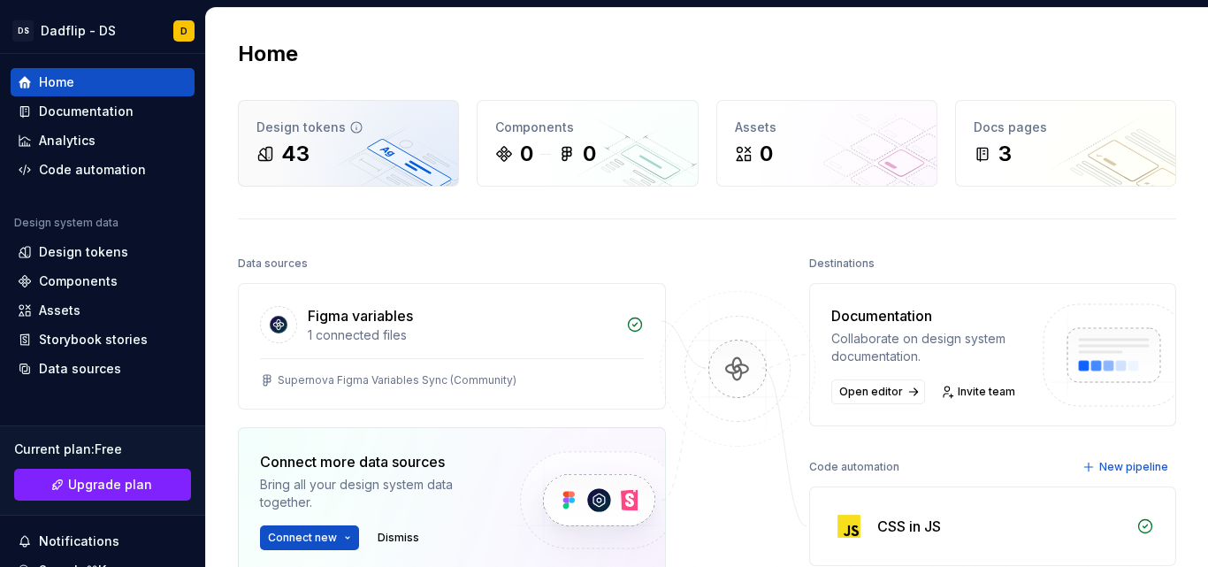
click at [373, 157] on div "43" at bounding box center [348, 154] width 184 height 28
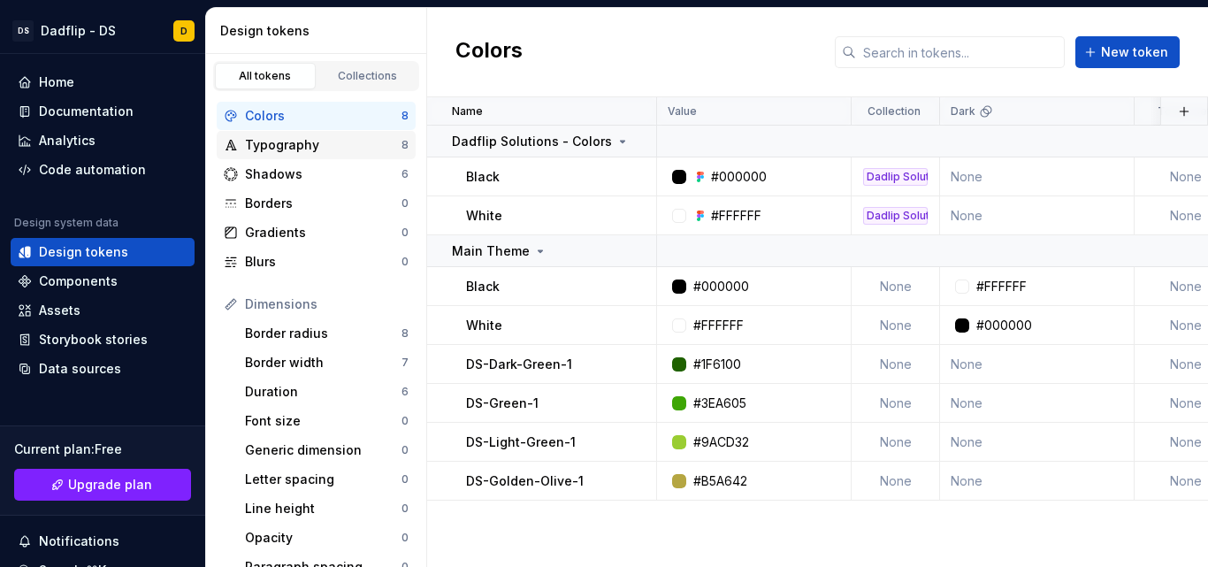
click at [308, 155] on div "Typography 8" at bounding box center [316, 145] width 199 height 28
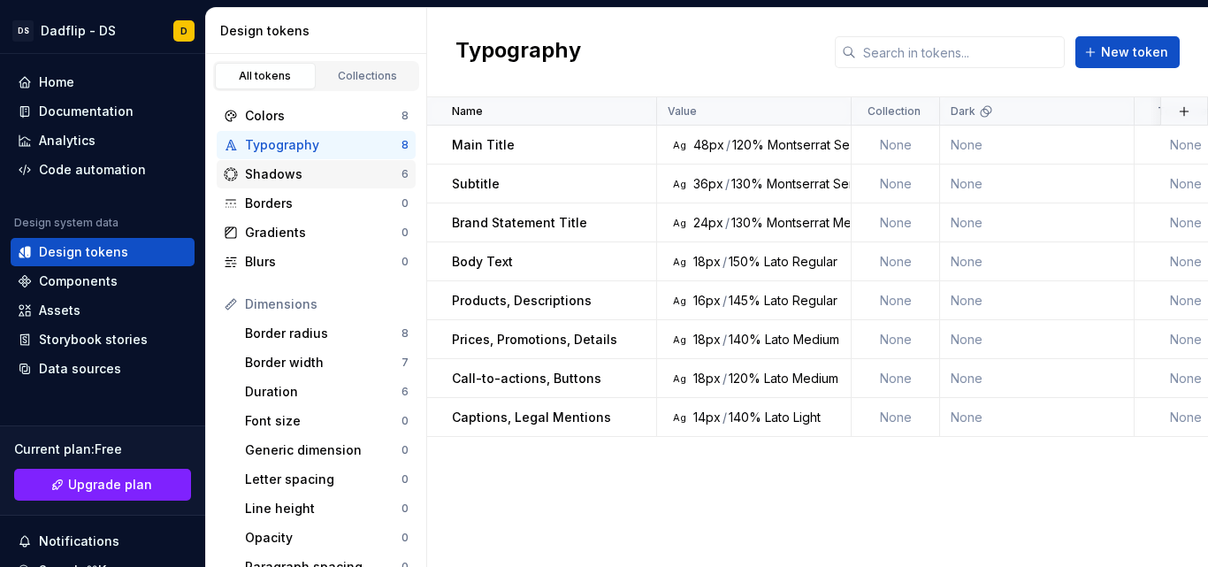
click at [288, 187] on div "Shadows 6" at bounding box center [316, 174] width 199 height 28
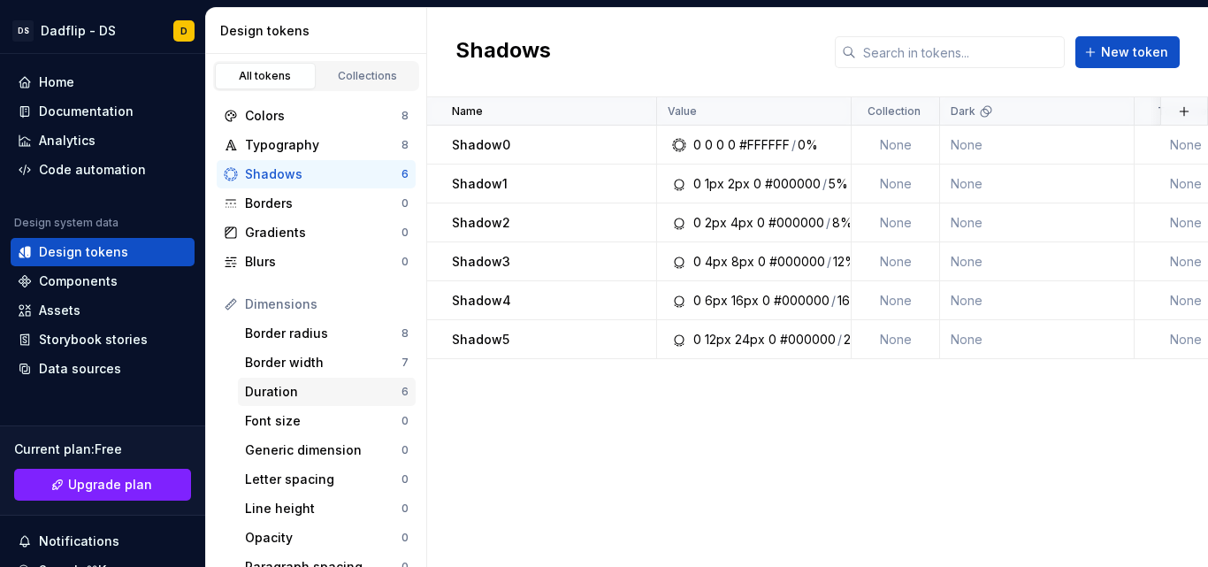
drag, startPoint x: 294, startPoint y: 386, endPoint x: 284, endPoint y: 389, distance: 10.9
click at [284, 389] on div "Duration" at bounding box center [323, 392] width 157 height 18
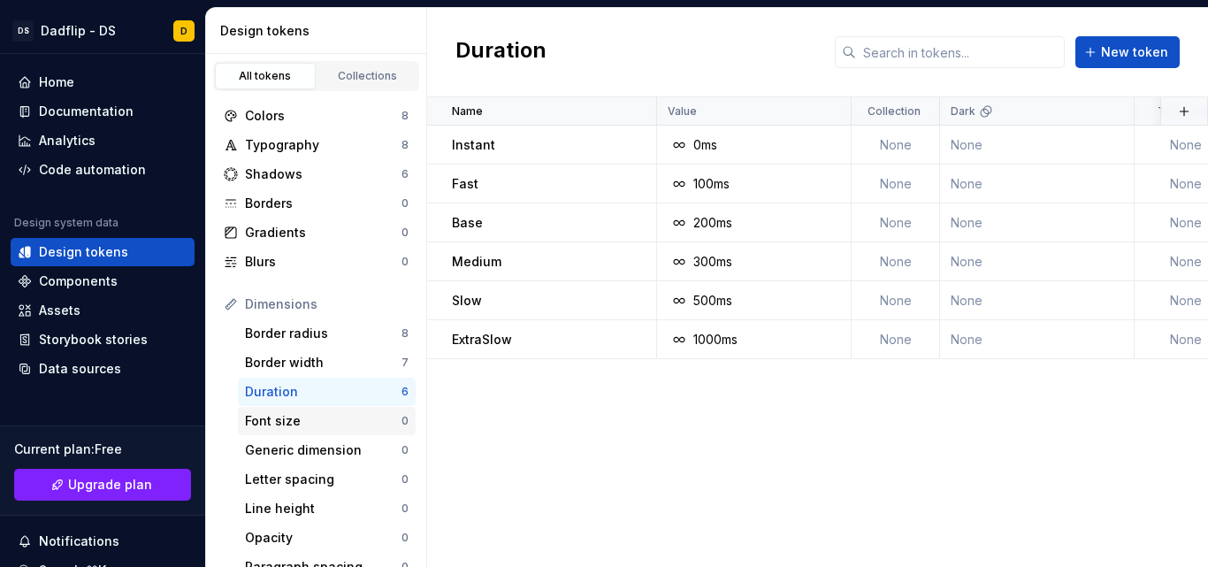
click at [332, 407] on div "Font size 0" at bounding box center [327, 421] width 178 height 28
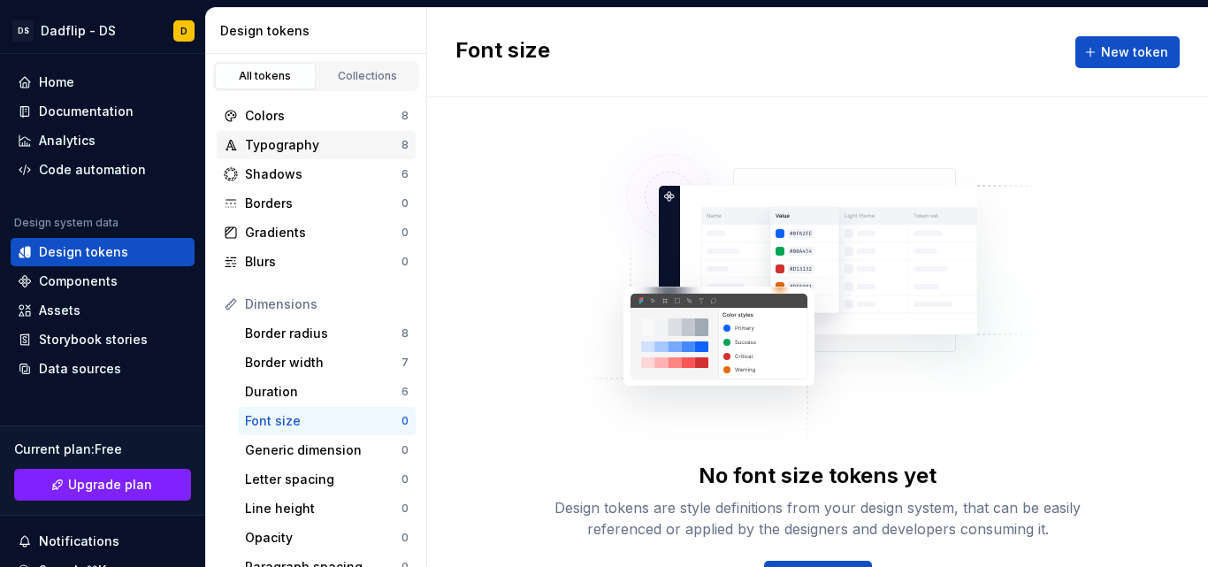
click at [311, 157] on div "Typography 8" at bounding box center [316, 145] width 199 height 28
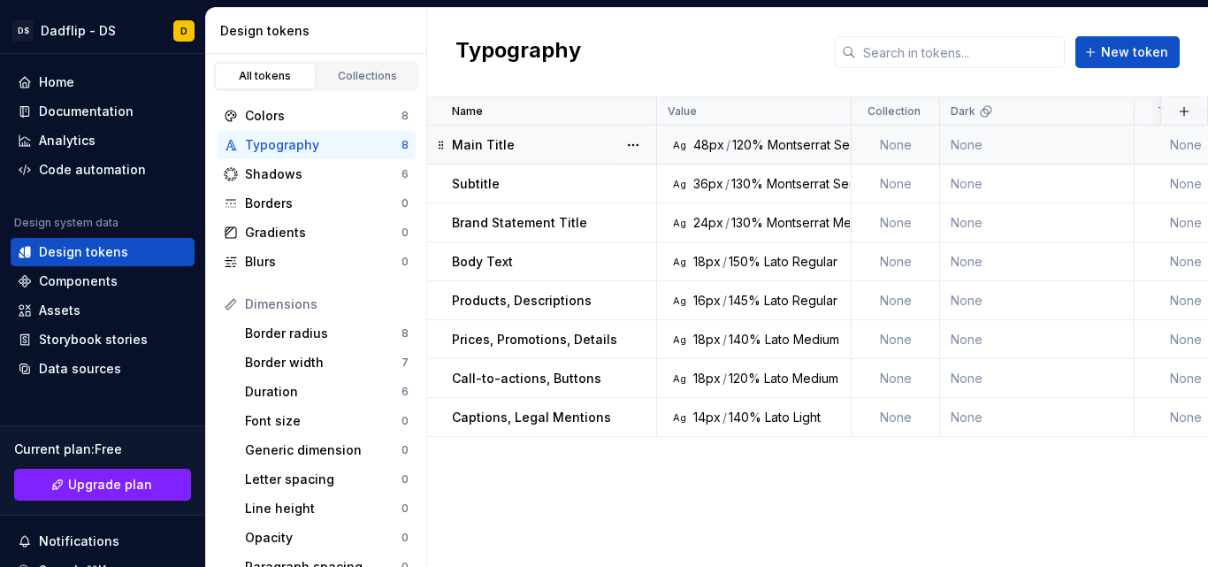
click at [743, 161] on td "Ag 48px / 120% [PERSON_NAME]" at bounding box center [754, 145] width 195 height 39
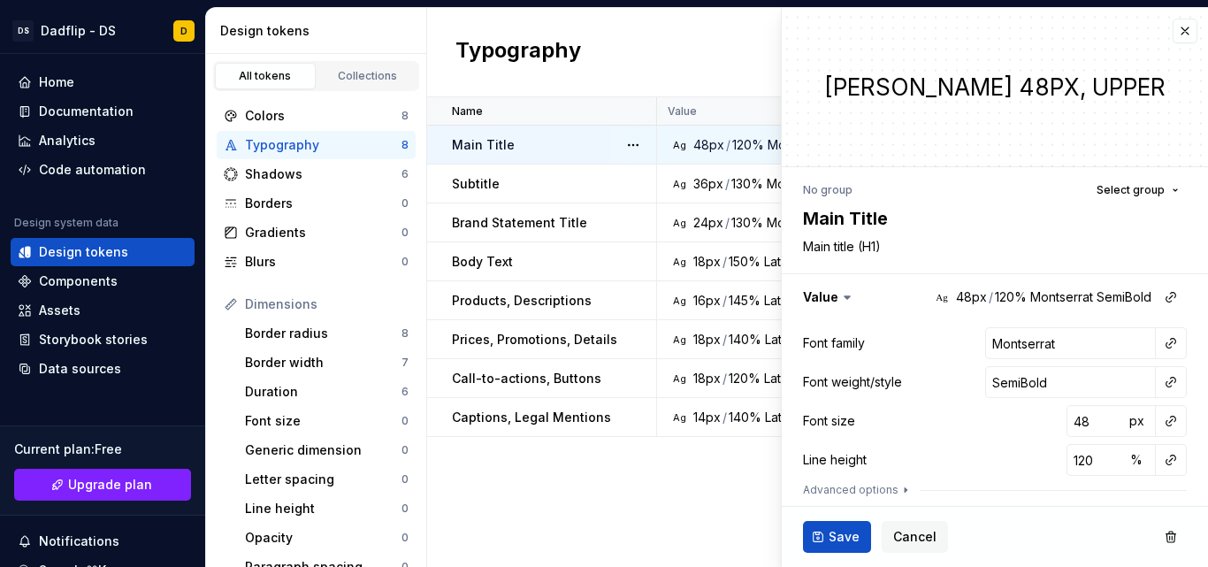
click at [684, 508] on div "Name Value Collection Dark Token set Description Last updated Main Title Ag 48p…" at bounding box center [817, 332] width 781 height 470
click at [1172, 34] on button "button" at bounding box center [1184, 31] width 25 height 25
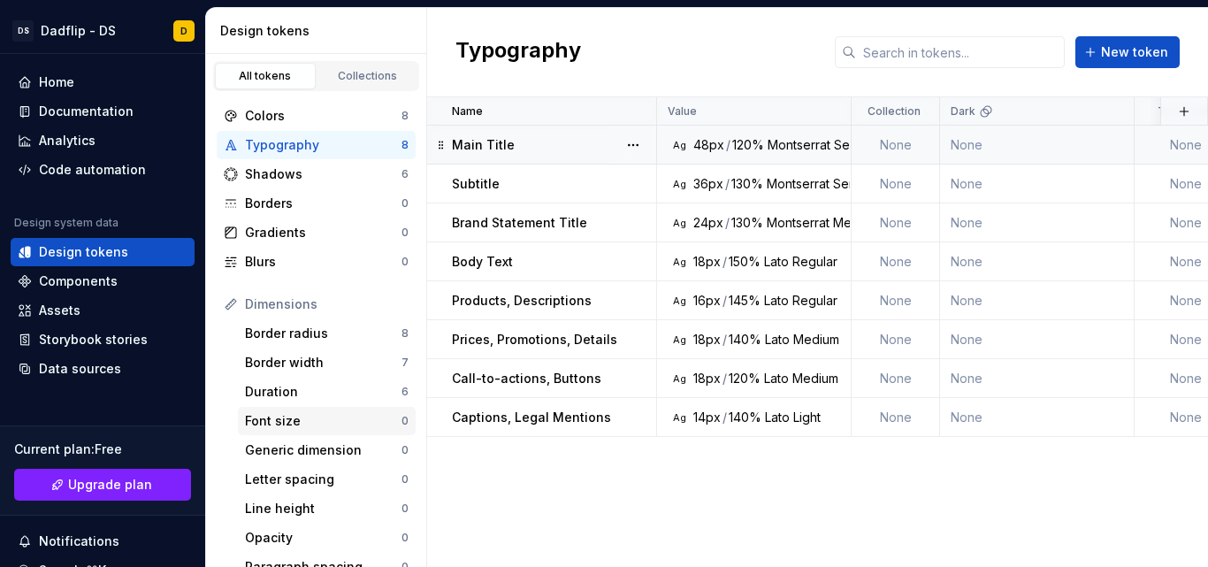
click at [286, 412] on div "Font size" at bounding box center [323, 421] width 157 height 18
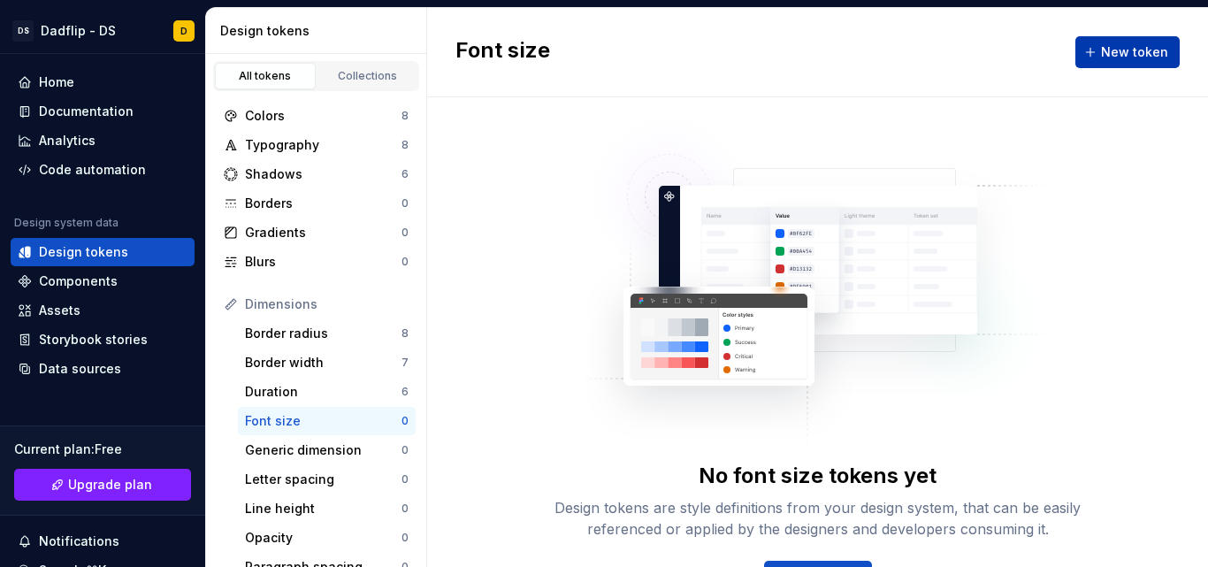
click at [1101, 46] on span "New token" at bounding box center [1134, 52] width 67 height 18
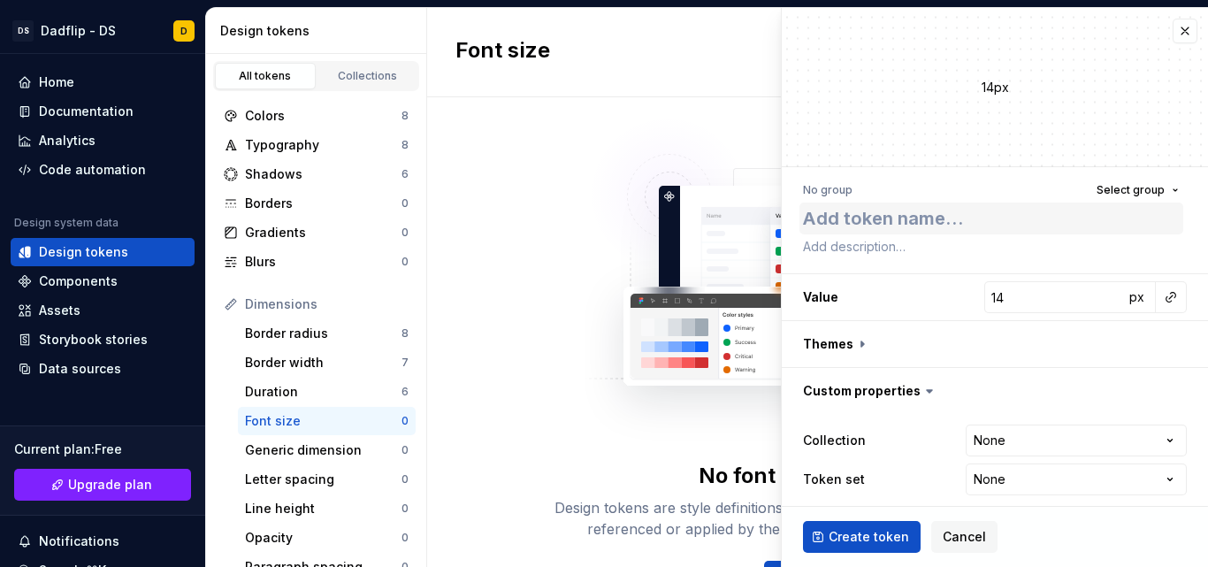
type textarea "*"
type textarea "F"
type textarea "*"
type textarea "Fo"
type textarea "*"
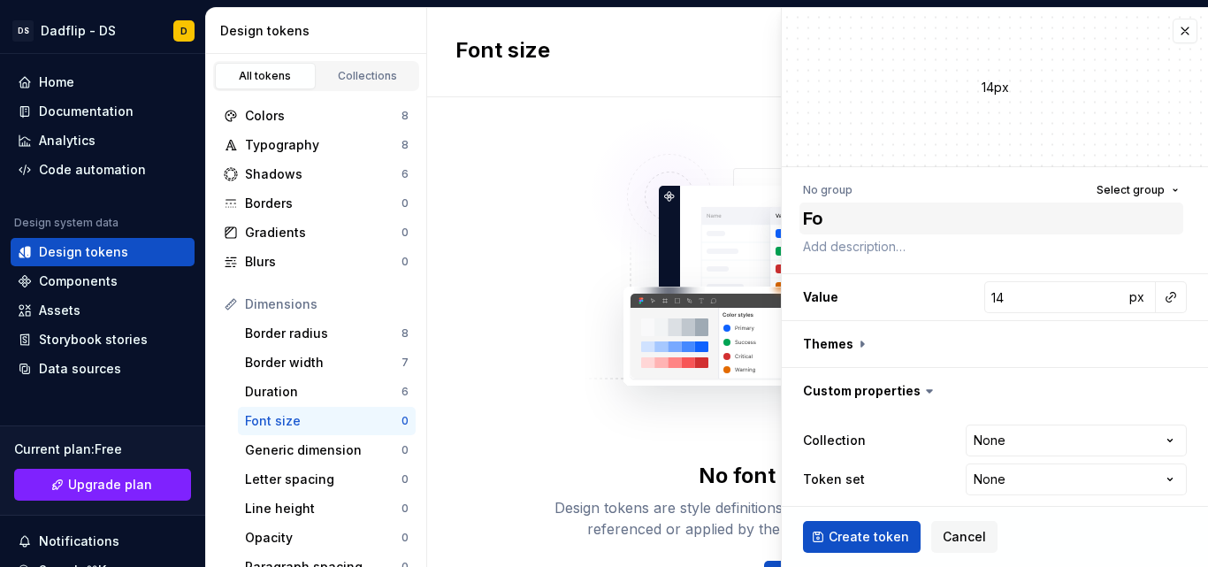
type textarea "Fon"
type textarea "*"
type textarea "Font"
type textarea "*"
type textarea "FontX"
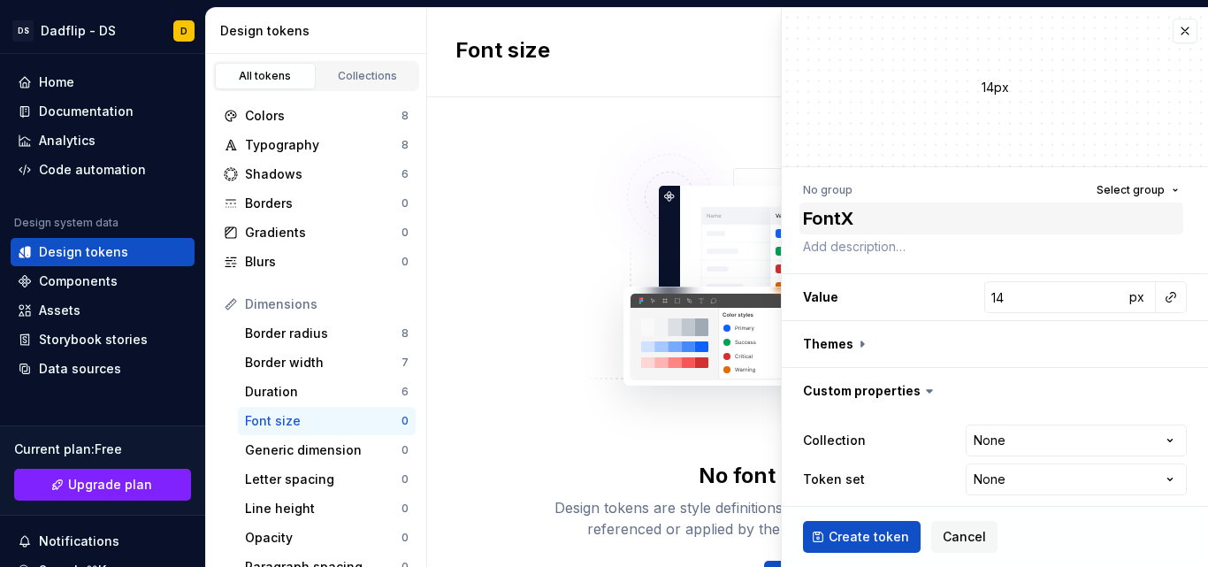
type textarea "*"
type textarea "FontXS"
type input "15"
click at [1099, 294] on input "15" at bounding box center [1054, 297] width 140 height 32
type textarea "*"
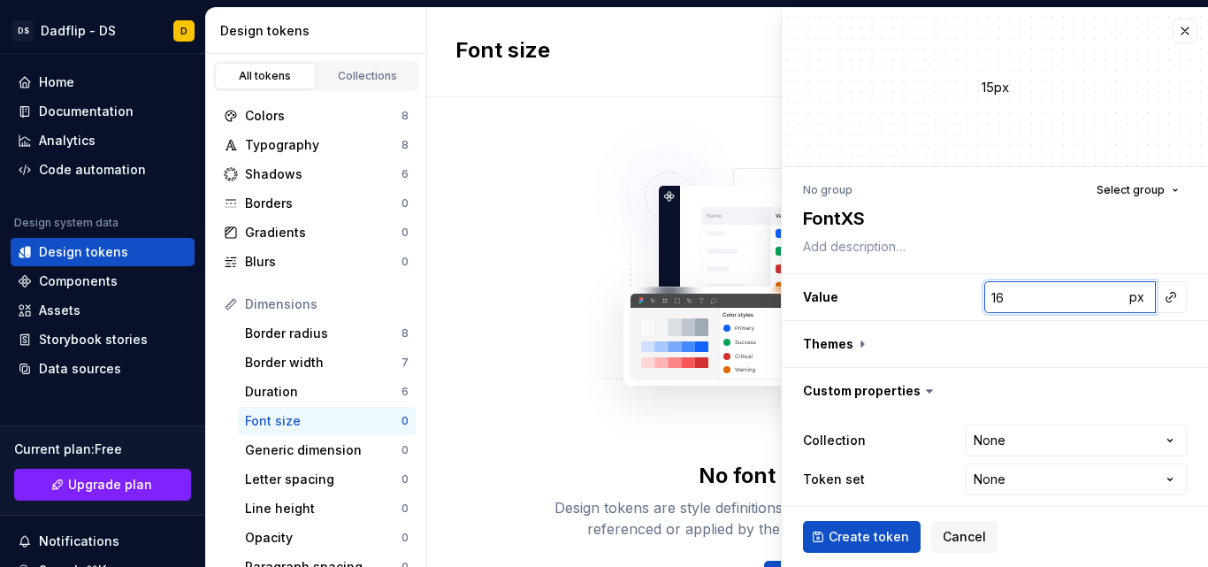
type input "16"
click at [1099, 294] on input "16" at bounding box center [1054, 297] width 140 height 32
type textarea "*"
type input "15"
click at [1095, 300] on input "15" at bounding box center [1054, 297] width 140 height 32
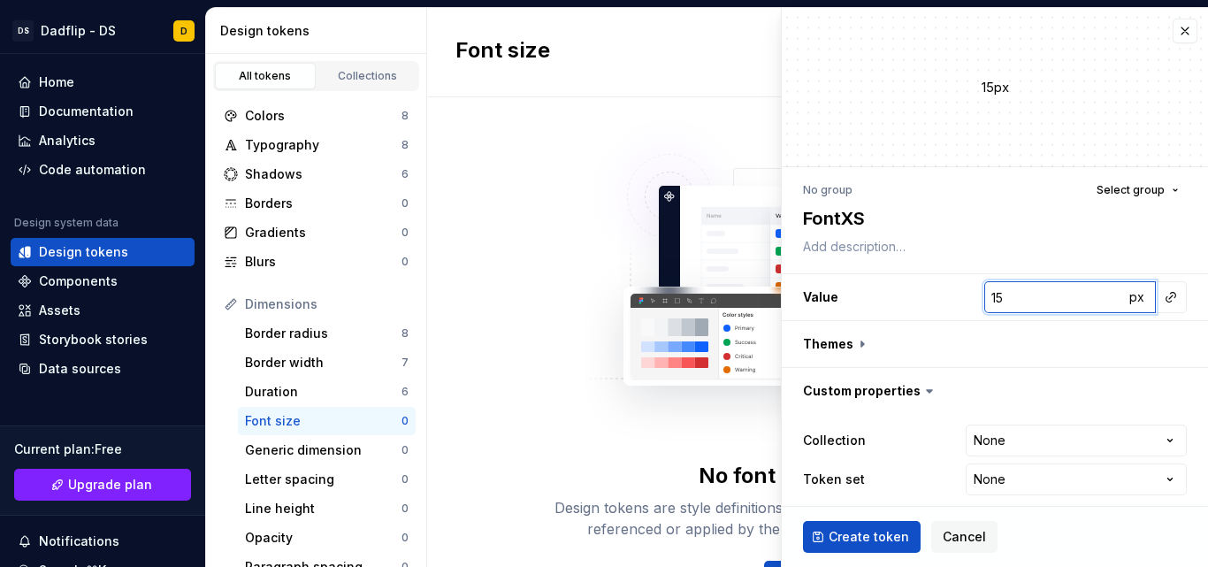
type textarea "*"
type input "14"
click at [1095, 300] on input "14" at bounding box center [1054, 297] width 140 height 32
type textarea "*"
type input "13"
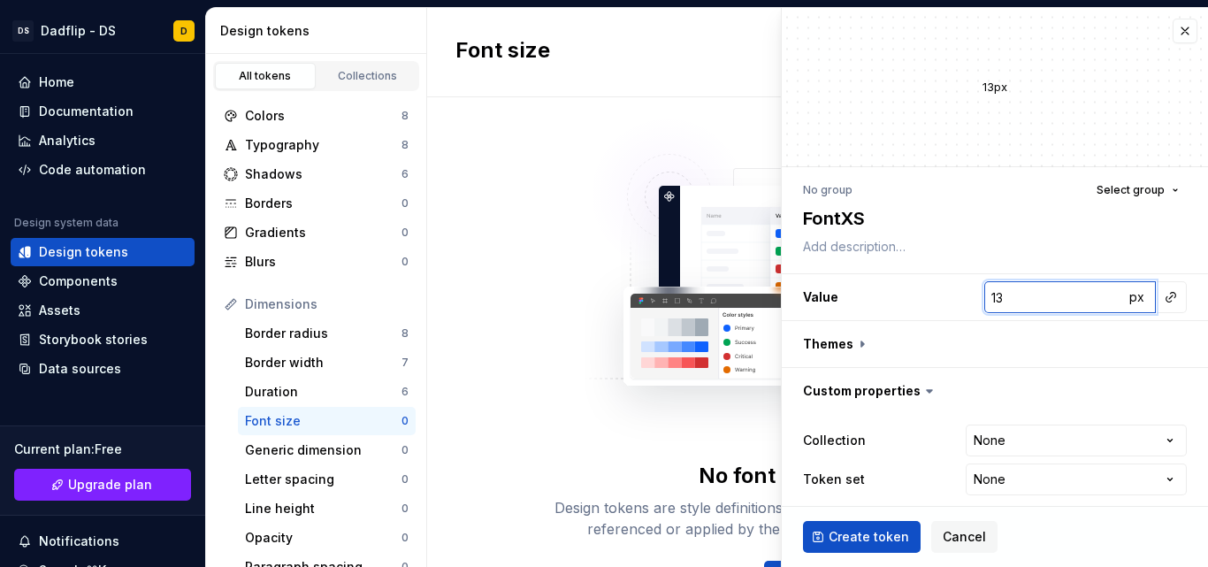
click at [1095, 300] on input "13" at bounding box center [1054, 297] width 140 height 32
type textarea "*"
type input "12"
click at [1095, 300] on input "12" at bounding box center [1054, 297] width 140 height 32
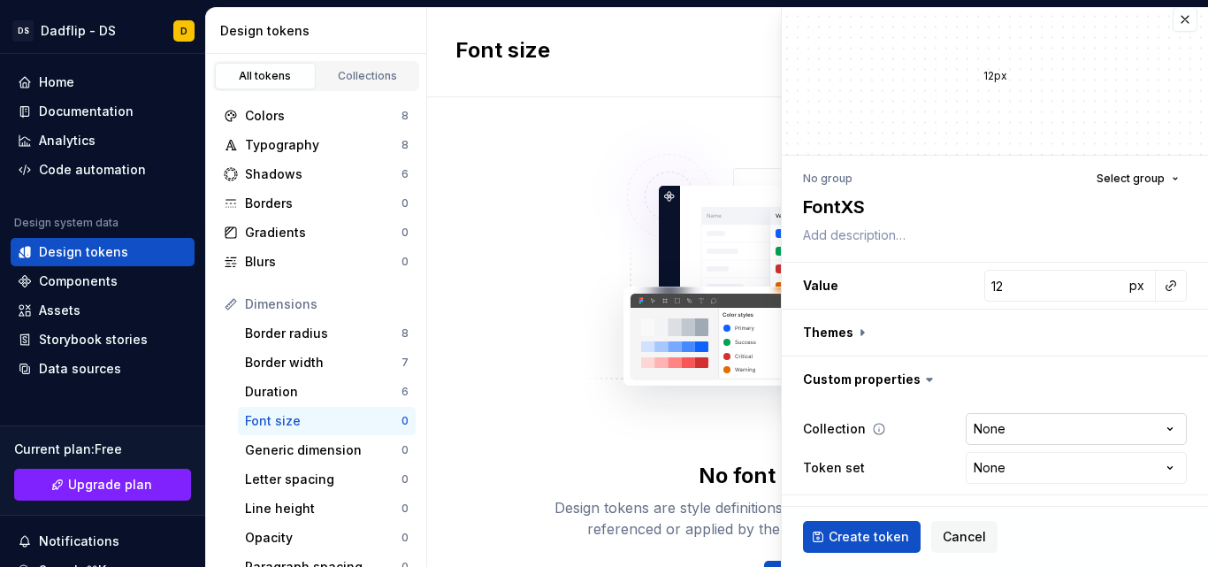
click at [1033, 430] on html "**********" at bounding box center [604, 283] width 1208 height 567
click at [1065, 426] on html "**********" at bounding box center [604, 283] width 1208 height 567
click at [1049, 473] on html "**********" at bounding box center [604, 283] width 1208 height 567
click at [1049, 470] on html "**********" at bounding box center [604, 283] width 1208 height 567
click at [1049, 468] on html "**********" at bounding box center [604, 283] width 1208 height 567
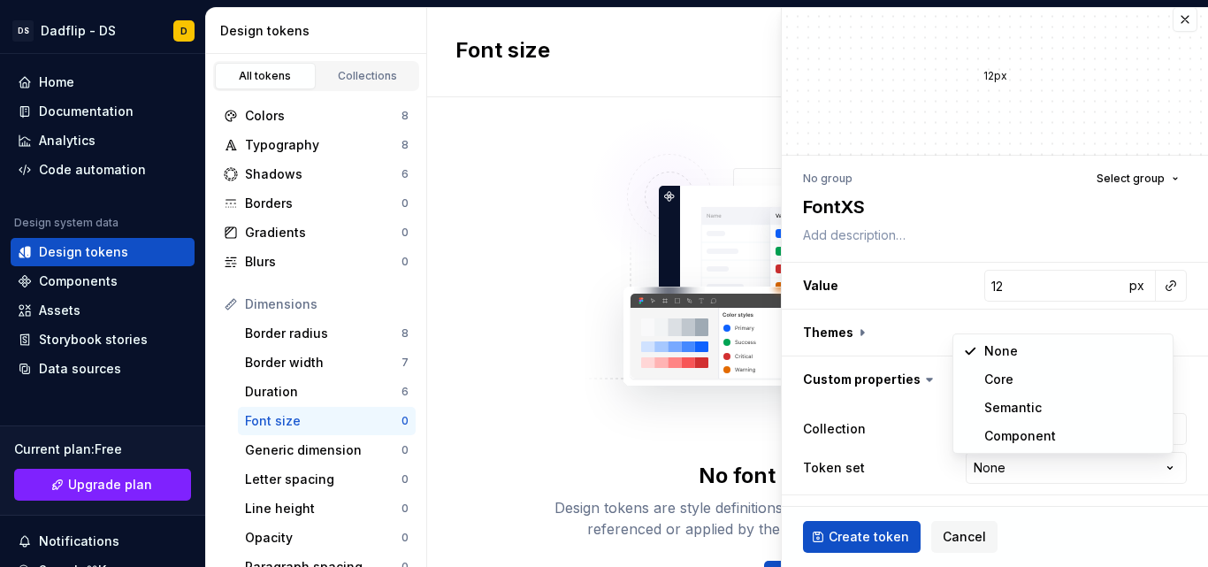
select select "**********"
type textarea "*"
click at [1035, 468] on html "**********" at bounding box center [604, 283] width 1208 height 567
select select
click at [1149, 187] on button "Select group" at bounding box center [1137, 178] width 98 height 25
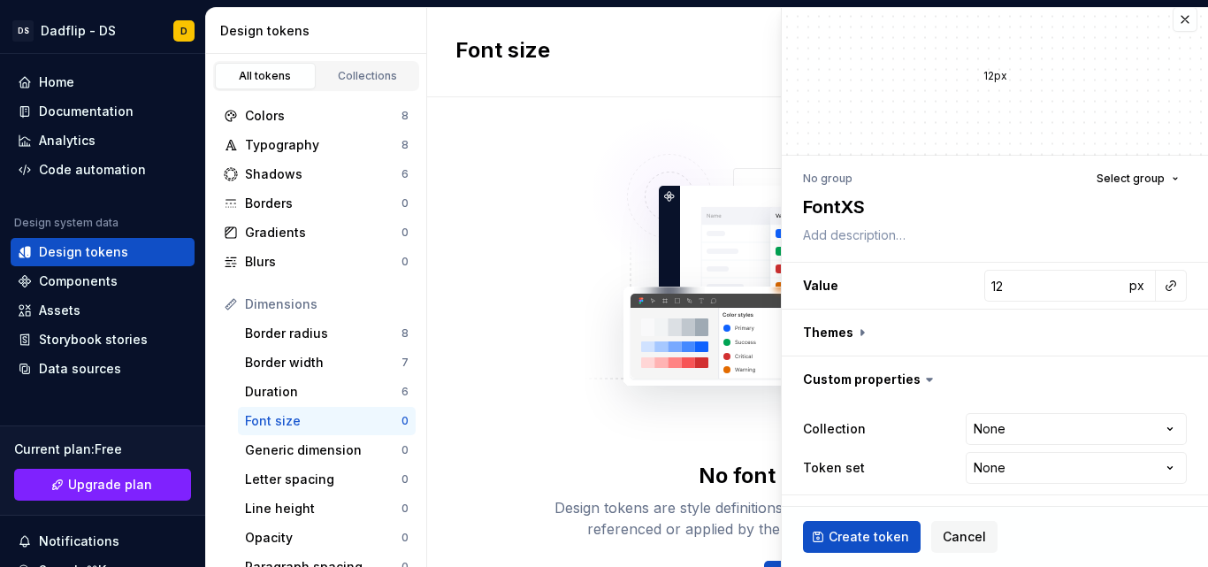
click at [993, 176] on div "No group Select group" at bounding box center [995, 178] width 384 height 25
click at [887, 525] on button "Create token" at bounding box center [862, 537] width 118 height 32
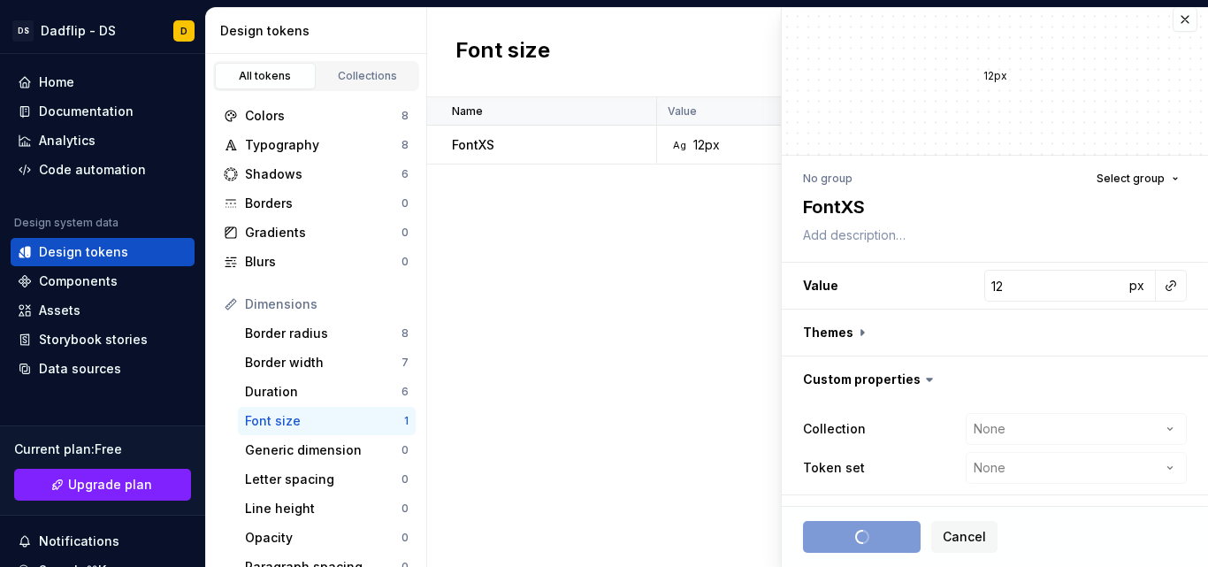
type textarea "*"
type input "14"
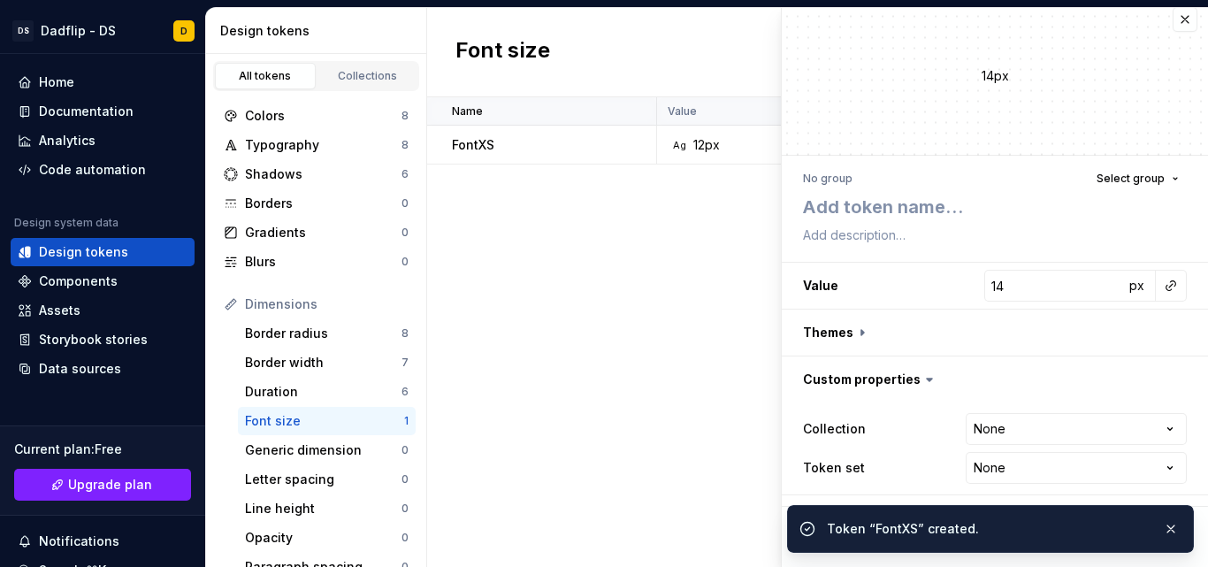
scroll to position [11, 0]
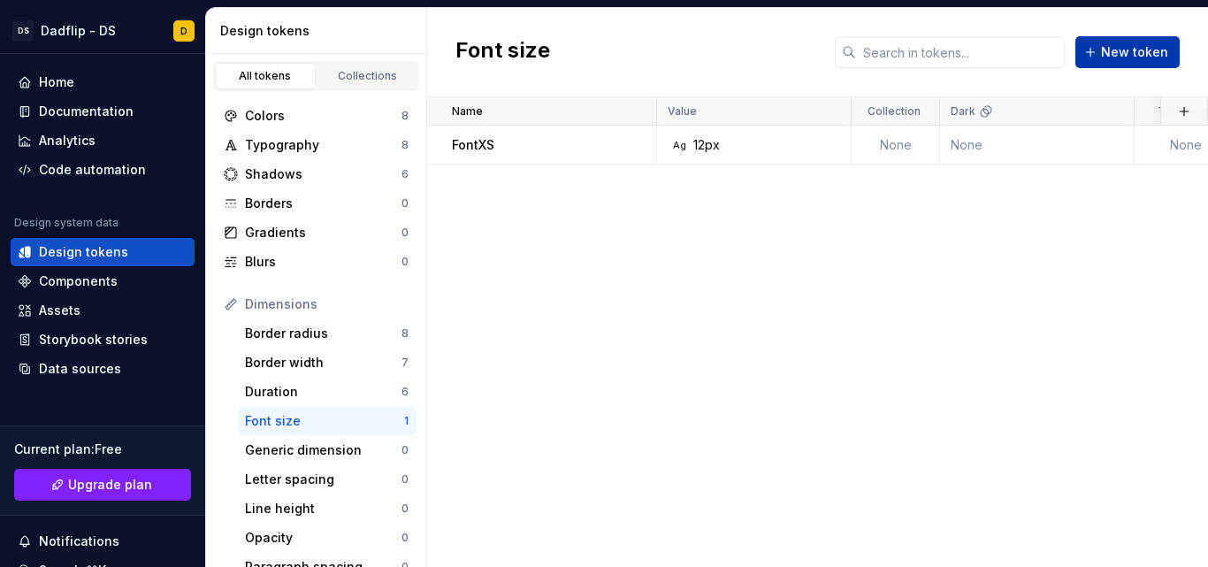
click at [1096, 66] on button "New token" at bounding box center [1127, 52] width 104 height 32
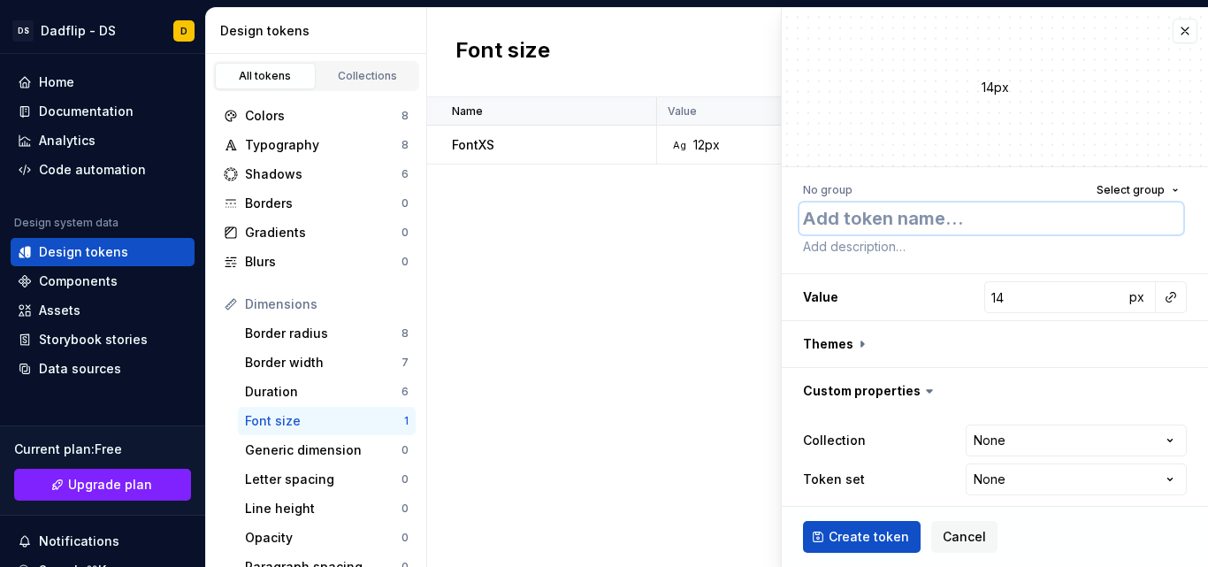
type textarea "*"
type textarea "Fo"
type textarea "*"
type textarea "Fon"
type textarea "*"
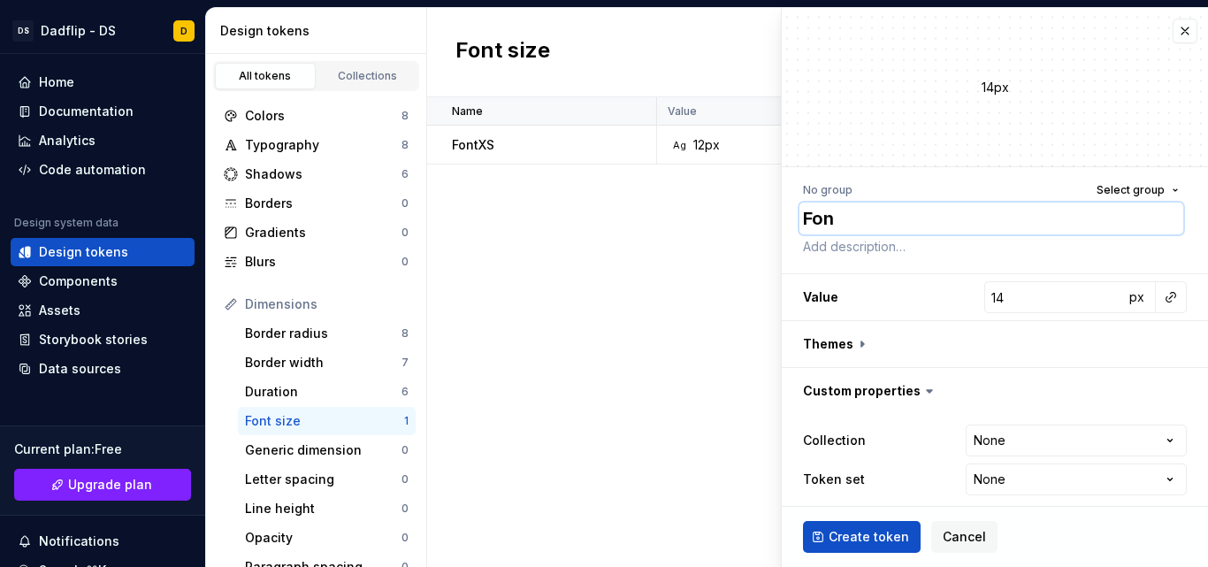
type textarea "Font"
type textarea "*"
type textarea "FontS"
click at [882, 546] on button "Create token" at bounding box center [862, 537] width 118 height 32
type textarea "*"
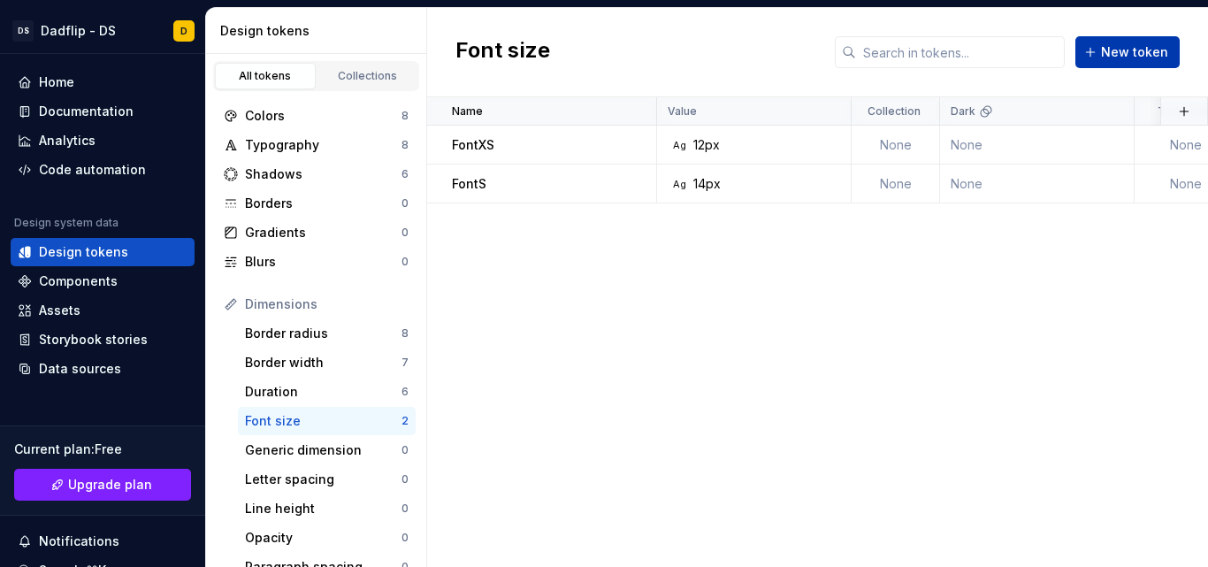
click at [1112, 47] on span "New token" at bounding box center [1134, 52] width 67 height 18
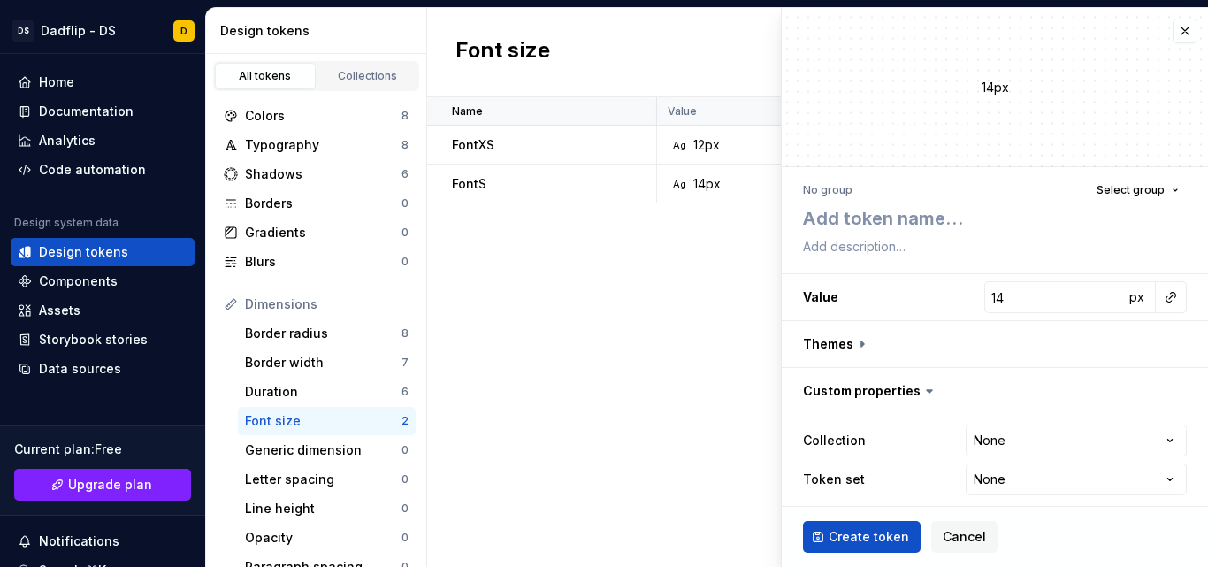
type textarea "*"
type textarea "Fo"
type textarea "*"
type textarea "Fon"
type textarea "*"
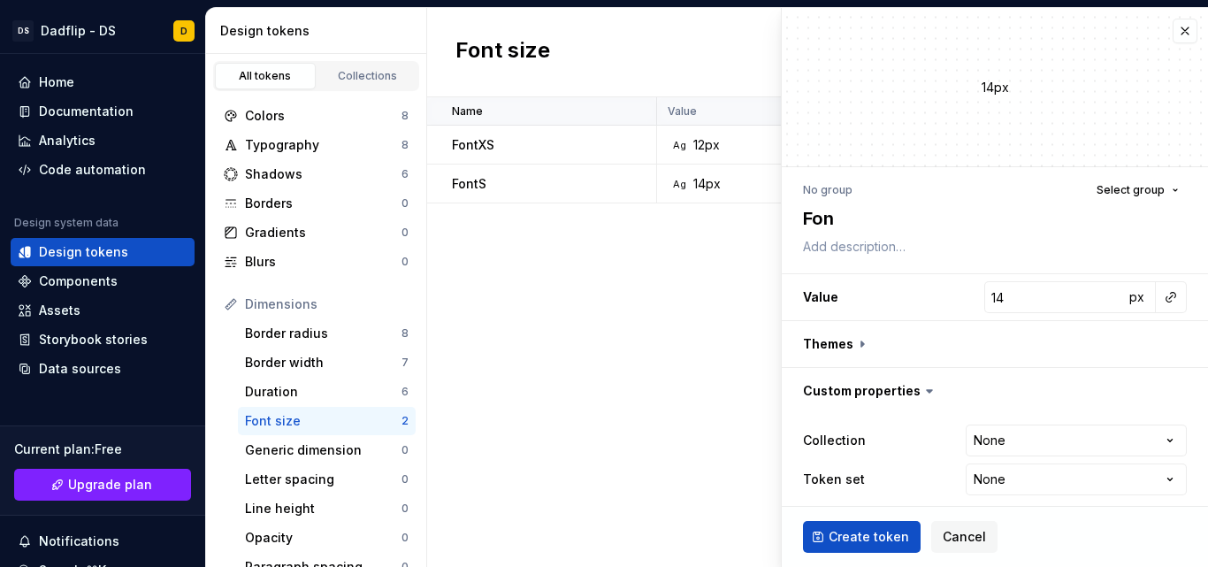
type textarea "Font"
type textarea "*"
type textarea "FontB"
type textarea "*"
type textarea "FontBa"
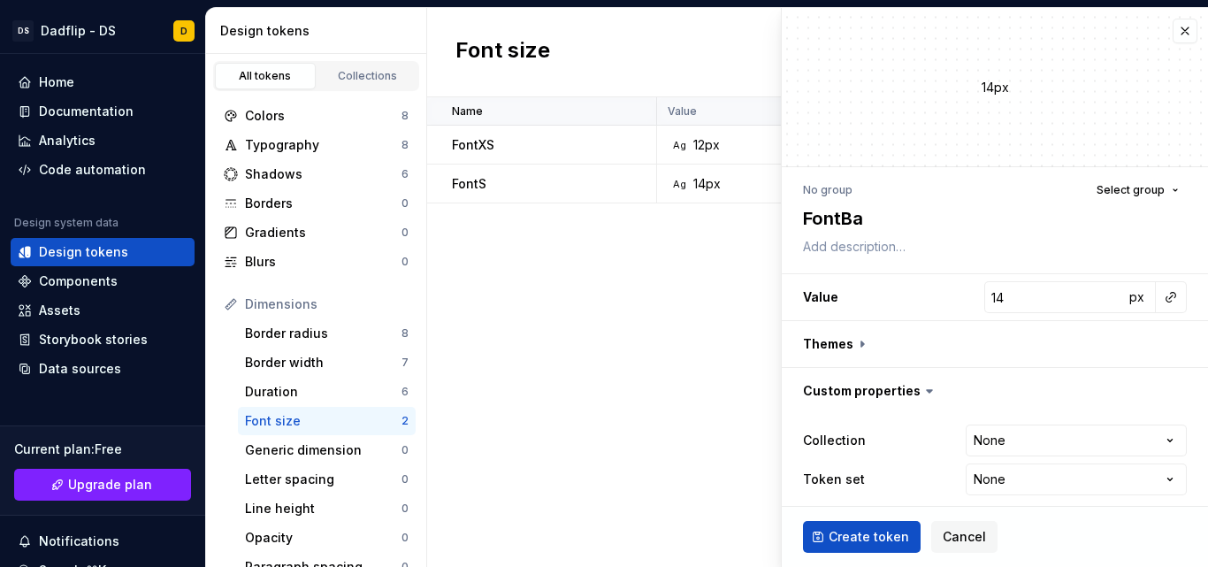
type textarea "*"
type textarea "FontBas"
type textarea "*"
type textarea "FontBase"
type textarea "*"
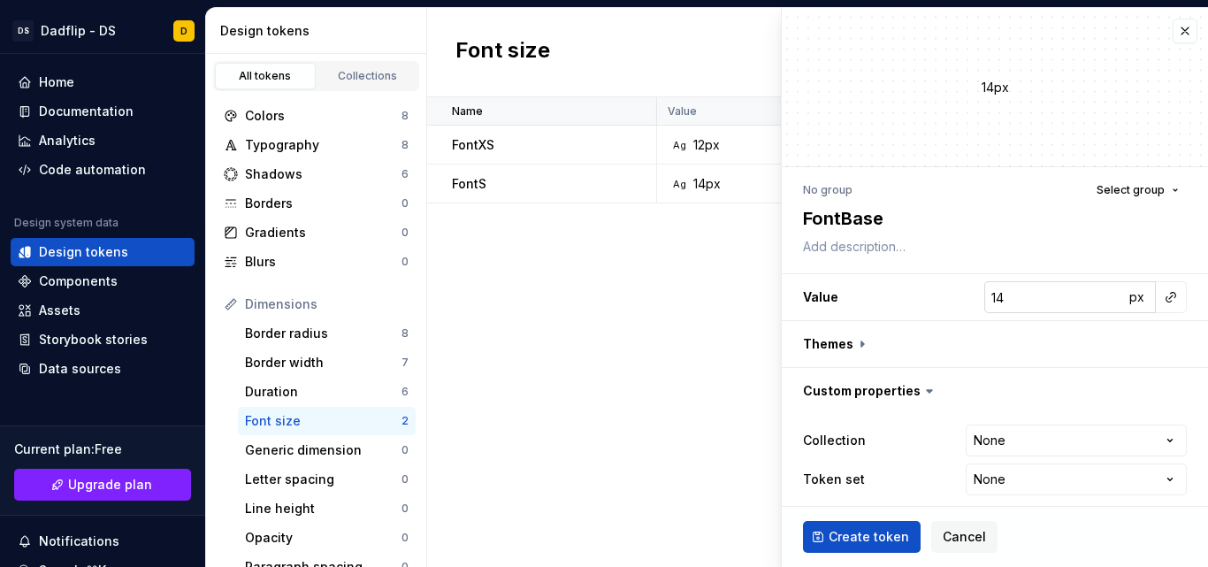
type input "15"
click at [1101, 295] on input "15" at bounding box center [1054, 297] width 140 height 32
type textarea "*"
type input "16"
click at [1101, 295] on input "16" at bounding box center [1054, 297] width 140 height 32
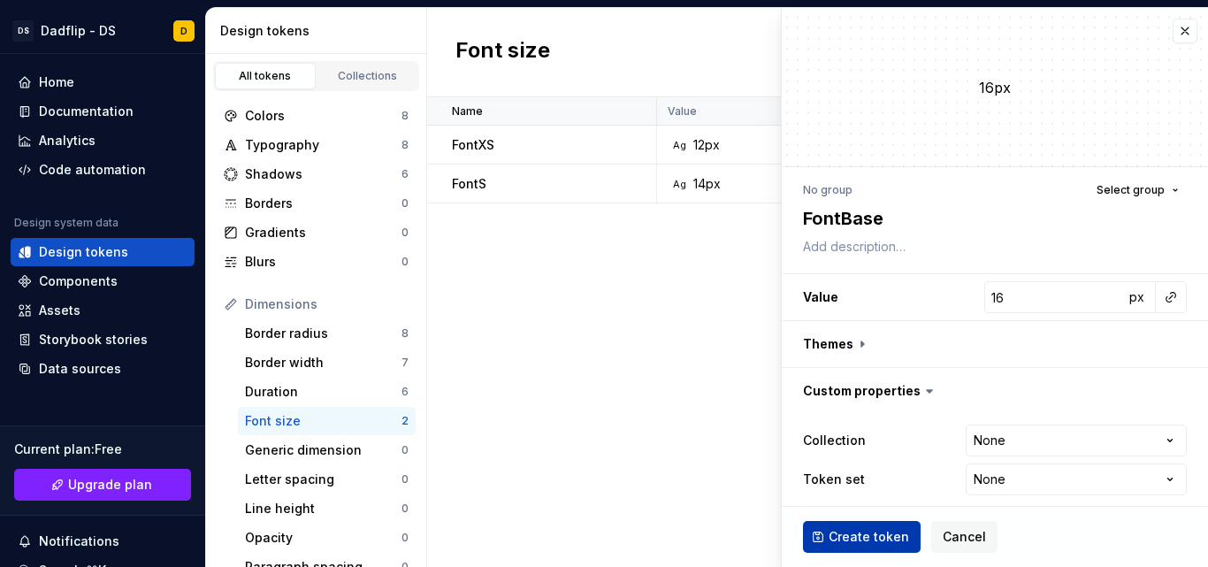
click at [869, 551] on button "Create token" at bounding box center [862, 537] width 118 height 32
type textarea "*"
type input "14"
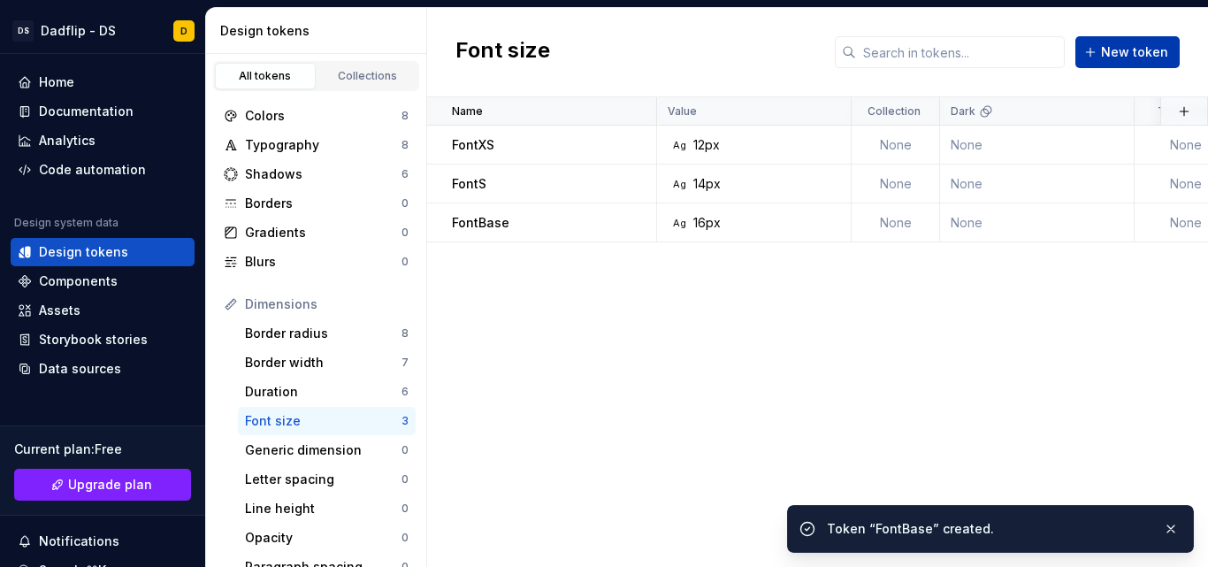
click at [1102, 59] on button "New token" at bounding box center [1127, 52] width 104 height 32
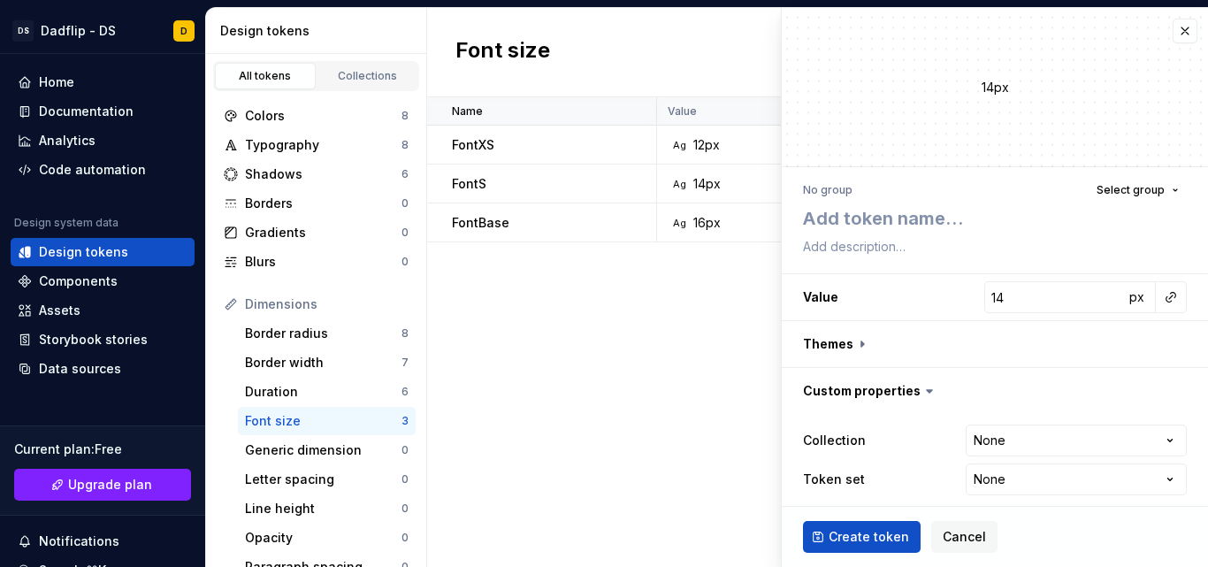
type textarea "*"
type textarea "F"
type textarea "*"
type textarea "Fo"
type textarea "*"
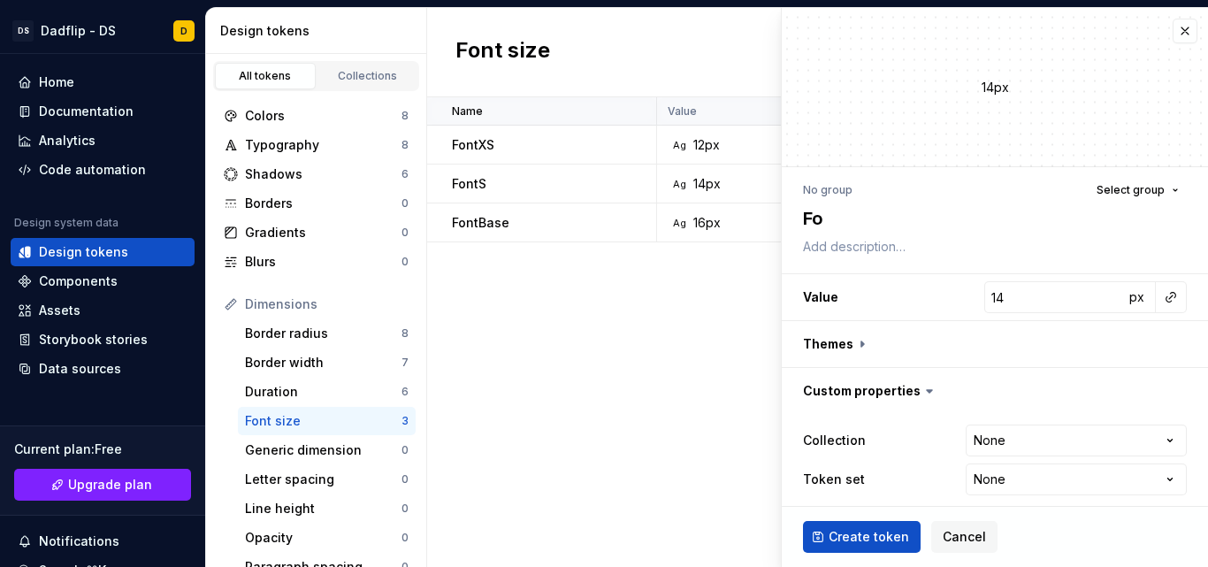
type textarea "Fon"
type textarea "*"
type textarea "Font"
type textarea "*"
type textarea "FontM"
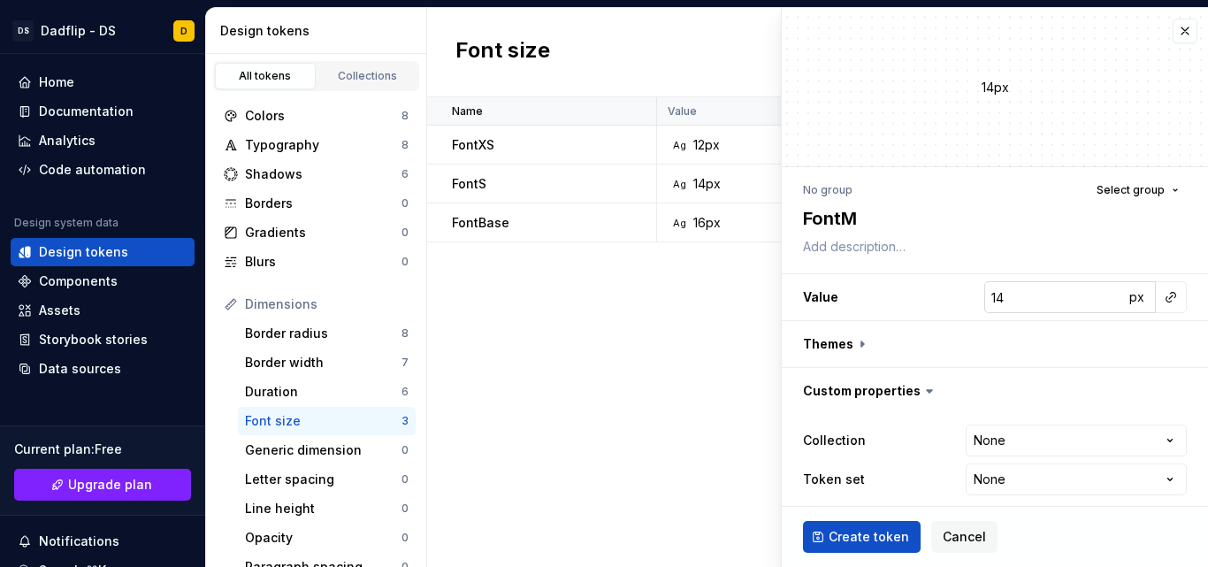
type textarea "*"
type input "15"
click at [1098, 293] on input "15" at bounding box center [1054, 297] width 140 height 32
type textarea "*"
click at [1098, 293] on input "16" at bounding box center [1054, 297] width 140 height 32
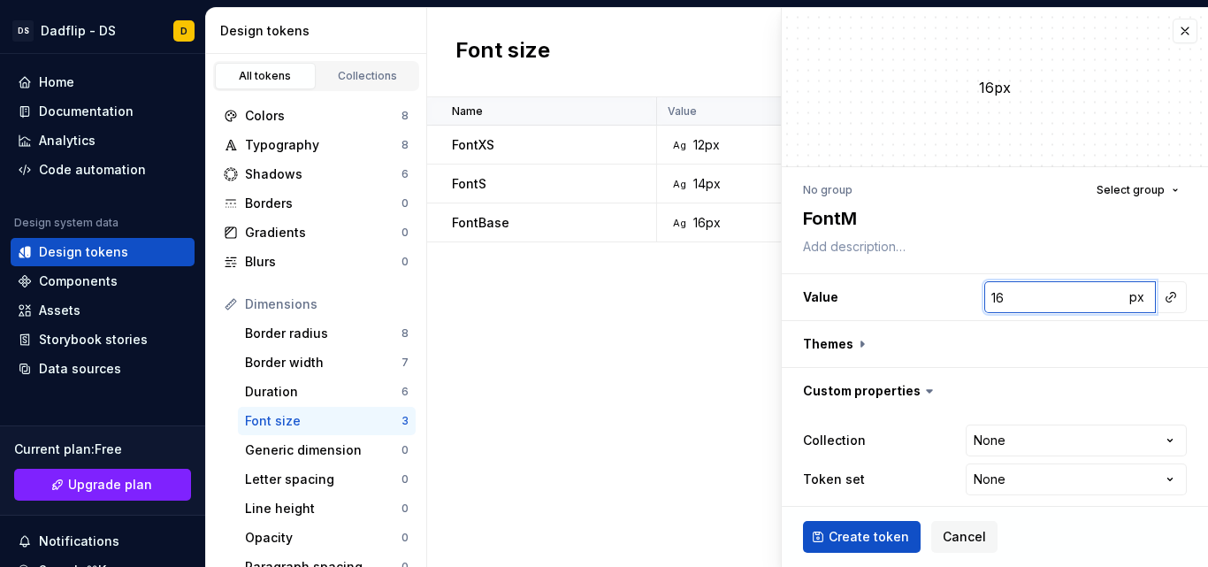
type input "17"
click at [1098, 293] on input "17" at bounding box center [1054, 297] width 140 height 32
type textarea "*"
type input "18"
click at [1098, 293] on input "18" at bounding box center [1054, 297] width 140 height 32
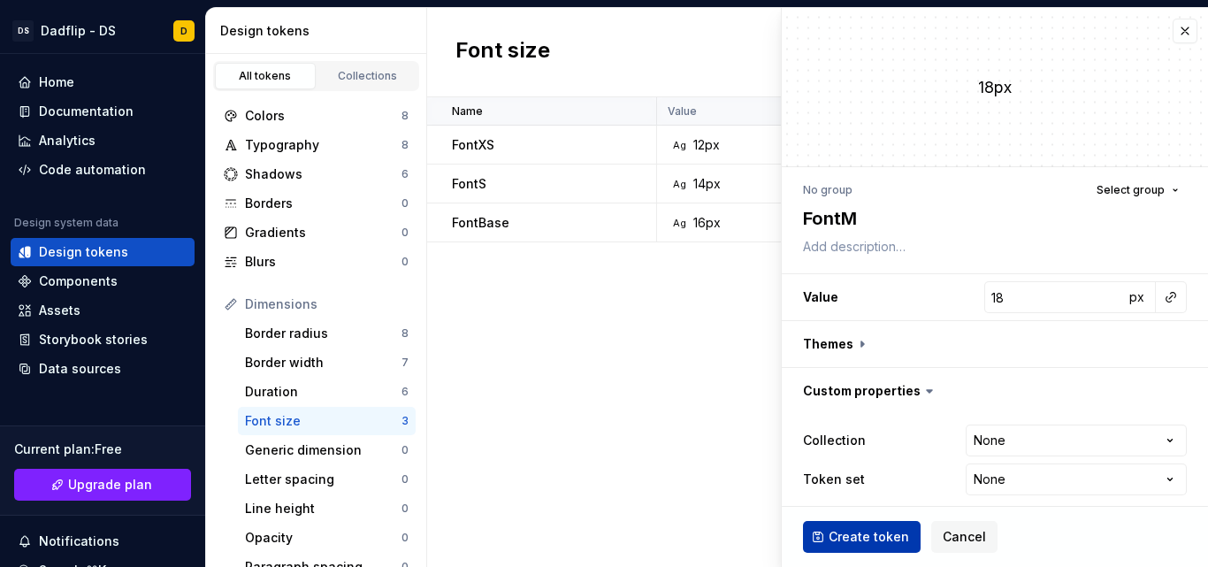
click at [858, 538] on span "Create token" at bounding box center [869, 537] width 80 height 18
type textarea "*"
type input "14"
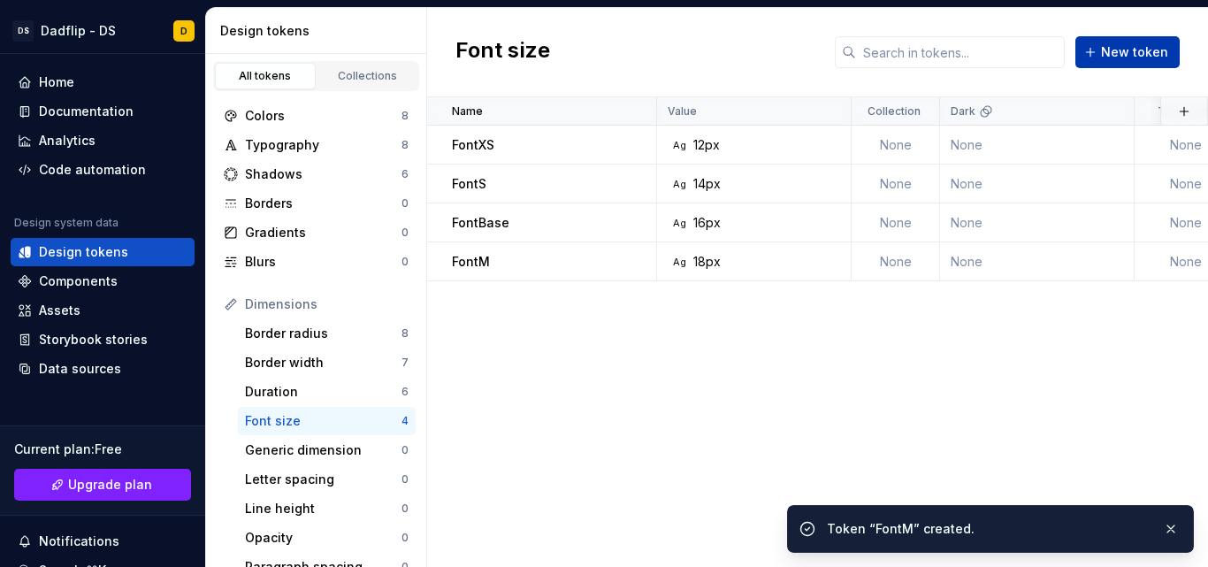
click at [1098, 50] on button "New token" at bounding box center [1127, 52] width 104 height 32
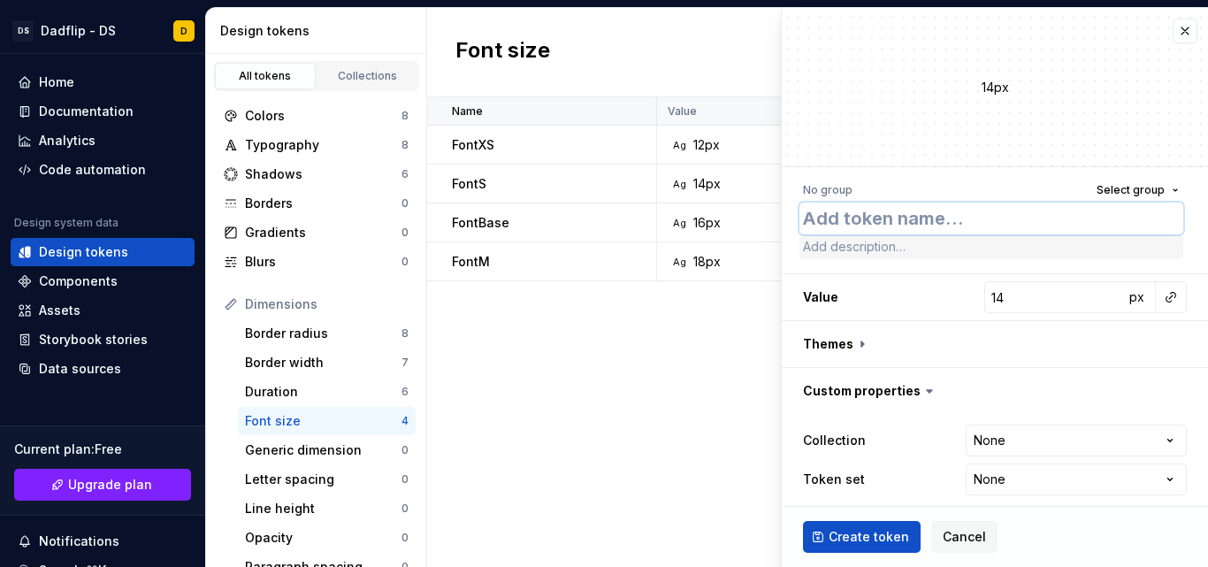
type textarea "*"
type textarea "F"
type textarea "*"
type textarea "Fo"
type textarea "*"
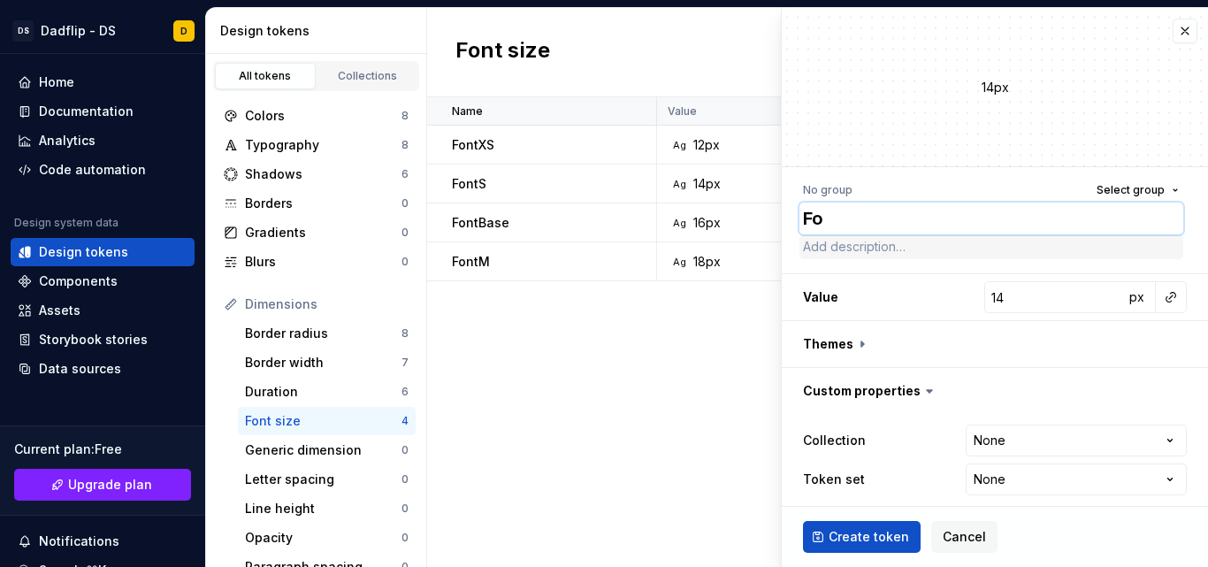
type textarea "Fon"
type textarea "*"
type textarea "Font"
type textarea "*"
type textarea "FontL"
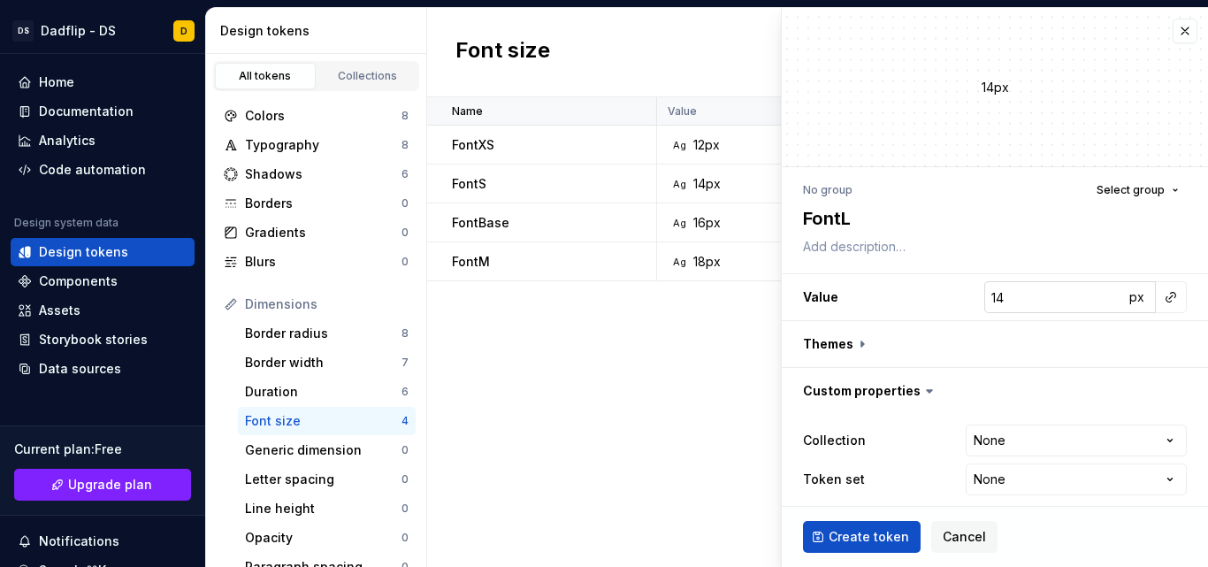
type input "15"
click at [1096, 296] on input "15" at bounding box center [1054, 297] width 140 height 32
type textarea "*"
type input "16"
click at [1096, 296] on input "16" at bounding box center [1054, 297] width 140 height 32
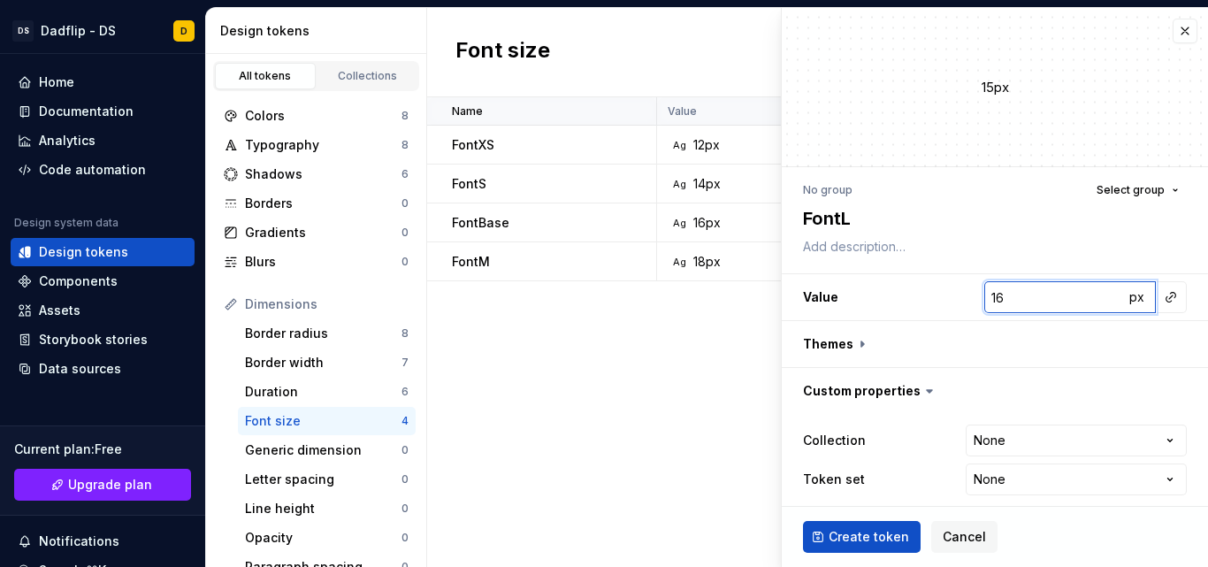
type textarea "*"
type input "17"
click at [1096, 296] on input "17" at bounding box center [1054, 297] width 140 height 32
type textarea "*"
type input "18"
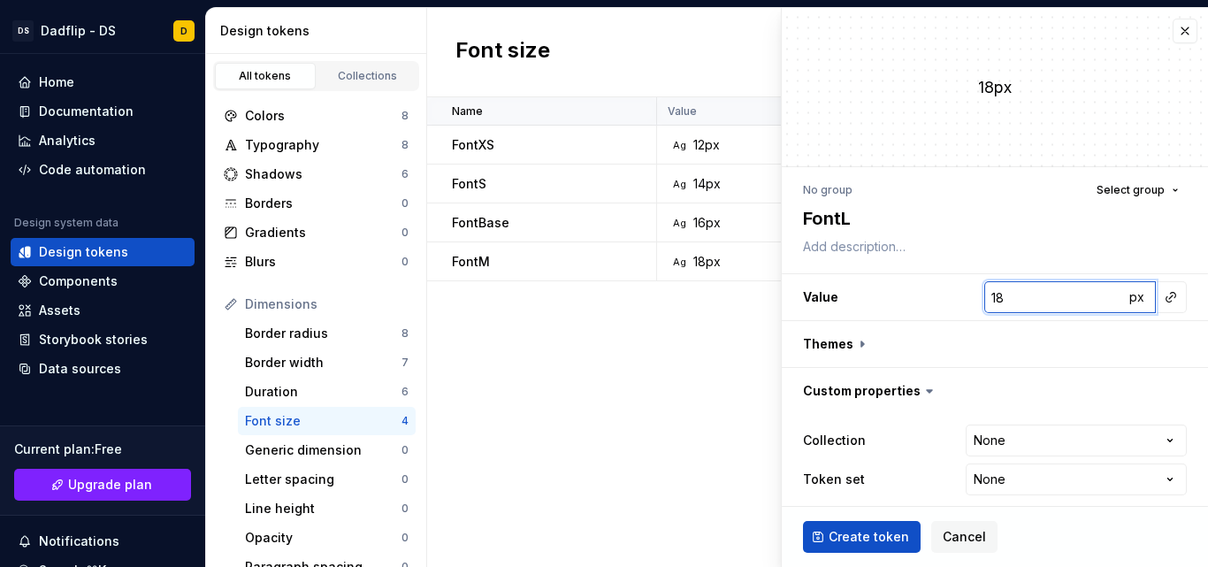
click at [1096, 296] on input "18" at bounding box center [1054, 297] width 140 height 32
type textarea "*"
type input "19"
click at [1096, 296] on input "19" at bounding box center [1054, 297] width 140 height 32
type textarea "*"
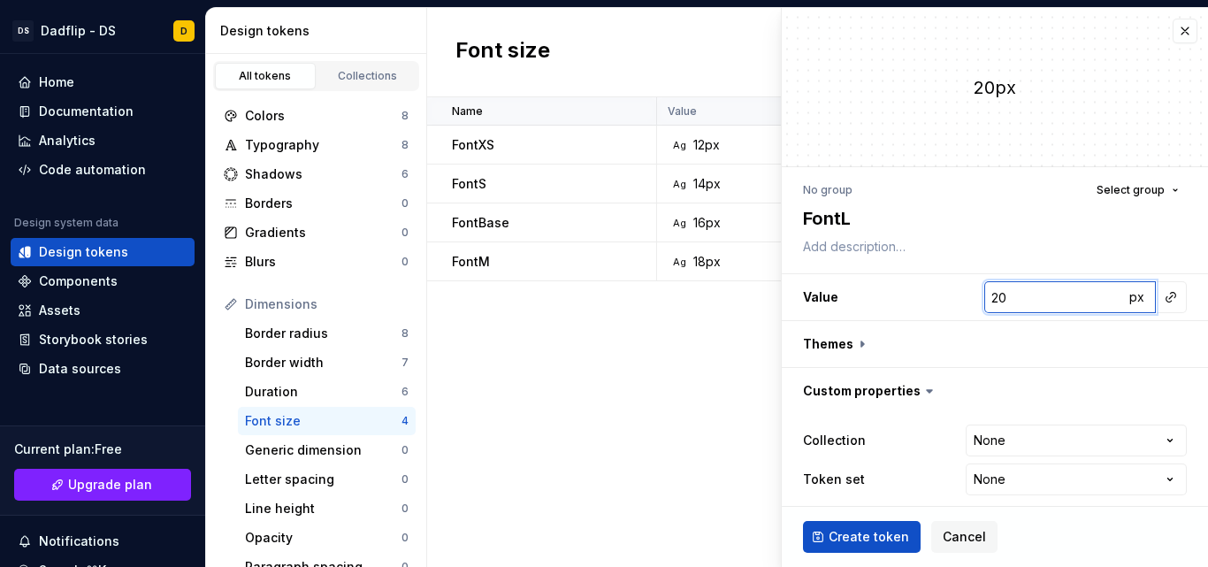
type input "20"
click at [1096, 296] on input "20" at bounding box center [1054, 297] width 140 height 32
click at [875, 546] on button "Create token" at bounding box center [862, 537] width 118 height 32
type textarea "*"
type input "14"
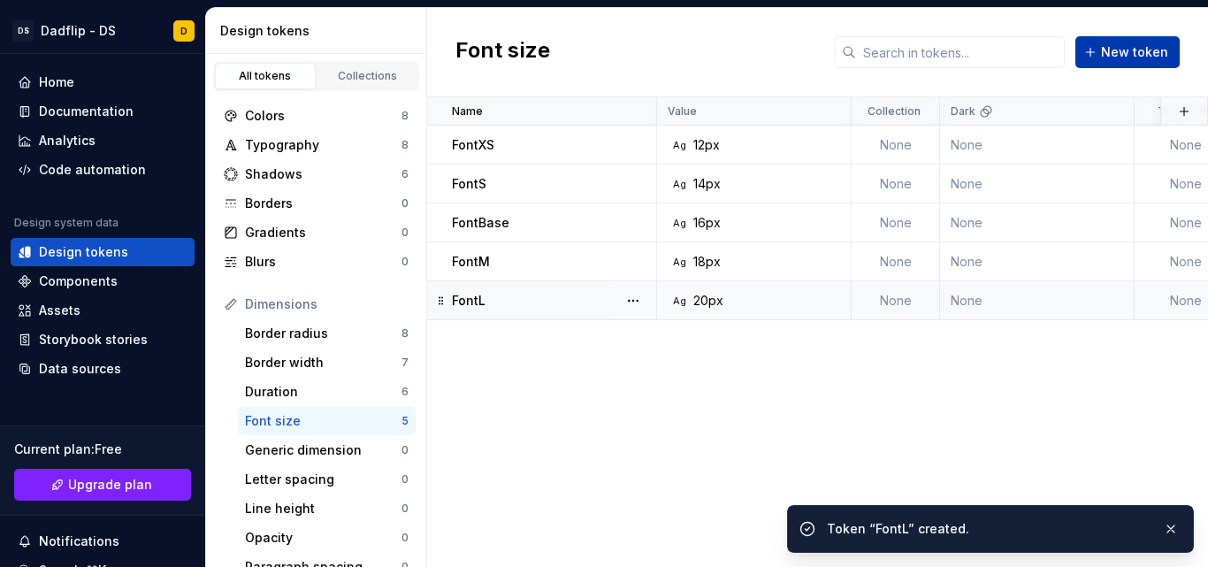
click at [1093, 50] on button "New token" at bounding box center [1127, 52] width 104 height 32
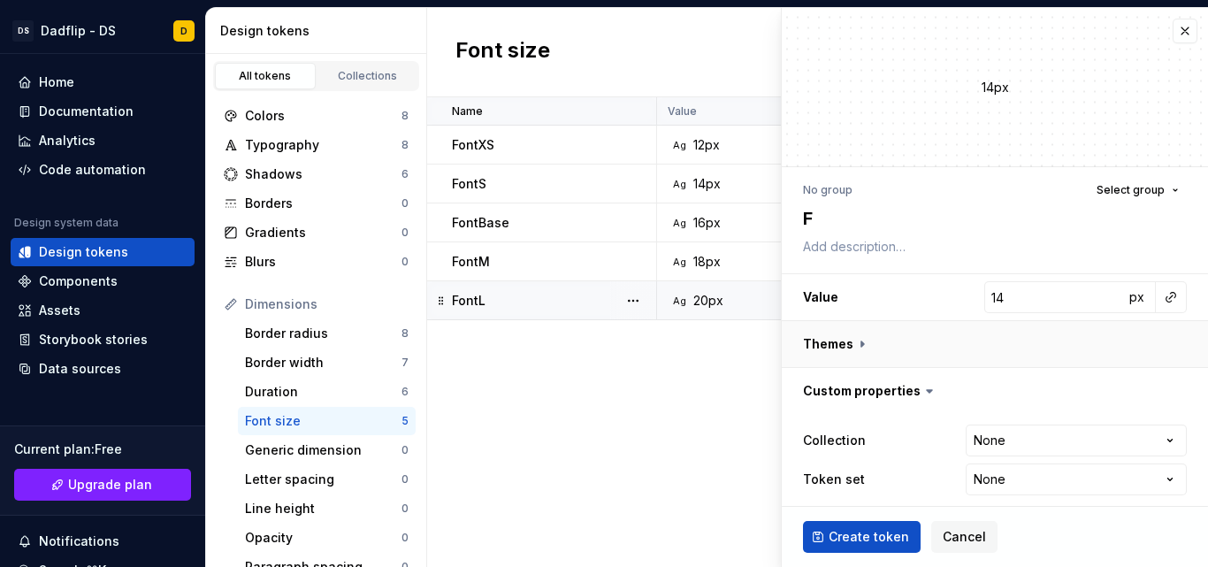
type textarea "*"
type textarea "F"
type textarea "*"
type textarea "Fon"
type textarea "*"
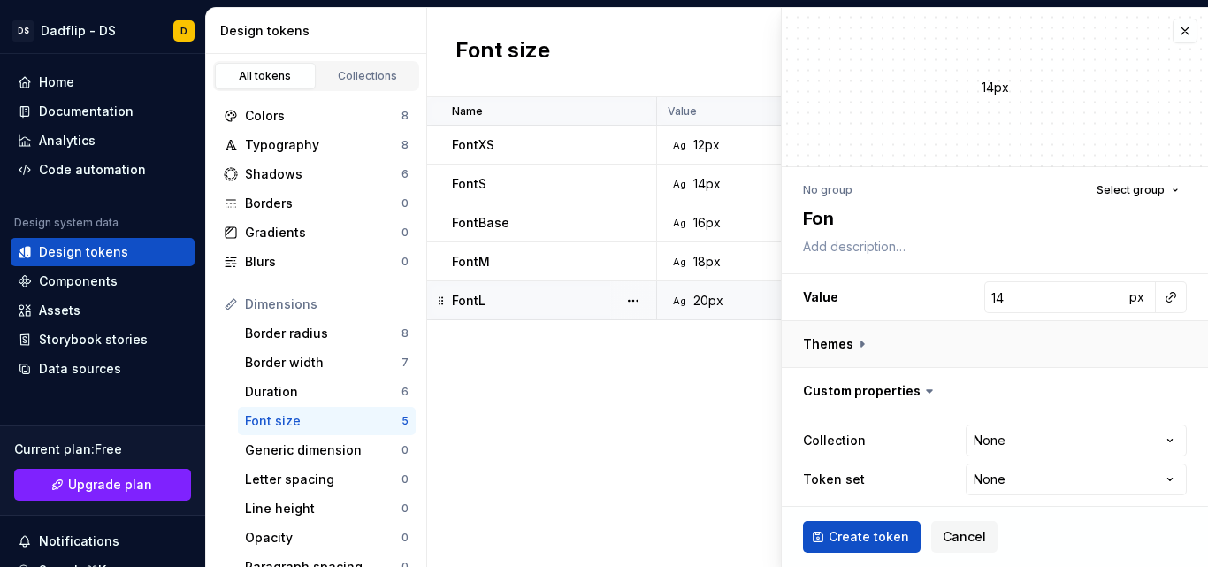
type textarea "Font"
type textarea "*"
type textarea "FontX"
type textarea "*"
type textarea "FontXL"
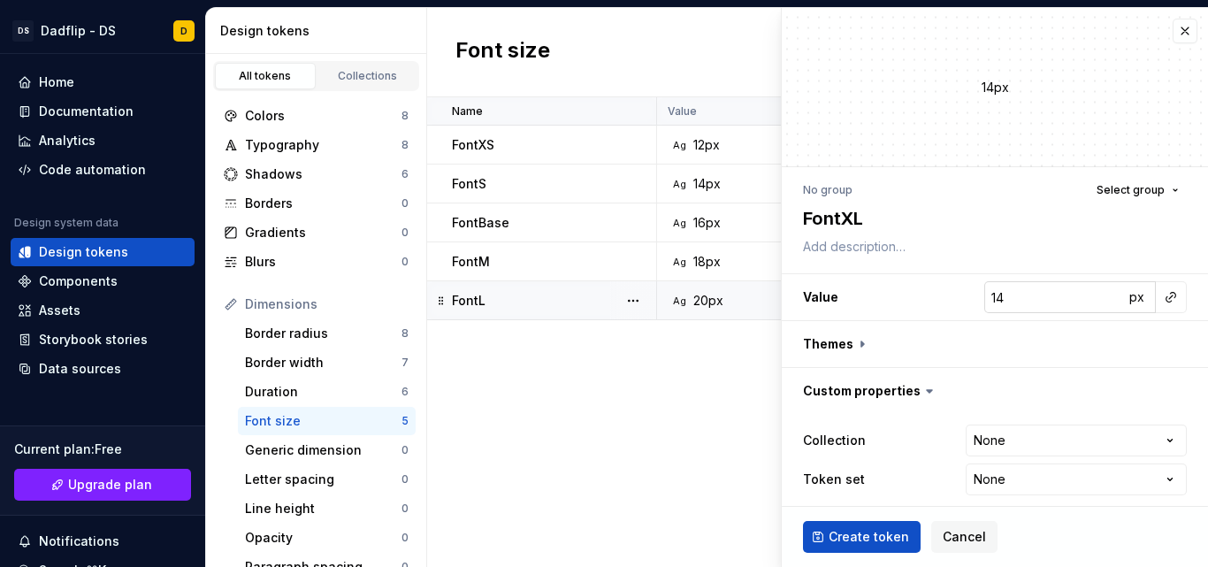
type input "15"
click at [1096, 292] on input "15" at bounding box center [1054, 297] width 140 height 32
type textarea "*"
click at [1096, 292] on input "16" at bounding box center [1054, 297] width 140 height 32
type input "17"
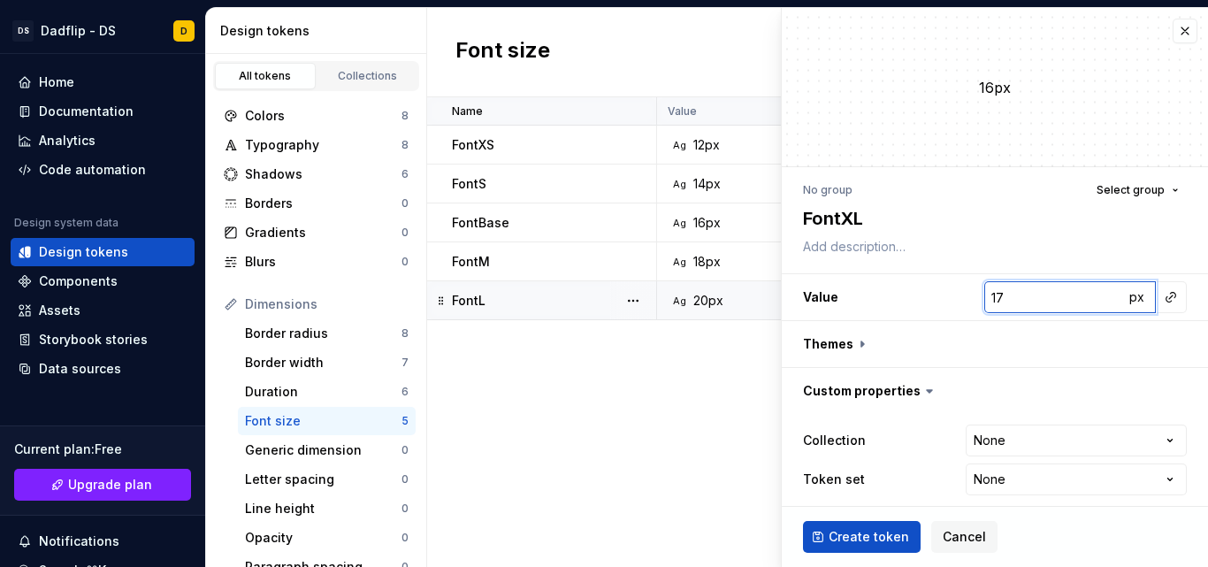
click at [1096, 292] on input "17" at bounding box center [1054, 297] width 140 height 32
type textarea "*"
type input "18"
click at [1096, 292] on input "18" at bounding box center [1054, 297] width 140 height 32
type textarea "*"
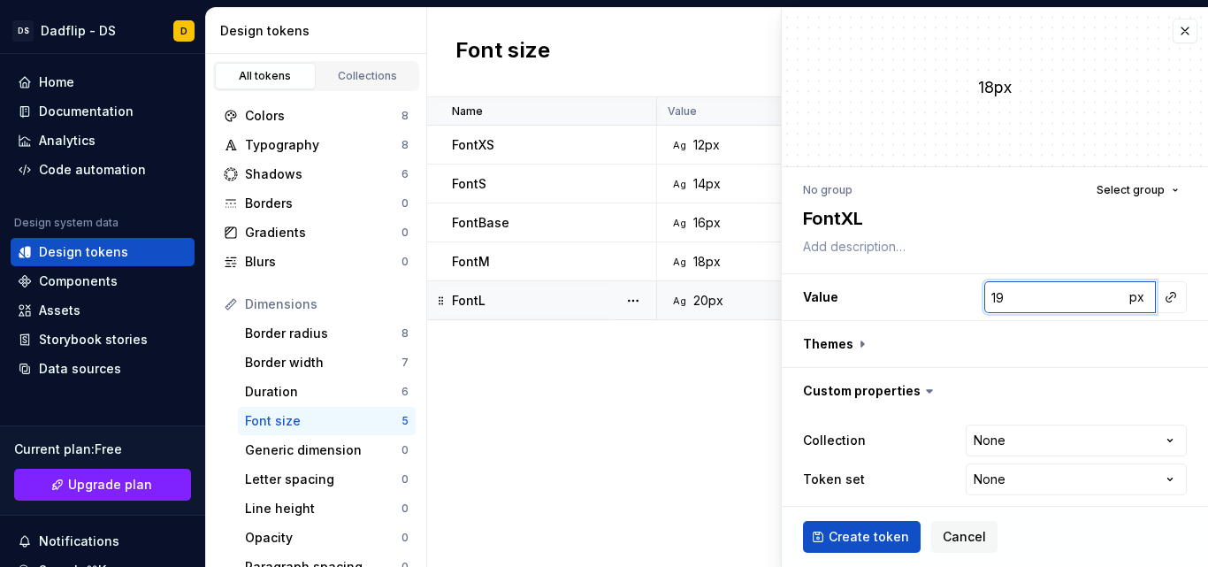
type input "19"
click at [1096, 292] on input "19" at bounding box center [1054, 297] width 140 height 32
type textarea "*"
type input "20"
click at [1096, 292] on input "20" at bounding box center [1054, 297] width 140 height 32
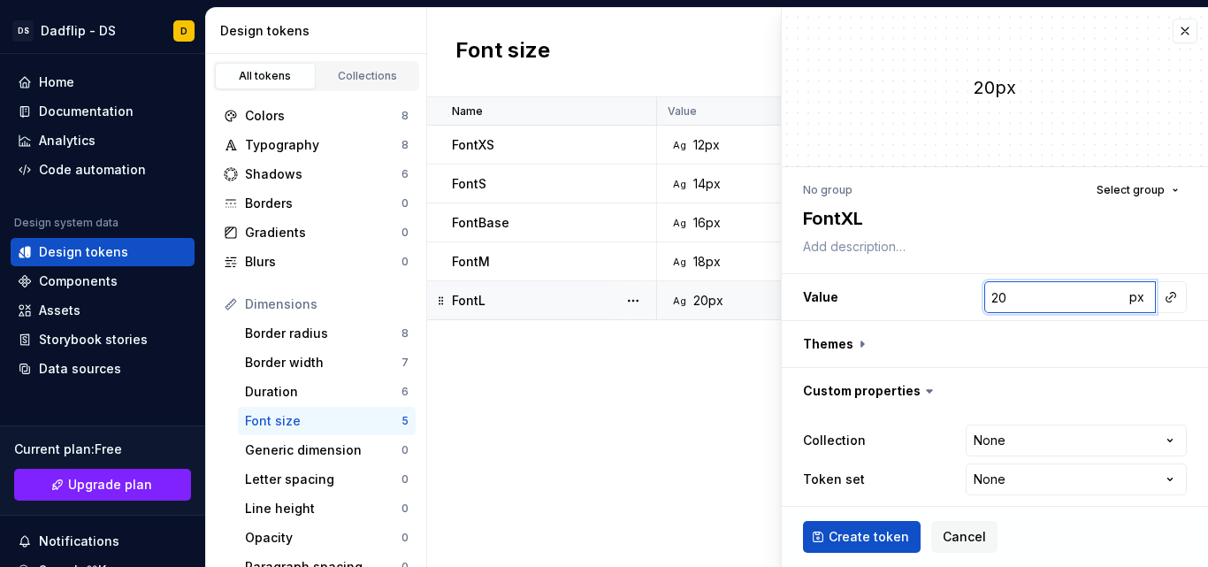
type textarea "*"
click at [1096, 292] on input "21" at bounding box center [1054, 297] width 140 height 32
type input "22"
click at [1096, 292] on input "22" at bounding box center [1054, 297] width 140 height 32
type textarea "*"
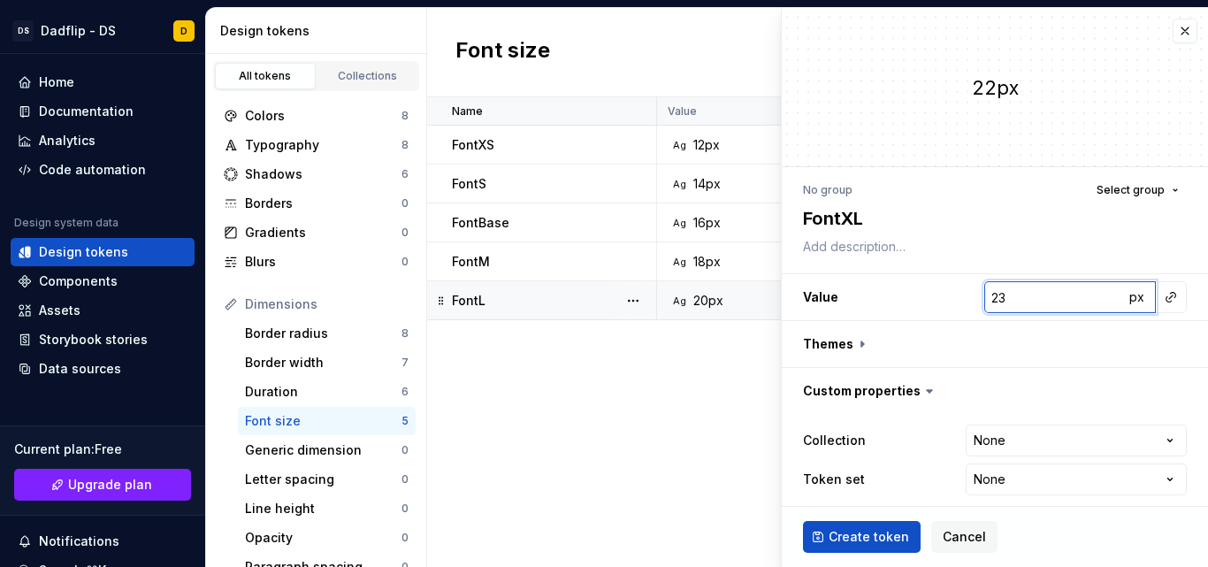
type input "23"
click at [1096, 292] on input "23" at bounding box center [1054, 297] width 140 height 32
type textarea "*"
type input "24"
click at [1096, 292] on input "24" at bounding box center [1054, 297] width 140 height 32
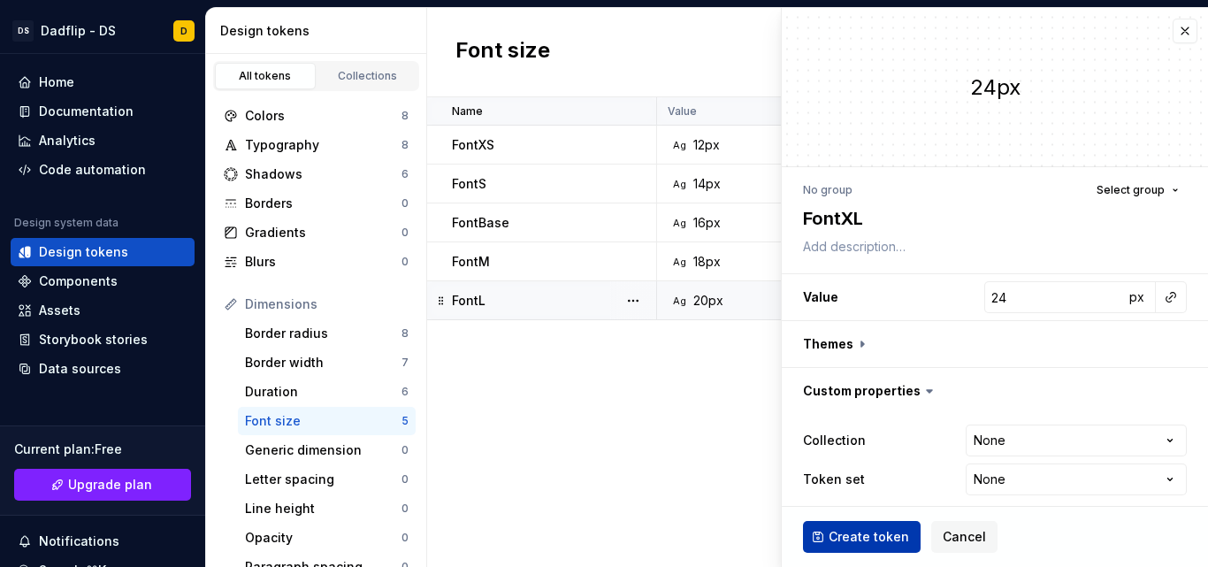
click at [863, 542] on span "Create token" at bounding box center [869, 537] width 80 height 18
type textarea "*"
type input "14"
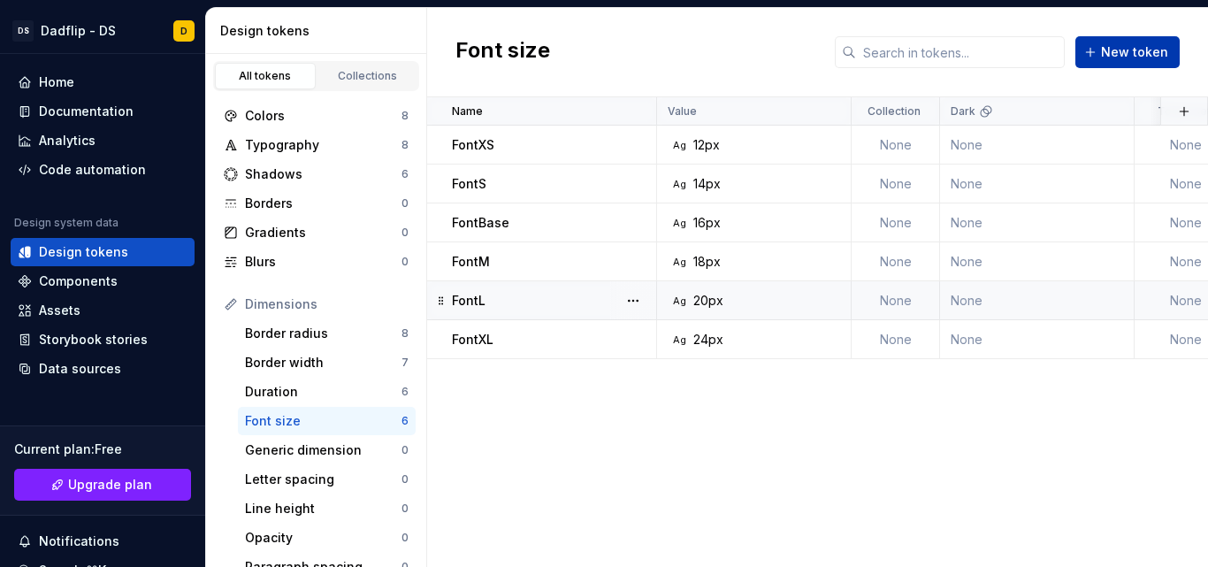
click at [1097, 64] on button "New token" at bounding box center [1127, 52] width 104 height 32
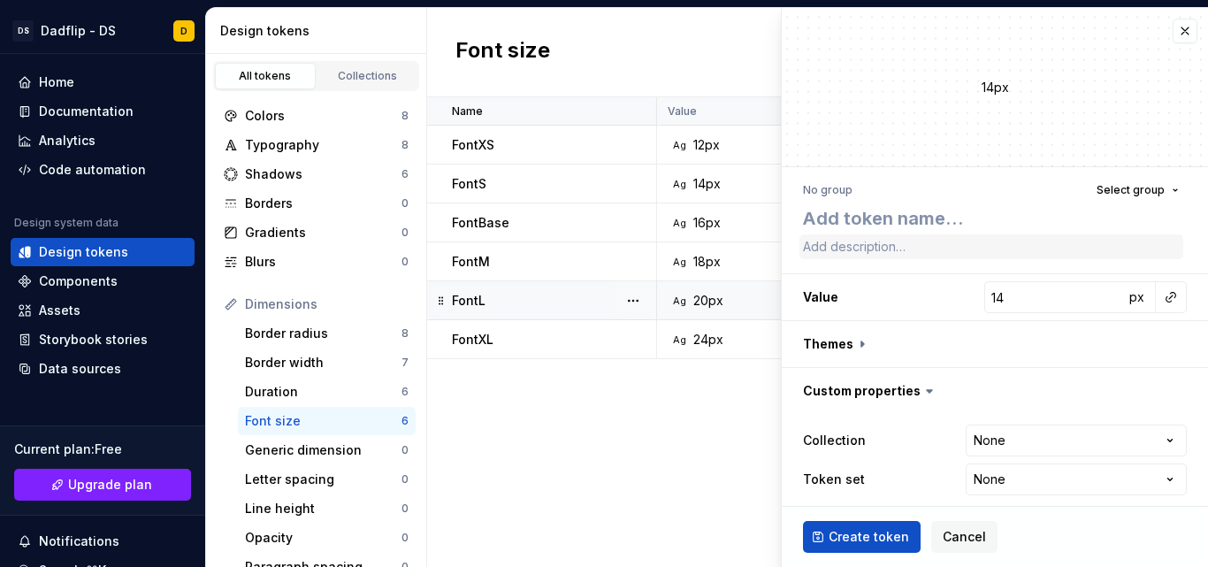
type textarea "*"
type textarea "F"
type textarea "*"
type textarea "Fo"
type textarea "*"
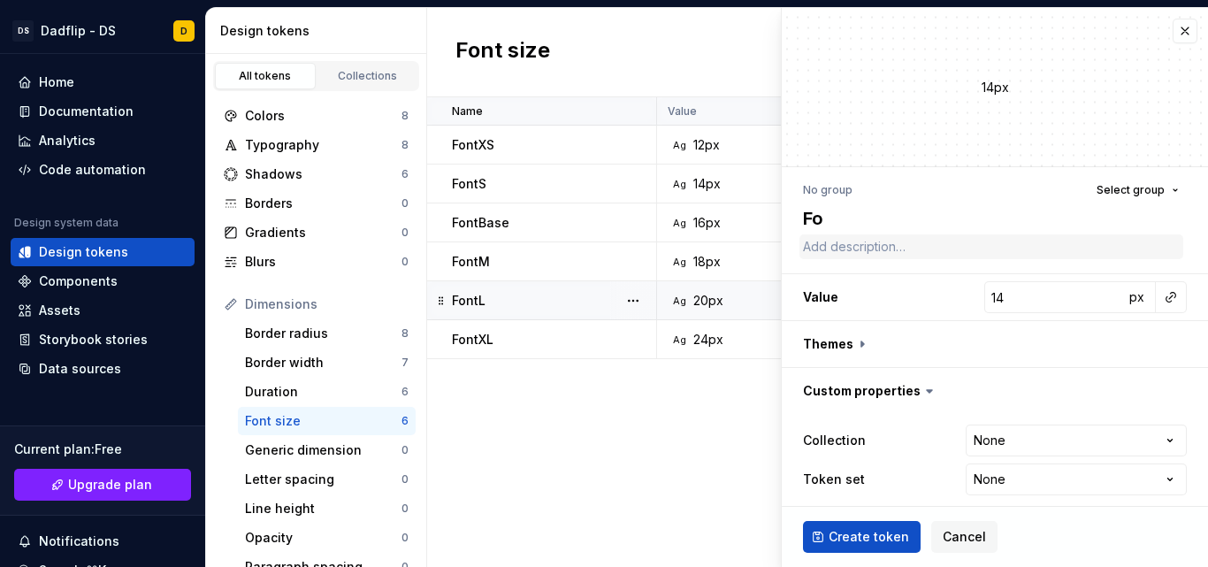
type textarea "Fon"
type textarea "*"
type textarea "FontX"
type textarea "*"
type textarea "FontXXL"
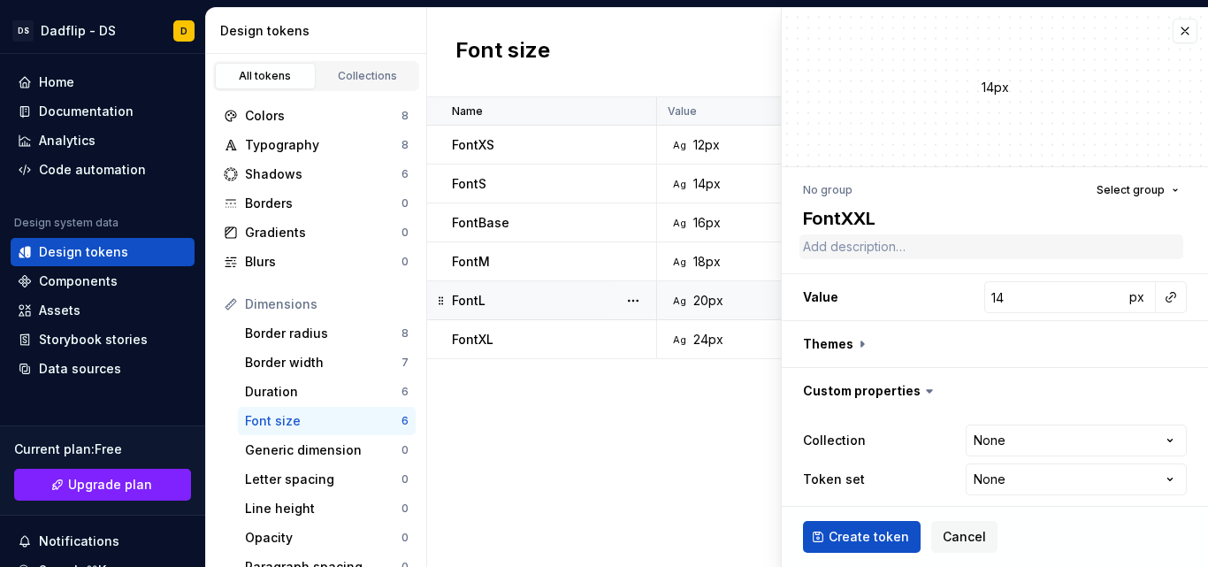
type textarea "*"
type textarea "FontXXL"
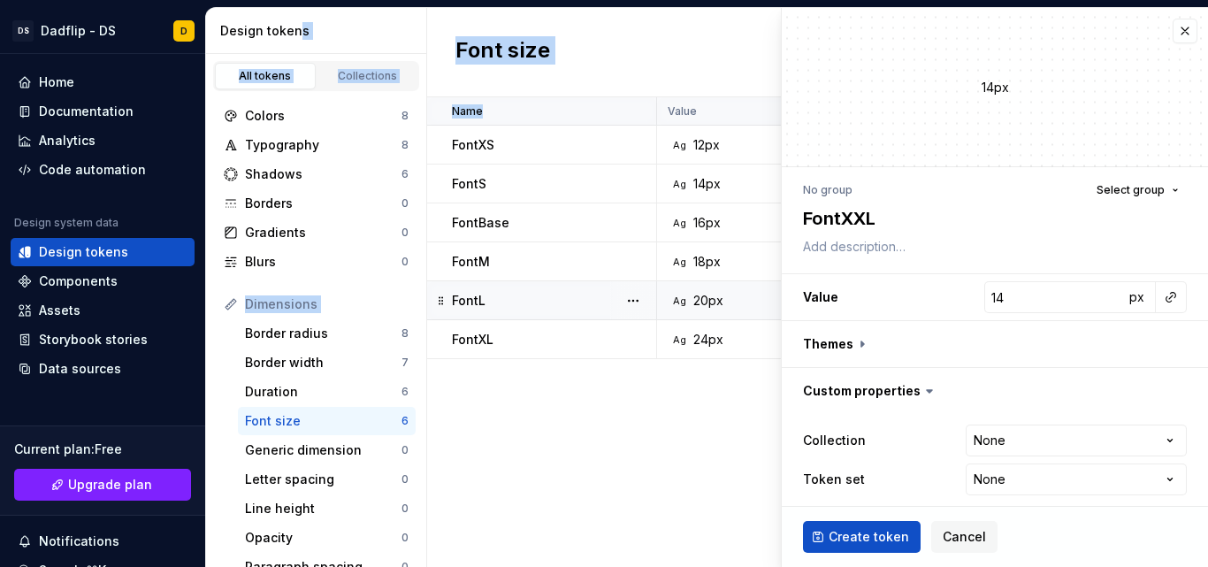
drag, startPoint x: 660, startPoint y: 103, endPoint x: 296, endPoint y: -73, distance: 404.2
click at [296, 0] on html "DS Dadflip - DS D Home Documentation Analytics Code automation Design system da…" at bounding box center [604, 283] width 1208 height 567
click at [580, 410] on div "Name Value Collection Dark Token set Description Last updated FontXS Ag 12px No…" at bounding box center [817, 332] width 781 height 470
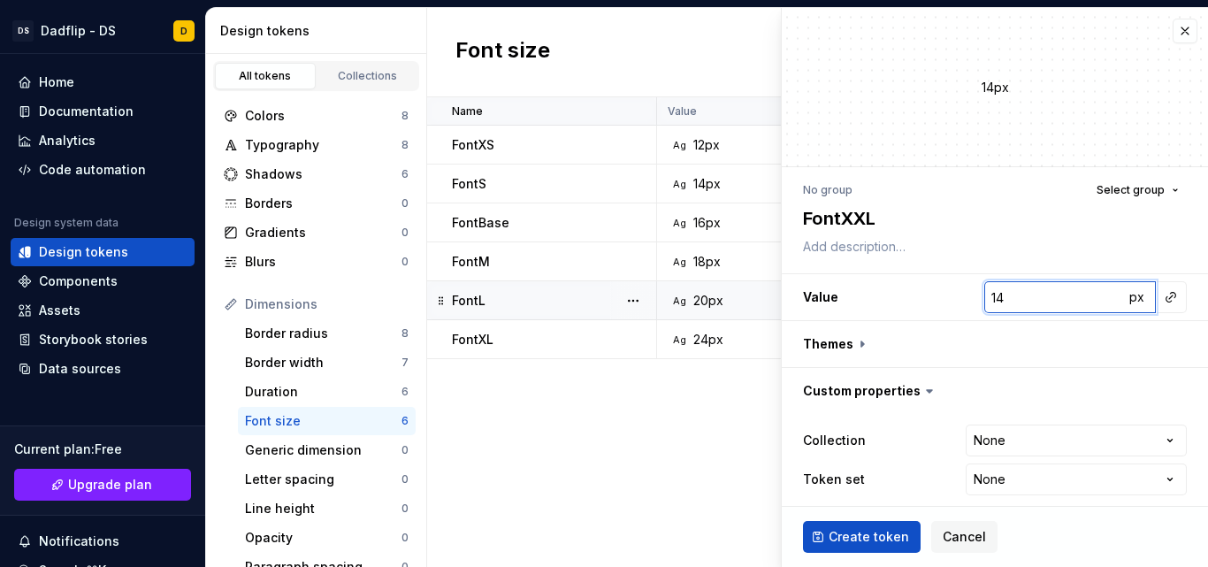
click at [1013, 295] on input "14" at bounding box center [1054, 297] width 140 height 32
type textarea "*"
type input "3"
type textarea "*"
type input "32"
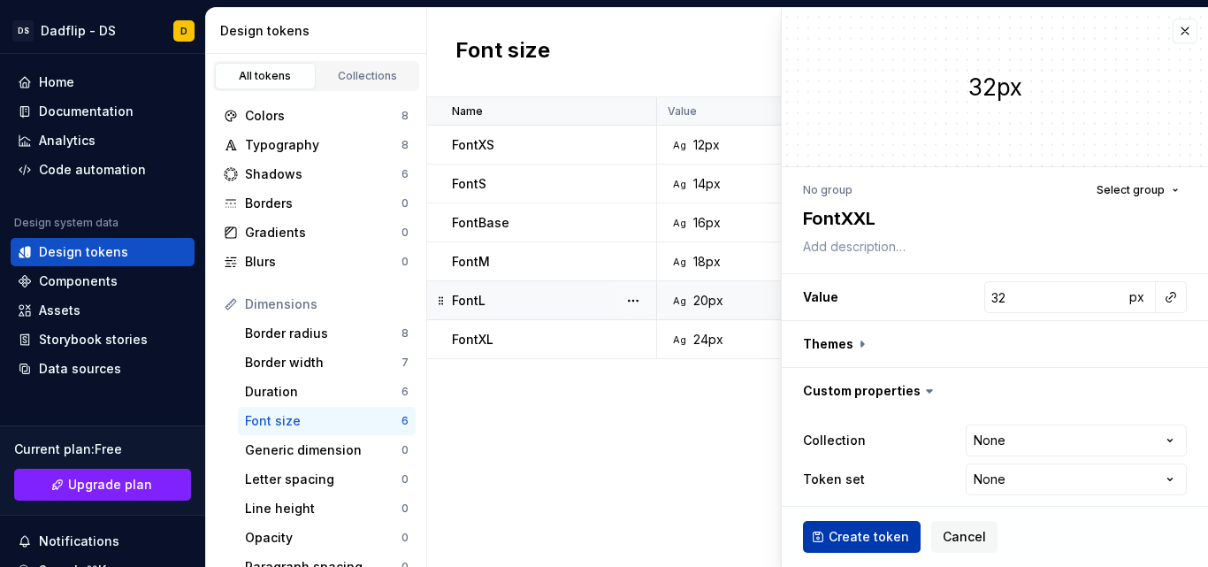
click at [839, 531] on span "Create token" at bounding box center [869, 537] width 80 height 18
type textarea "*"
type input "14"
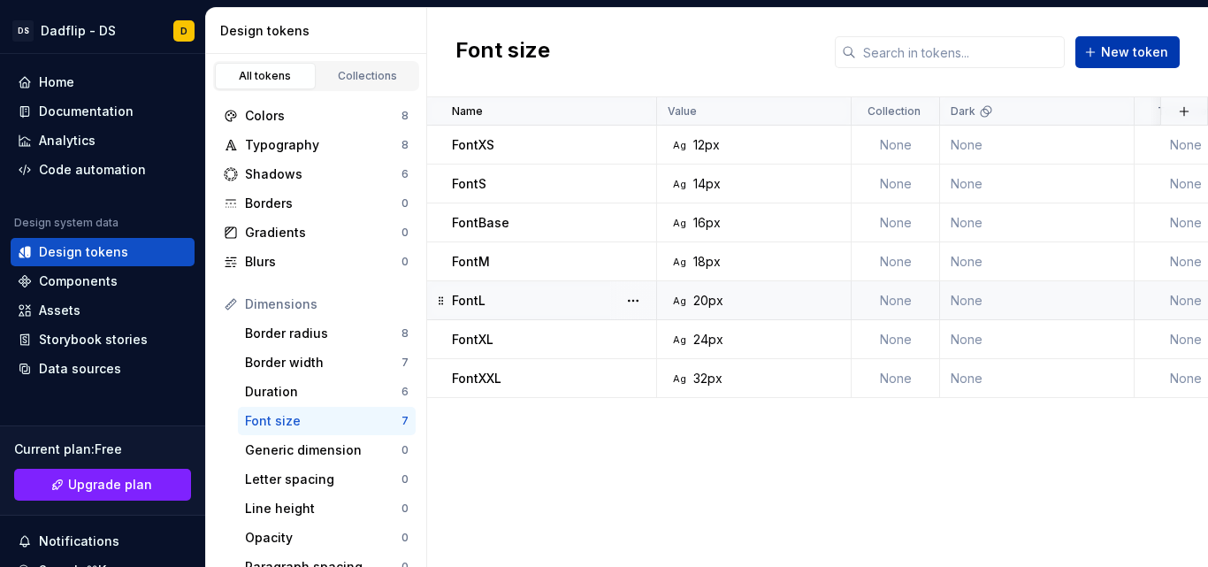
click at [1097, 67] on button "New token" at bounding box center [1127, 52] width 104 height 32
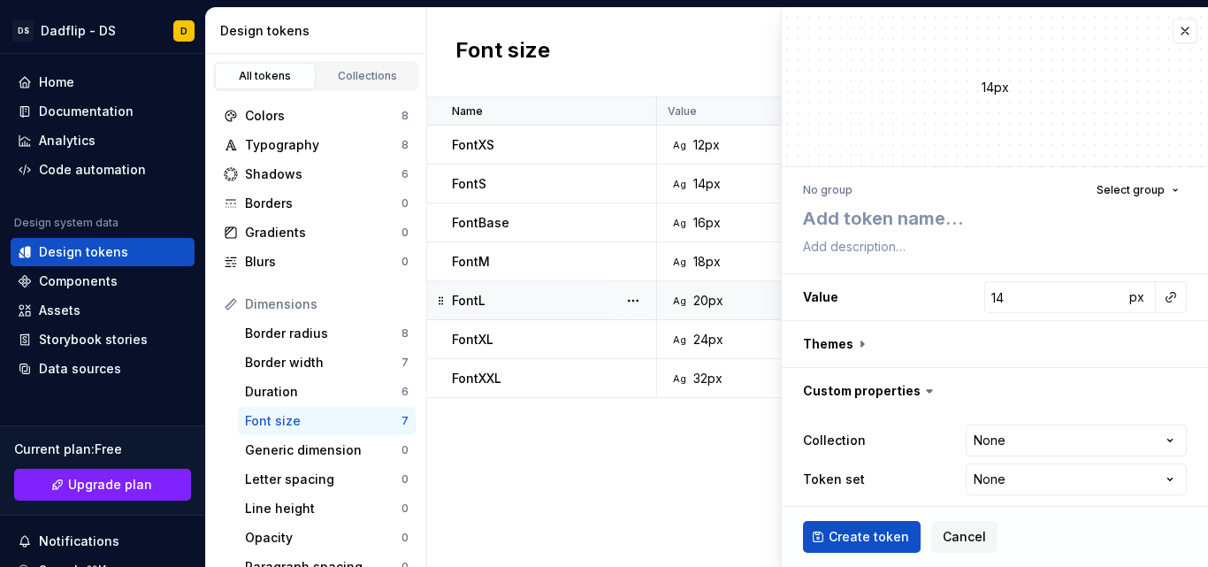
type textarea "*"
type textarea "F"
type textarea "*"
type textarea "Fo"
type textarea "*"
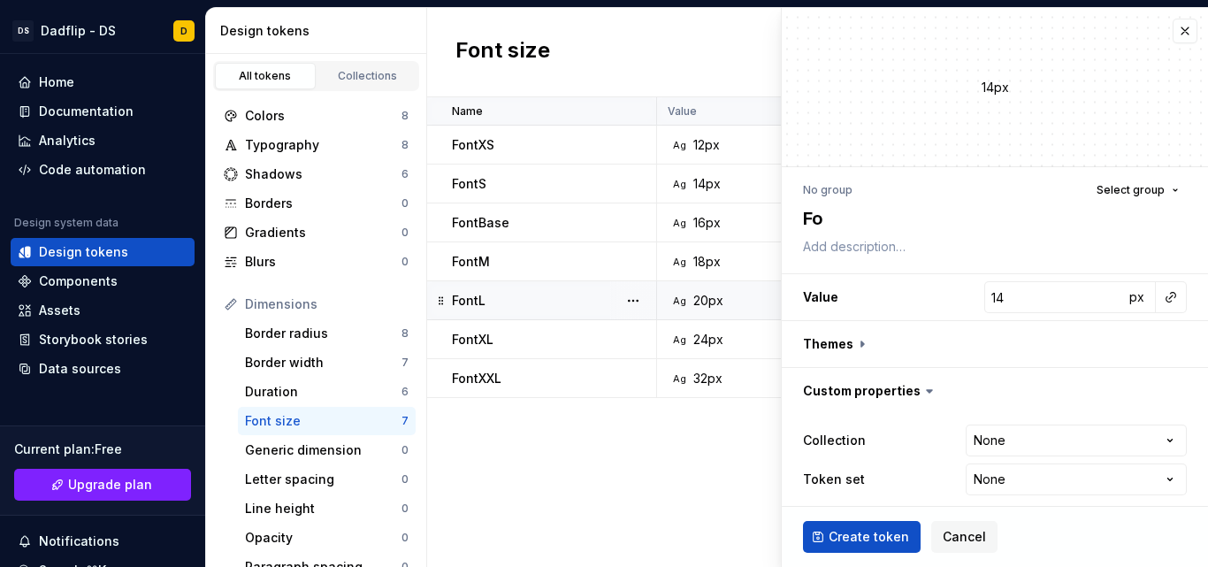
type textarea "Fon"
type textarea "*"
type textarea "Font"
type textarea "*"
type textarea "Font3"
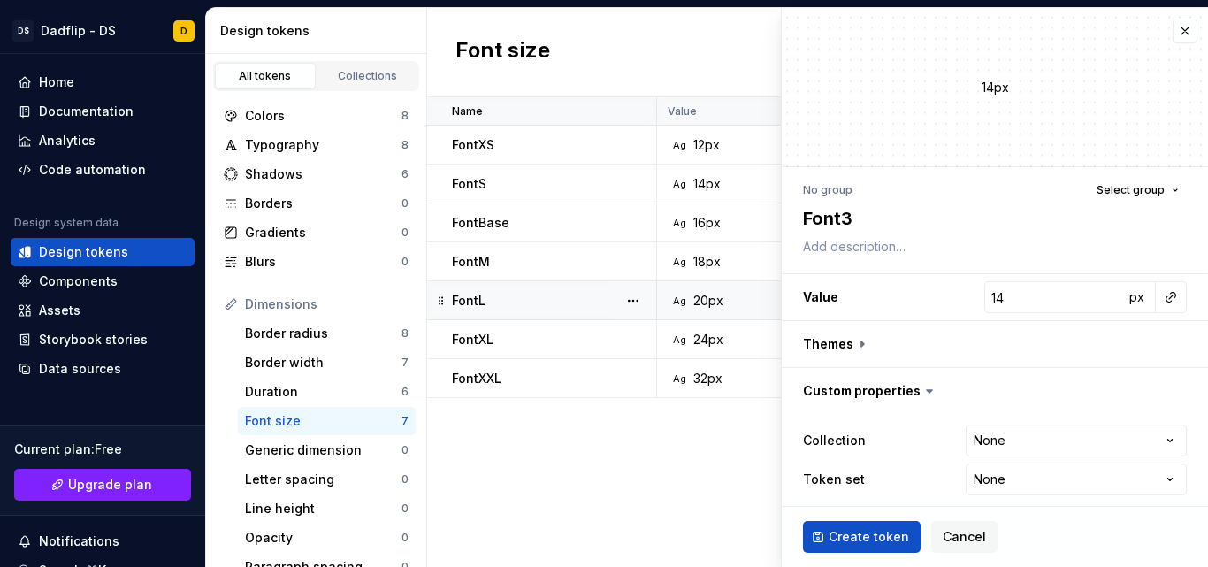
type textarea "*"
type textarea "Font3X"
type textarea "*"
type textarea "Font3XL"
click at [1058, 297] on input "14" at bounding box center [1054, 297] width 140 height 32
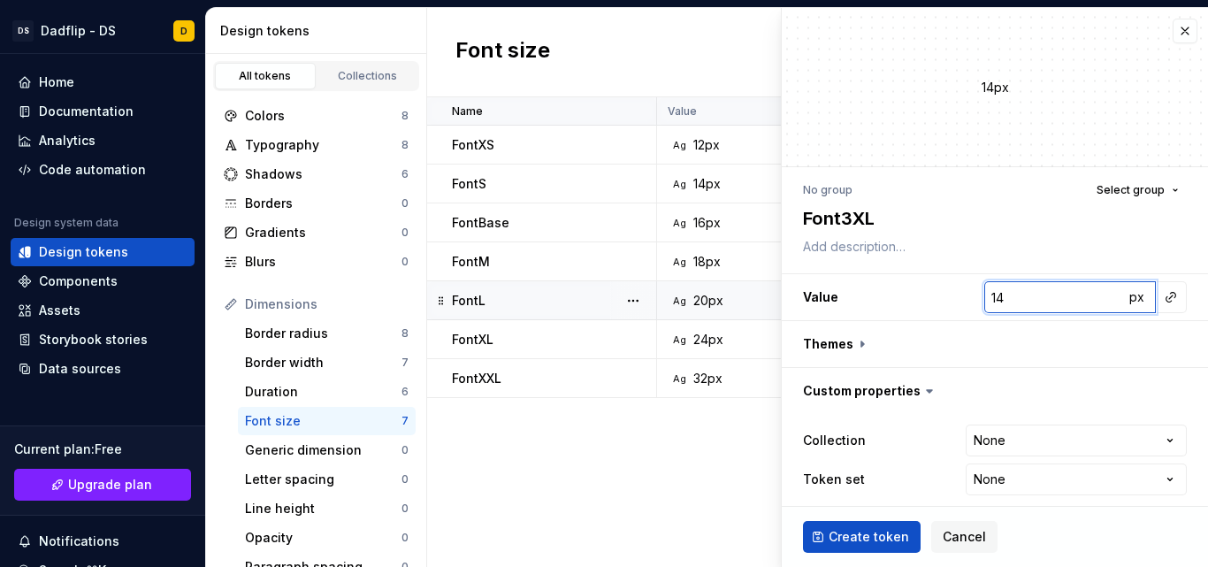
type textarea "*"
type input "4"
type textarea "*"
type input "40"
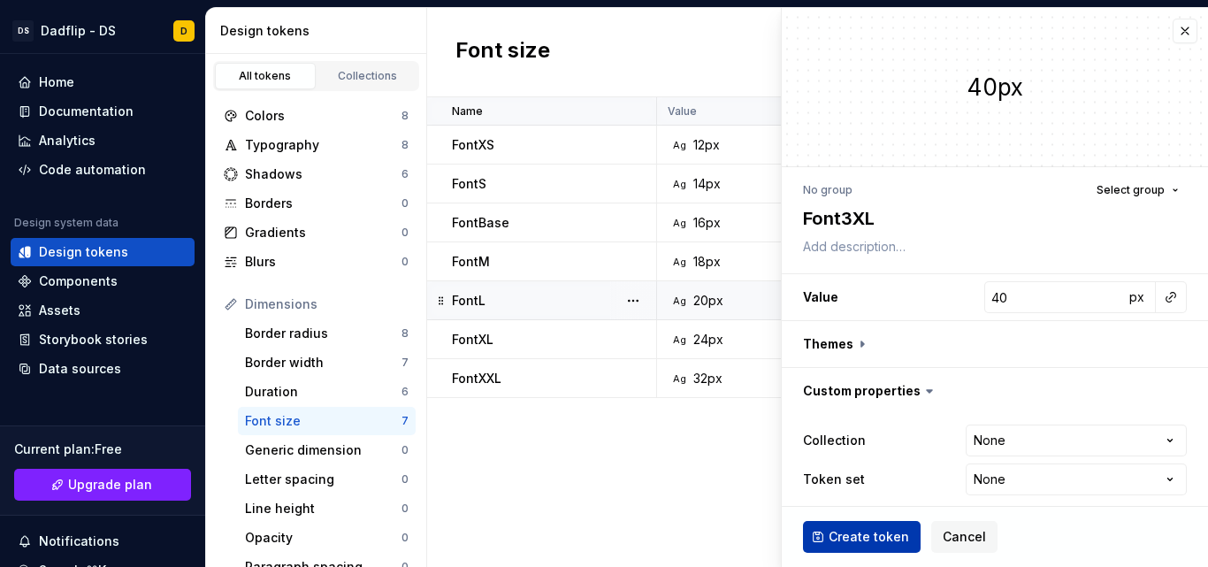
click at [829, 527] on button "Create token" at bounding box center [862, 537] width 118 height 32
type textarea "*"
type input "14"
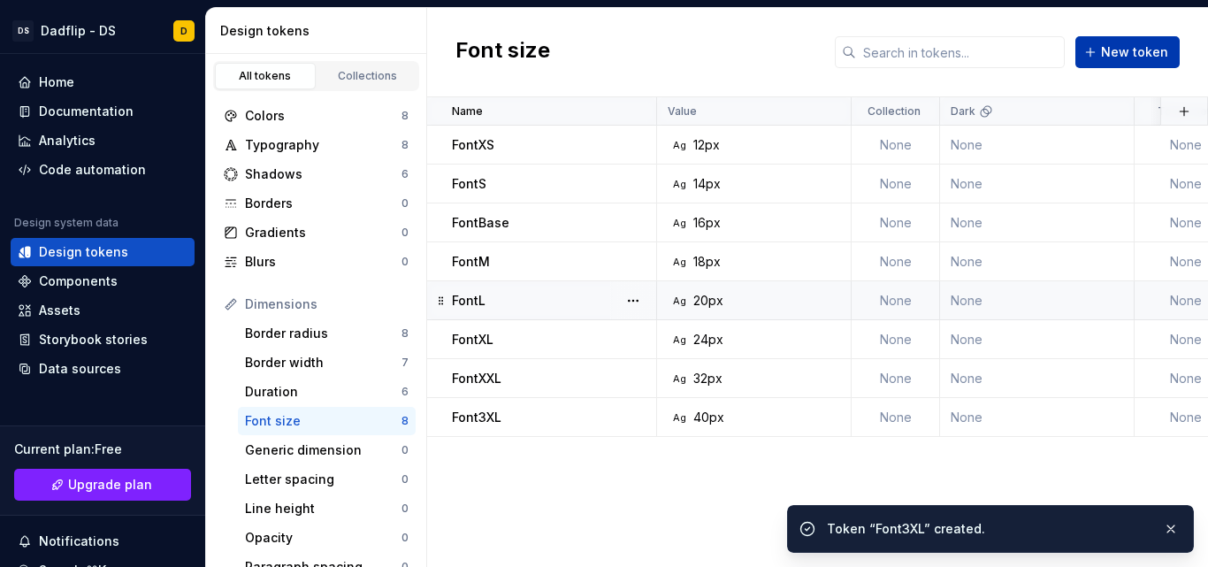
click at [1102, 45] on button "New token" at bounding box center [1127, 52] width 104 height 32
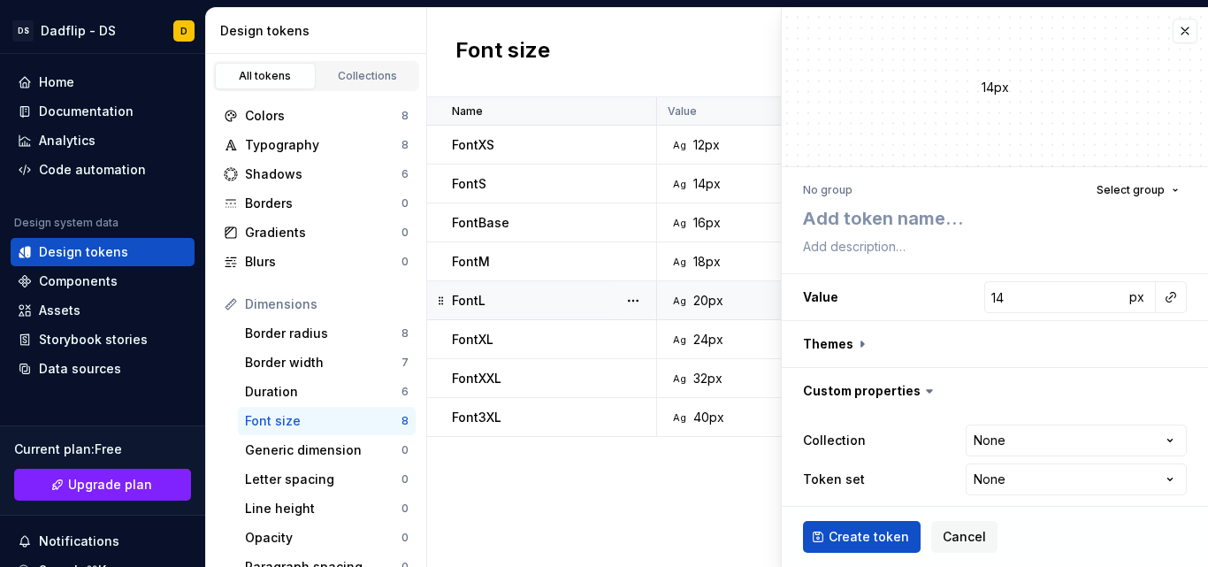
type textarea "*"
type textarea "F"
type textarea "*"
type textarea "Fo"
type textarea "*"
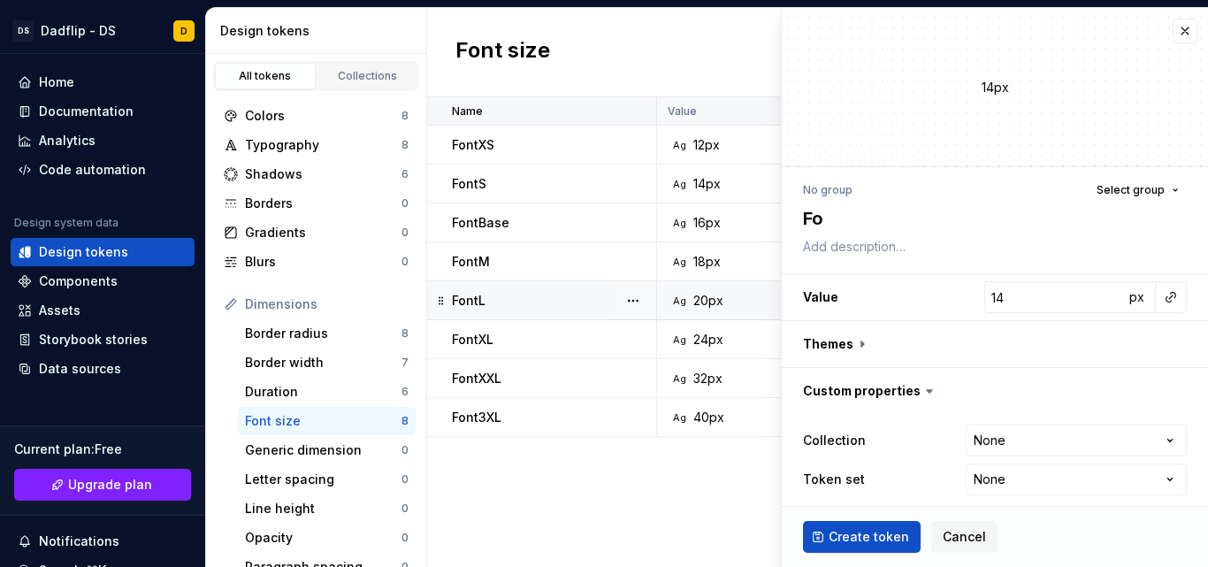
type textarea "Fon"
type textarea "*"
type textarea "Font"
type textarea "*"
type textarea "Font4"
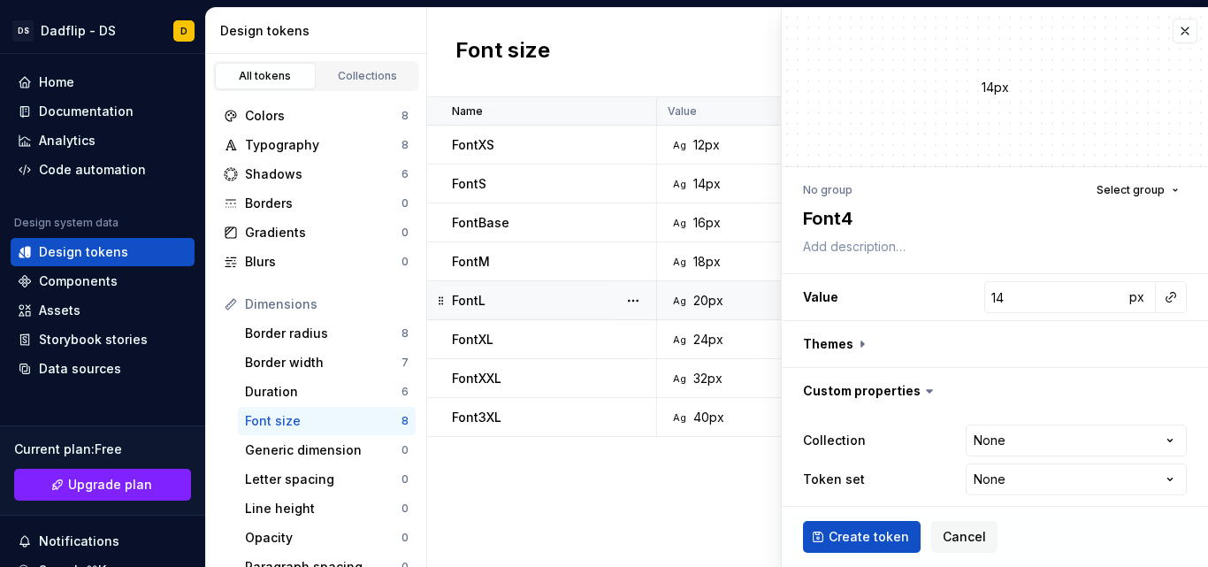
type textarea "*"
type textarea "Font4X"
type textarea "*"
type textarea "Font4XL"
click at [1002, 288] on input "14" at bounding box center [1054, 297] width 140 height 32
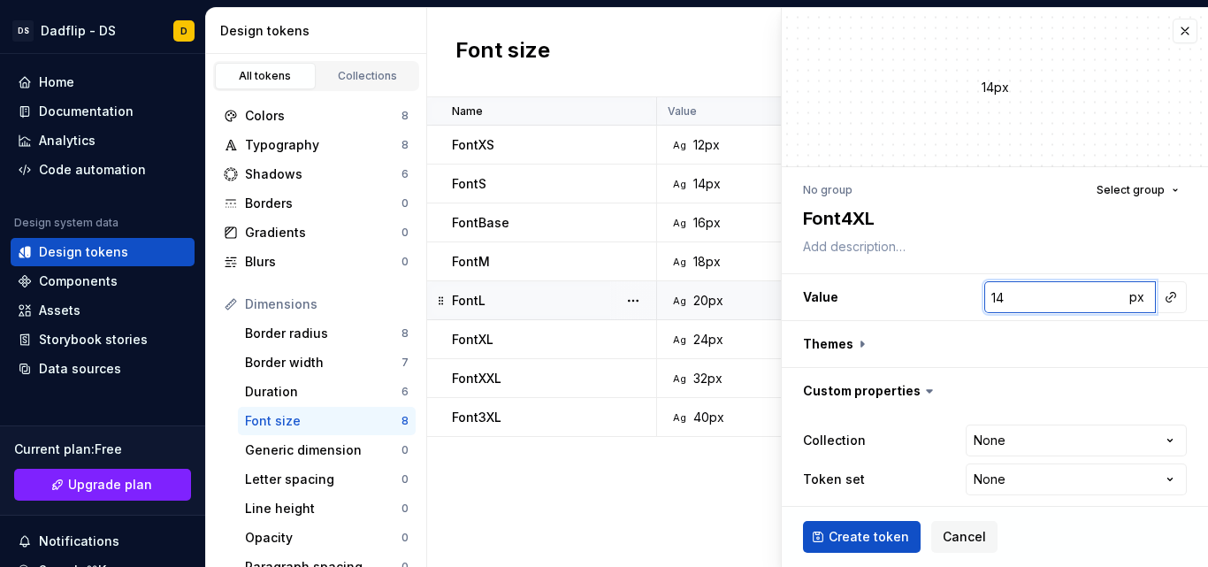
type textarea "*"
type input "4"
type textarea "*"
type input "48"
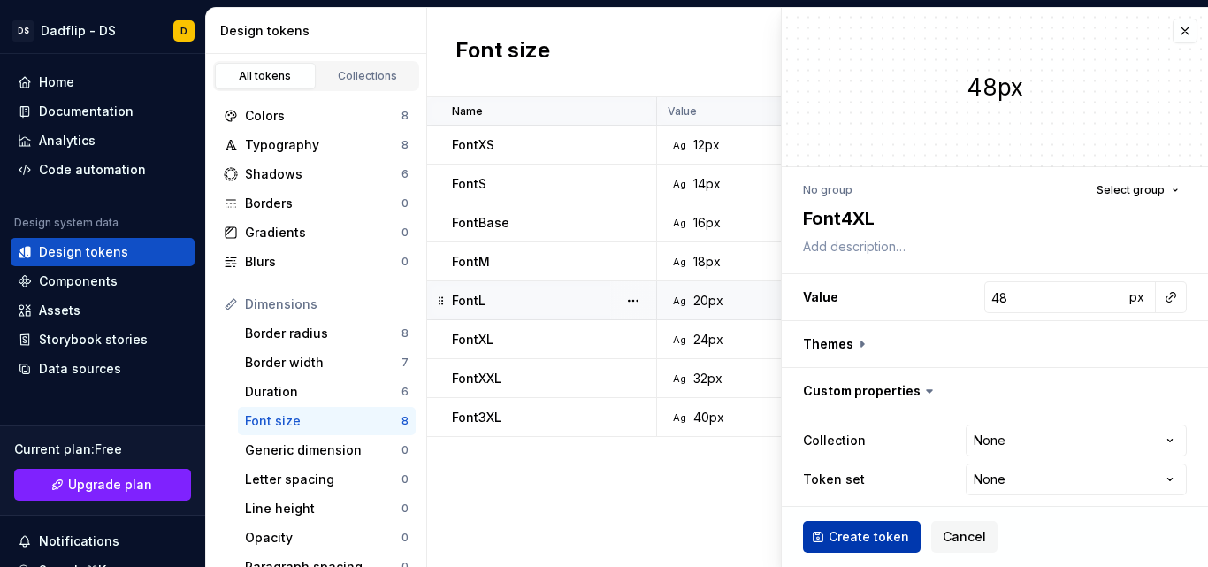
click at [891, 536] on span "Create token" at bounding box center [869, 537] width 80 height 18
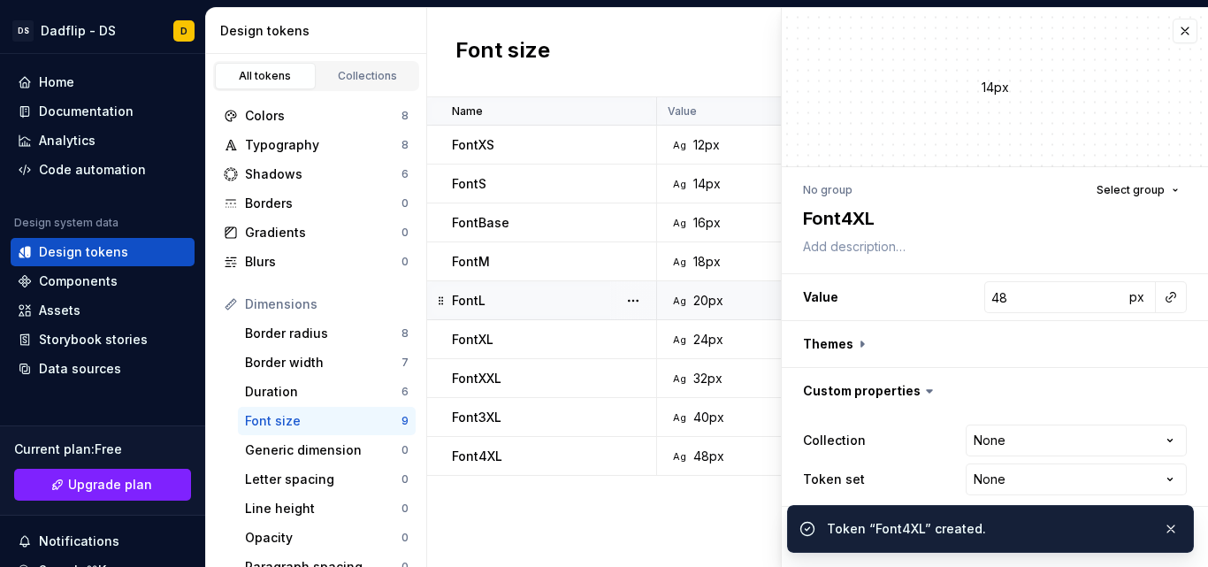
type textarea "*"
type input "14"
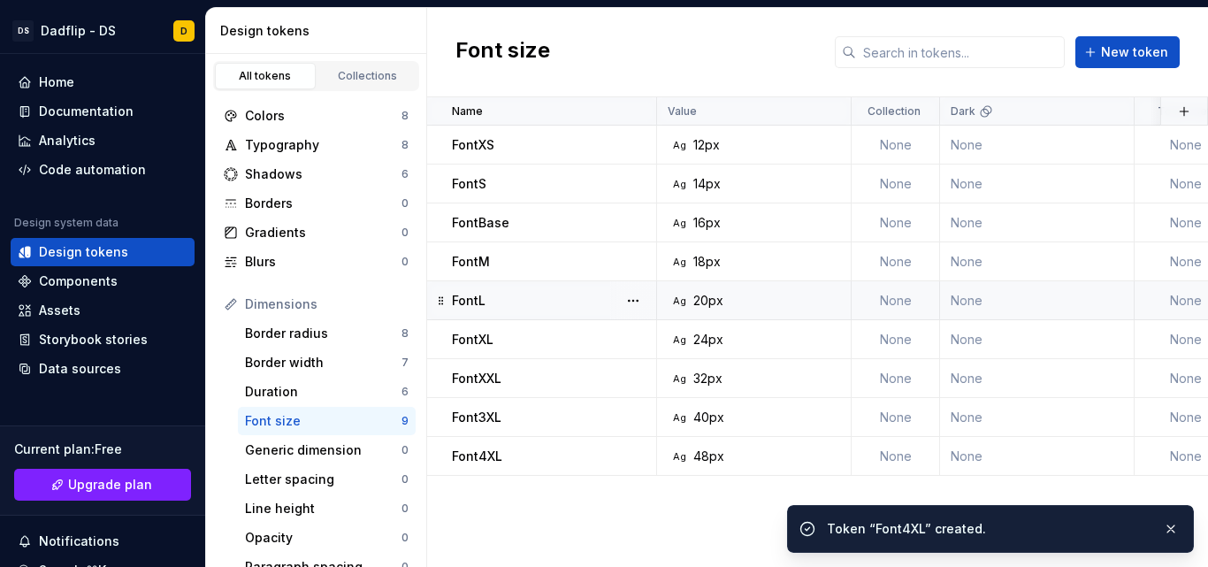
click at [689, 512] on div "Name Value Collection Dark Token set Description Last updated FontXS Ag 12px No…" at bounding box center [817, 332] width 781 height 470
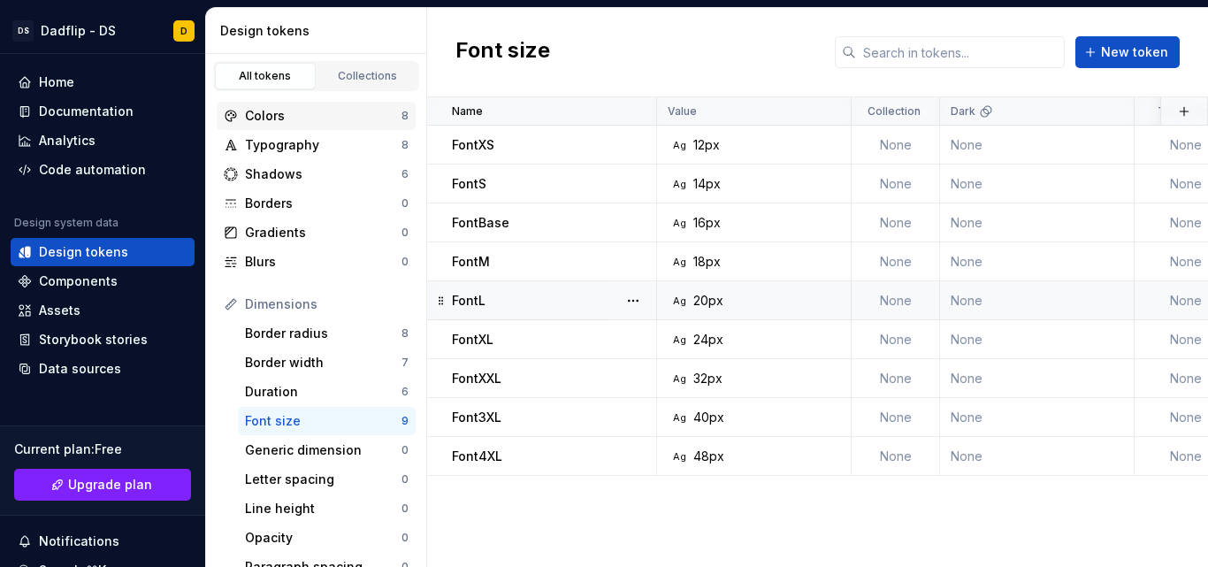
click at [288, 122] on div "Colors" at bounding box center [323, 116] width 157 height 18
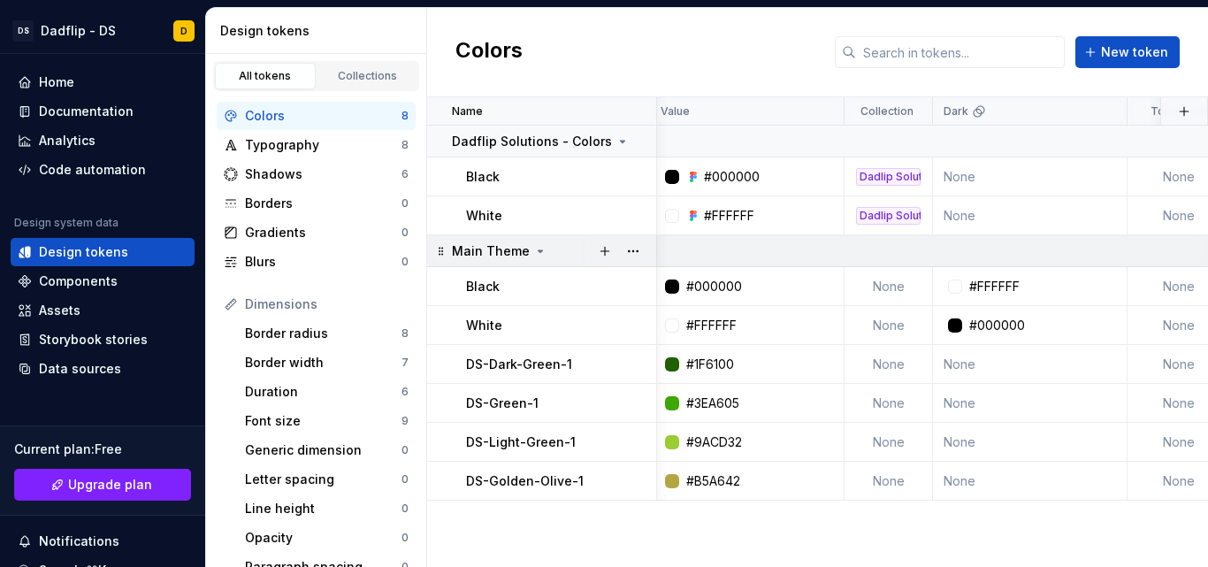
scroll to position [0, 12]
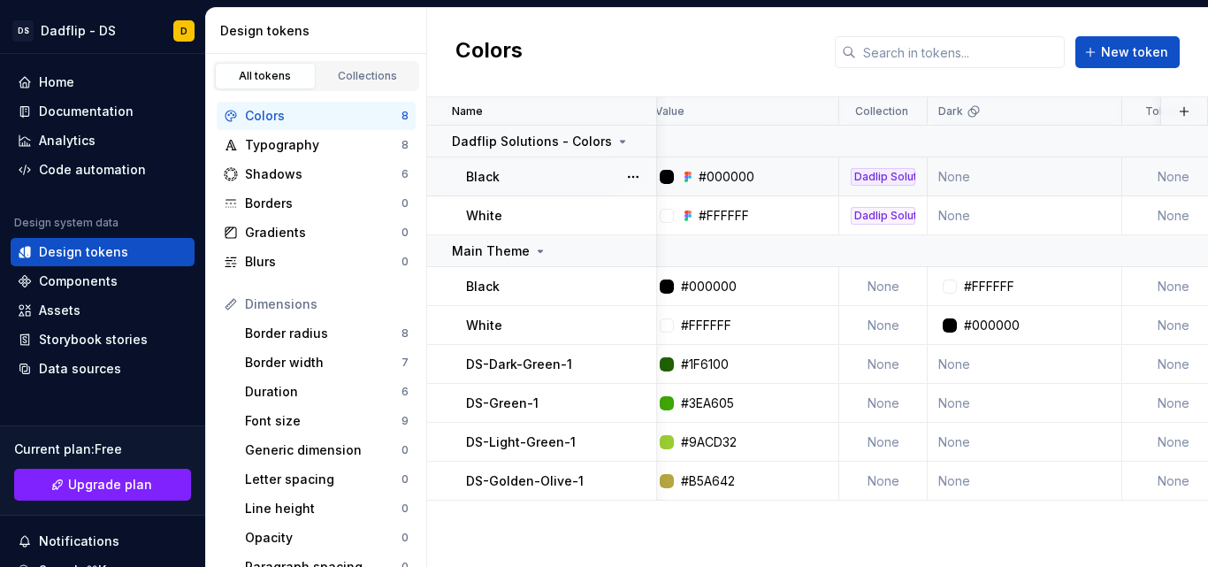
click at [895, 183] on div "Dadlip Solutions" at bounding box center [883, 177] width 65 height 18
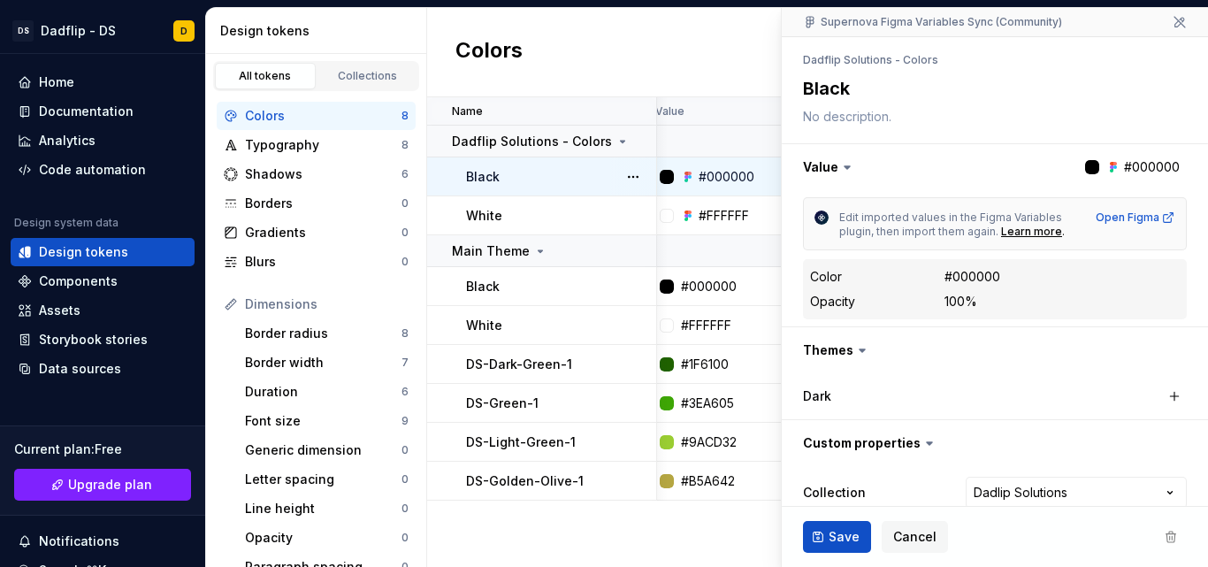
scroll to position [223, 0]
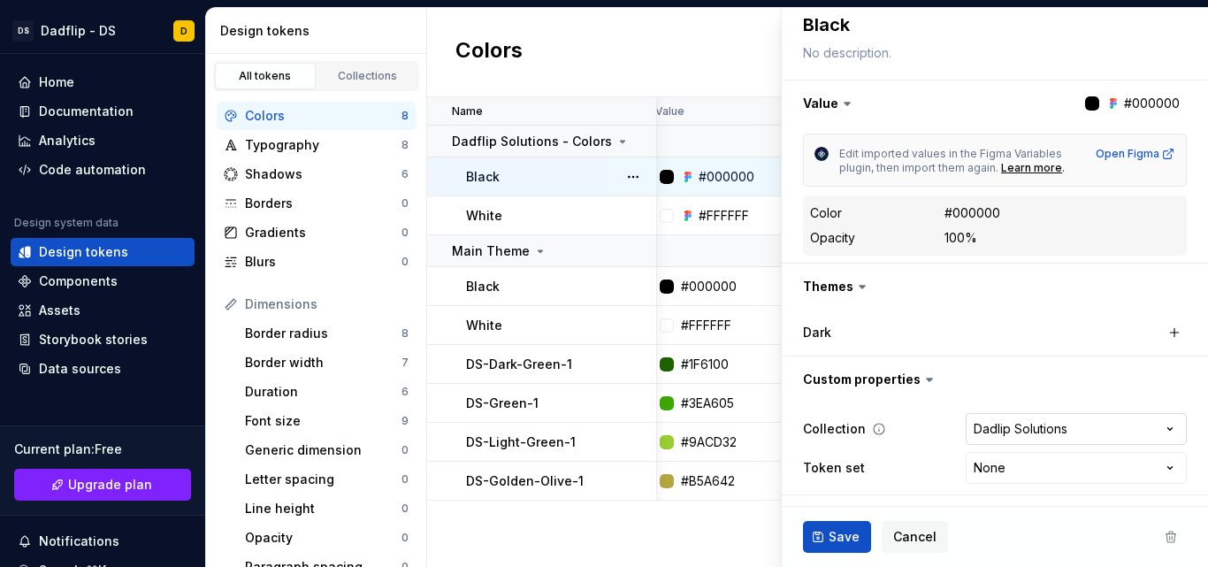
click at [1035, 418] on html "DS Dadflip - DS D Home Documentation Analytics Code automation Design system da…" at bounding box center [604, 283] width 1208 height 567
click at [1030, 426] on html "DS Dadflip - DS D Home Documentation Analytics Code automation Design system da…" at bounding box center [604, 283] width 1208 height 567
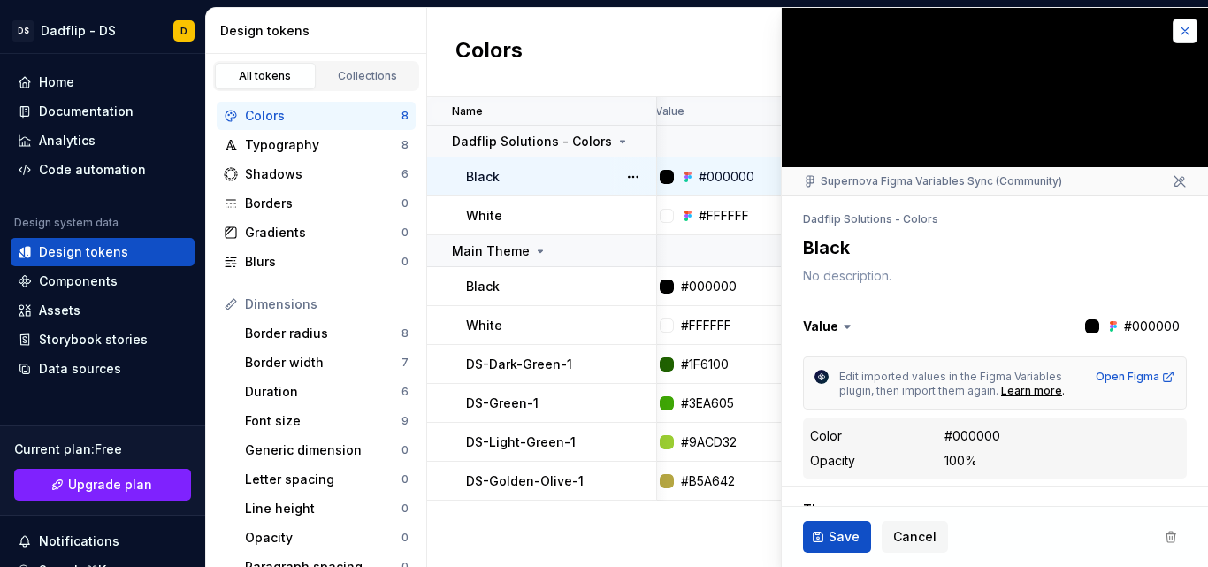
click at [1172, 40] on button "button" at bounding box center [1184, 31] width 25 height 25
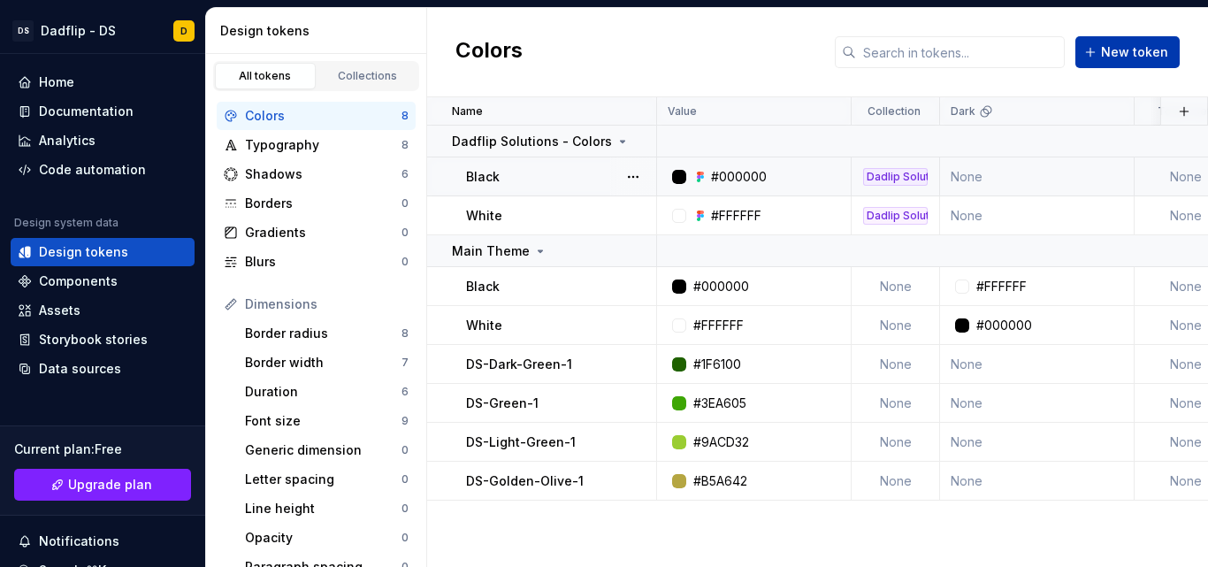
click at [1136, 58] on span "New token" at bounding box center [1134, 52] width 67 height 18
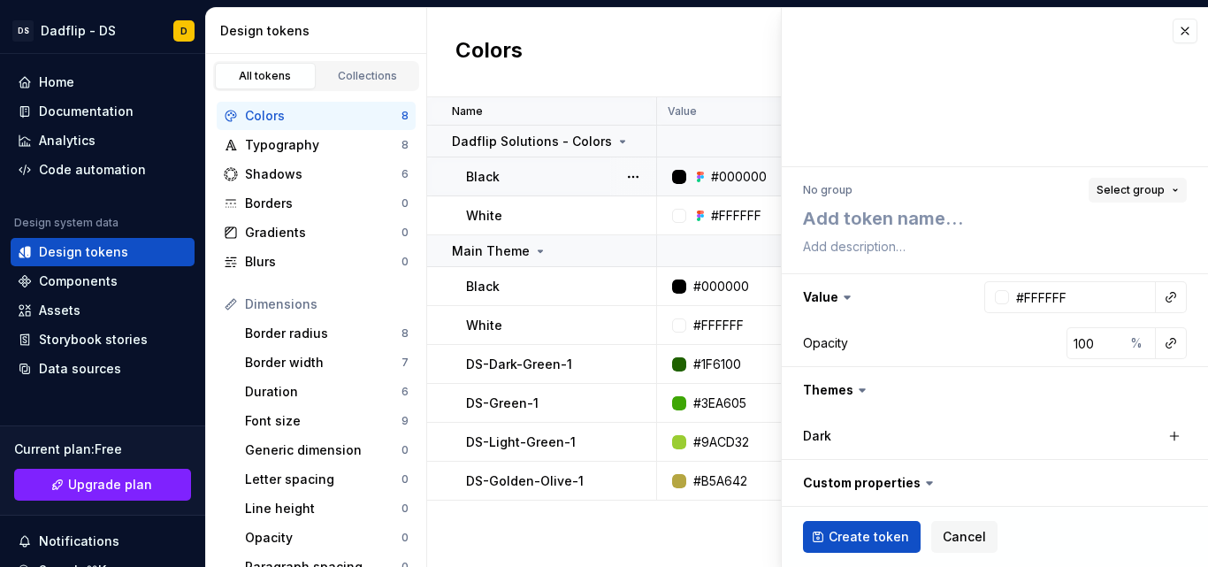
click at [1152, 193] on button "Select group" at bounding box center [1137, 190] width 98 height 25
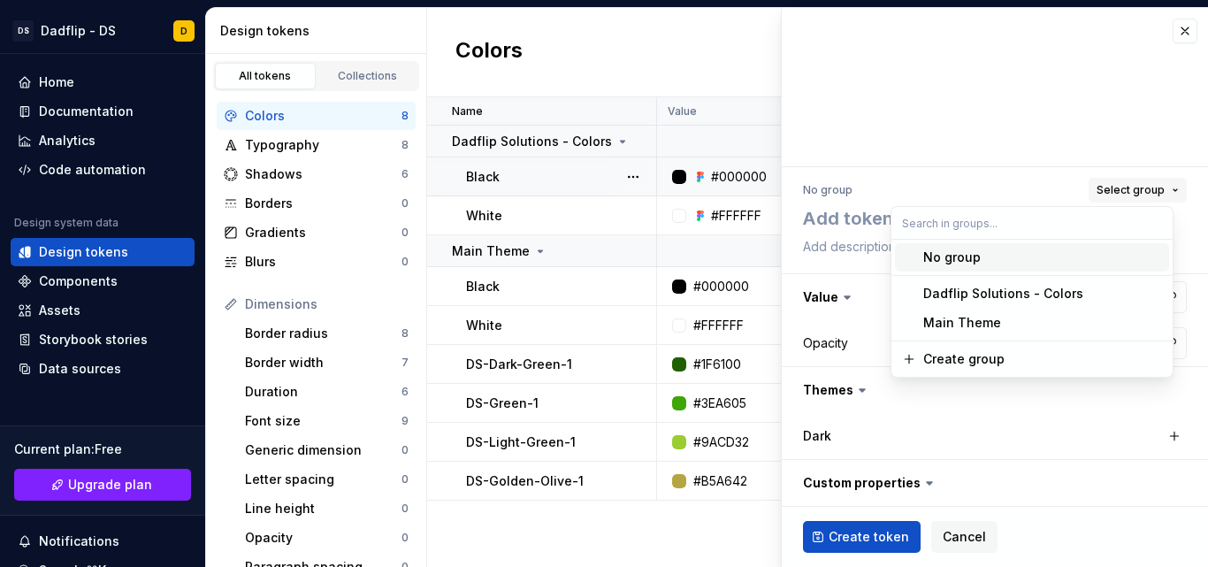
click at [1152, 193] on button "Select group" at bounding box center [1137, 190] width 98 height 25
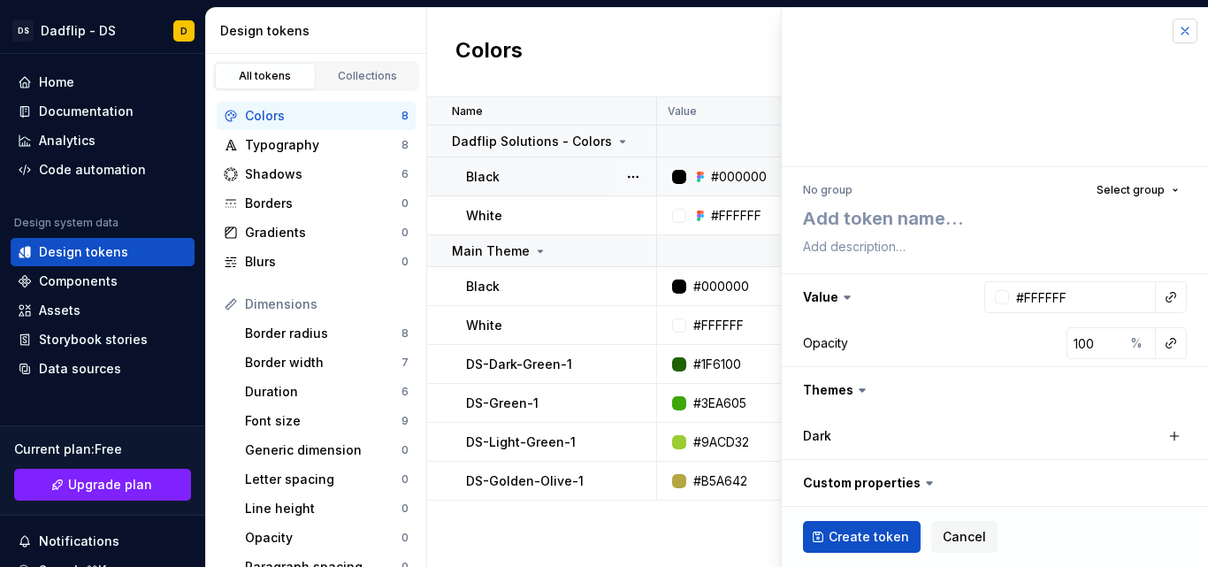
click at [1172, 39] on button "button" at bounding box center [1184, 31] width 25 height 25
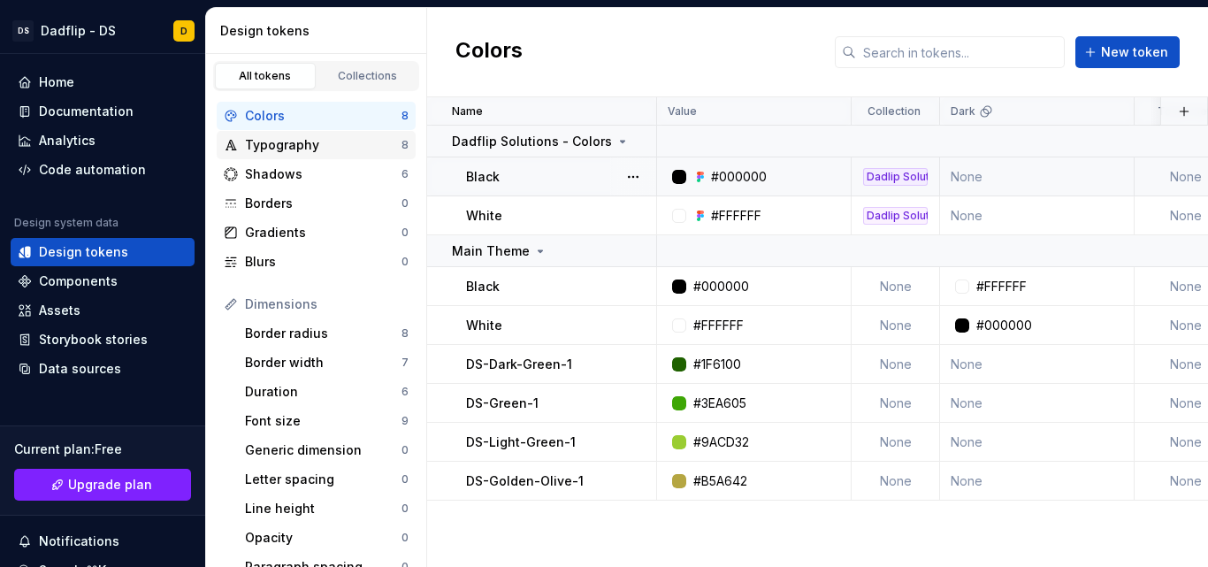
click at [332, 154] on div "Typography 8" at bounding box center [316, 145] width 199 height 28
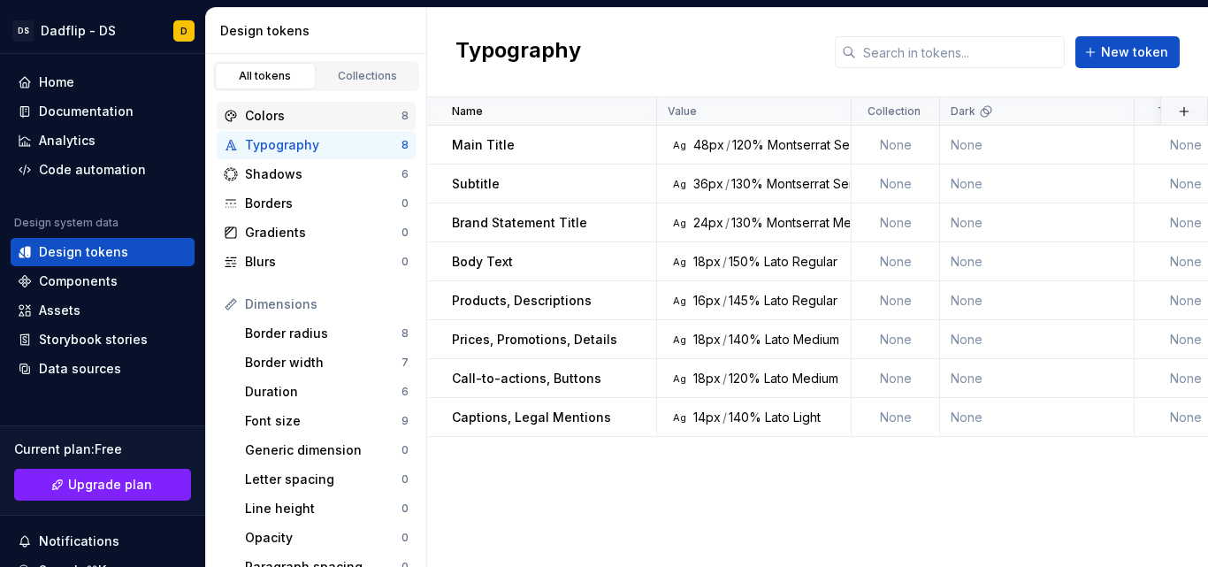
click at [324, 125] on div "Colors 8" at bounding box center [316, 116] width 199 height 28
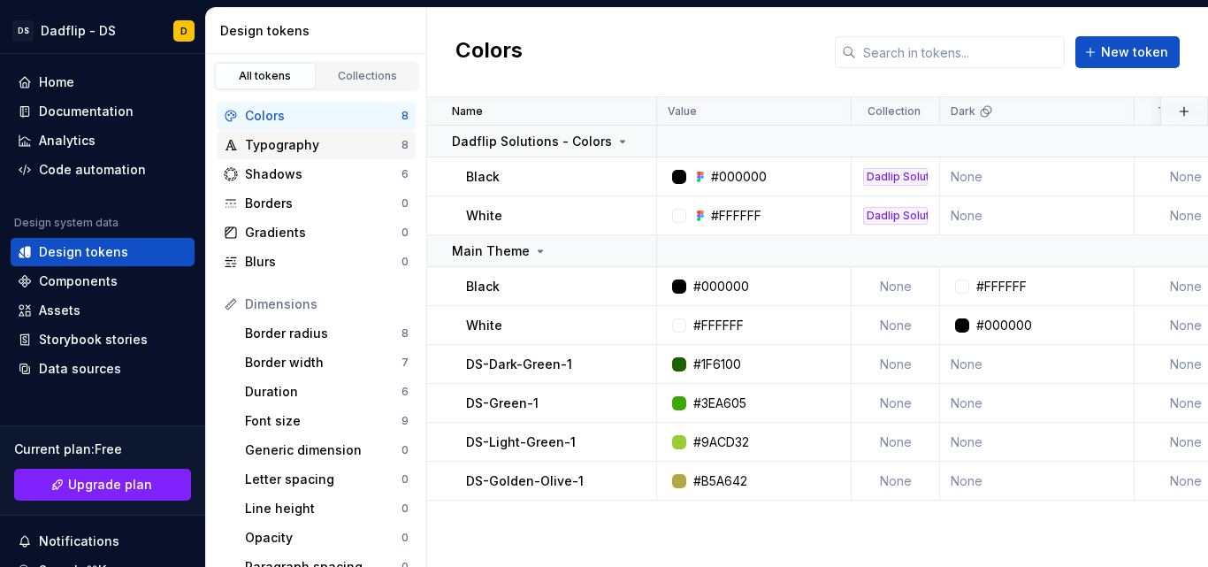
click at [314, 145] on div "Typography" at bounding box center [323, 145] width 157 height 18
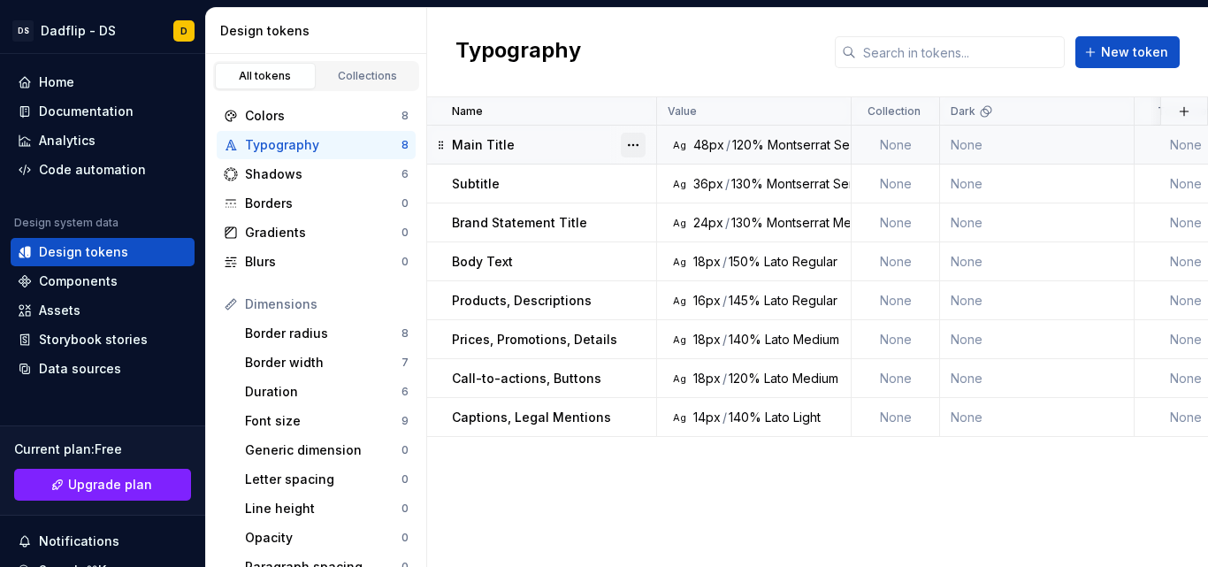
click at [637, 142] on button "button" at bounding box center [633, 145] width 25 height 25
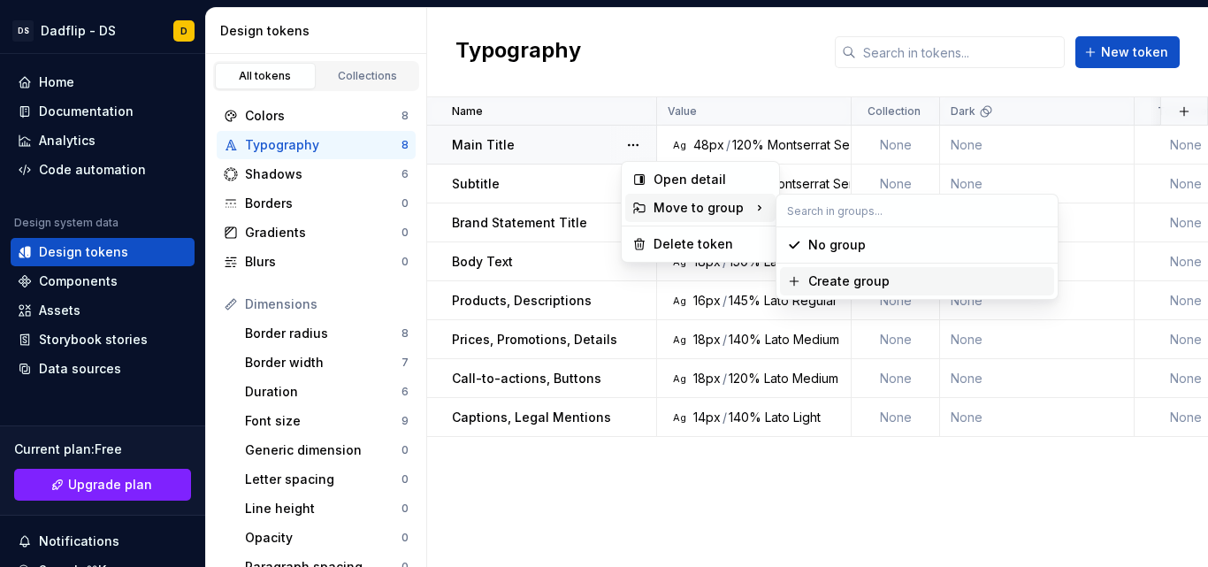
click at [792, 492] on html "DS Dadflip - DS D Home Documentation Analytics Code automation Design system da…" at bounding box center [604, 283] width 1208 height 567
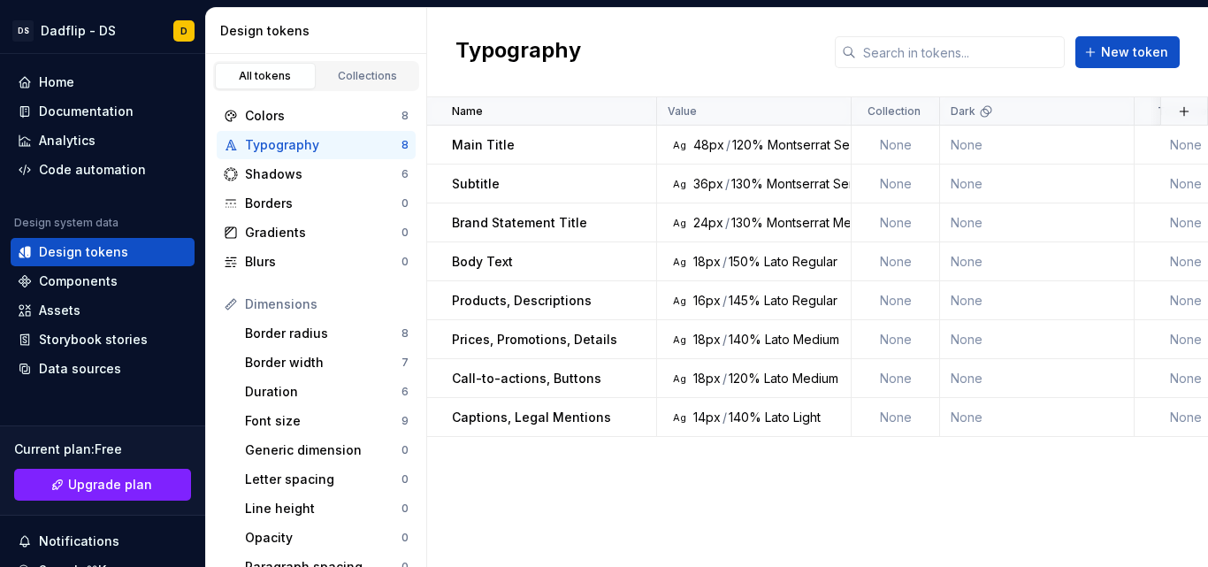
drag, startPoint x: 496, startPoint y: 155, endPoint x: 456, endPoint y: 492, distance: 339.2
click at [456, 492] on div "Name Value Collection Dark Token set Description Last updated Main Title Ag 48p…" at bounding box center [817, 332] width 781 height 470
click at [561, 145] on div "Main Title" at bounding box center [553, 145] width 203 height 18
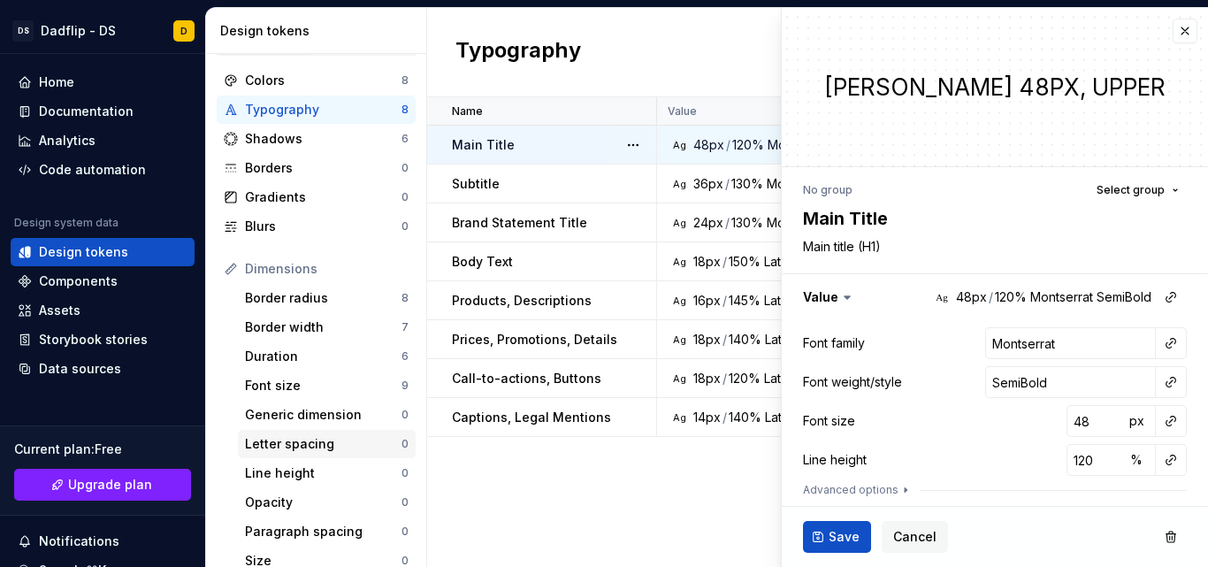
scroll to position [34, 0]
click at [1158, 422] on button "button" at bounding box center [1170, 421] width 25 height 25
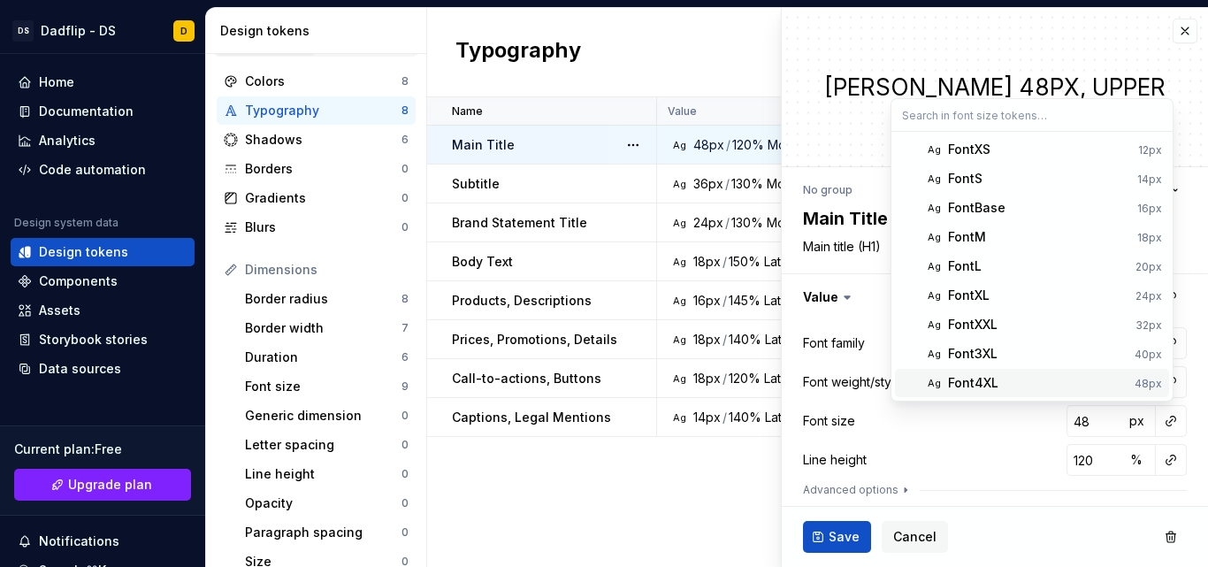
click at [1118, 387] on div "Font4XL" at bounding box center [1037, 383] width 179 height 18
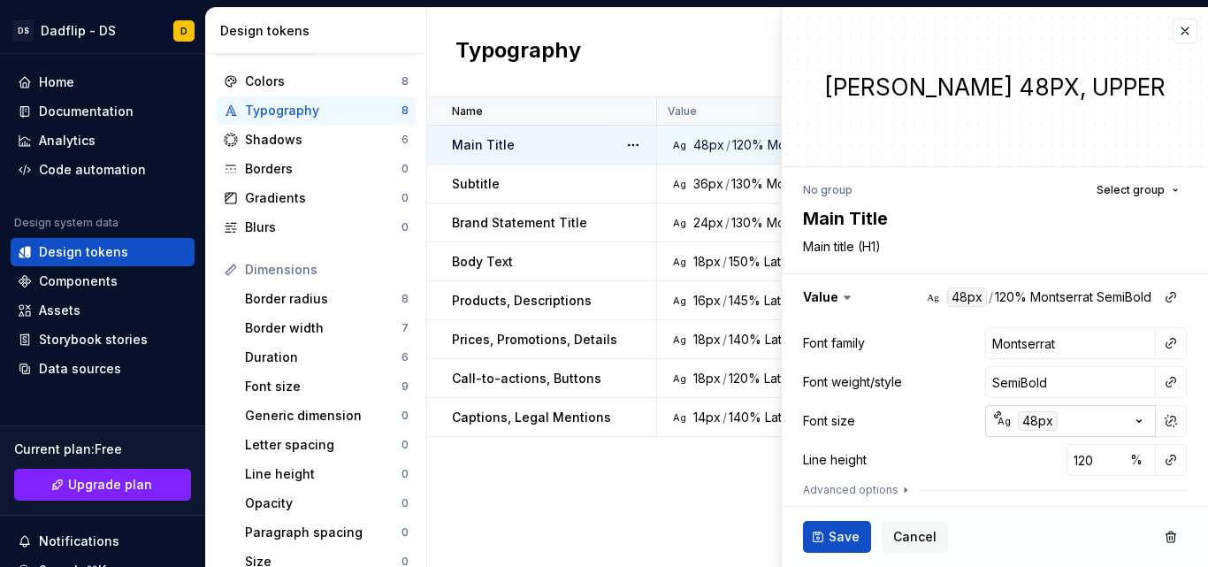
click at [1130, 426] on icon "button" at bounding box center [1139, 421] width 18 height 18
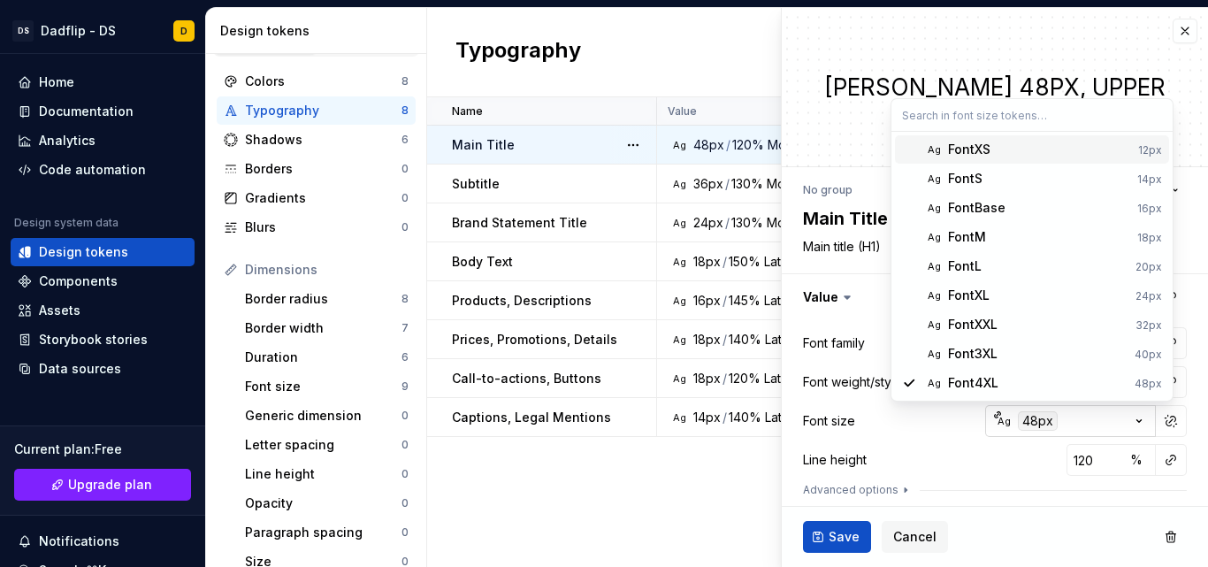
click at [1118, 426] on html "DS Dadflip - DS D Home Documentation Analytics Code automation Design system da…" at bounding box center [604, 283] width 1208 height 567
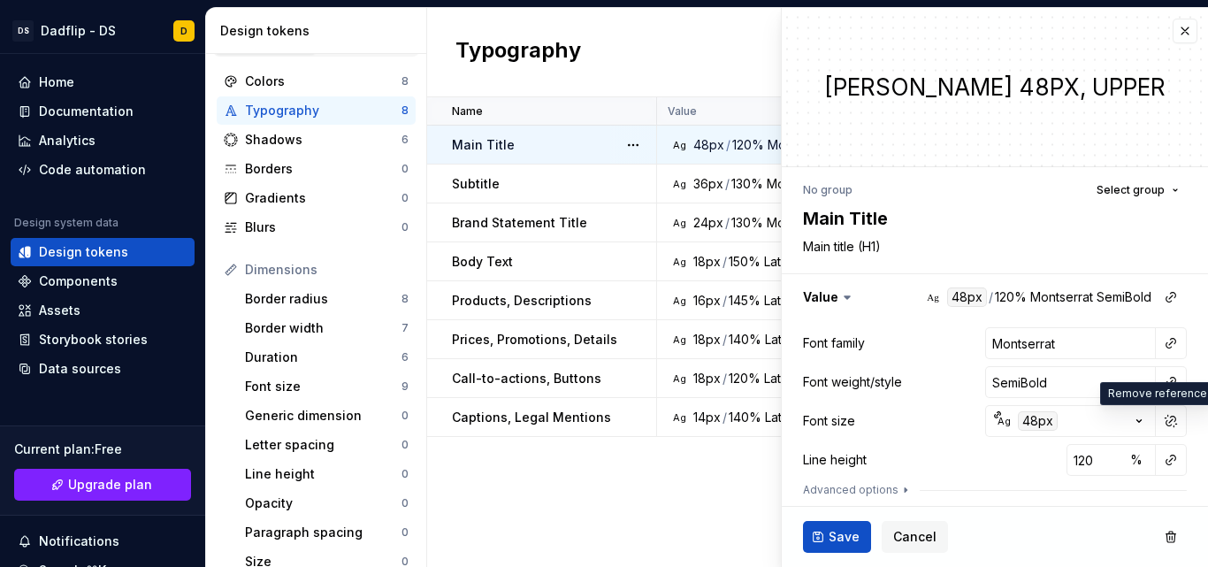
click at [981, 460] on div "Line height 120 %" at bounding box center [995, 460] width 384 height 32
click at [558, 380] on p "Call-to-actions, Buttons" at bounding box center [526, 379] width 149 height 18
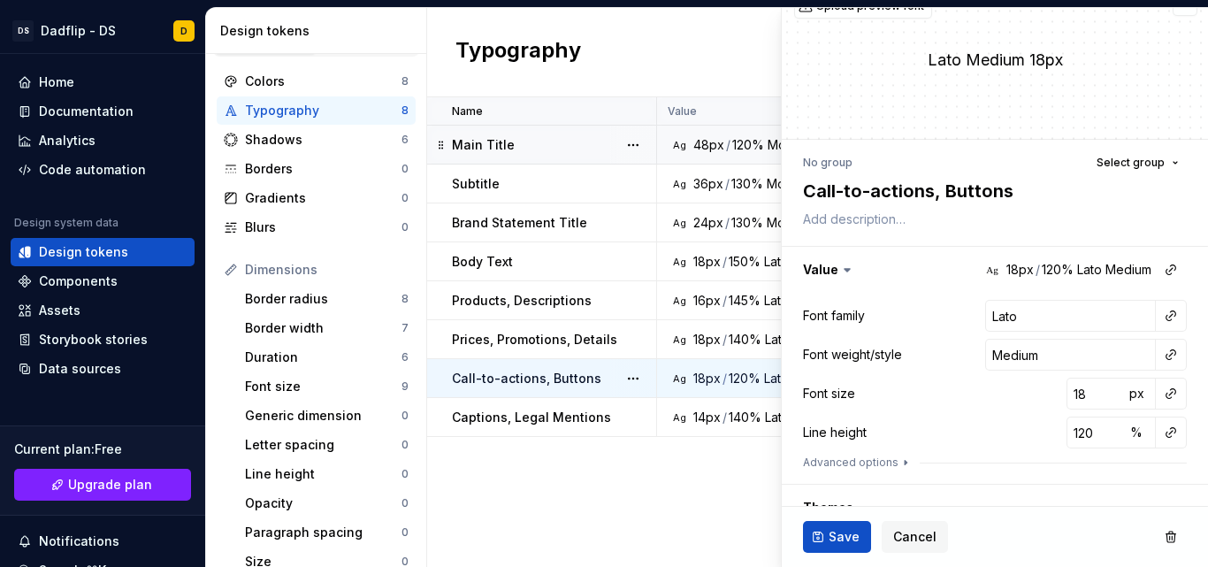
scroll to position [28, 0]
click at [563, 431] on td "Captions, Legal Mentions" at bounding box center [542, 417] width 230 height 39
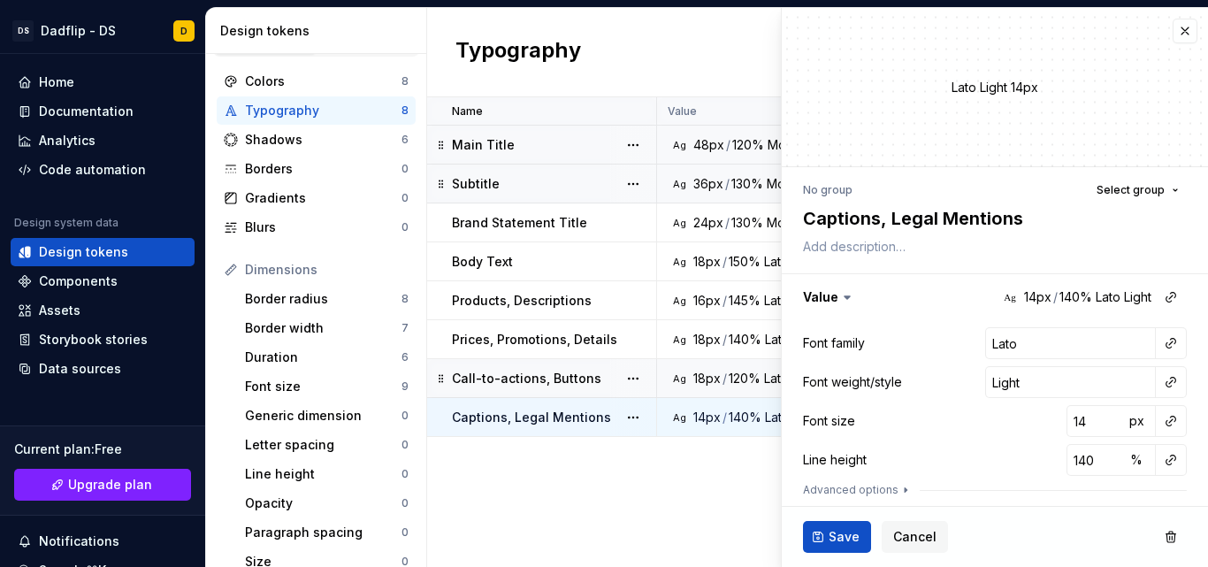
click at [564, 195] on td "Subtitle" at bounding box center [542, 183] width 230 height 39
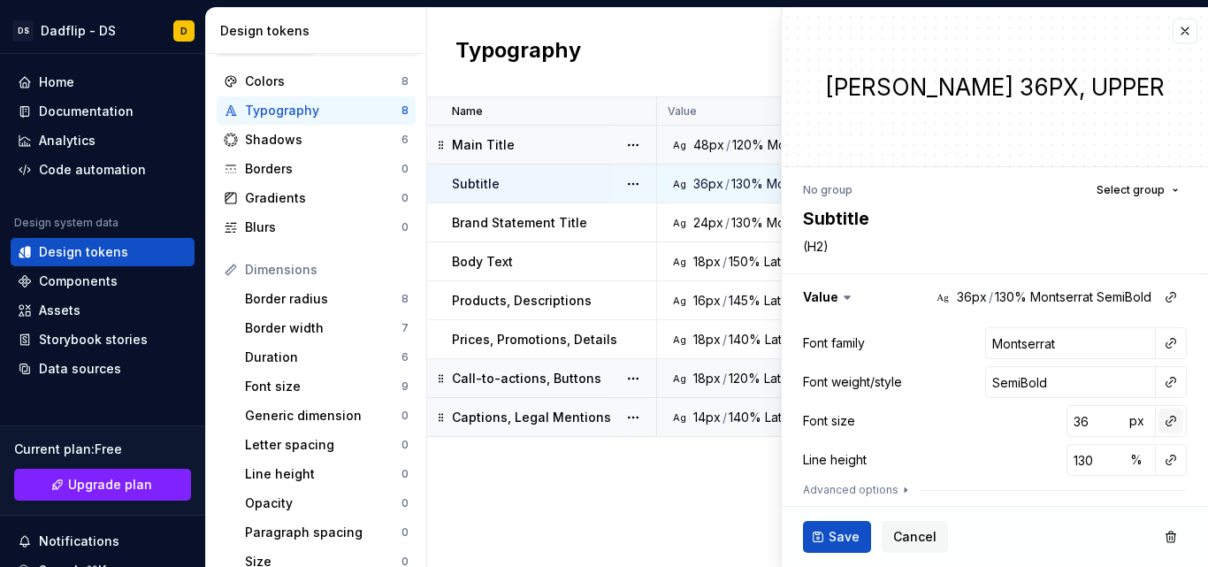
click at [1158, 422] on button "button" at bounding box center [1170, 421] width 25 height 25
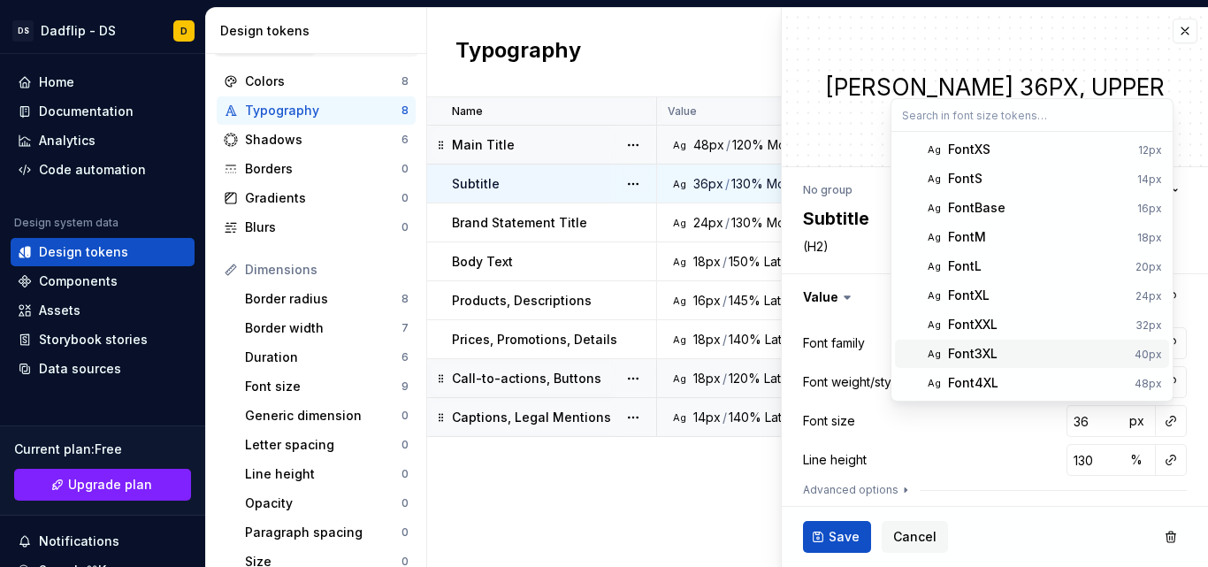
click at [1101, 350] on div "Font3XL" at bounding box center [1037, 354] width 179 height 18
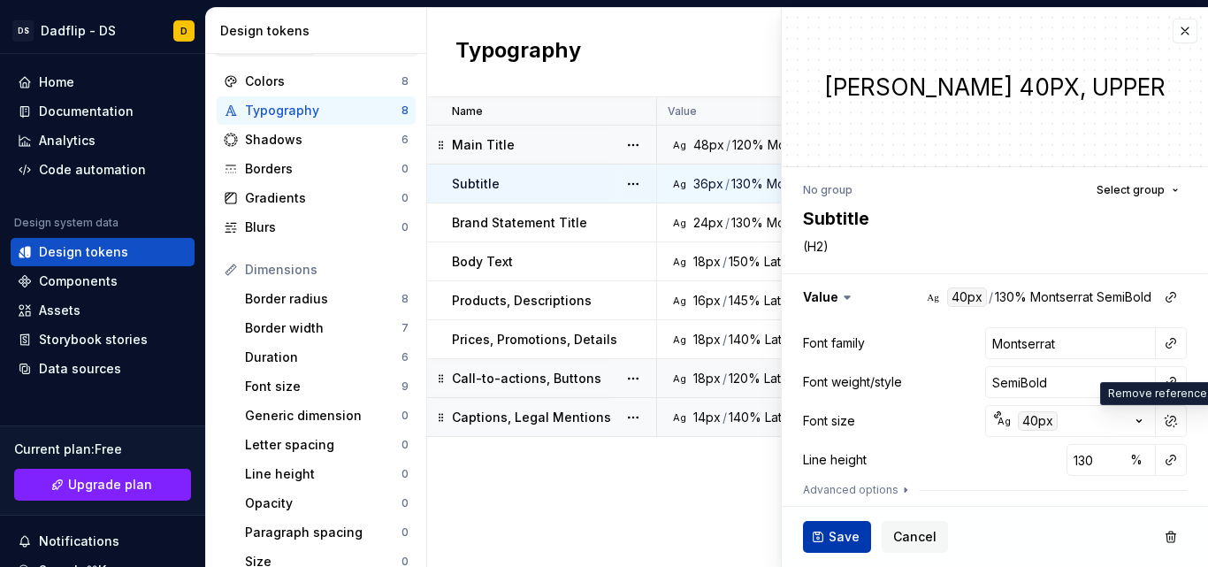
click at [817, 535] on button "Save" at bounding box center [837, 537] width 68 height 32
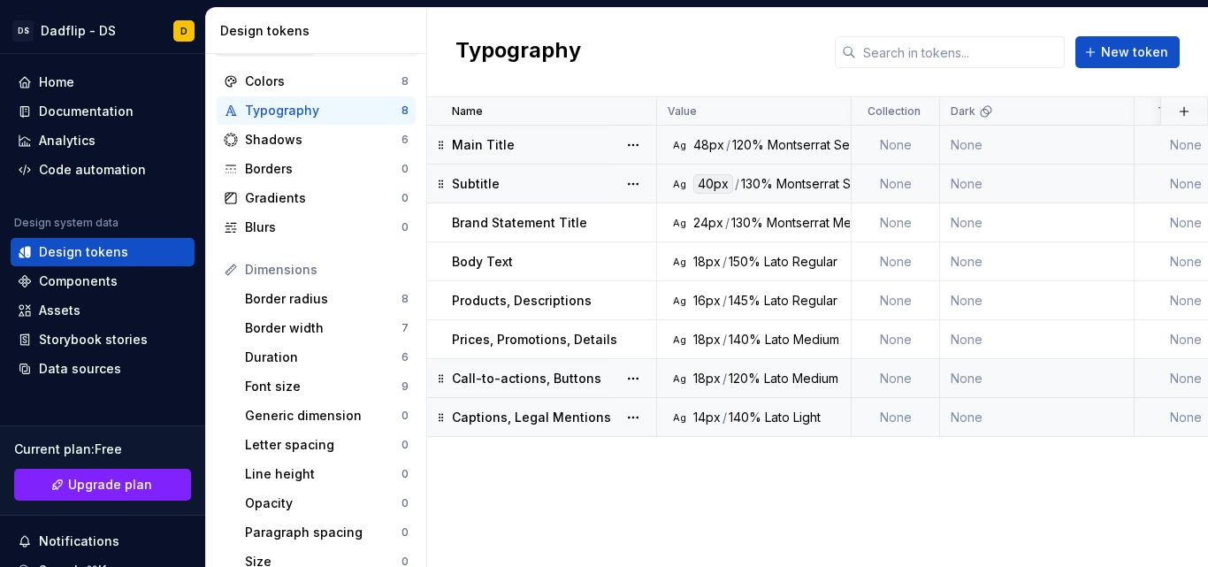
click at [597, 147] on div "Main Title" at bounding box center [553, 145] width 203 height 18
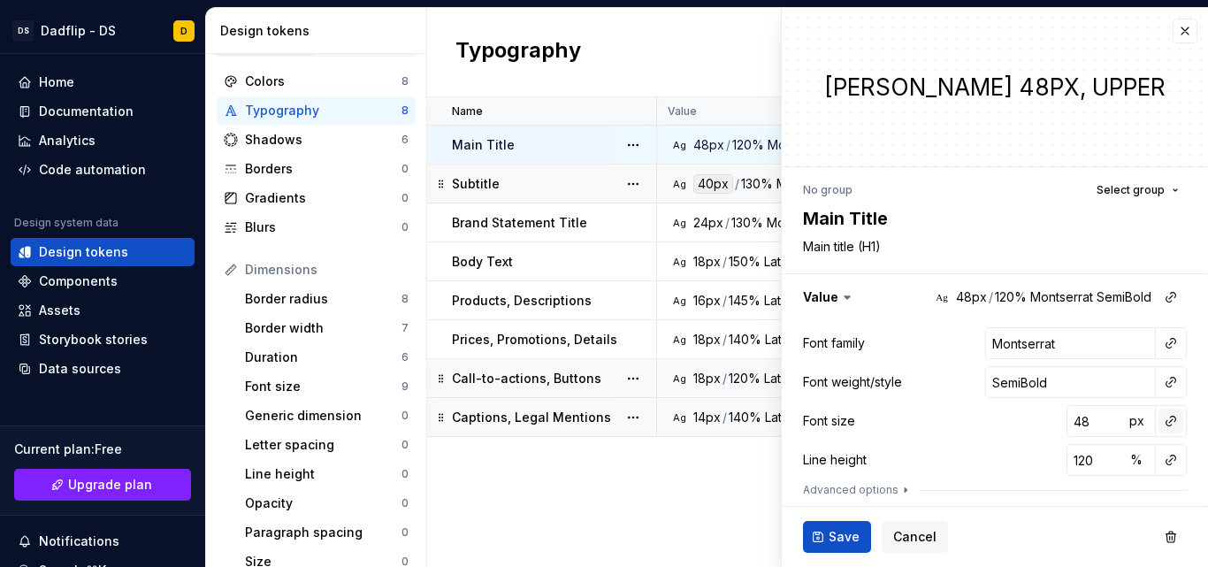
click at [1158, 422] on button "button" at bounding box center [1170, 421] width 25 height 25
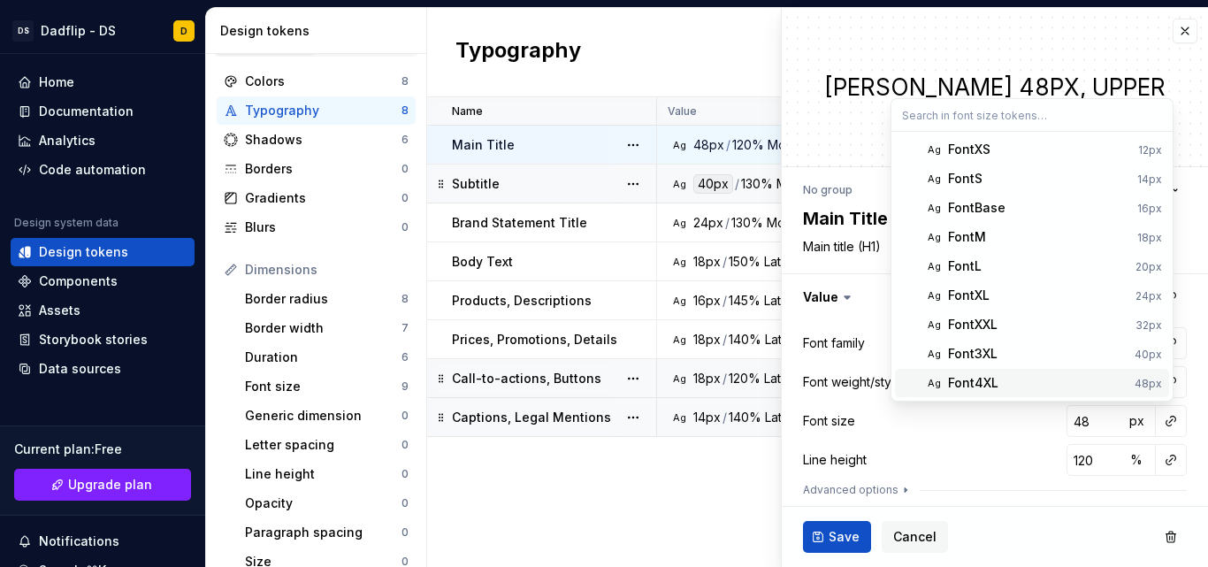
click at [1019, 379] on div "Font4XL" at bounding box center [1037, 383] width 179 height 18
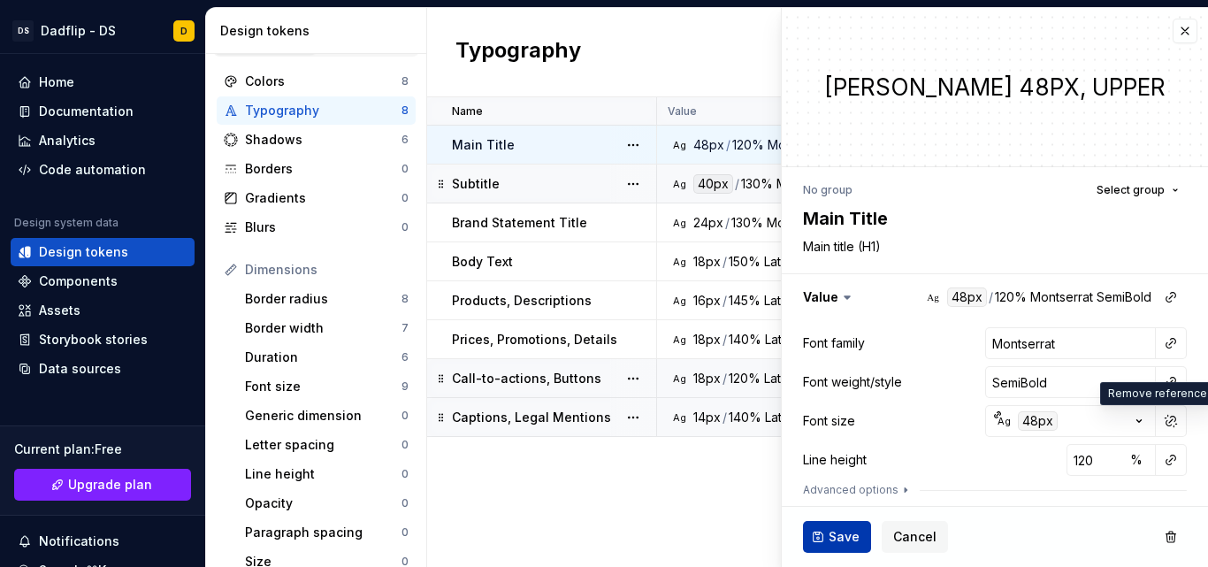
click at [849, 541] on span "Save" at bounding box center [844, 537] width 31 height 18
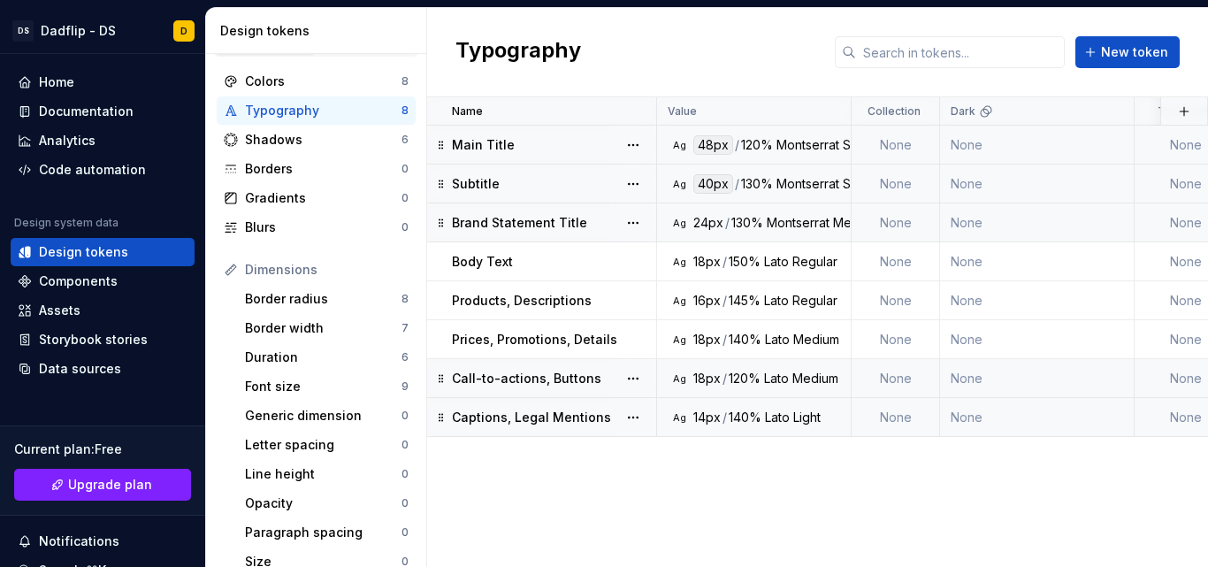
click at [521, 216] on p "Brand Statement Title" at bounding box center [519, 223] width 135 height 18
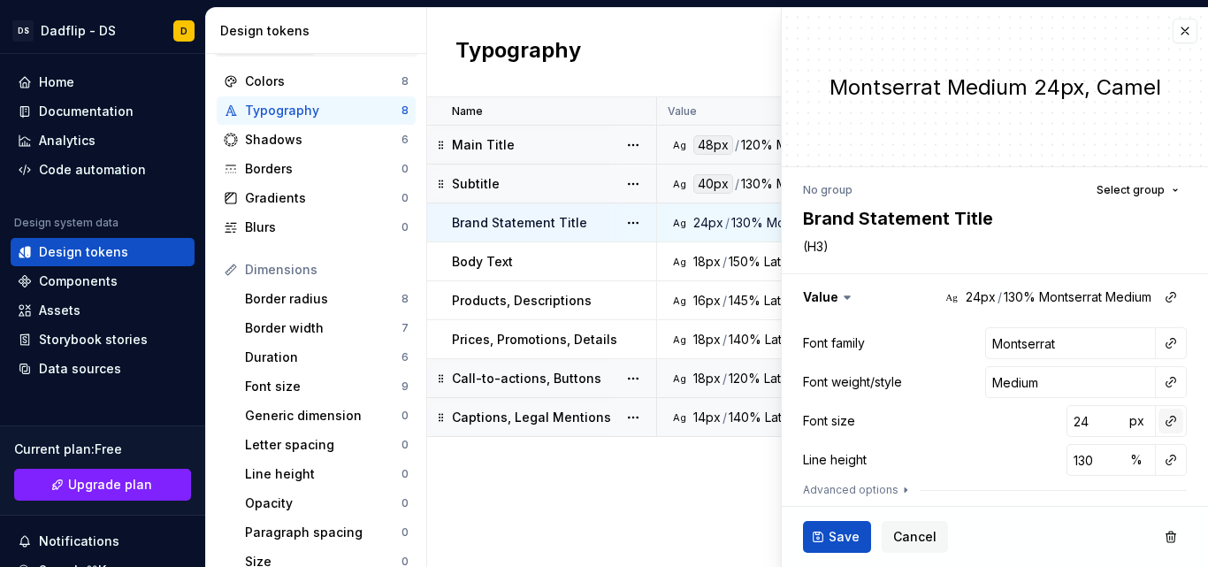
click at [1158, 419] on button "button" at bounding box center [1170, 421] width 25 height 25
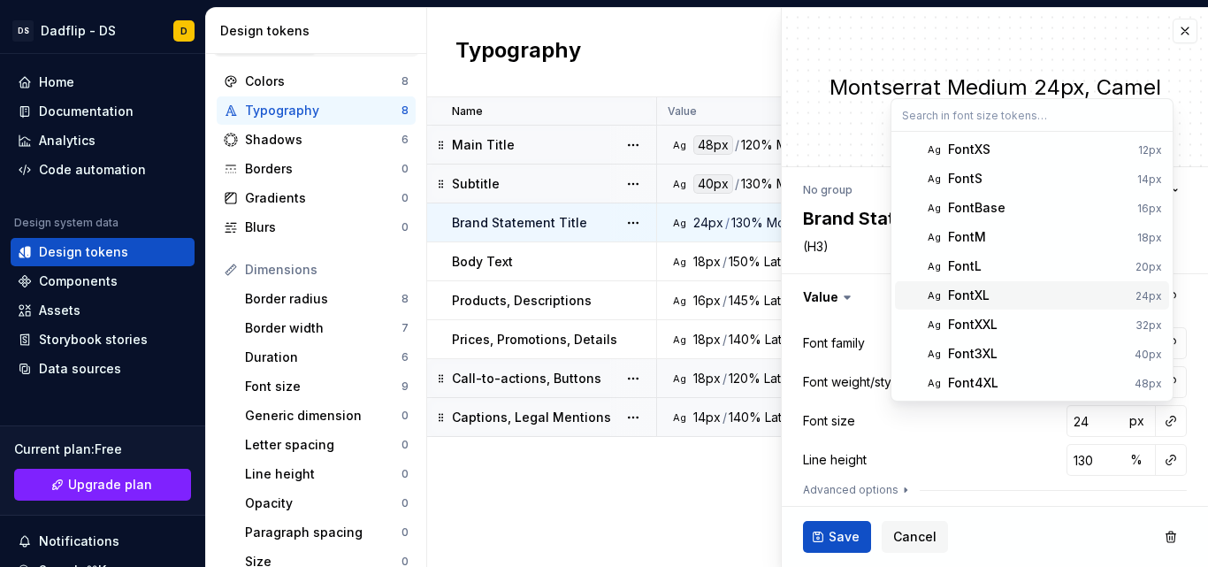
click at [1075, 285] on span "Ag FontXL 24px" at bounding box center [1032, 295] width 274 height 28
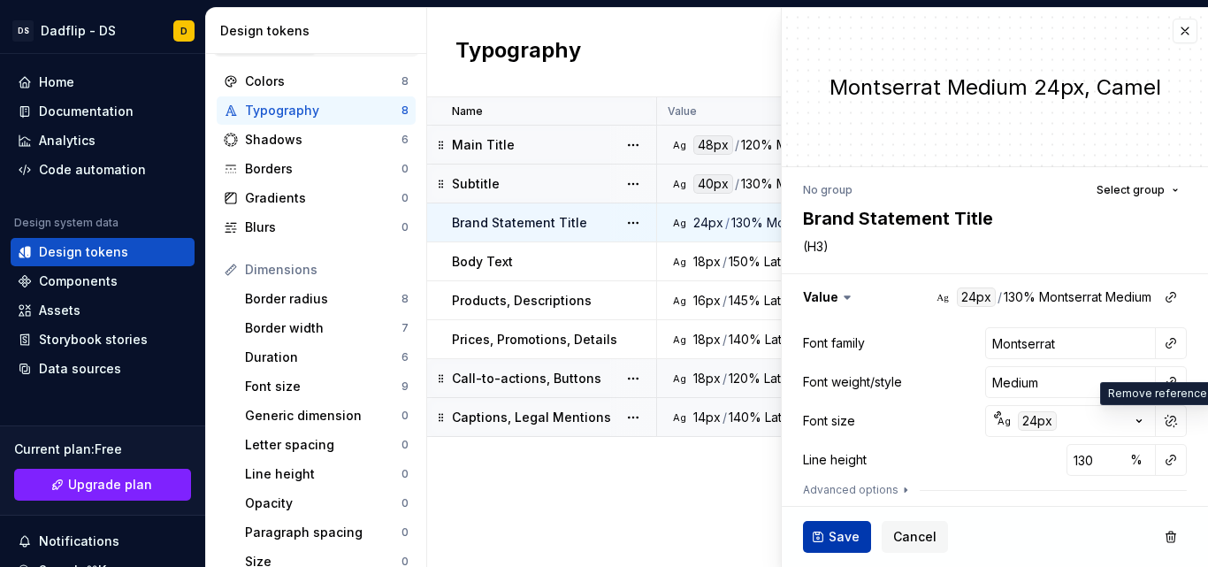
click at [836, 531] on span "Save" at bounding box center [844, 537] width 31 height 18
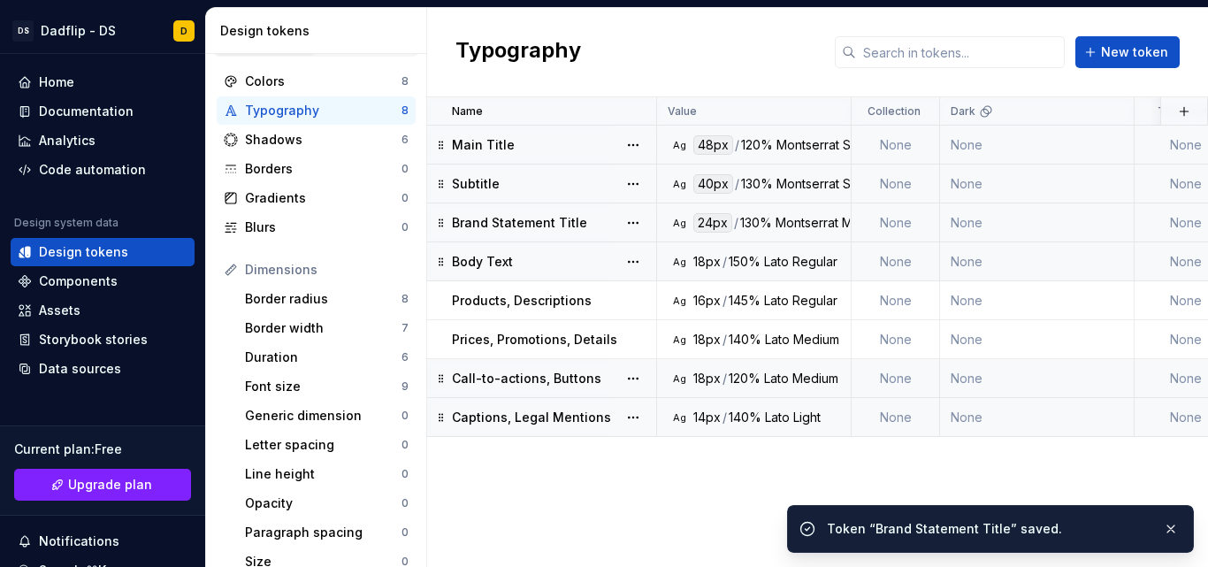
click at [518, 271] on td "Body Text" at bounding box center [542, 261] width 230 height 39
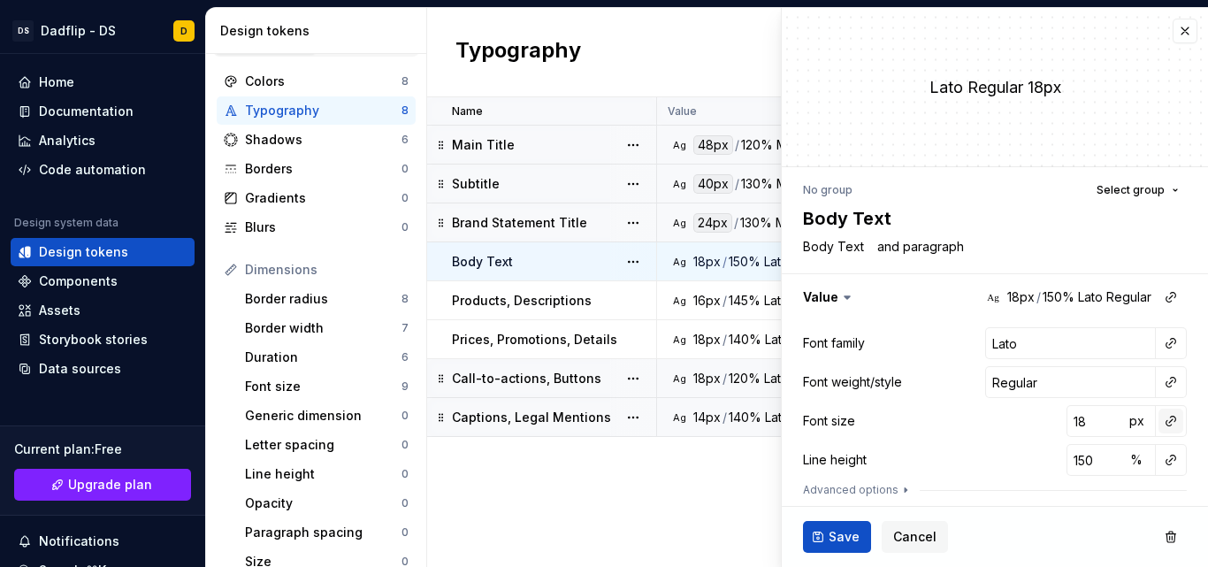
click at [1158, 425] on button "button" at bounding box center [1170, 421] width 25 height 25
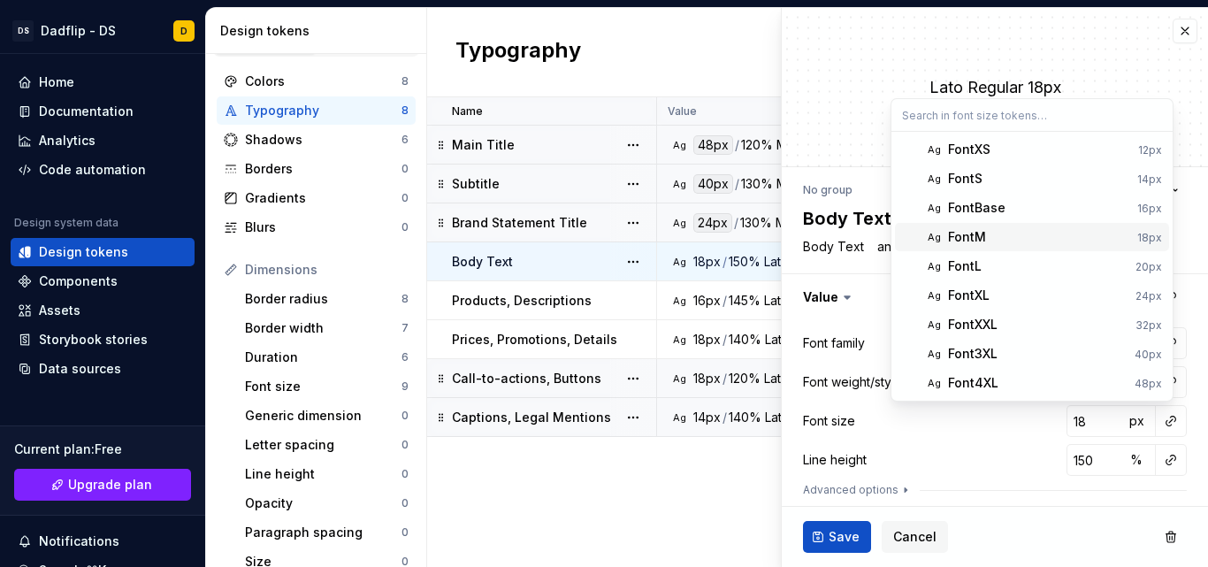
click at [1124, 229] on div "FontM" at bounding box center [1039, 237] width 182 height 18
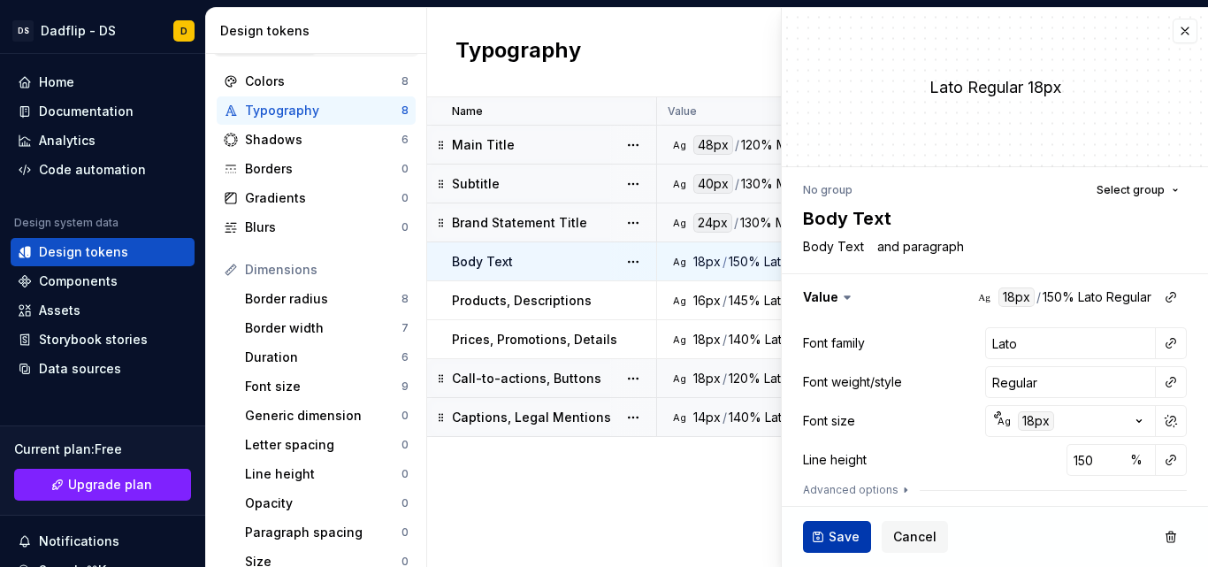
click at [836, 535] on span "Save" at bounding box center [844, 537] width 31 height 18
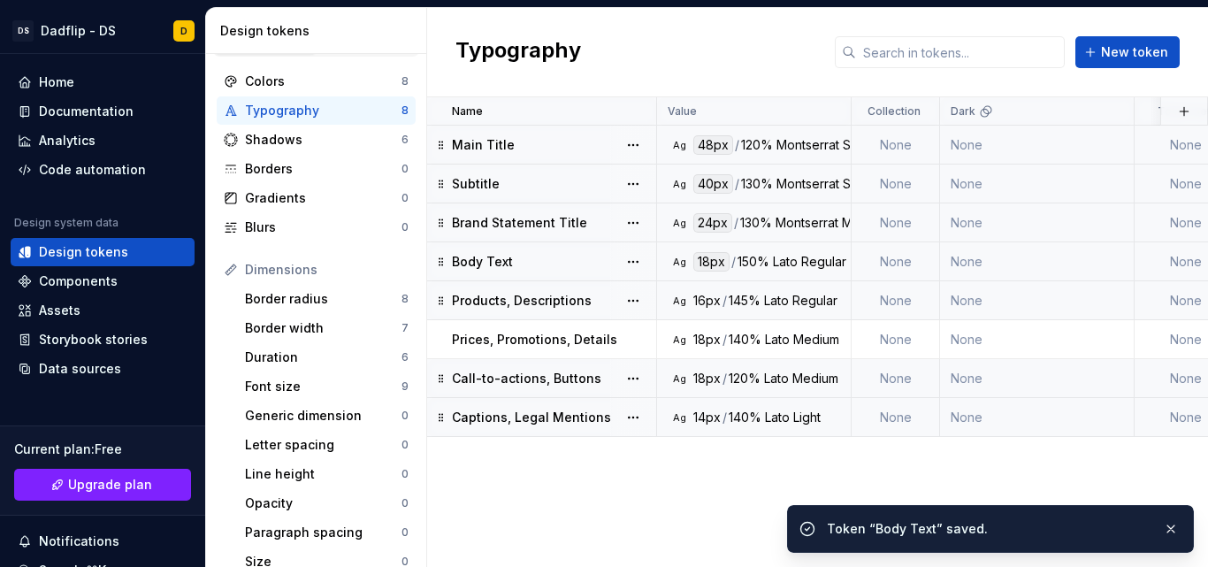
click at [580, 307] on p "Products, Descriptions" at bounding box center [522, 301] width 140 height 18
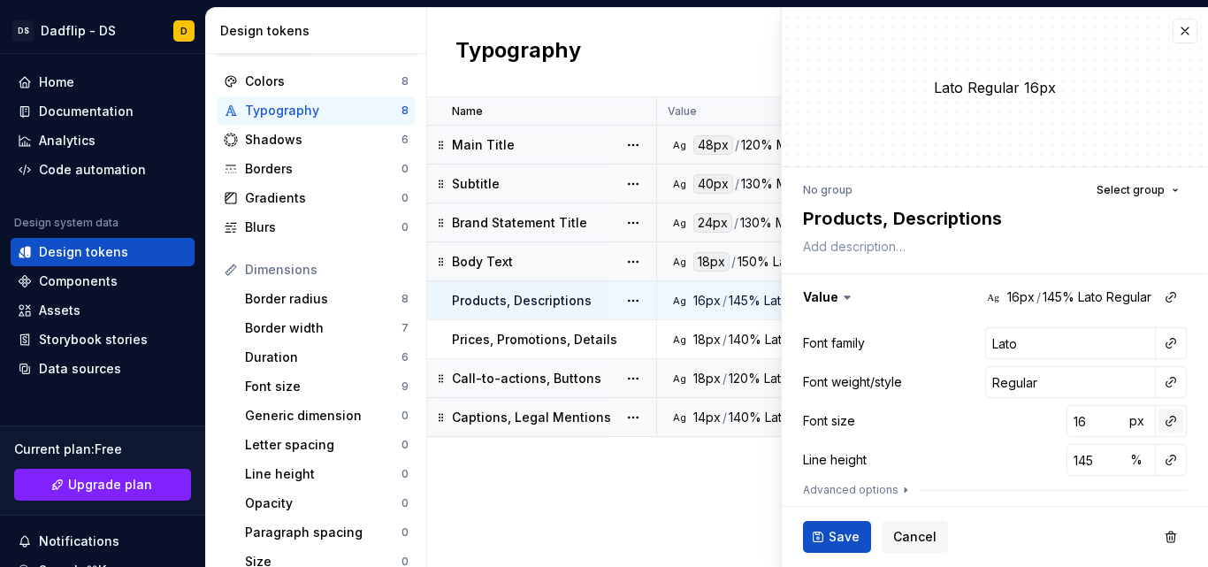
click at [1159, 431] on button "button" at bounding box center [1170, 421] width 25 height 25
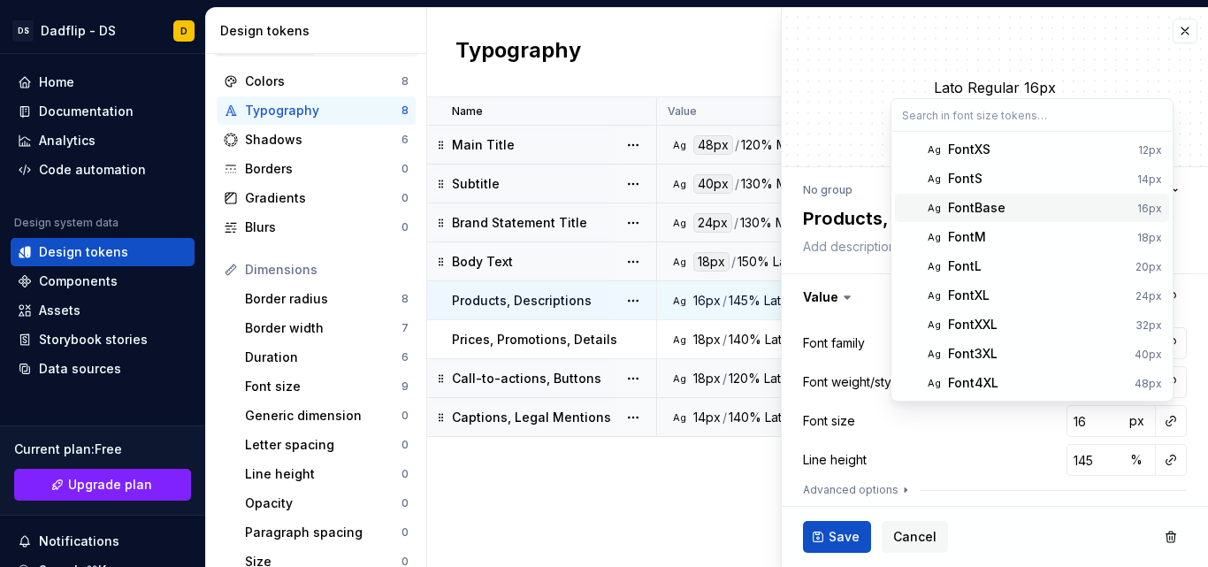
click at [1085, 202] on div "FontBase" at bounding box center [1039, 208] width 182 height 18
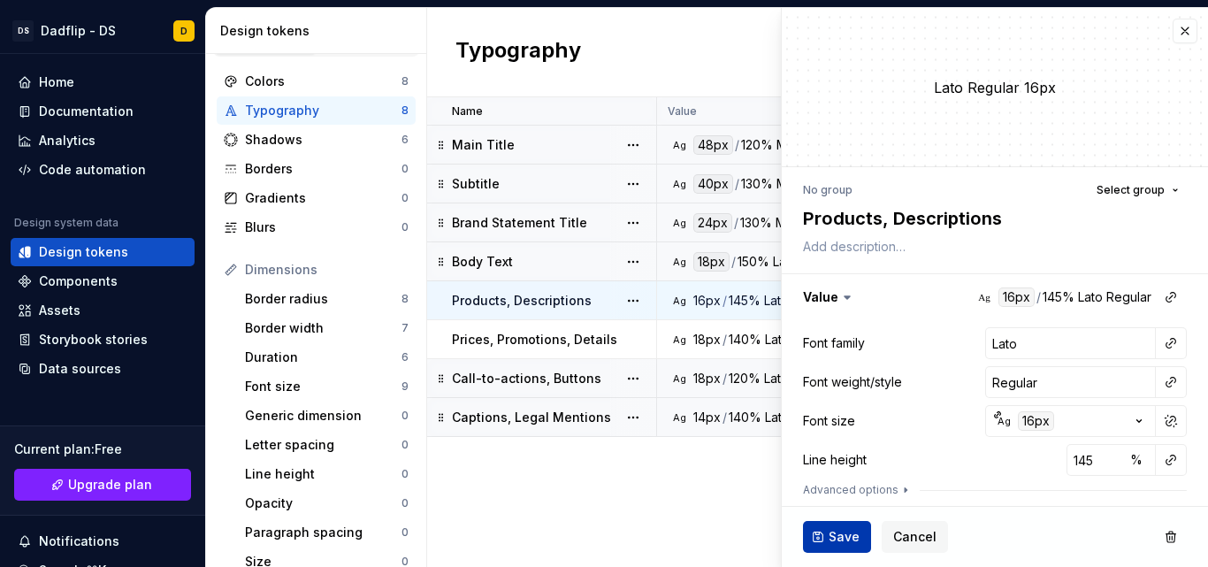
click at [838, 531] on span "Save" at bounding box center [844, 537] width 31 height 18
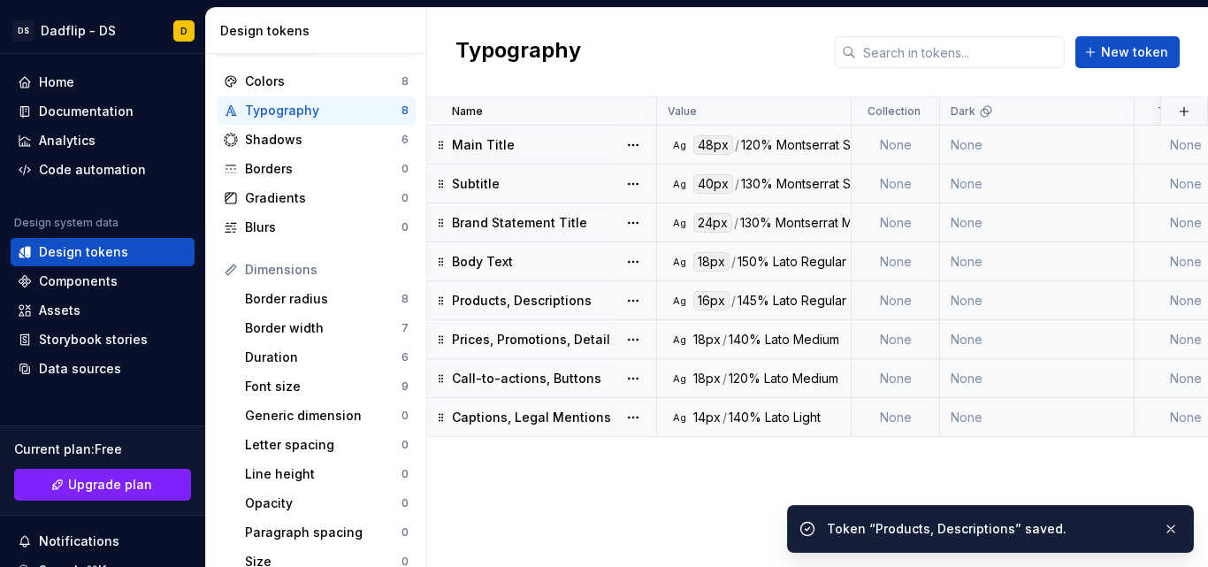
click at [537, 347] on p "Prices, Promotions, Details" at bounding box center [534, 340] width 165 height 18
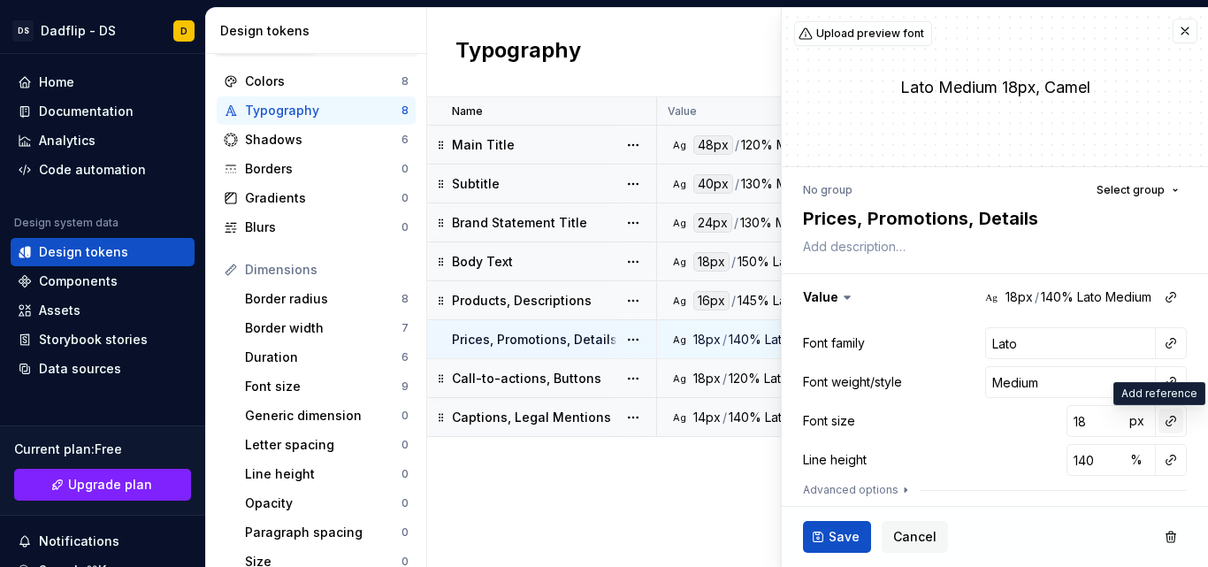
click at [1160, 431] on button "button" at bounding box center [1170, 421] width 25 height 25
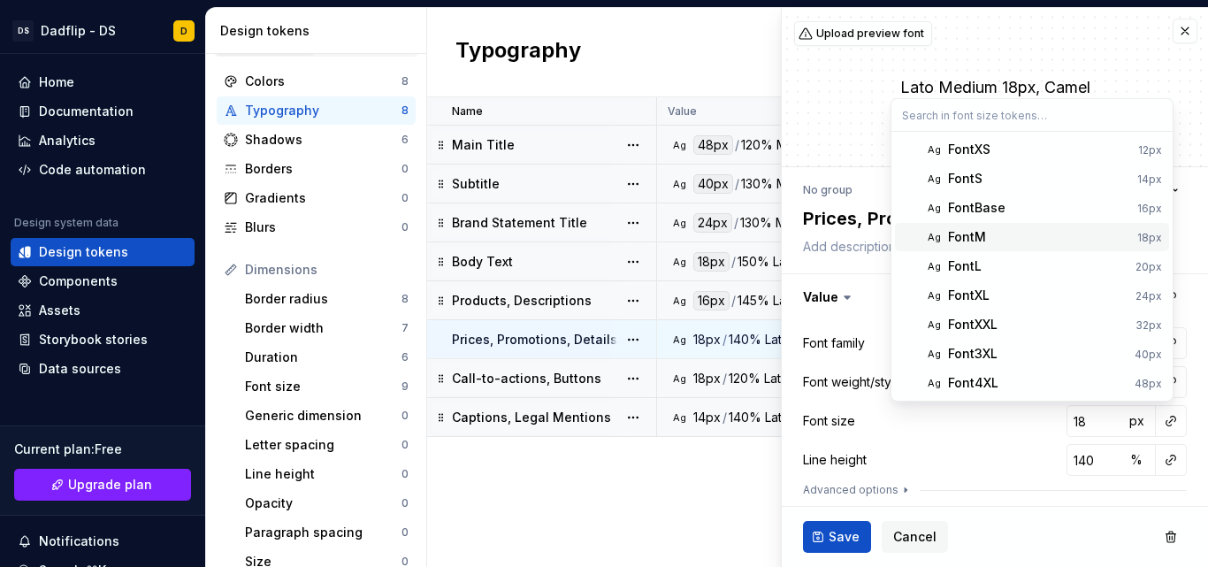
click at [988, 234] on div "FontM" at bounding box center [1039, 237] width 182 height 18
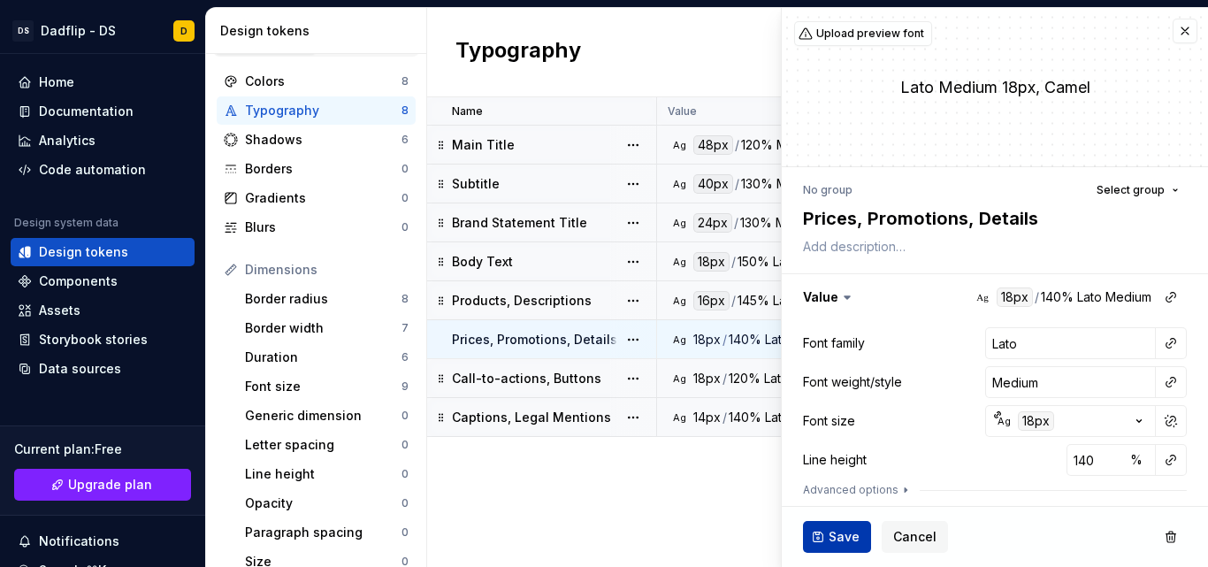
click at [844, 531] on span "Save" at bounding box center [844, 537] width 31 height 18
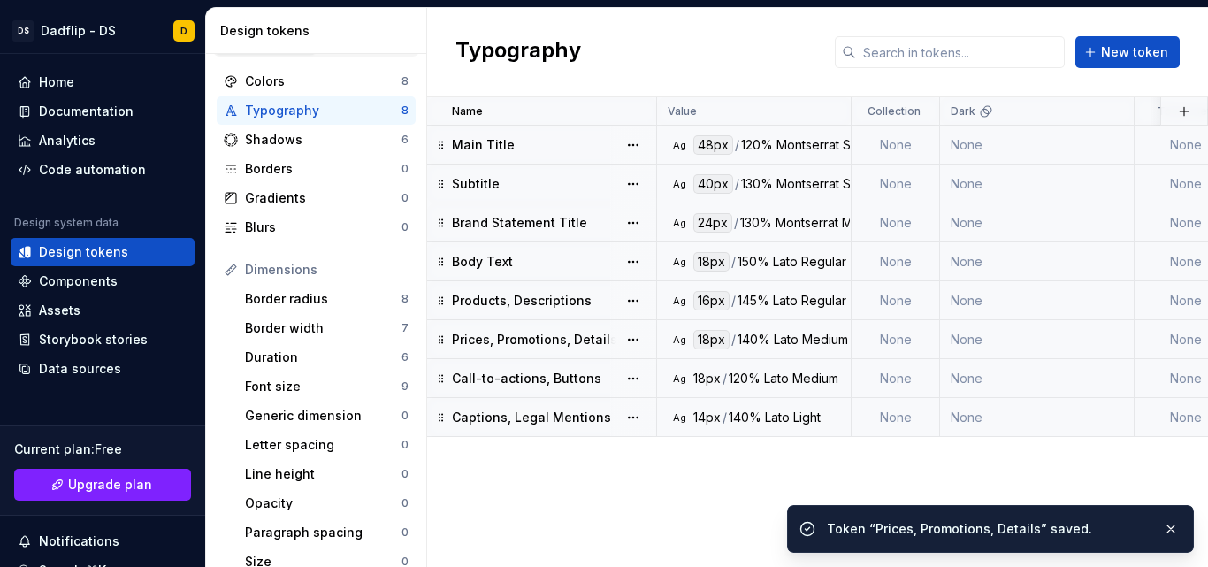
click at [556, 390] on td "Call-to-actions, Buttons" at bounding box center [542, 378] width 230 height 39
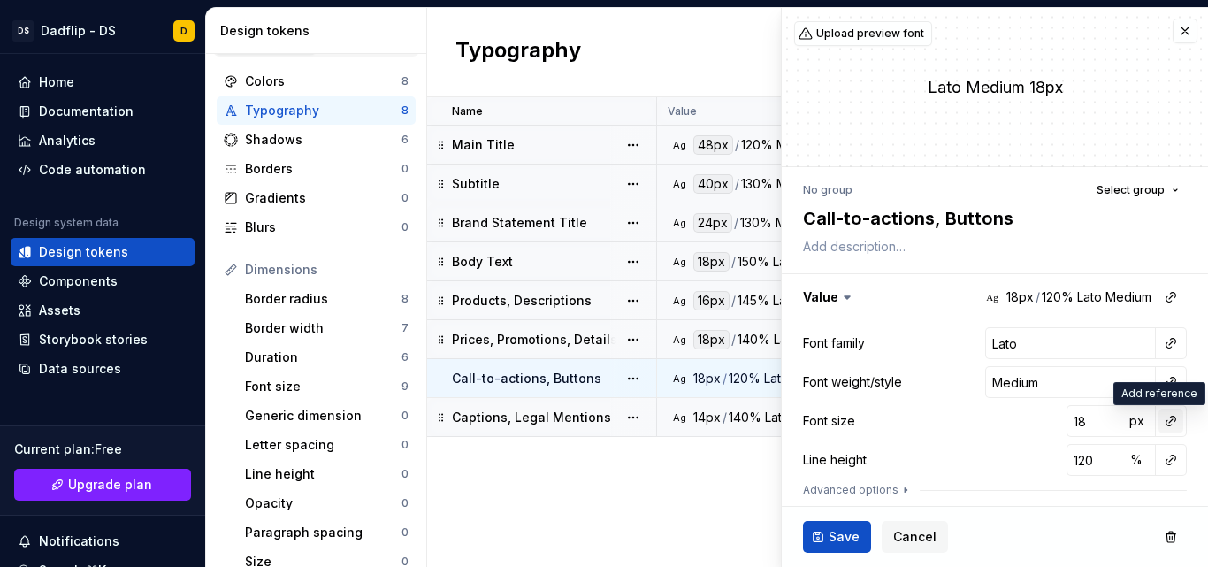
click at [1158, 426] on button "button" at bounding box center [1170, 421] width 25 height 25
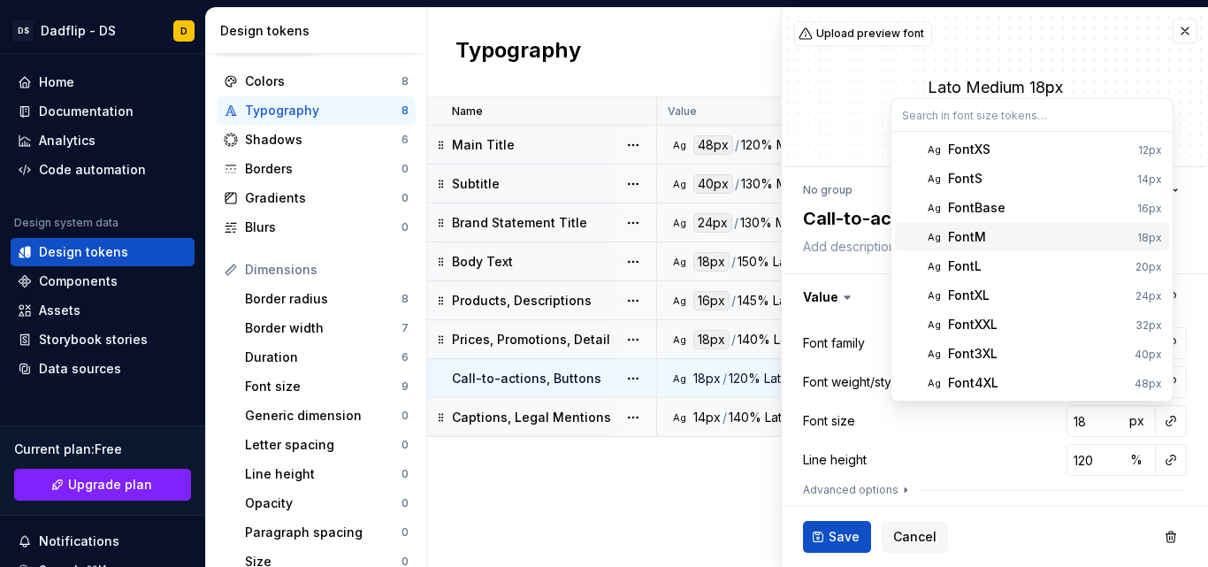
click at [1057, 225] on span "Ag FontM 18px" at bounding box center [1032, 237] width 274 height 28
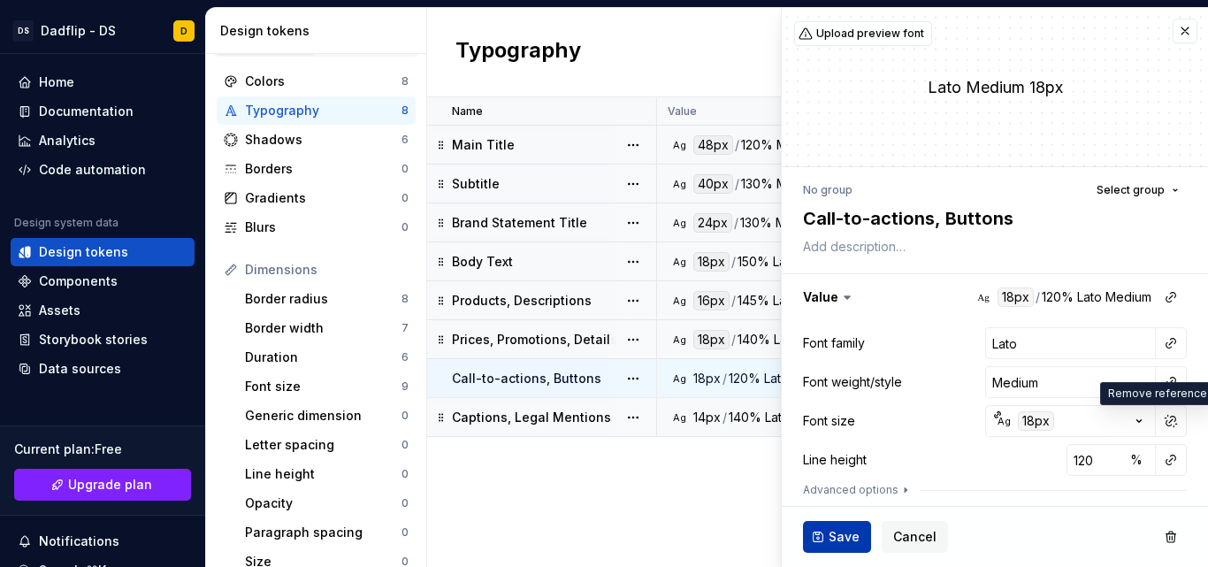
click at [845, 526] on button "Save" at bounding box center [837, 537] width 68 height 32
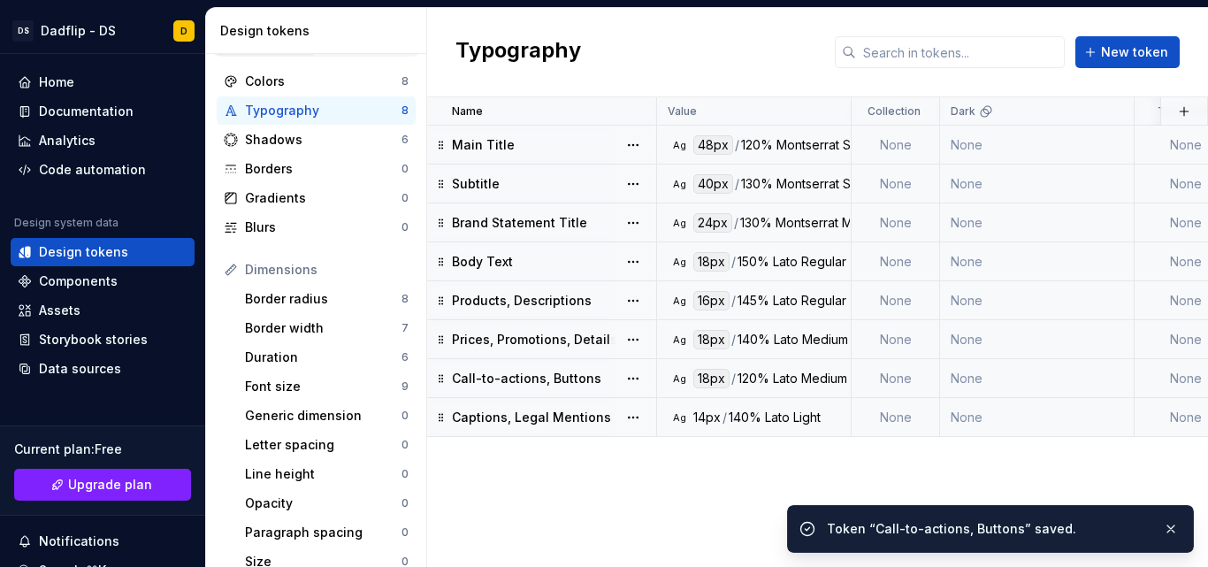
click at [593, 424] on p "Captions, Legal Mentions" at bounding box center [531, 418] width 159 height 18
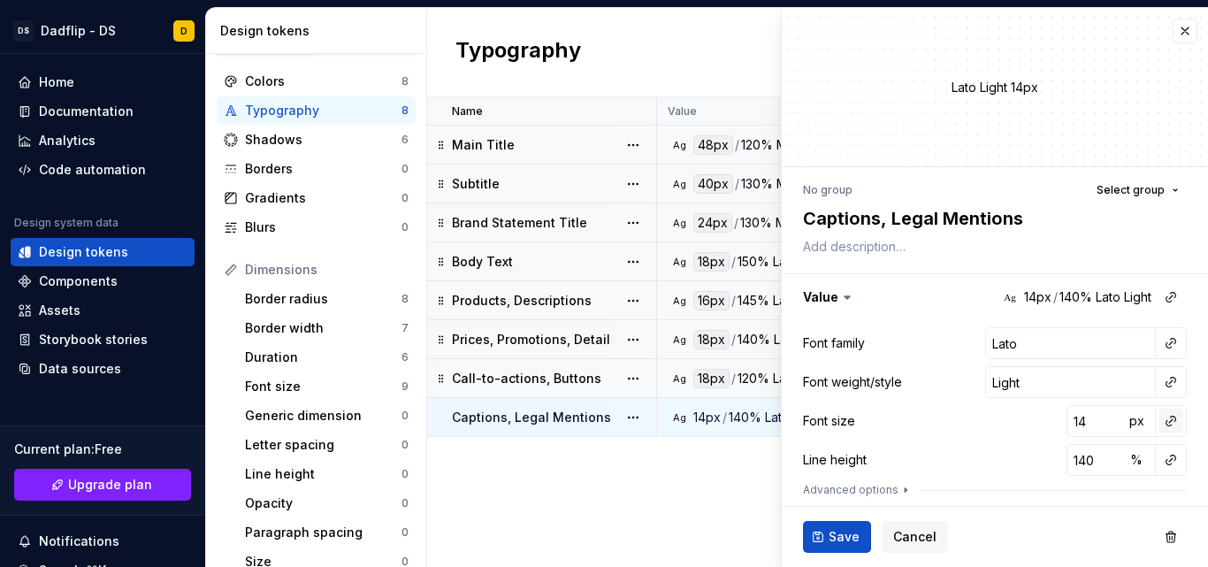
click at [1158, 431] on button "button" at bounding box center [1170, 421] width 25 height 25
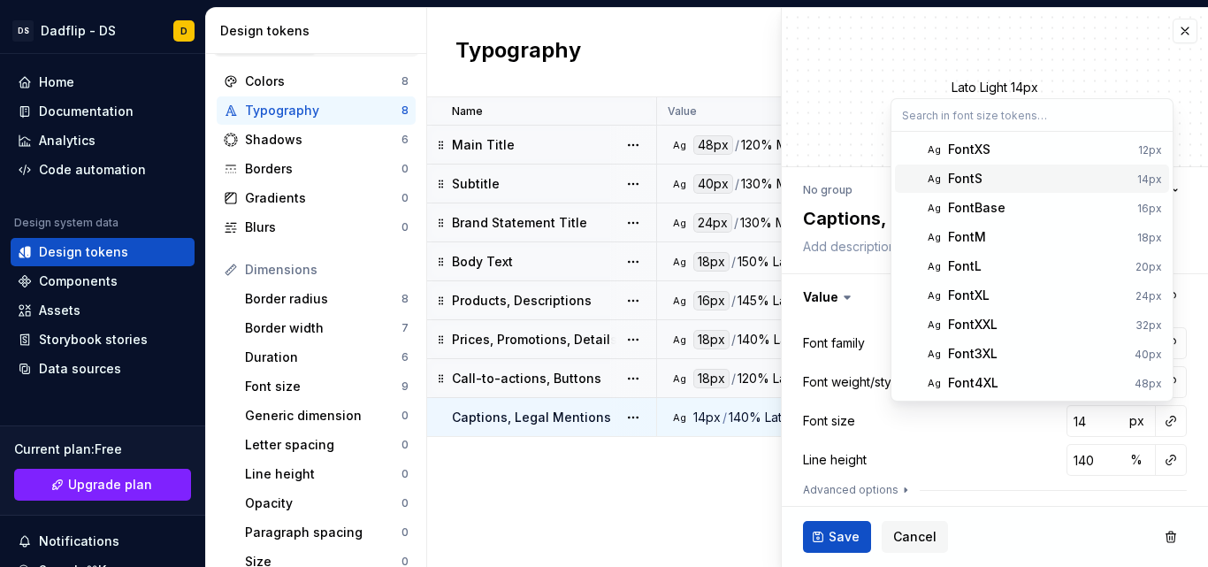
click at [969, 178] on div "FontS" at bounding box center [965, 179] width 34 height 18
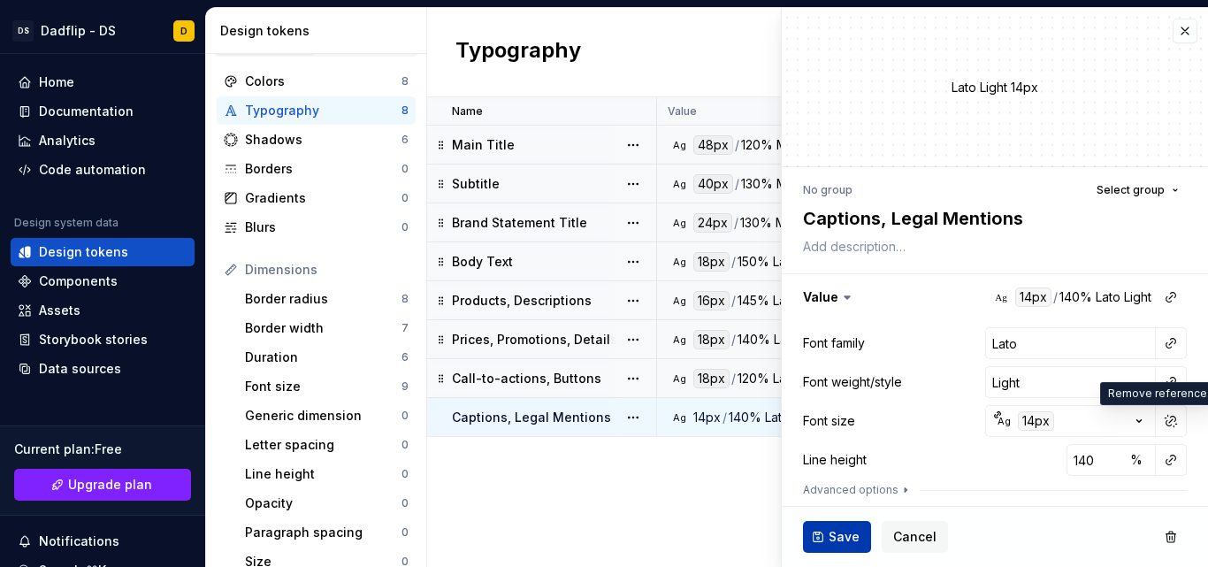
click at [830, 546] on button "Save" at bounding box center [837, 537] width 68 height 32
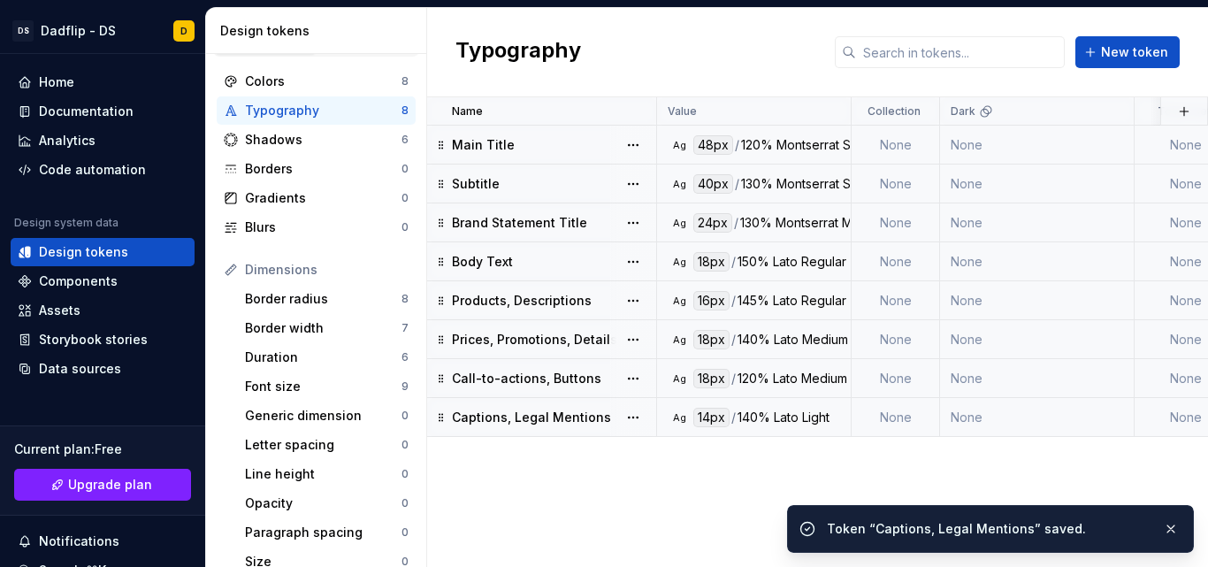
click at [694, 491] on div "Name Value Collection Dark Token set Description Last updated Main Title Ag 48p…" at bounding box center [817, 332] width 781 height 470
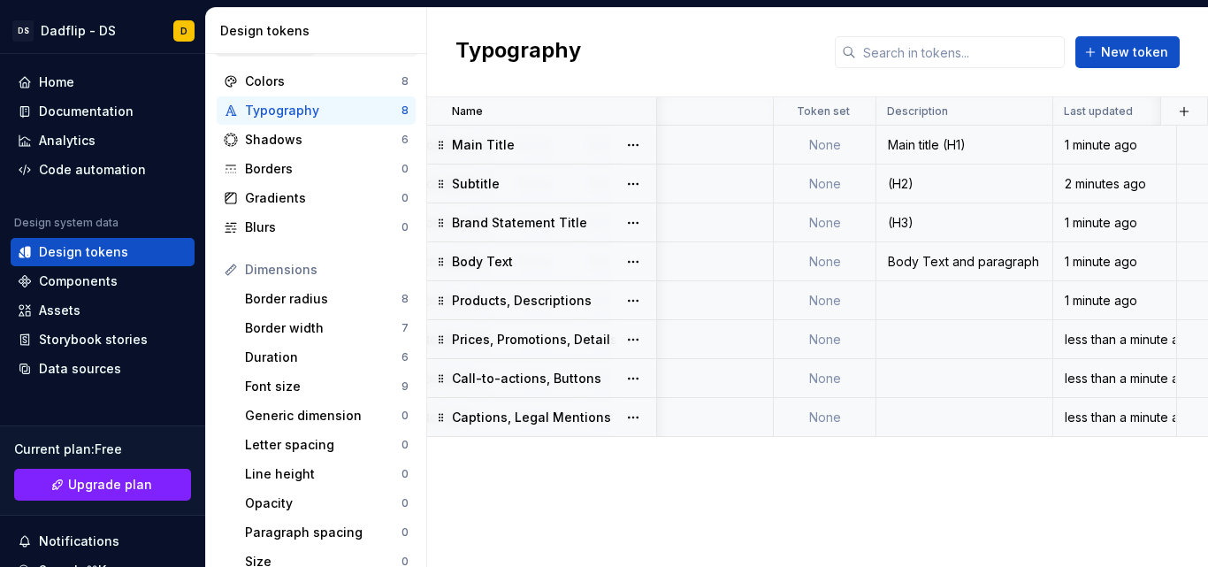
scroll to position [0, 360]
click at [958, 137] on div "Main title (H1)" at bounding box center [965, 145] width 174 height 18
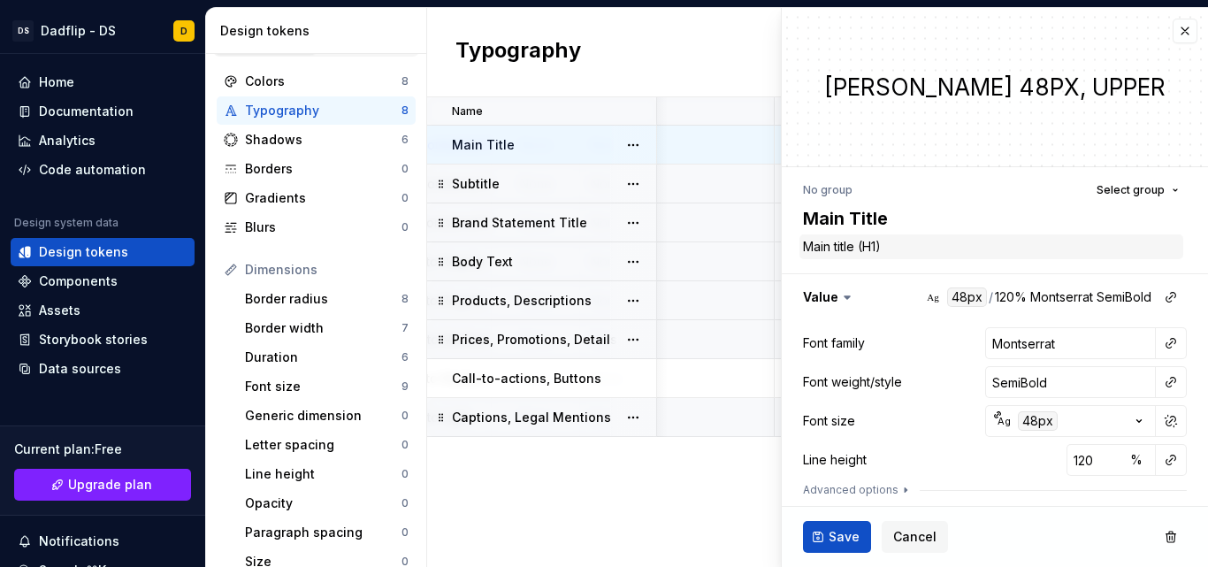
type textarea "*"
click at [857, 253] on textarea "Main title (H1)" at bounding box center [991, 246] width 384 height 25
click at [882, 250] on textarea "Main title (H1)" at bounding box center [991, 246] width 384 height 25
type textarea "Main title (H1"
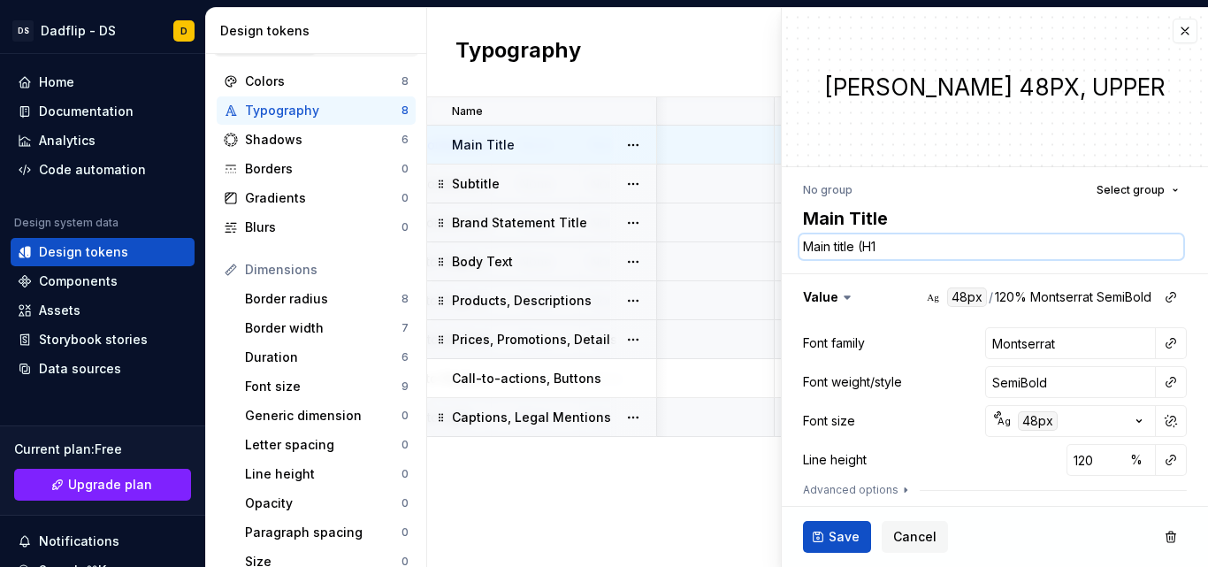
type textarea "*"
type textarea "H1"
type textarea "*"
type textarea "(H1"
type textarea "*"
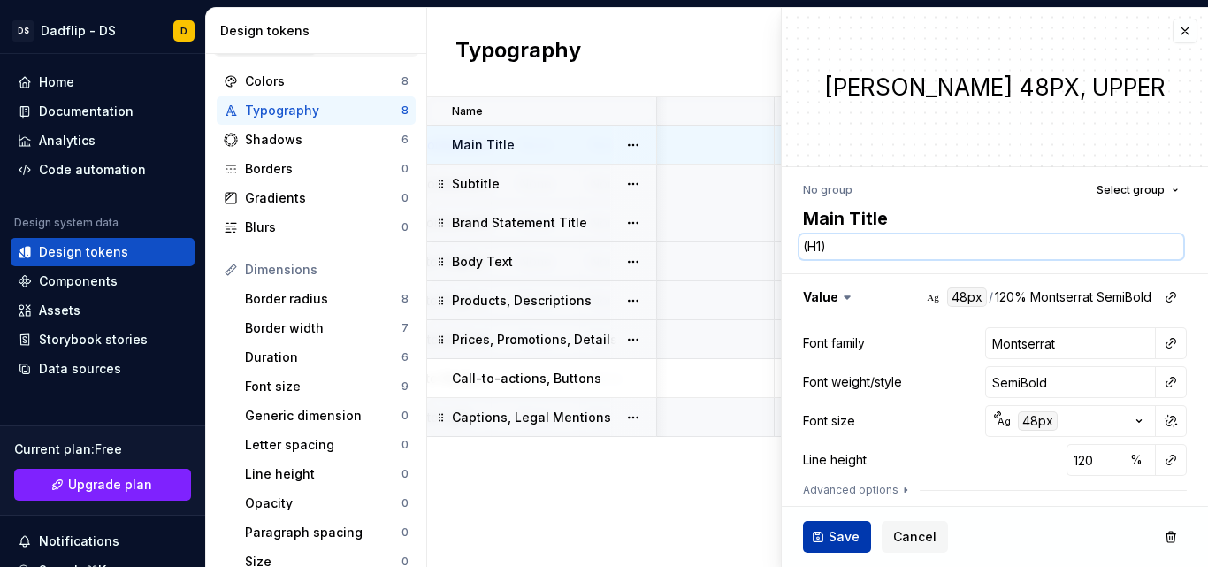
type textarea "(H1)"
click at [818, 525] on button "Save" at bounding box center [837, 537] width 68 height 32
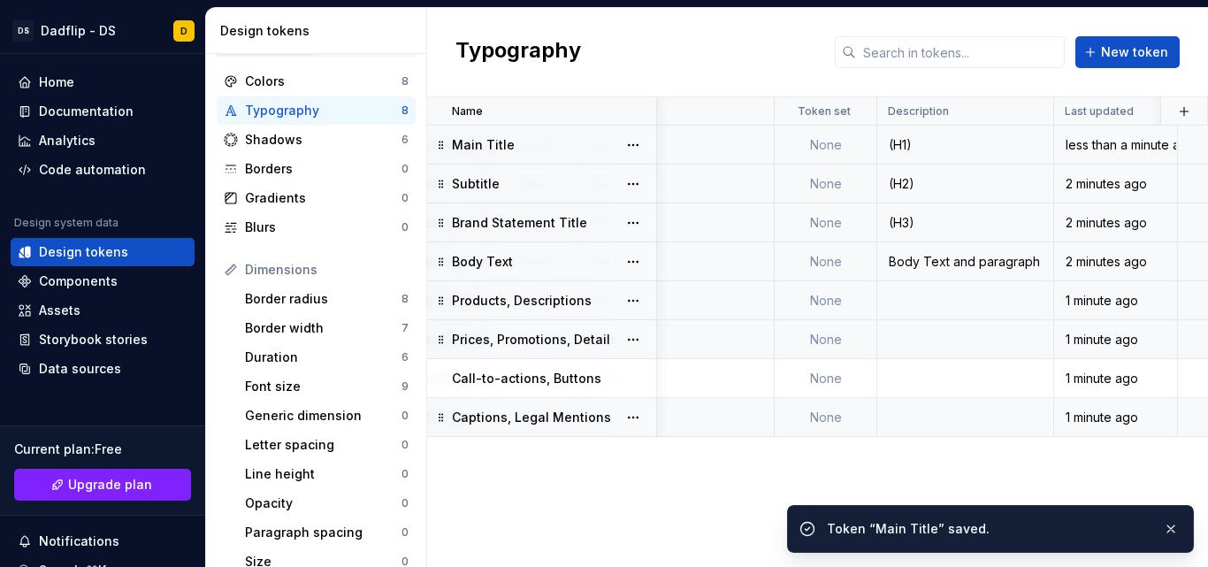
click at [718, 519] on div "Name Value Collection Dark Token set Description Last updated Main Title Ag 48p…" at bounding box center [817, 332] width 781 height 470
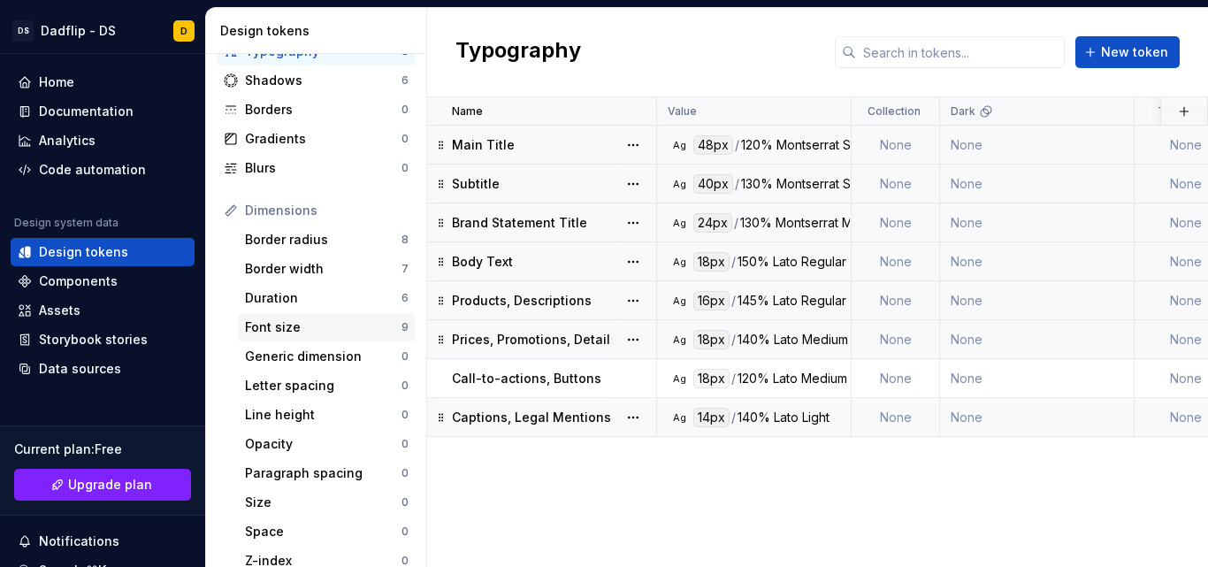
scroll to position [93, 0]
click at [316, 347] on div "Generic dimension 0" at bounding box center [327, 357] width 178 height 28
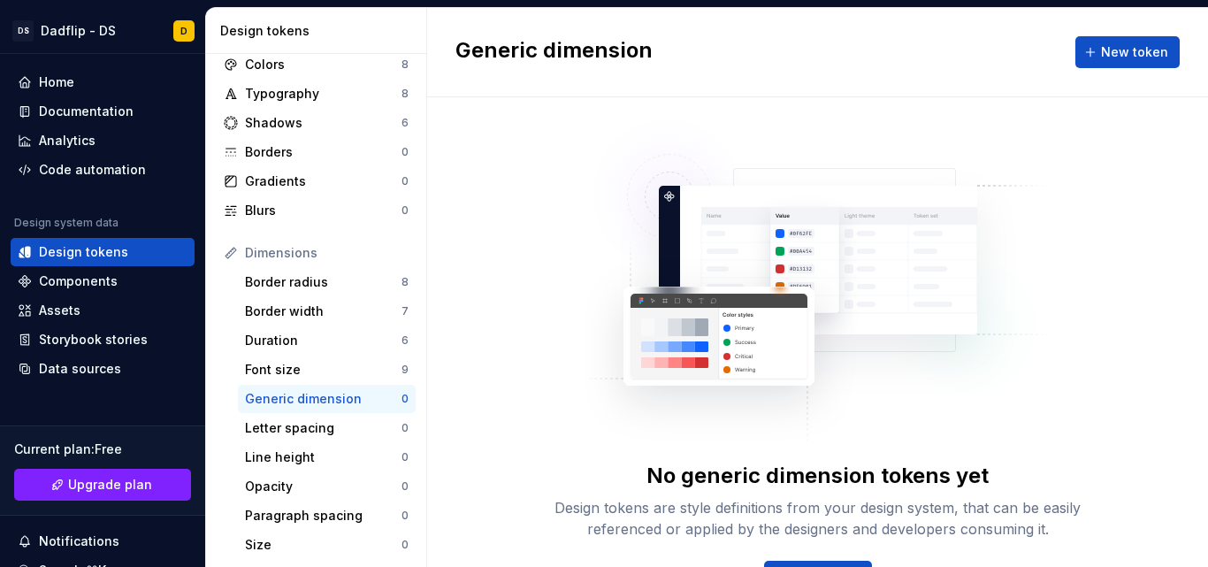
scroll to position [45, 0]
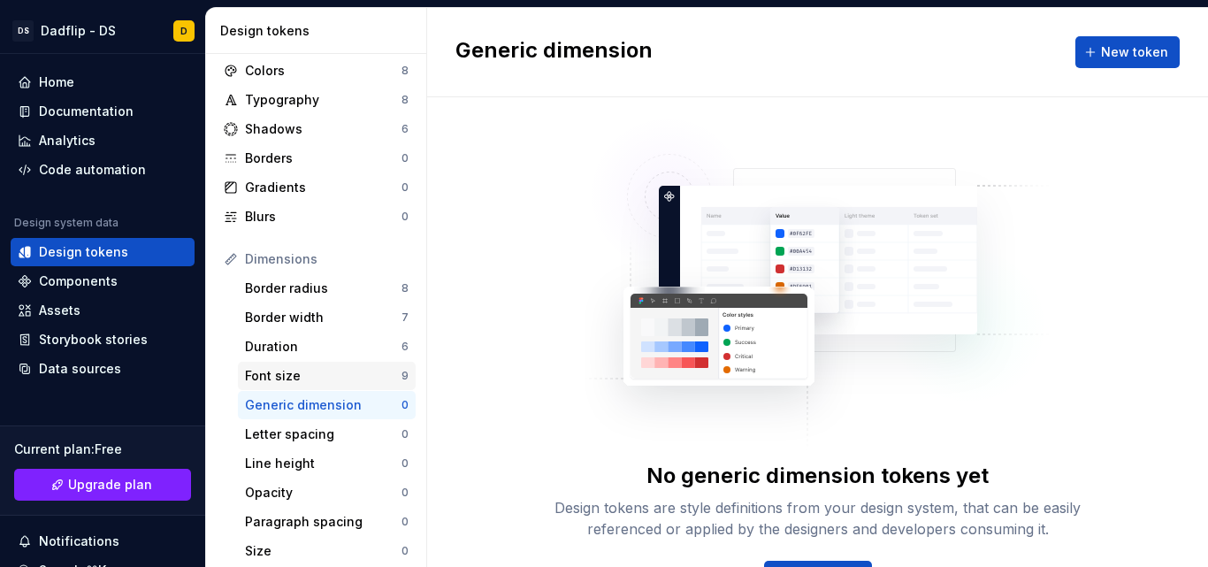
click at [305, 370] on div "Font size" at bounding box center [323, 376] width 157 height 18
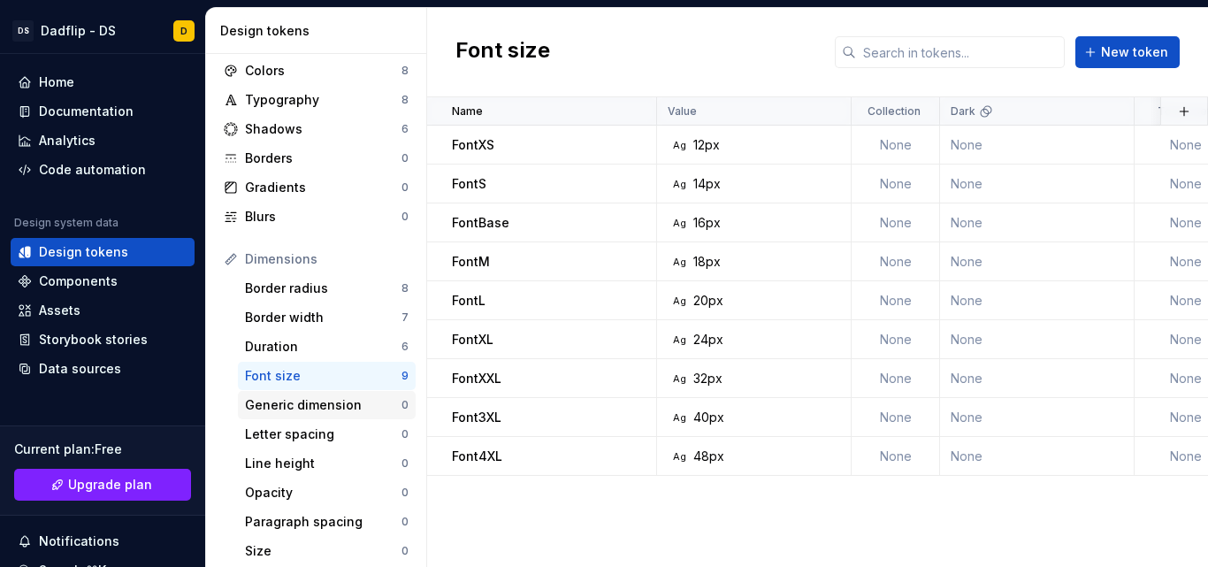
click at [309, 405] on div "Generic dimension" at bounding box center [323, 405] width 157 height 18
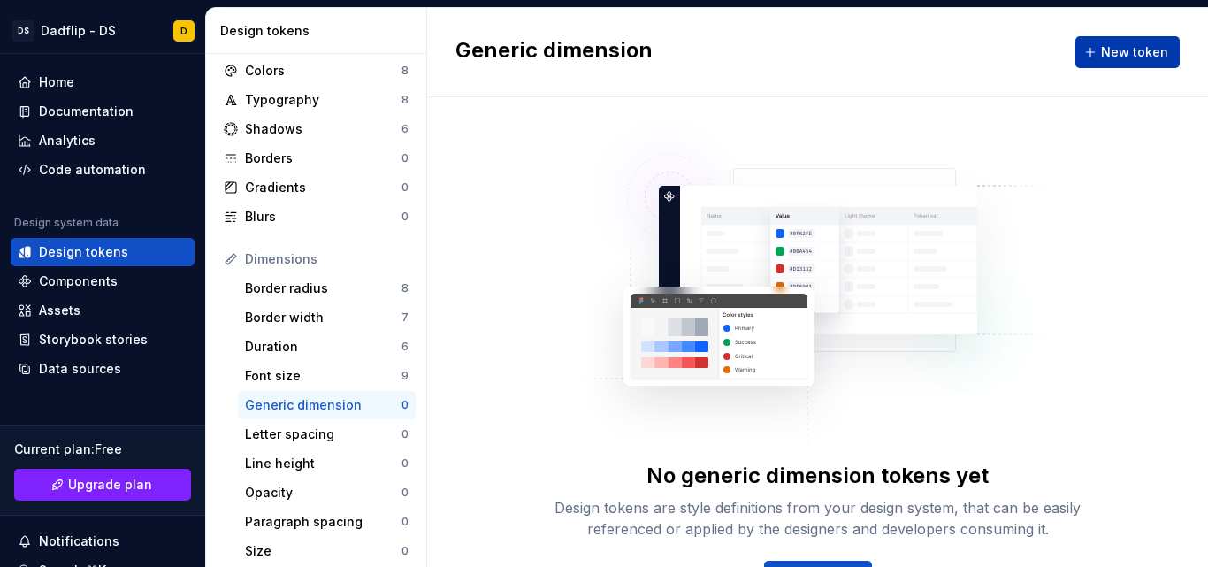
click at [1089, 50] on button "New token" at bounding box center [1127, 52] width 104 height 32
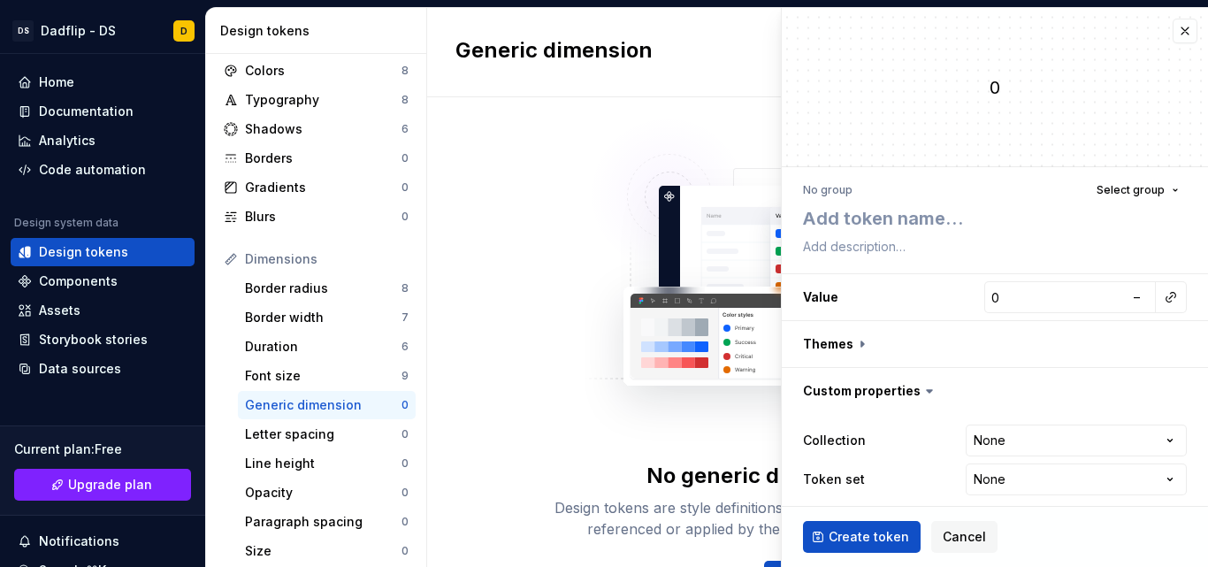
click at [1155, 303] on div at bounding box center [1171, 297] width 32 height 32
click at [1158, 302] on button "button" at bounding box center [1170, 297] width 25 height 25
click at [1153, 302] on html "**********" at bounding box center [604, 283] width 1208 height 567
click at [1101, 296] on input "1" at bounding box center [1054, 297] width 140 height 32
click at [1095, 296] on input "2" at bounding box center [1054, 297] width 140 height 32
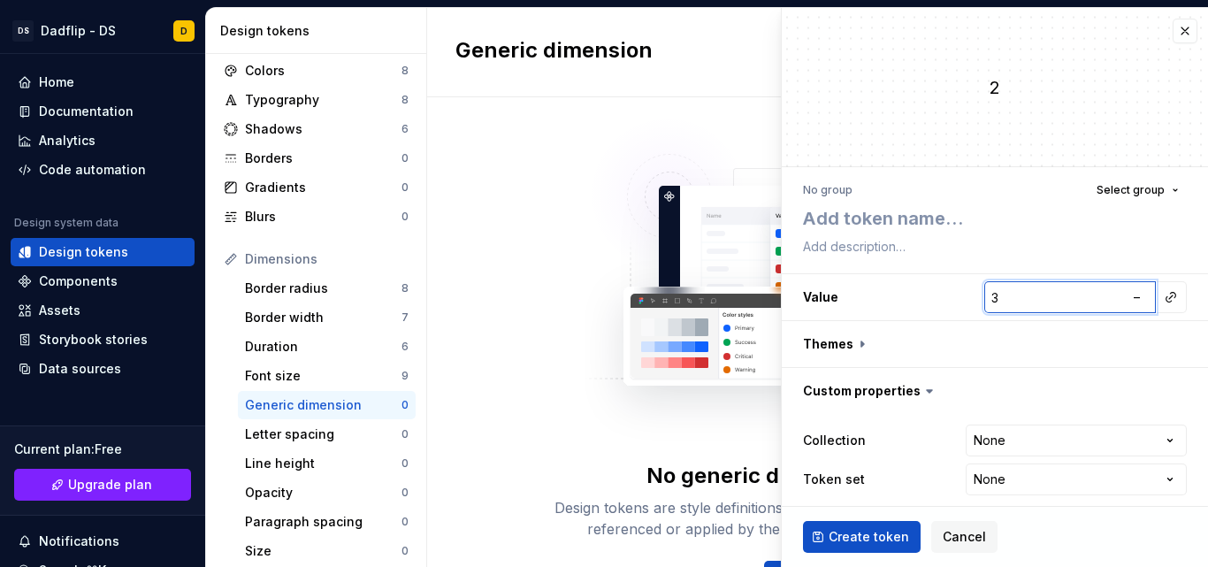
click at [1095, 296] on input "3" at bounding box center [1054, 297] width 140 height 32
click at [1095, 296] on input "4" at bounding box center [1054, 297] width 140 height 32
click at [1095, 296] on input "20" at bounding box center [1054, 297] width 140 height 32
click at [1095, 304] on input "19" at bounding box center [1054, 297] width 140 height 32
click at [1096, 302] on input "-40" at bounding box center [1054, 297] width 140 height 32
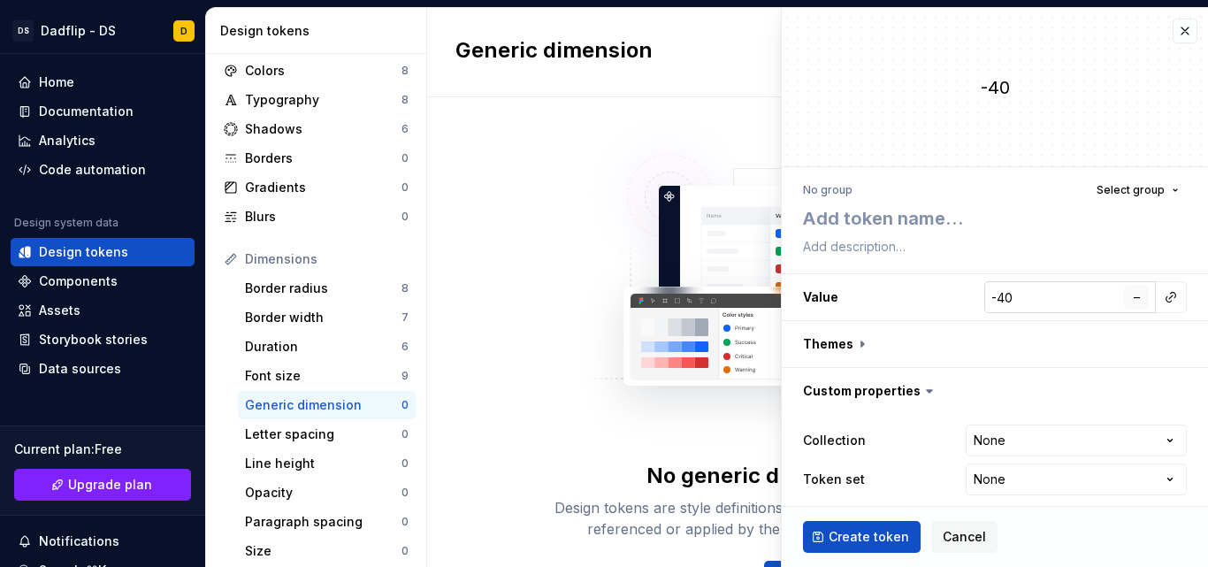
click at [1124, 298] on button "–" at bounding box center [1136, 297] width 25 height 25
click at [1129, 296] on span "px" at bounding box center [1136, 296] width 15 height 15
click at [1126, 297] on span "rem" at bounding box center [1137, 296] width 22 height 15
click at [1130, 297] on span "%" at bounding box center [1136, 296] width 12 height 15
click at [1134, 297] on span "–" at bounding box center [1137, 296] width 6 height 15
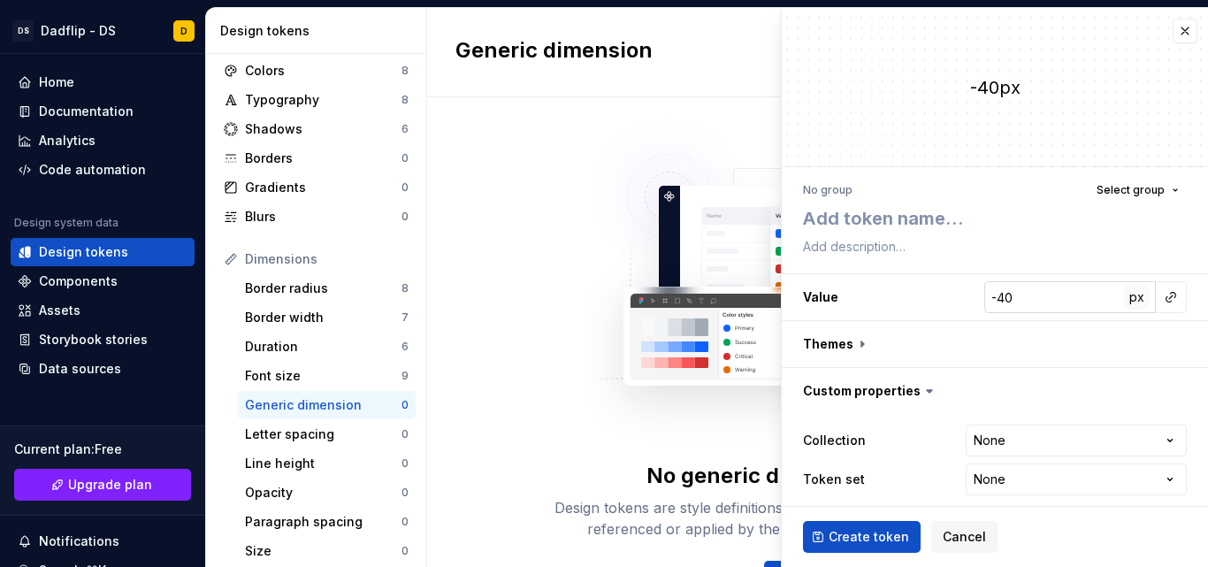
click at [1129, 297] on span "px" at bounding box center [1136, 296] width 15 height 15
click at [1126, 297] on span "rem" at bounding box center [1137, 296] width 22 height 15
click at [878, 204] on textarea at bounding box center [991, 218] width 384 height 32
click at [1124, 304] on button "%" at bounding box center [1136, 297] width 25 height 25
click at [1124, 304] on button "–" at bounding box center [1136, 297] width 25 height 25
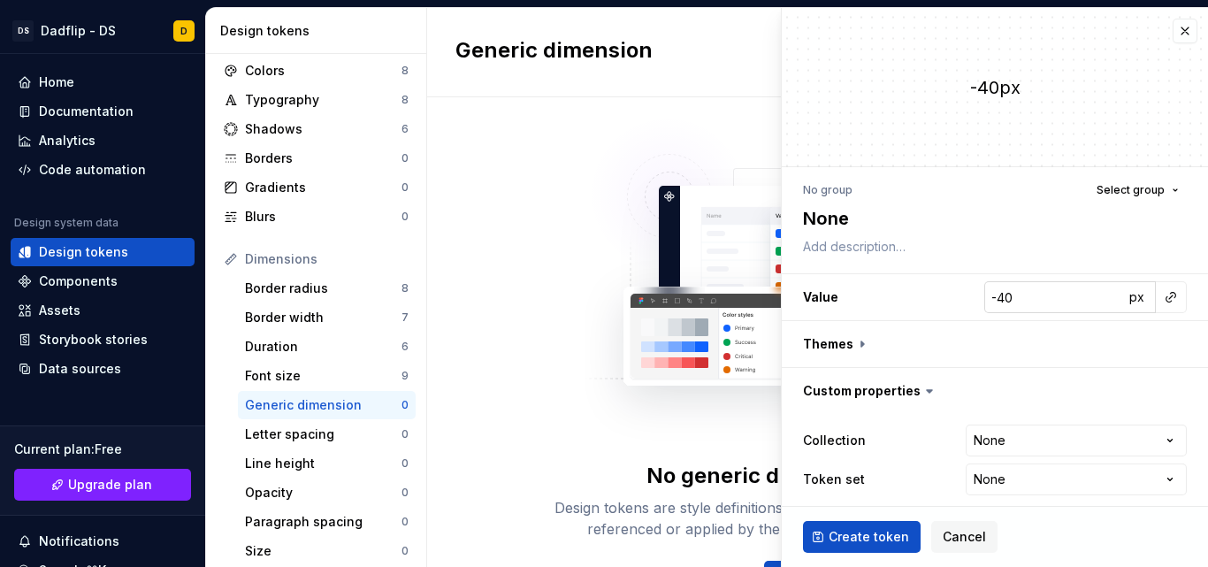
click at [1008, 305] on input "-40" at bounding box center [1054, 297] width 140 height 32
click at [1043, 352] on button "button" at bounding box center [995, 344] width 426 height 46
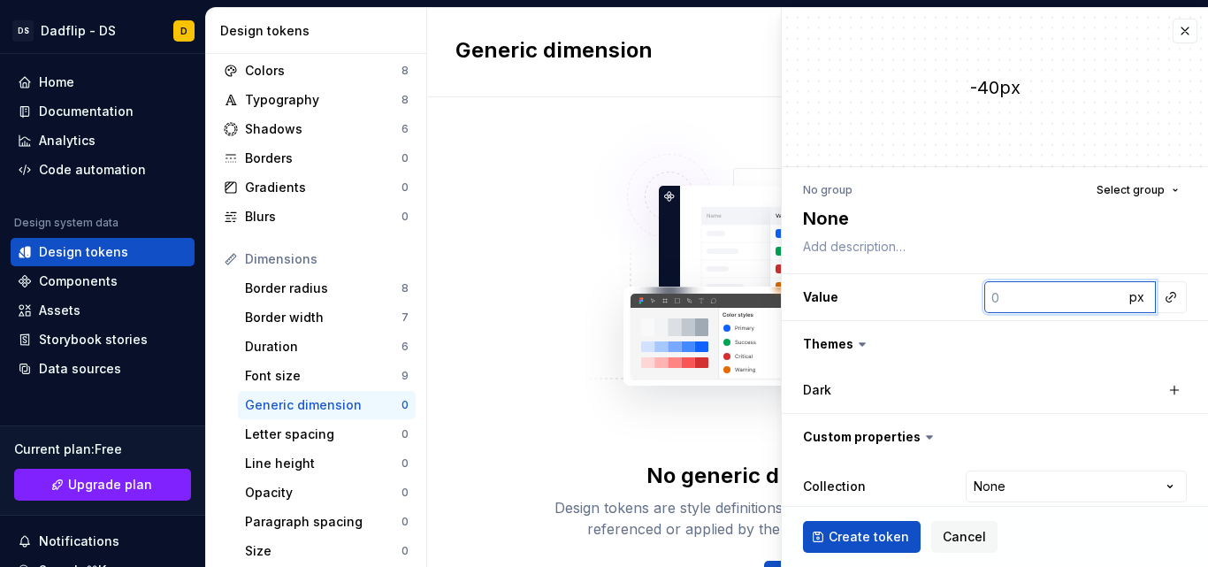
click at [1020, 294] on input "number" at bounding box center [1054, 297] width 140 height 32
click at [867, 544] on span "Create token" at bounding box center [869, 537] width 80 height 18
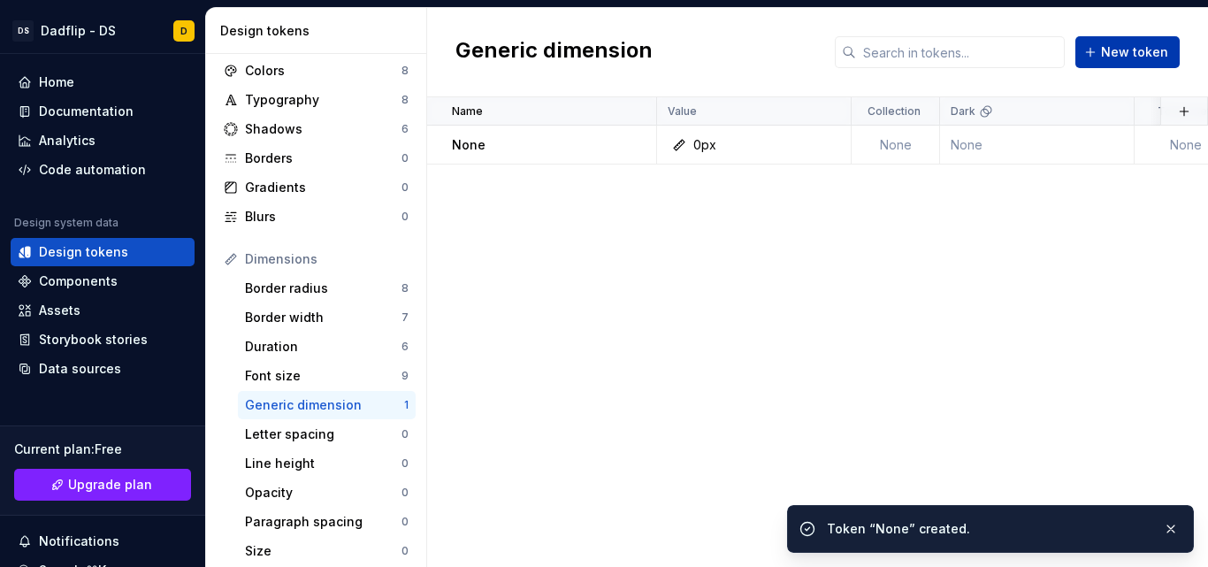
click at [1103, 59] on button "New token" at bounding box center [1127, 52] width 104 height 32
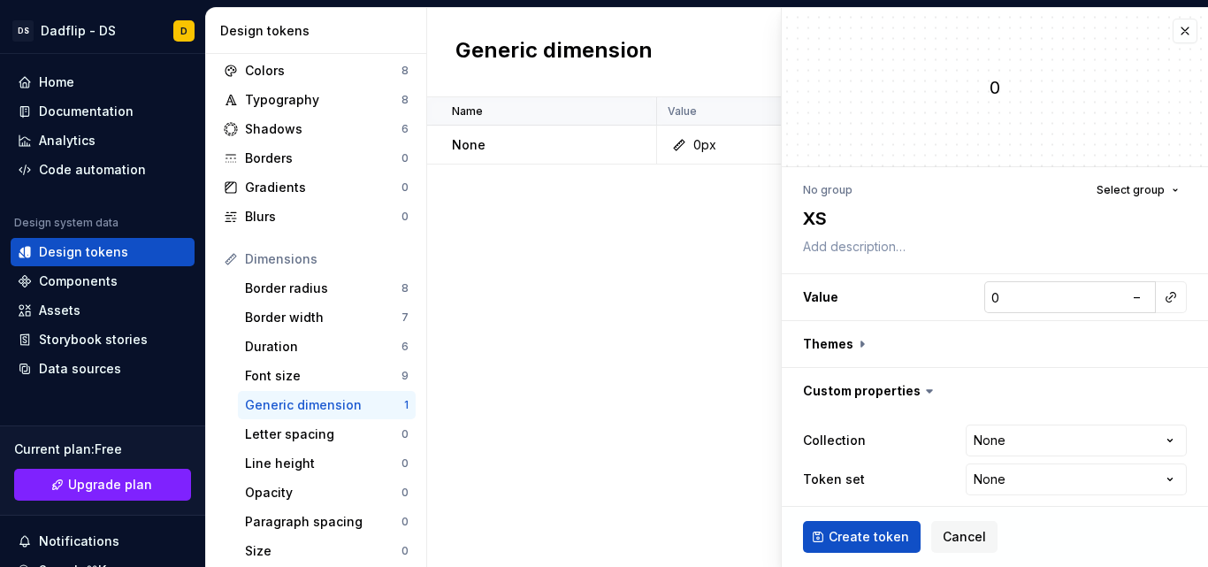
click at [1135, 302] on div "–" at bounding box center [1140, 297] width 32 height 32
click at [1129, 299] on button "–" at bounding box center [1136, 297] width 25 height 25
click at [1032, 287] on input "0" at bounding box center [1054, 297] width 140 height 32
click at [861, 540] on span "Create token" at bounding box center [869, 537] width 80 height 18
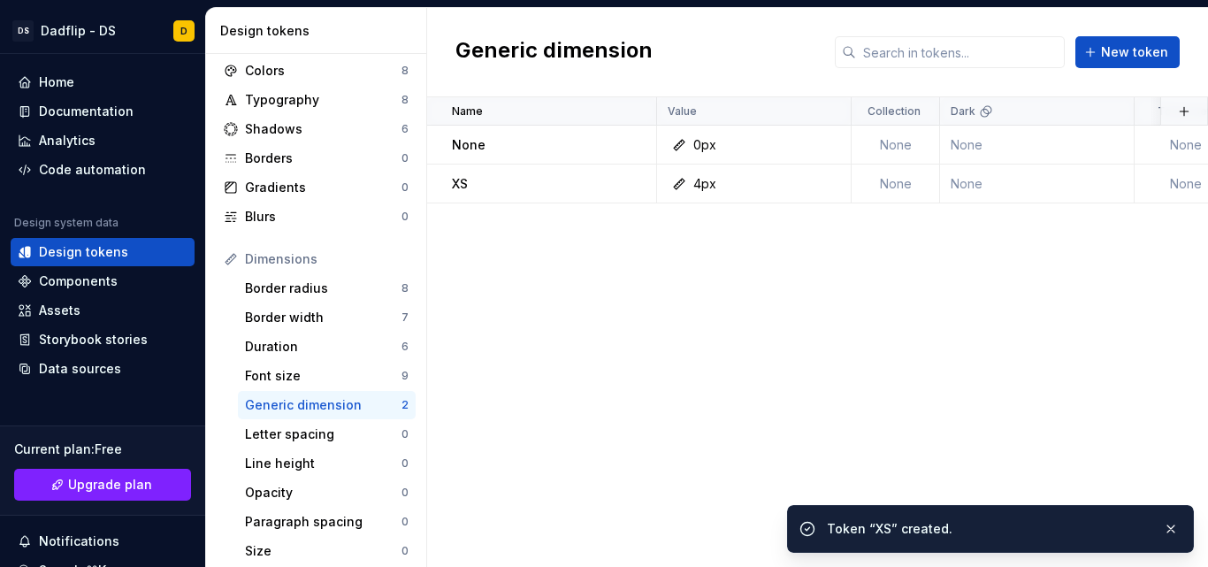
click at [625, 321] on div "Name Value Collection Dark Token set Description Last updated None 0px None Non…" at bounding box center [817, 332] width 781 height 470
click at [638, 145] on button "button" at bounding box center [633, 145] width 25 height 25
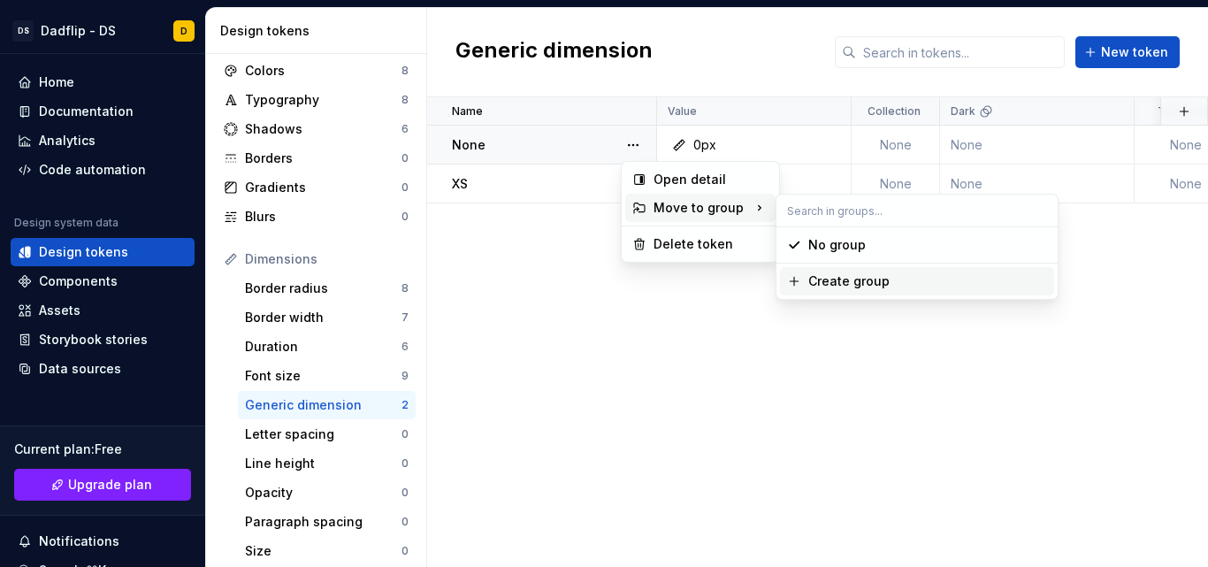
click at [836, 278] on div "Create group" at bounding box center [848, 281] width 81 height 18
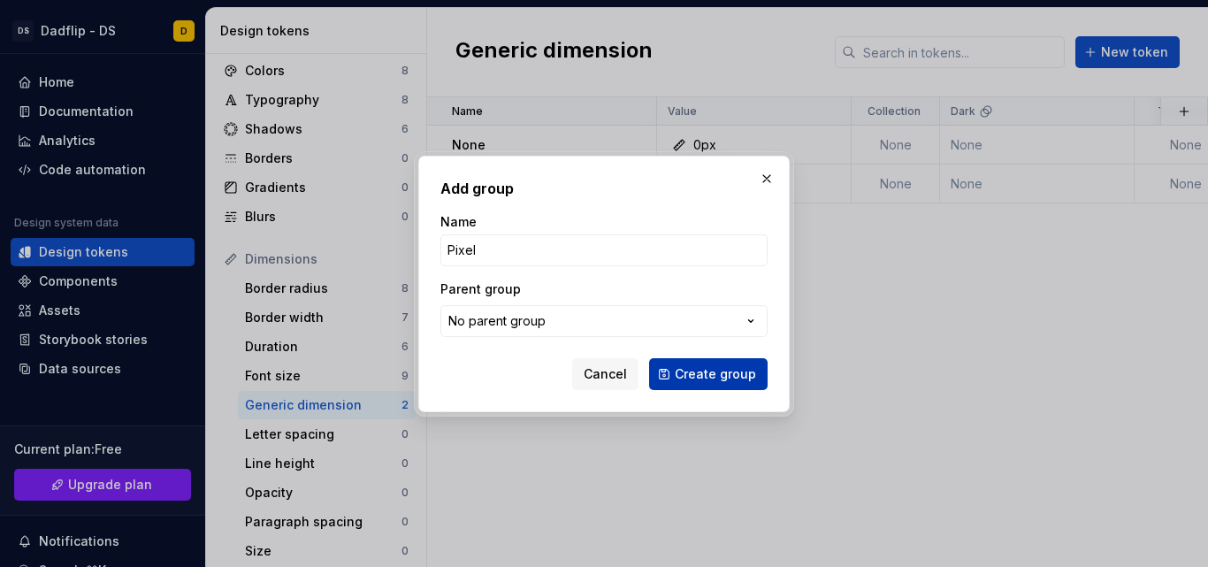
click at [714, 370] on span "Create group" at bounding box center [715, 374] width 81 height 18
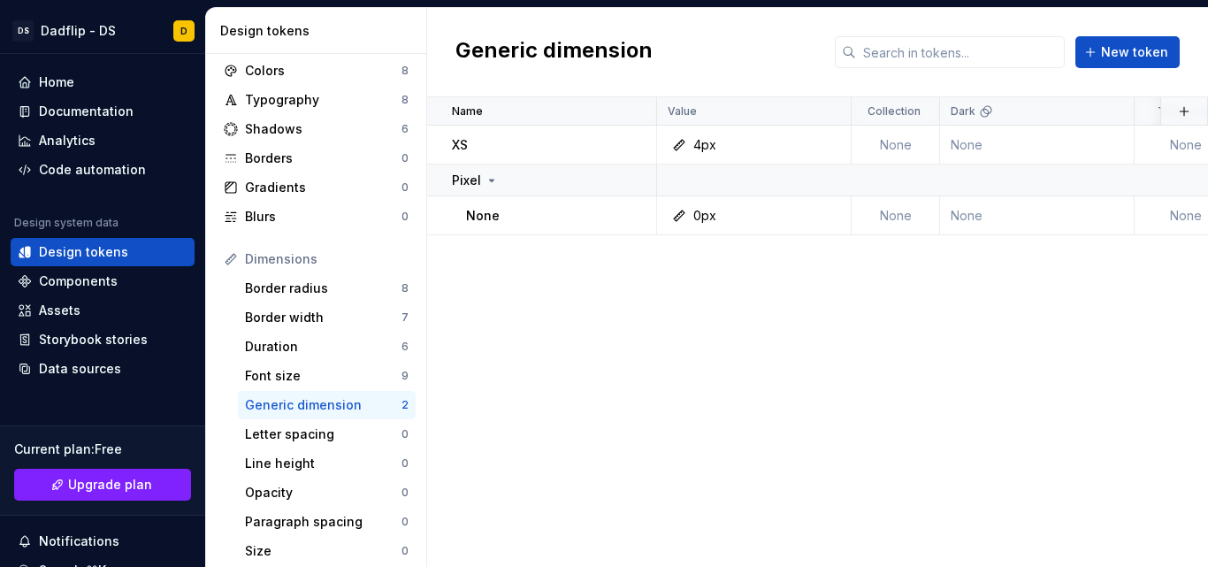
drag, startPoint x: 446, startPoint y: 146, endPoint x: 444, endPoint y: 255, distance: 108.8
click at [444, 255] on div "Name Value Collection Dark Token set Description Last updated XS 4px None None …" at bounding box center [817, 332] width 781 height 470
click at [593, 313] on div "Name Value Collection Dark Token set Description Last updated Pixel None 0px No…" at bounding box center [817, 332] width 781 height 470
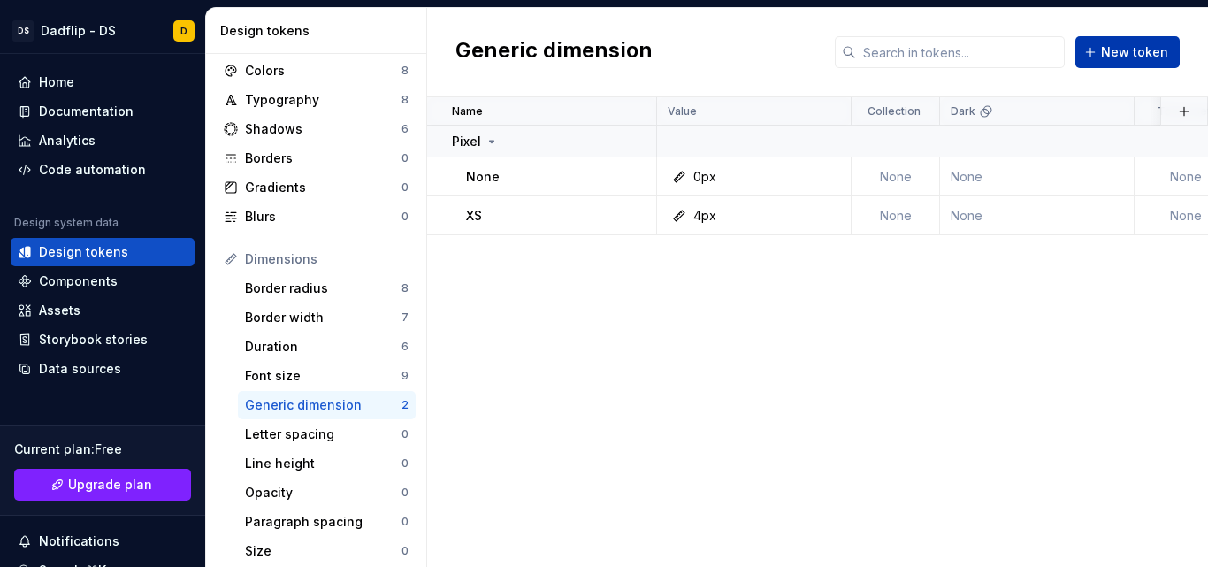
click at [1101, 51] on button "New token" at bounding box center [1127, 52] width 104 height 32
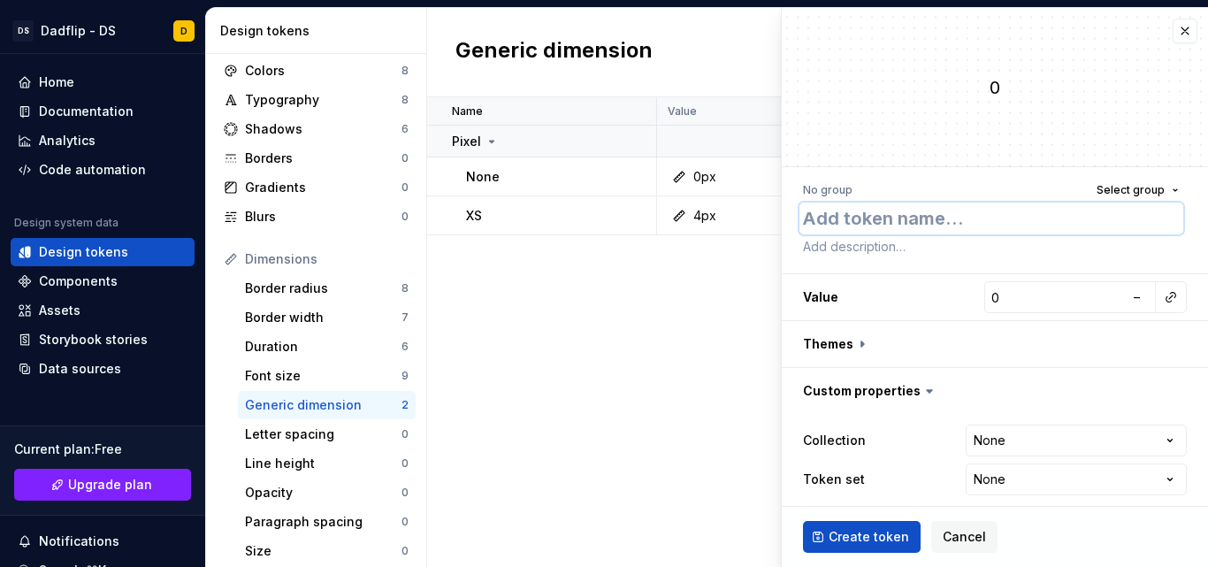
click at [822, 210] on textarea at bounding box center [991, 218] width 384 height 32
click at [1046, 302] on input "0" at bounding box center [1054, 297] width 140 height 32
click at [1134, 297] on span "–" at bounding box center [1137, 296] width 6 height 15
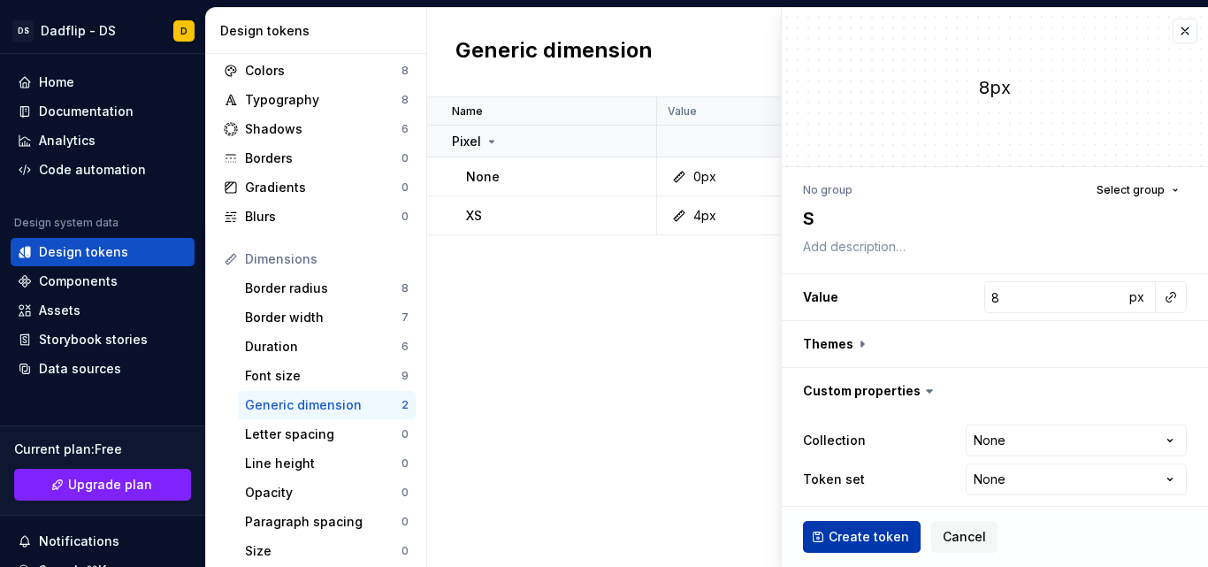
click at [847, 526] on button "Create token" at bounding box center [862, 537] width 118 height 32
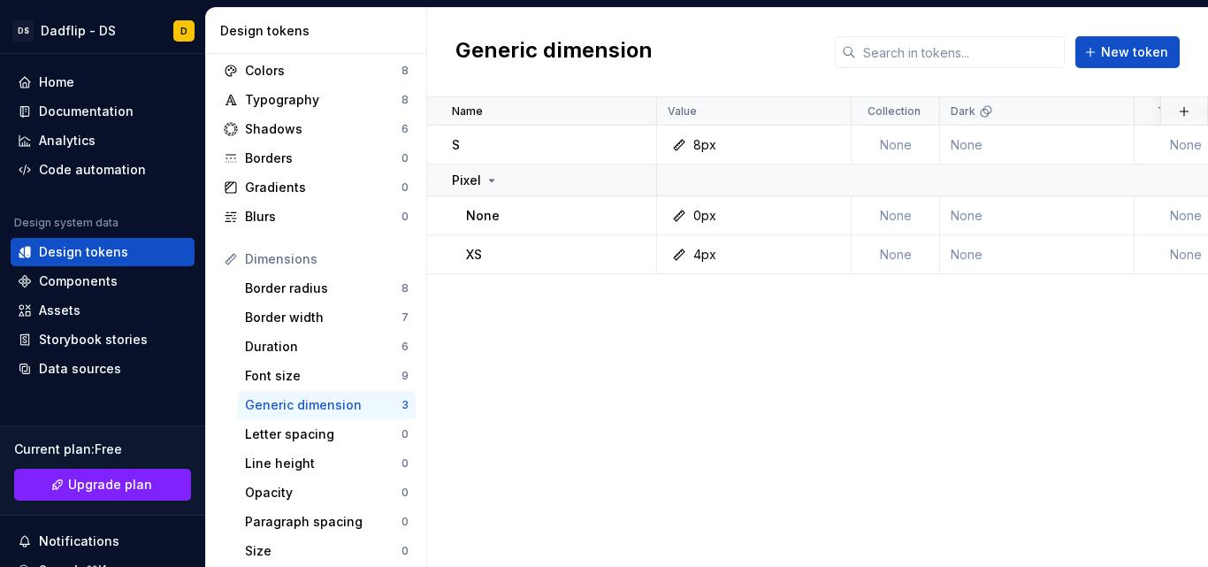
drag, startPoint x: 442, startPoint y: 151, endPoint x: 444, endPoint y: 277, distance: 125.6
click at [444, 277] on div "Name Value Collection Dark Token set Description Last updated S 8px None None N…" at bounding box center [817, 332] width 781 height 470
click at [607, 336] on div "Name Value Collection Dark Token set Description Last updated Pixel None 0px No…" at bounding box center [817, 332] width 781 height 470
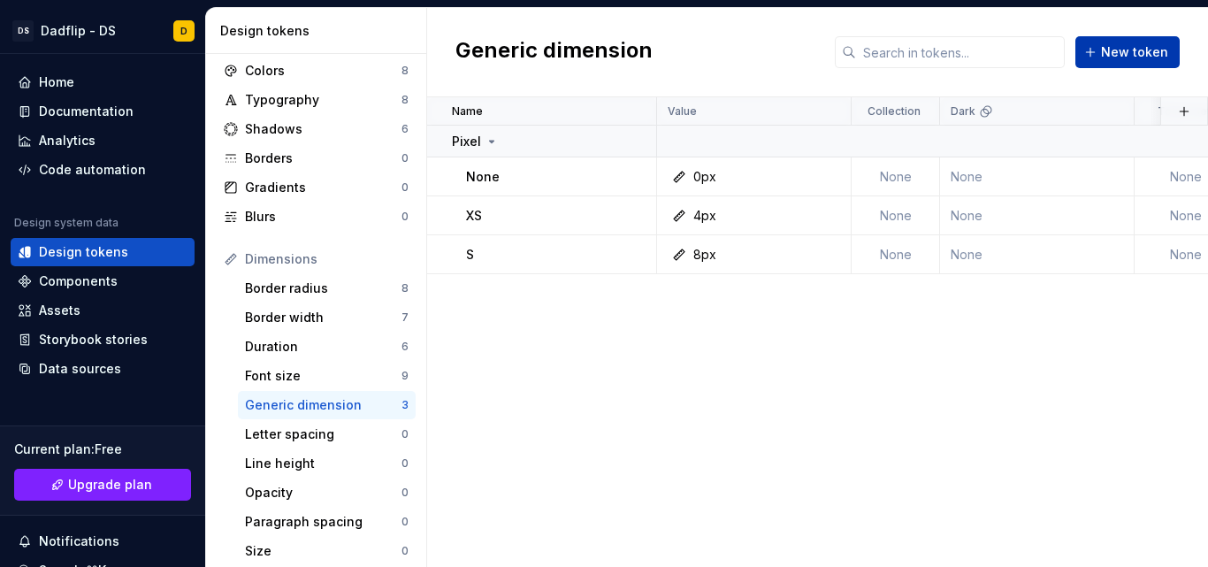
click at [1096, 57] on button "New token" at bounding box center [1127, 52] width 104 height 32
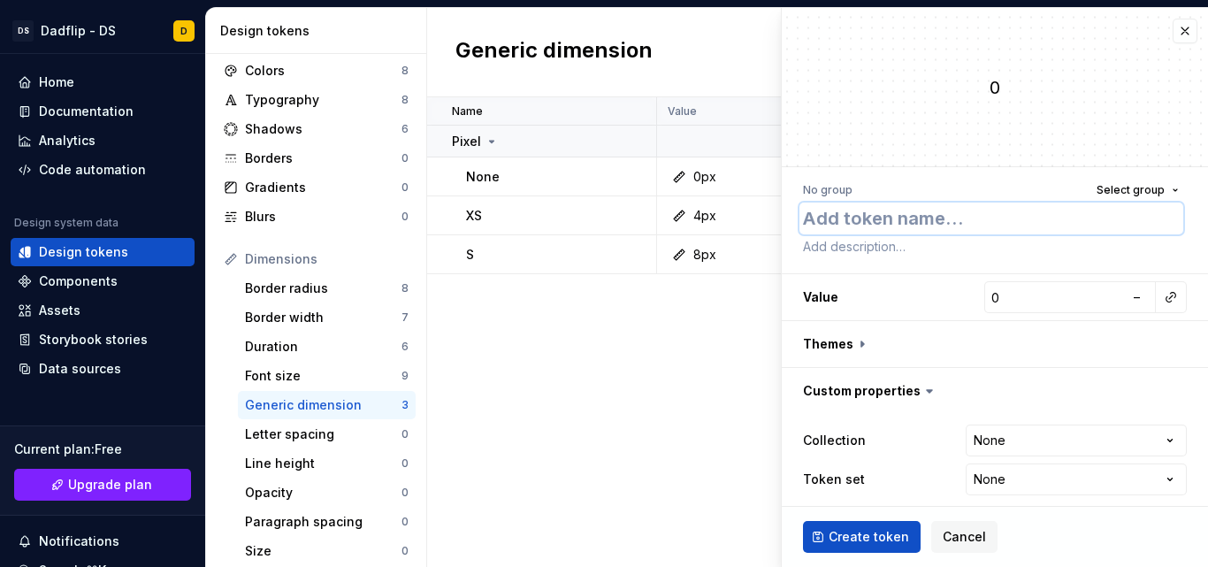
click at [875, 208] on textarea at bounding box center [991, 218] width 384 height 32
click at [1124, 295] on button "–" at bounding box center [1136, 297] width 25 height 25
click at [1157, 186] on button "Select group" at bounding box center [1137, 190] width 98 height 25
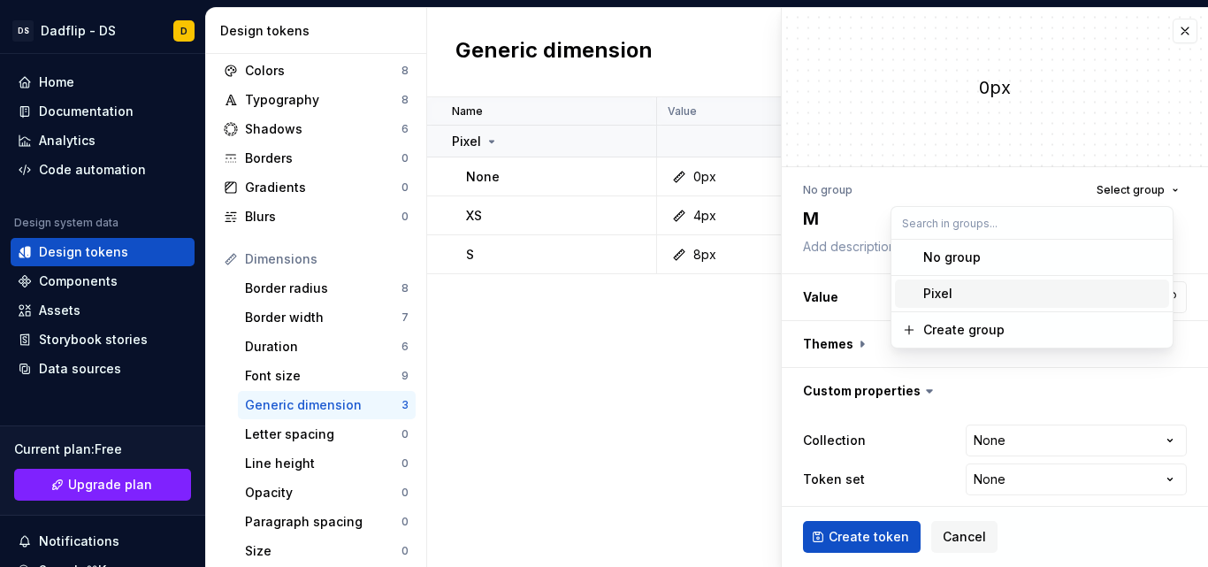
click at [1041, 294] on div "Pixel" at bounding box center [1042, 294] width 239 height 18
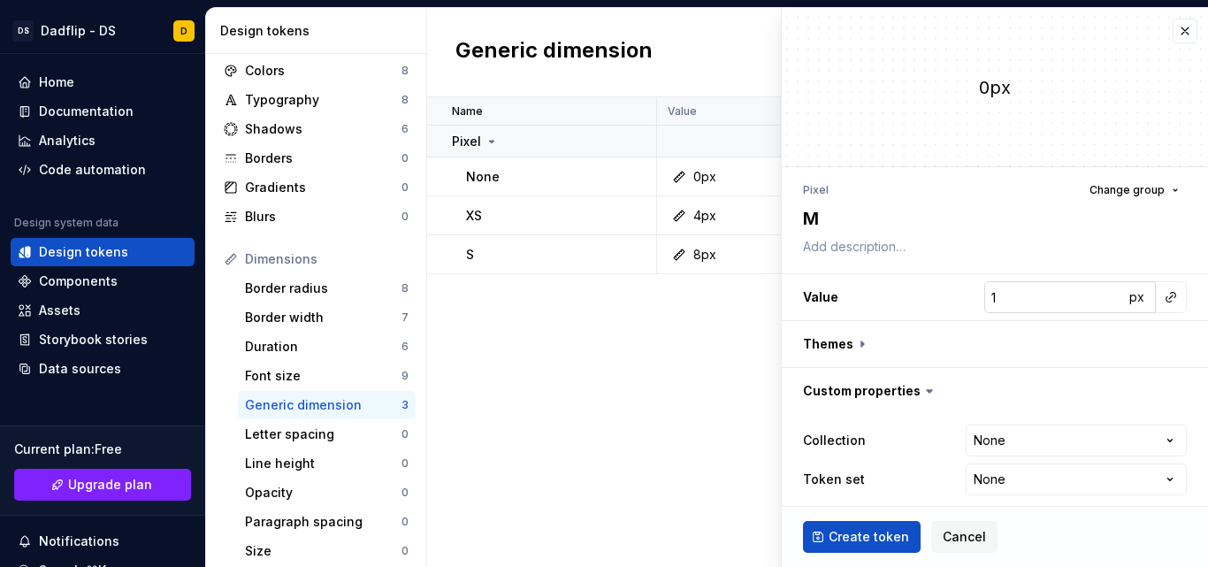
click at [1096, 289] on input "1" at bounding box center [1054, 297] width 140 height 32
click at [1096, 290] on input "2" at bounding box center [1054, 297] width 140 height 32
click at [1056, 306] on input "2" at bounding box center [1054, 297] width 140 height 32
click at [878, 535] on span "Create token" at bounding box center [869, 537] width 80 height 18
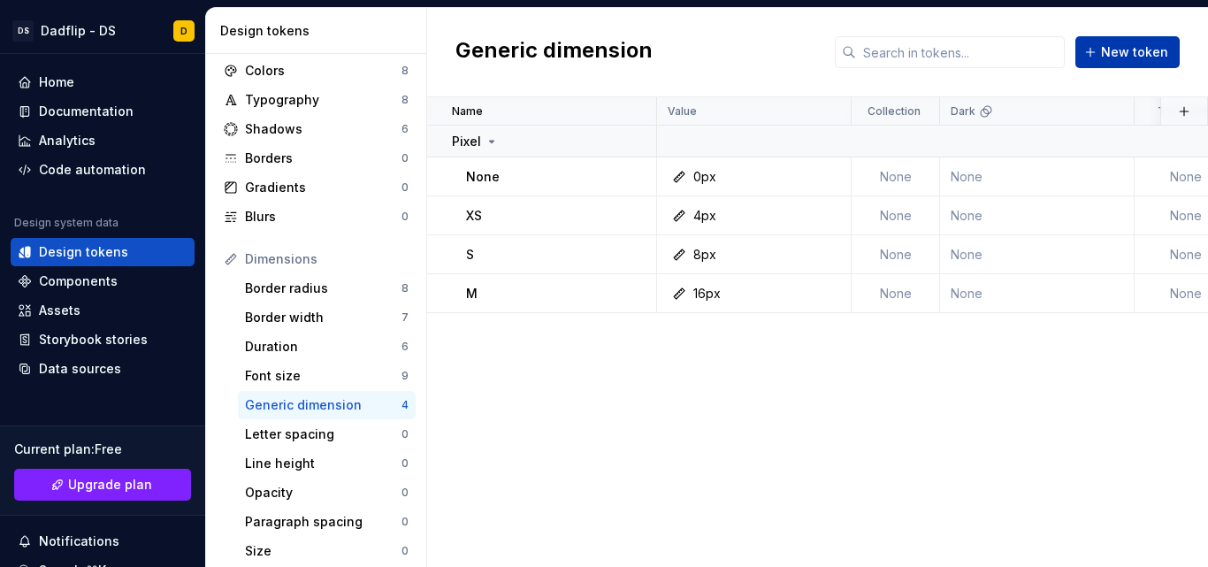
click at [1091, 66] on button "New token" at bounding box center [1127, 52] width 104 height 32
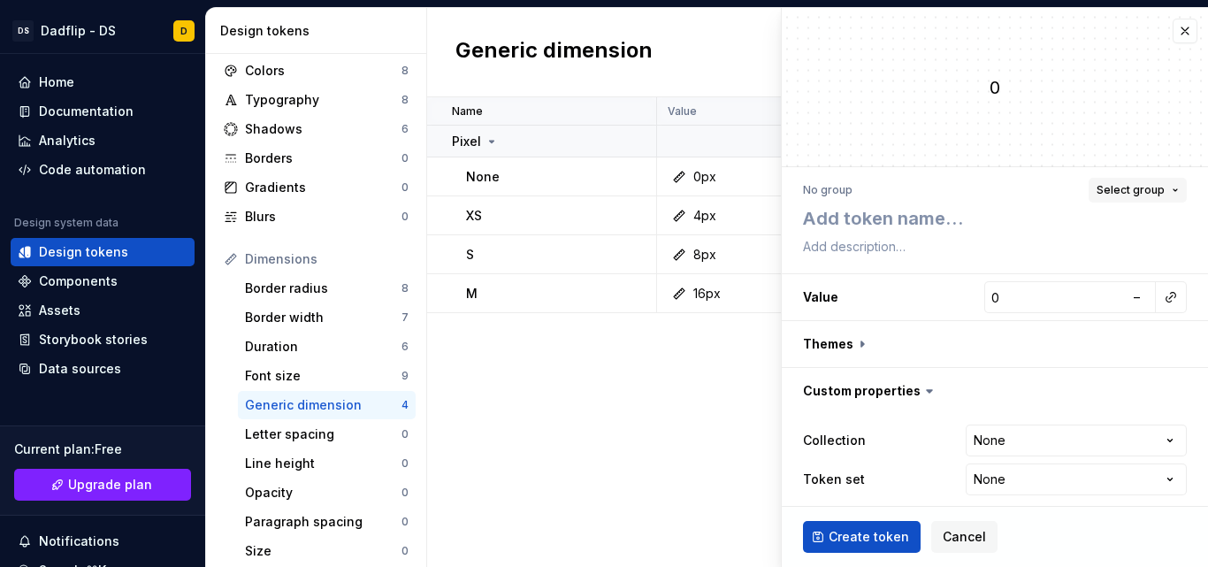
click at [1134, 197] on button "Select group" at bounding box center [1137, 190] width 98 height 25
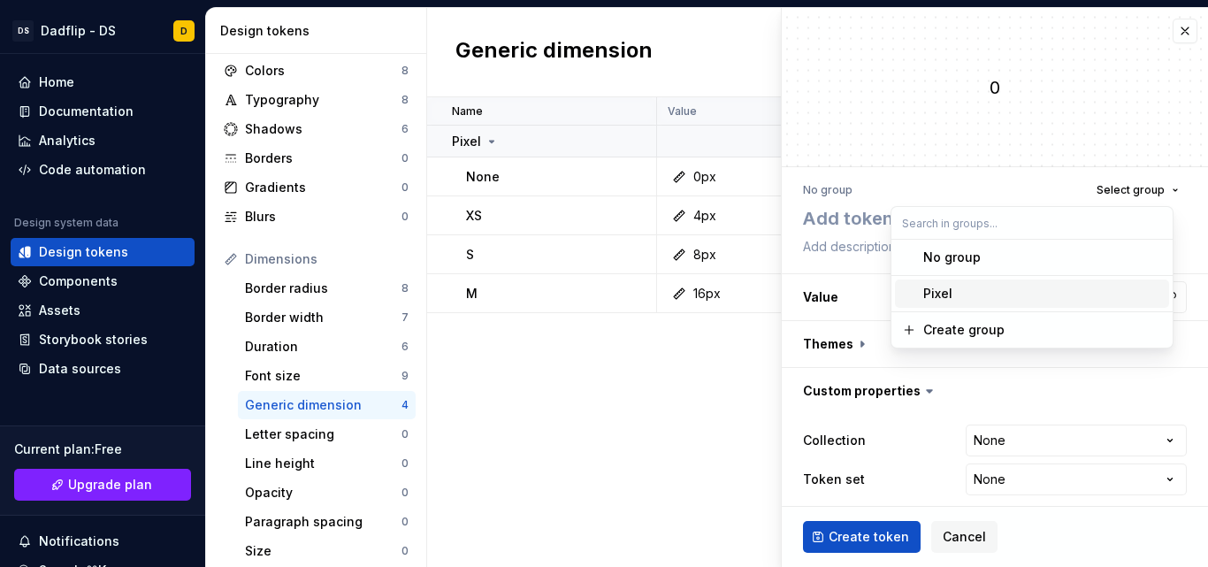
click at [1076, 293] on div "Pixel" at bounding box center [1042, 294] width 239 height 18
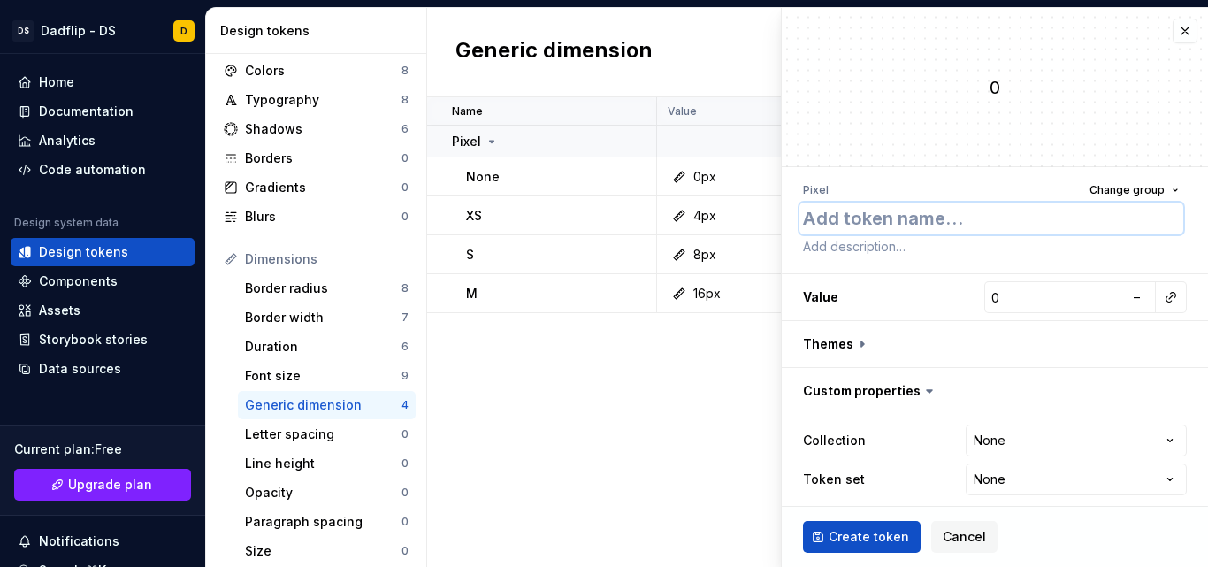
click at [923, 230] on textarea at bounding box center [991, 218] width 384 height 32
click at [1124, 300] on button "–" at bounding box center [1136, 297] width 25 height 25
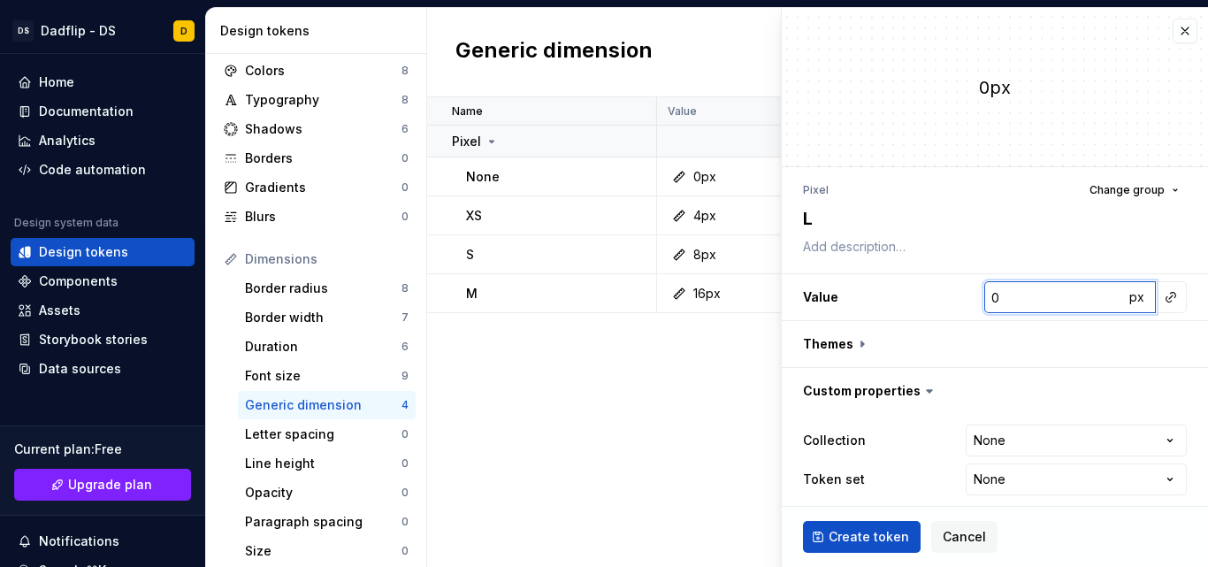
click at [1020, 302] on input "0" at bounding box center [1054, 297] width 140 height 32
click at [845, 533] on span "Create token" at bounding box center [869, 537] width 80 height 18
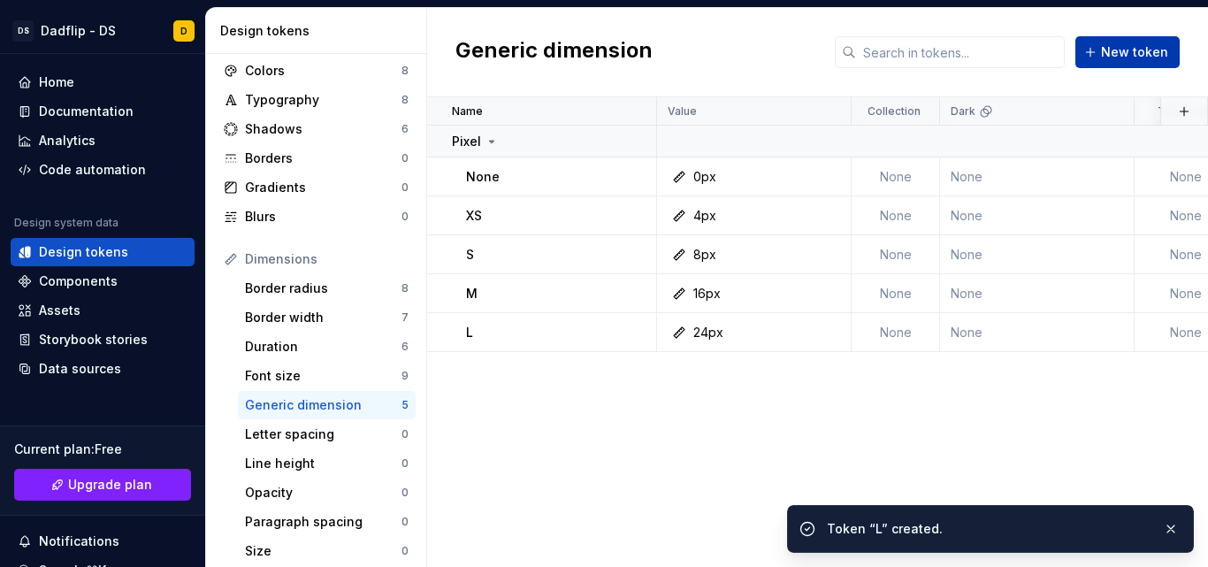
click at [1101, 53] on button "New token" at bounding box center [1127, 52] width 104 height 32
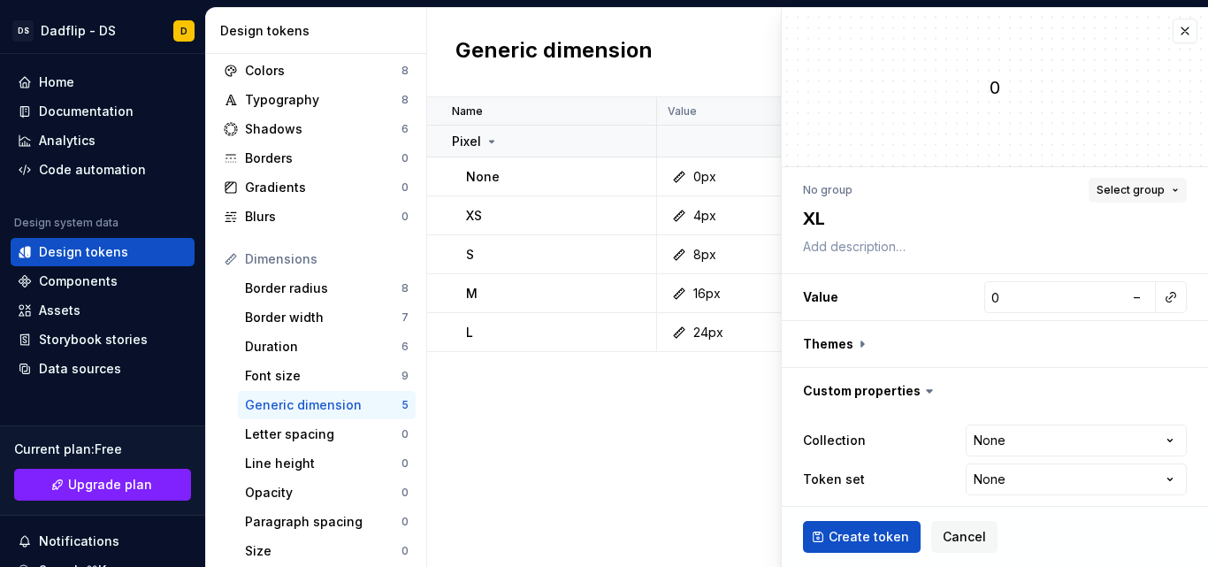
click at [1102, 188] on span "Select group" at bounding box center [1130, 190] width 68 height 14
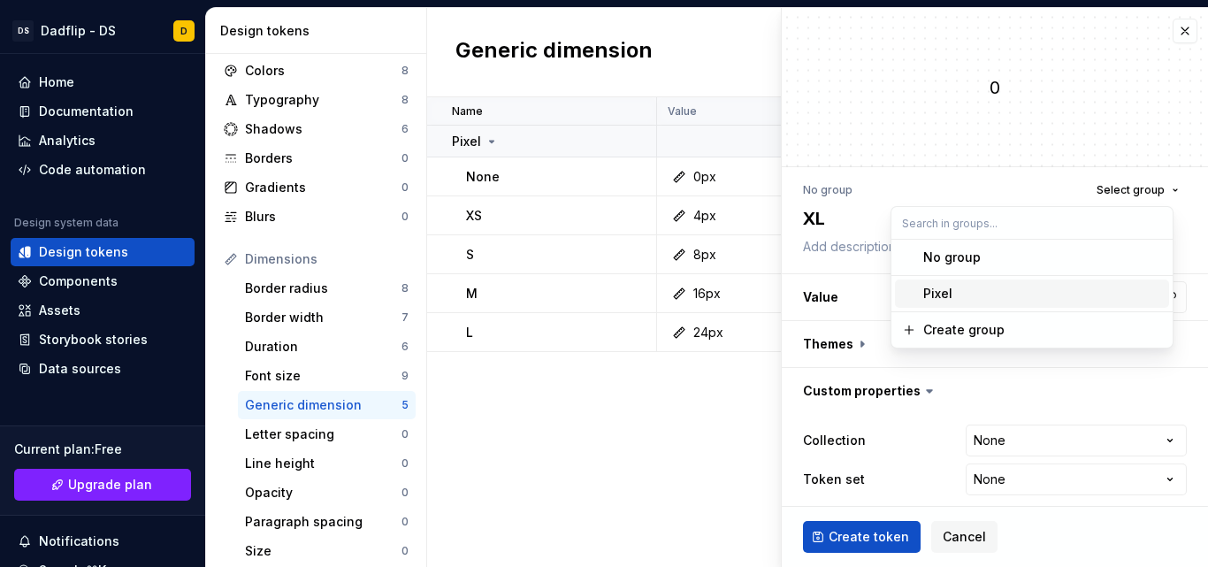
click at [1022, 287] on div "Pixel" at bounding box center [1042, 294] width 239 height 18
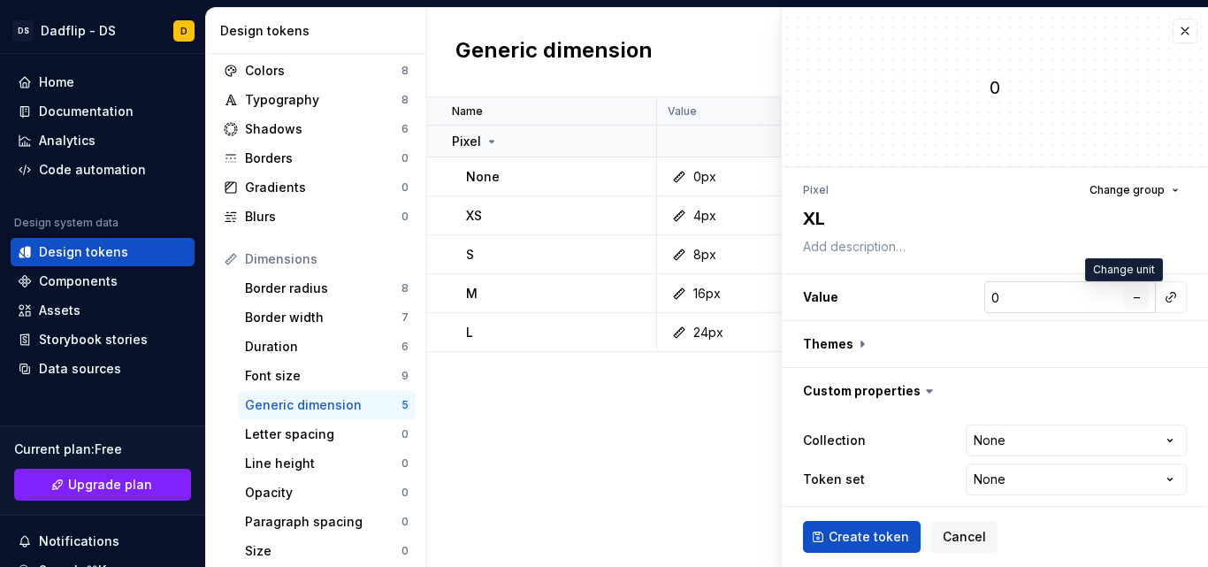
click at [1132, 291] on button "–" at bounding box center [1136, 297] width 25 height 25
click at [1057, 307] on input "0" at bounding box center [1054, 297] width 140 height 32
click at [879, 531] on span "Create token" at bounding box center [869, 537] width 80 height 18
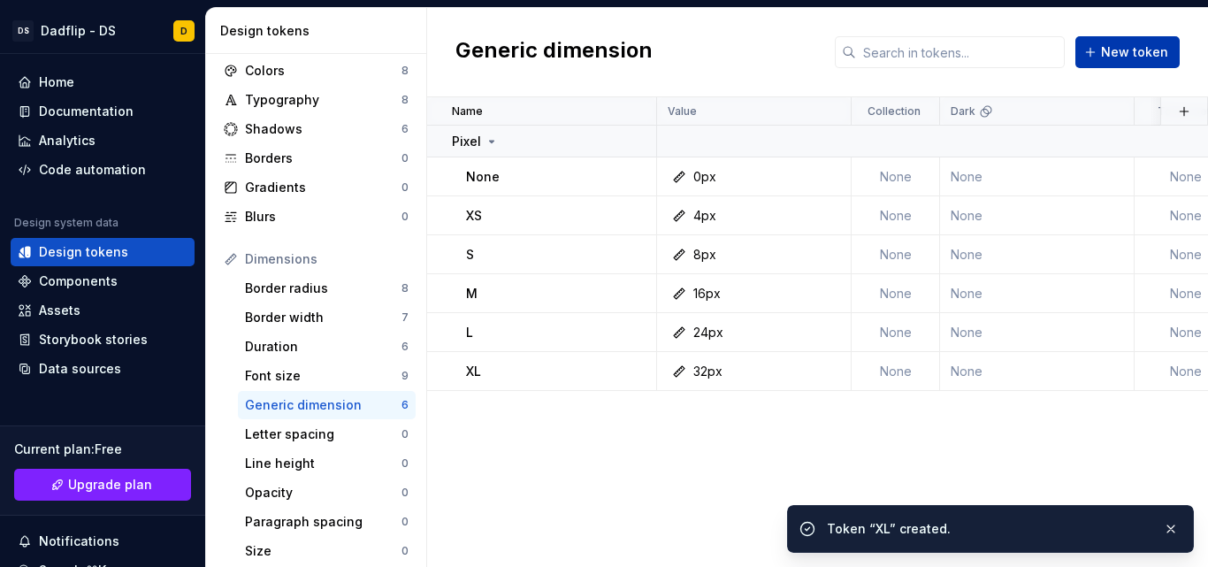
click at [1098, 65] on button "New token" at bounding box center [1127, 52] width 104 height 32
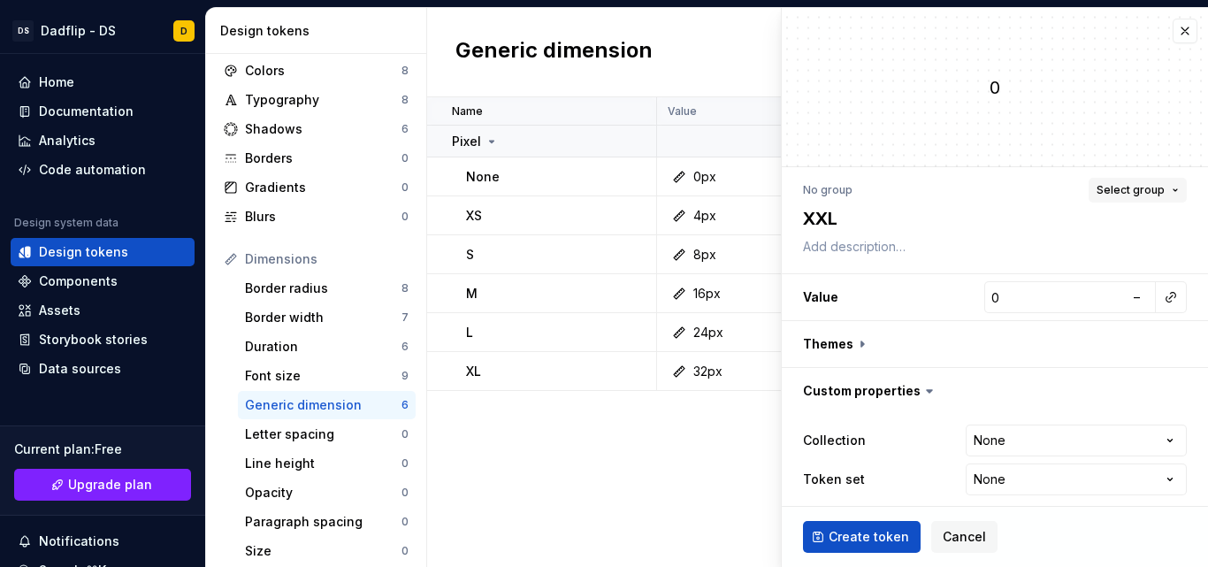
click at [1134, 199] on button "Select group" at bounding box center [1137, 190] width 98 height 25
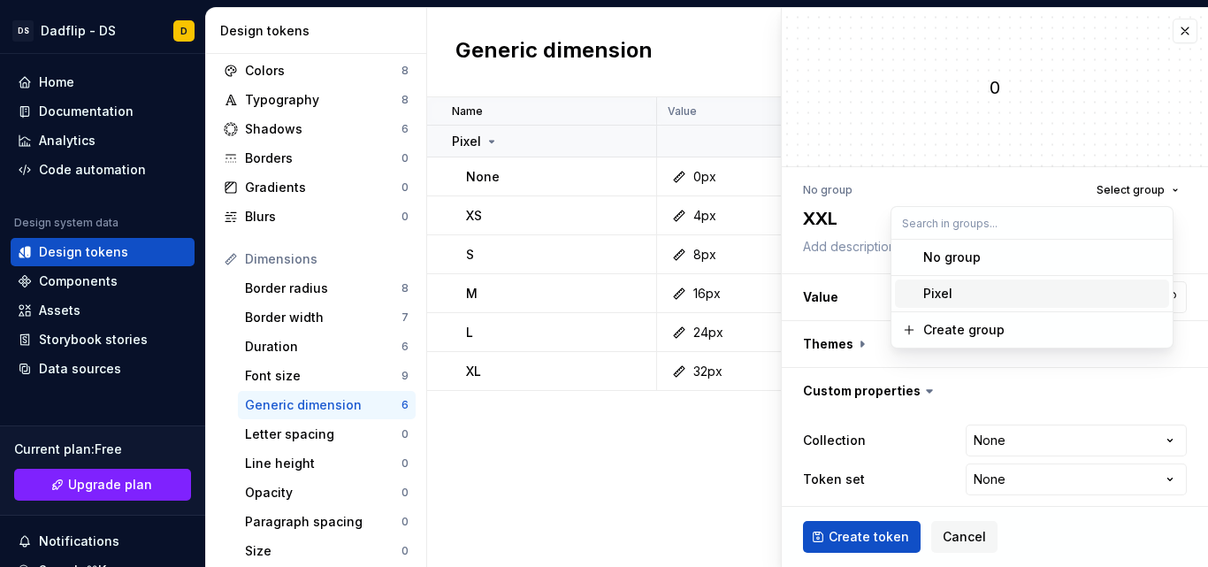
click at [1058, 286] on div "Pixel" at bounding box center [1042, 294] width 239 height 18
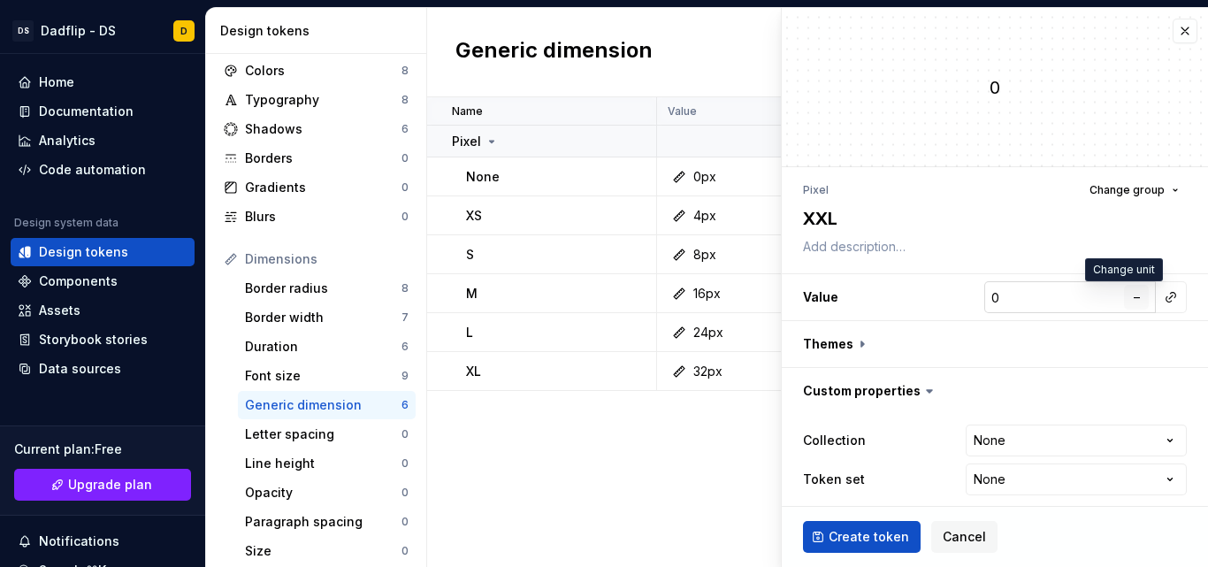
click at [1124, 304] on button "–" at bounding box center [1136, 297] width 25 height 25
click at [995, 298] on input "0" at bounding box center [1054, 297] width 140 height 32
click at [854, 541] on span "Create token" at bounding box center [869, 537] width 80 height 18
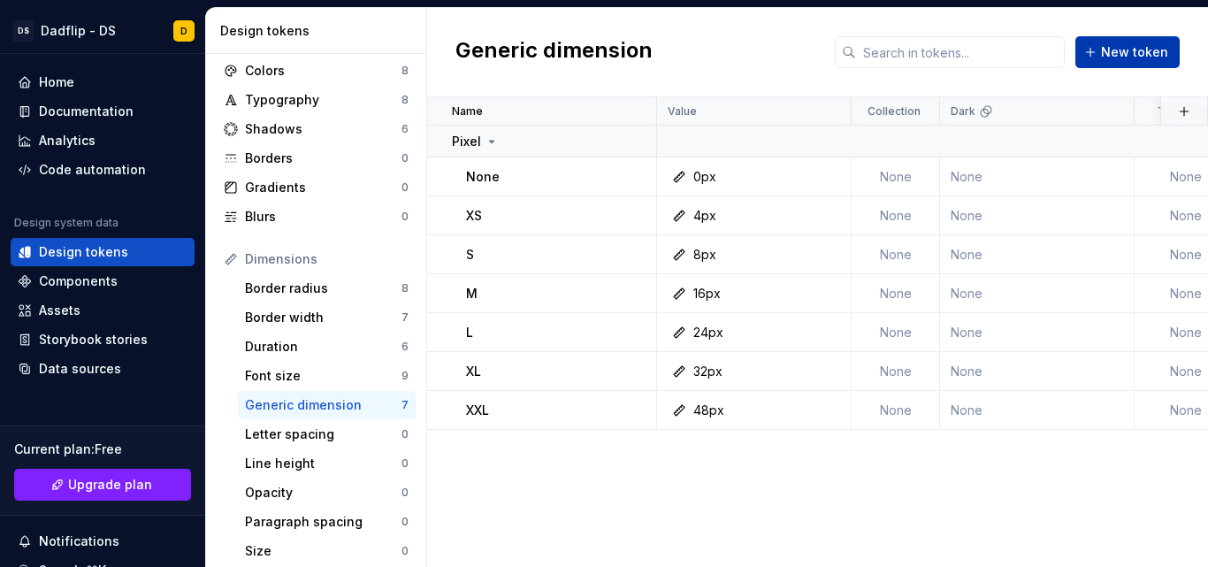
click at [1101, 63] on button "New token" at bounding box center [1127, 52] width 104 height 32
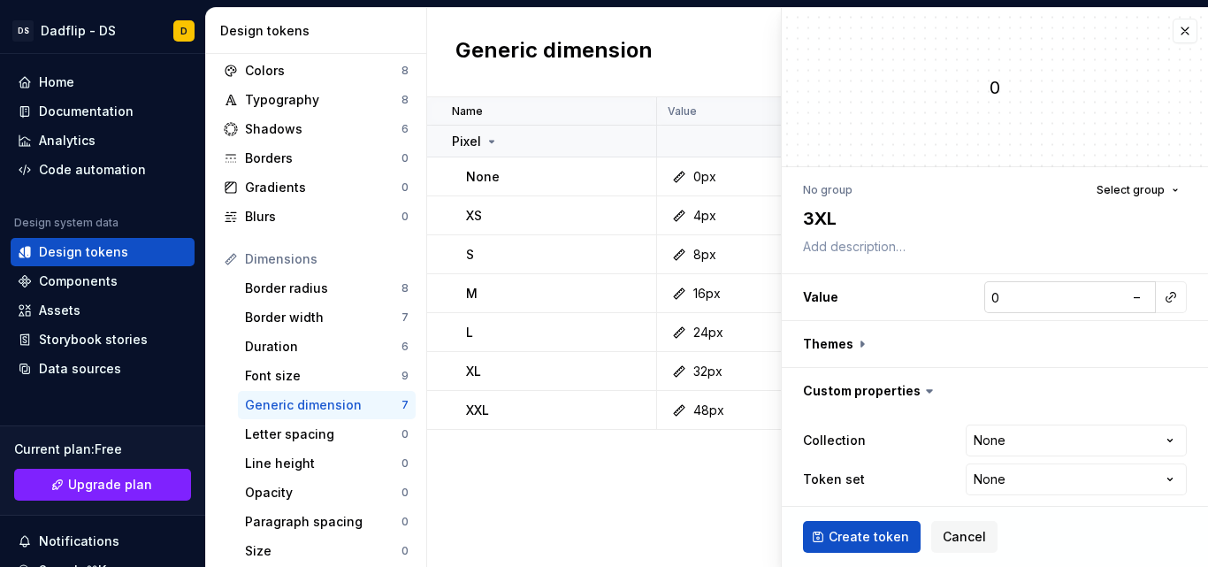
click at [1040, 303] on input "0" at bounding box center [1054, 297] width 140 height 32
click at [1128, 309] on div "–" at bounding box center [1140, 297] width 32 height 32
click at [1126, 301] on button "–" at bounding box center [1136, 297] width 25 height 25
click at [1117, 190] on span "Select group" at bounding box center [1130, 190] width 68 height 14
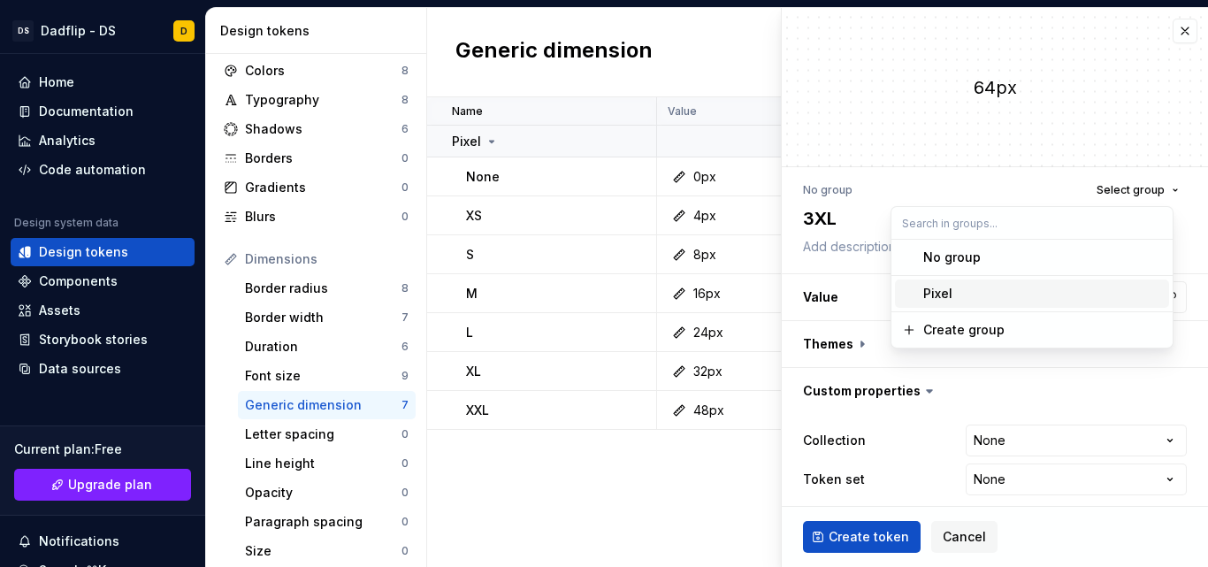
click at [1018, 291] on div "Pixel" at bounding box center [1042, 294] width 239 height 18
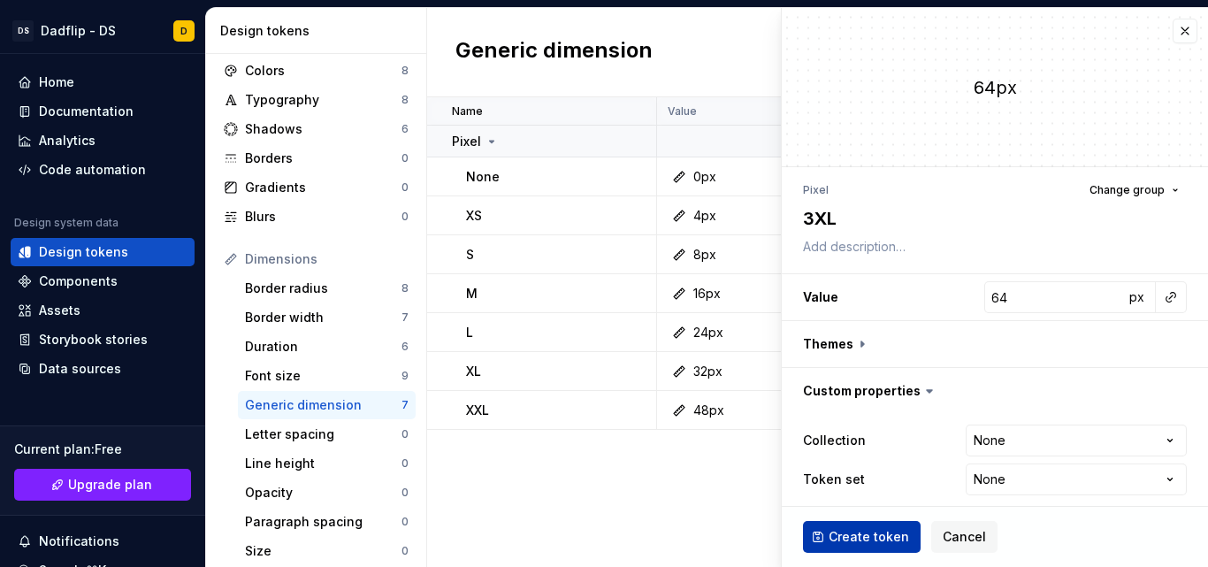
click at [836, 536] on span "Create token" at bounding box center [869, 537] width 80 height 18
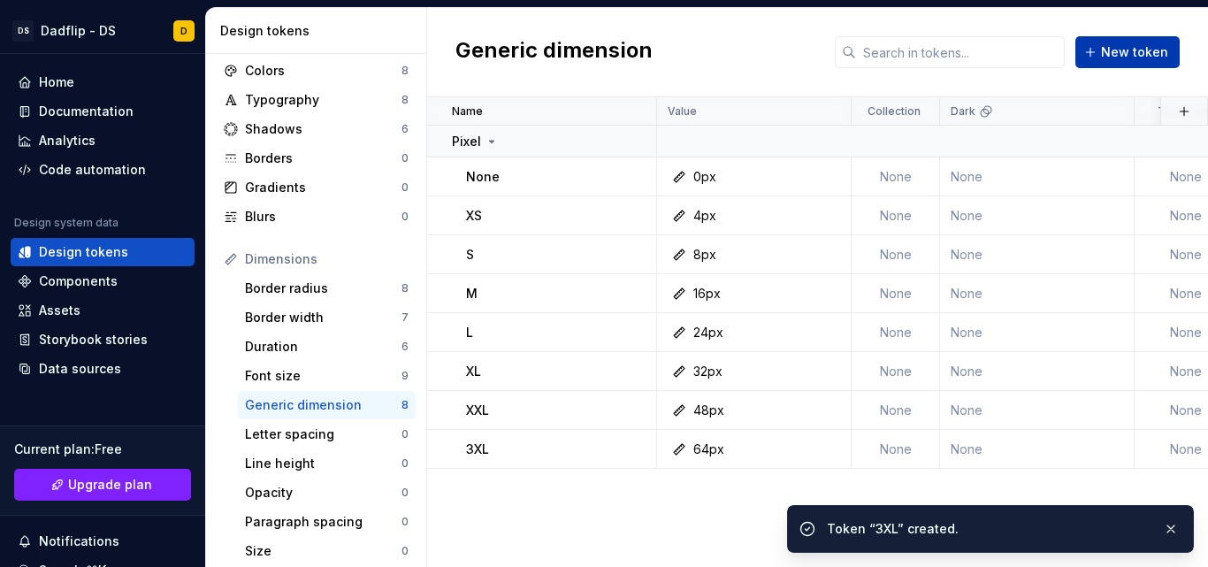
click at [1137, 49] on span "New token" at bounding box center [1134, 52] width 67 height 18
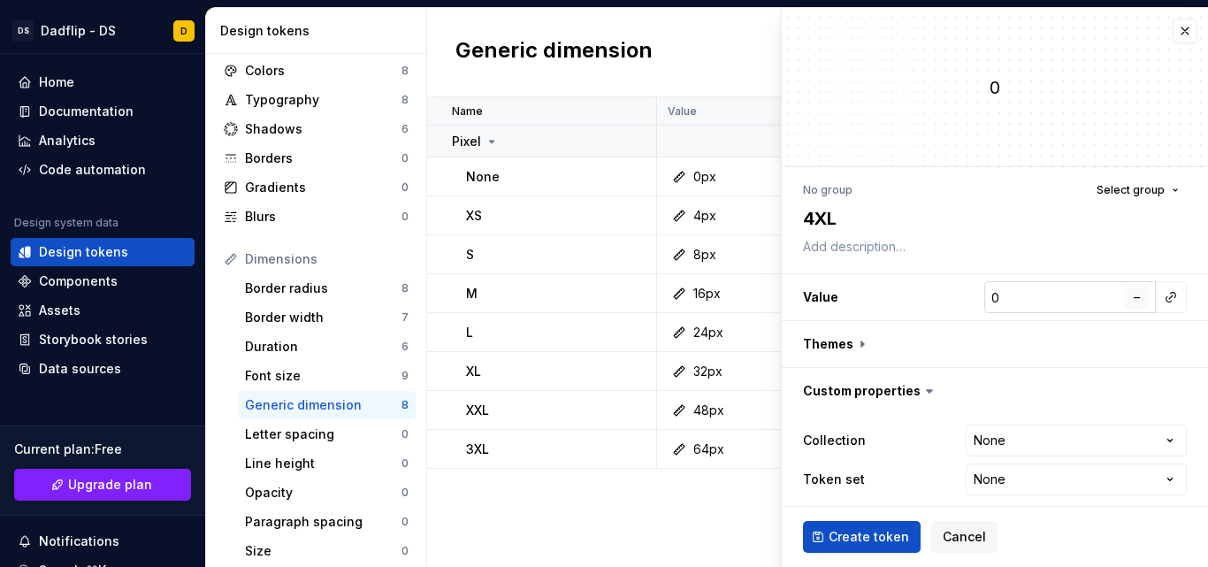
click at [1134, 301] on span "–" at bounding box center [1137, 296] width 6 height 15
click at [1028, 293] on input "0" at bounding box center [1054, 297] width 140 height 32
click at [846, 531] on span "Create token" at bounding box center [869, 537] width 80 height 18
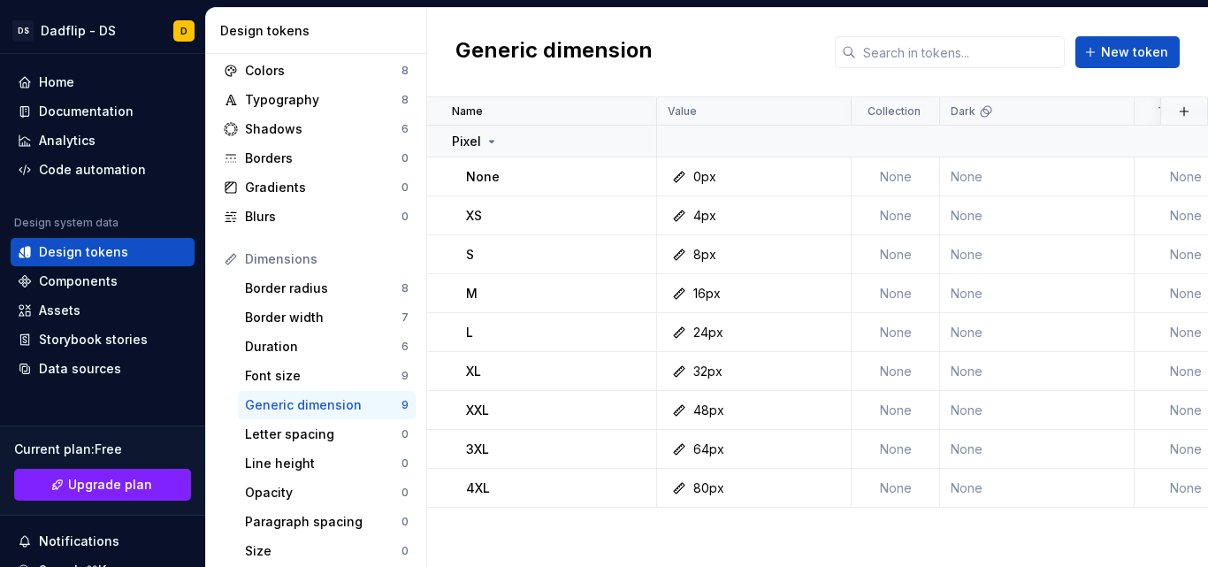
click at [630, 520] on div "Name Value Collection Dark Token set Description Last updated Pixel None 0px No…" at bounding box center [817, 332] width 781 height 470
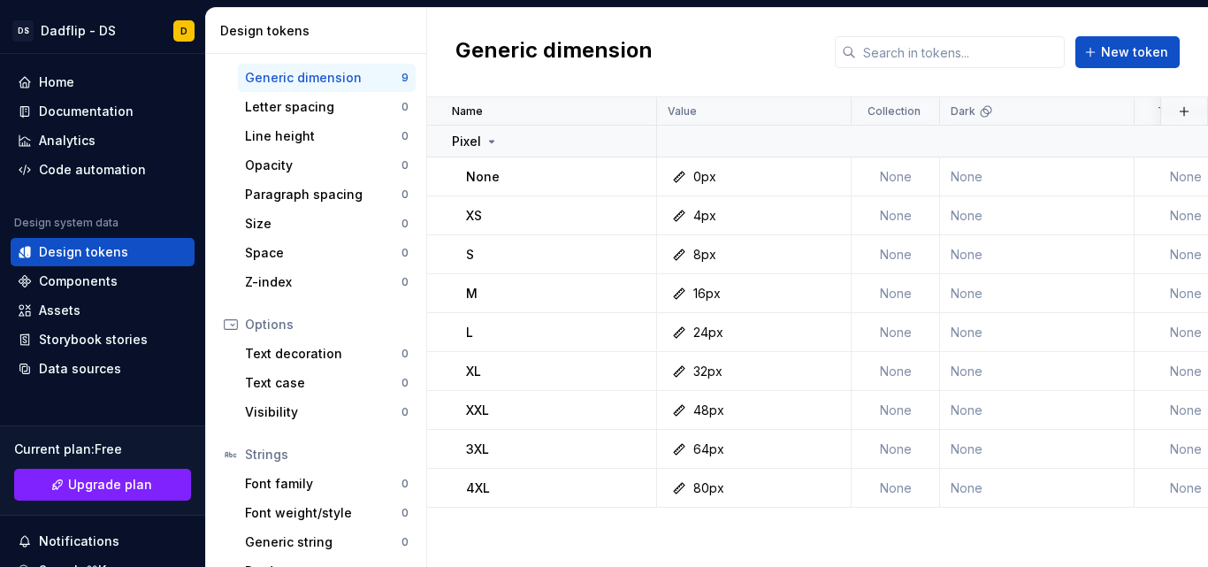
scroll to position [401, 0]
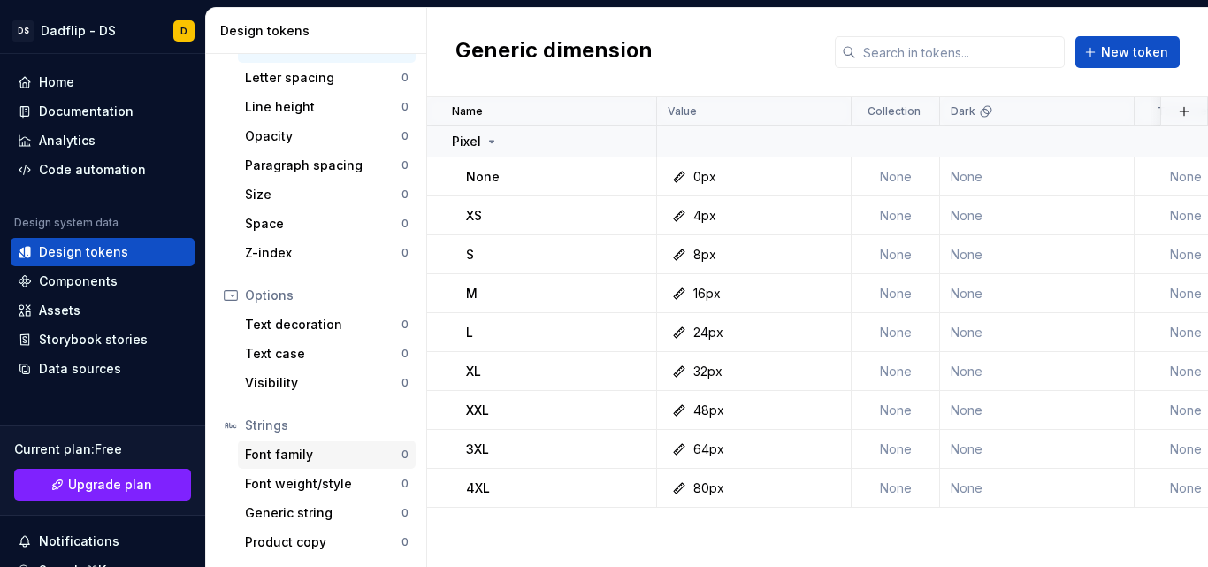
click at [311, 467] on div "Font family 0" at bounding box center [327, 454] width 178 height 28
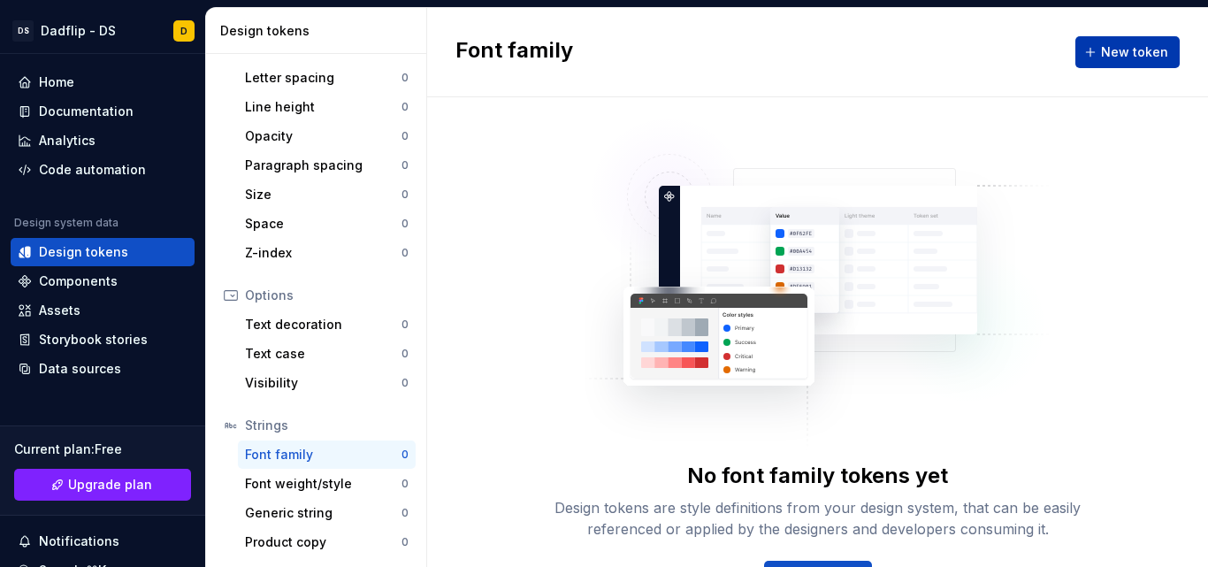
click at [1090, 66] on button "New token" at bounding box center [1127, 52] width 104 height 32
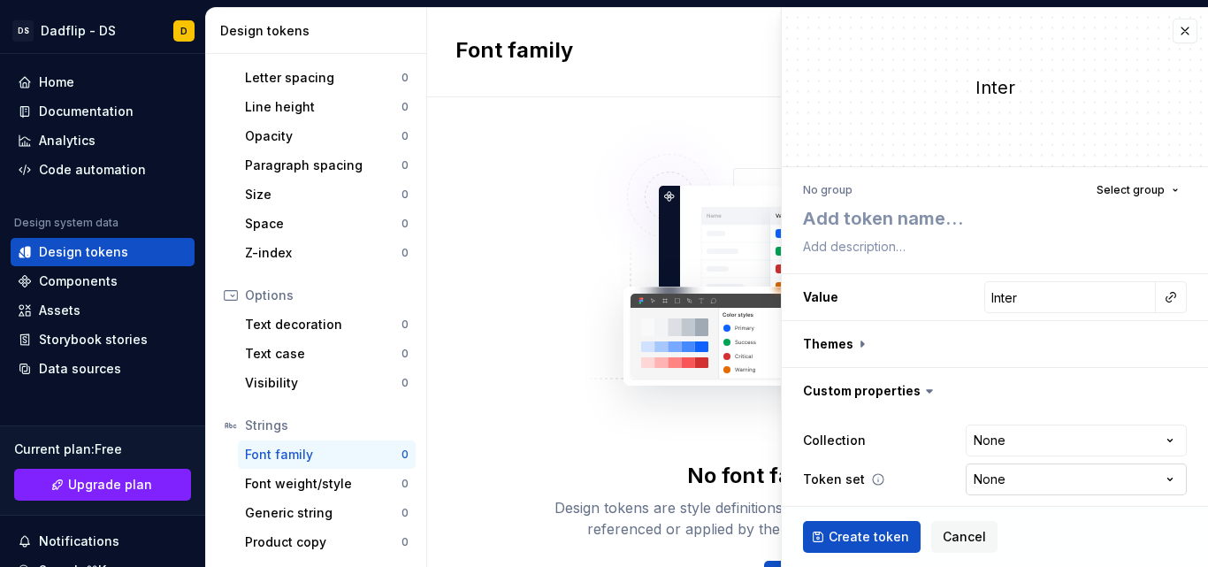
scroll to position [11, 0]
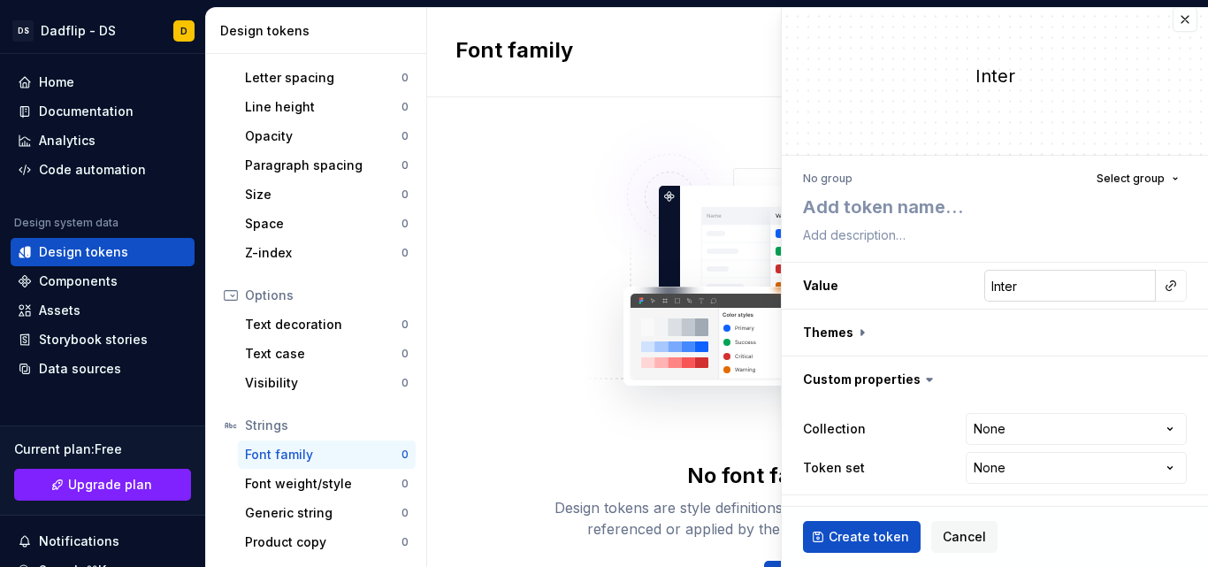
click at [1024, 297] on input "Inter" at bounding box center [1070, 286] width 172 height 32
click at [1142, 182] on span "Select group" at bounding box center [1130, 179] width 68 height 14
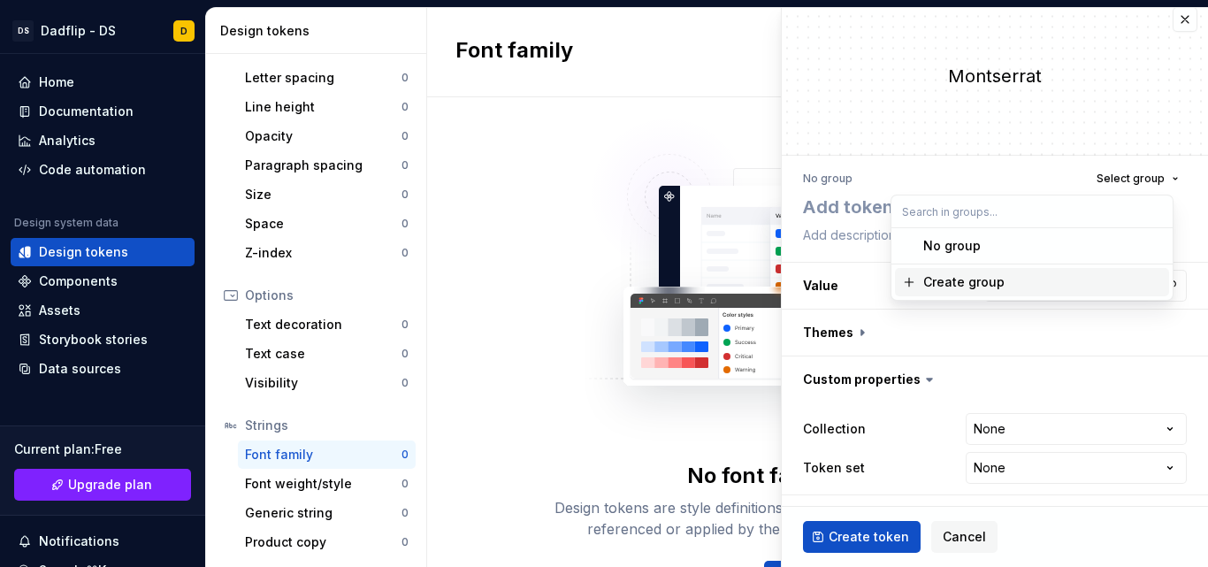
click at [1030, 286] on div "Create group" at bounding box center [1042, 282] width 239 height 18
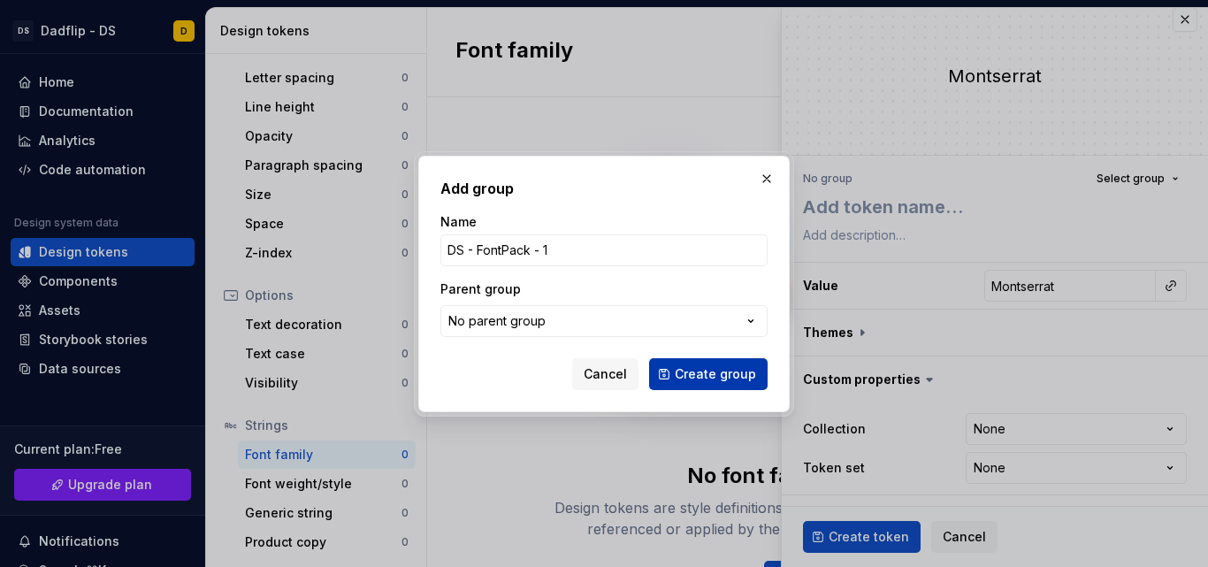
click at [739, 378] on span "Create group" at bounding box center [715, 374] width 81 height 18
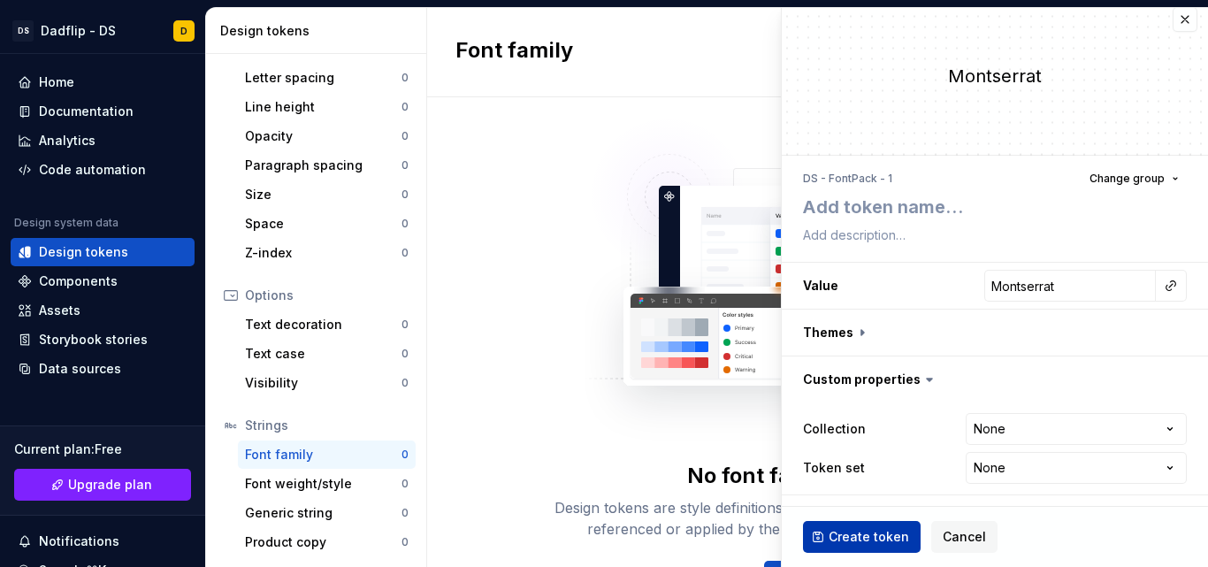
click at [833, 534] on span "Create token" at bounding box center [869, 537] width 80 height 18
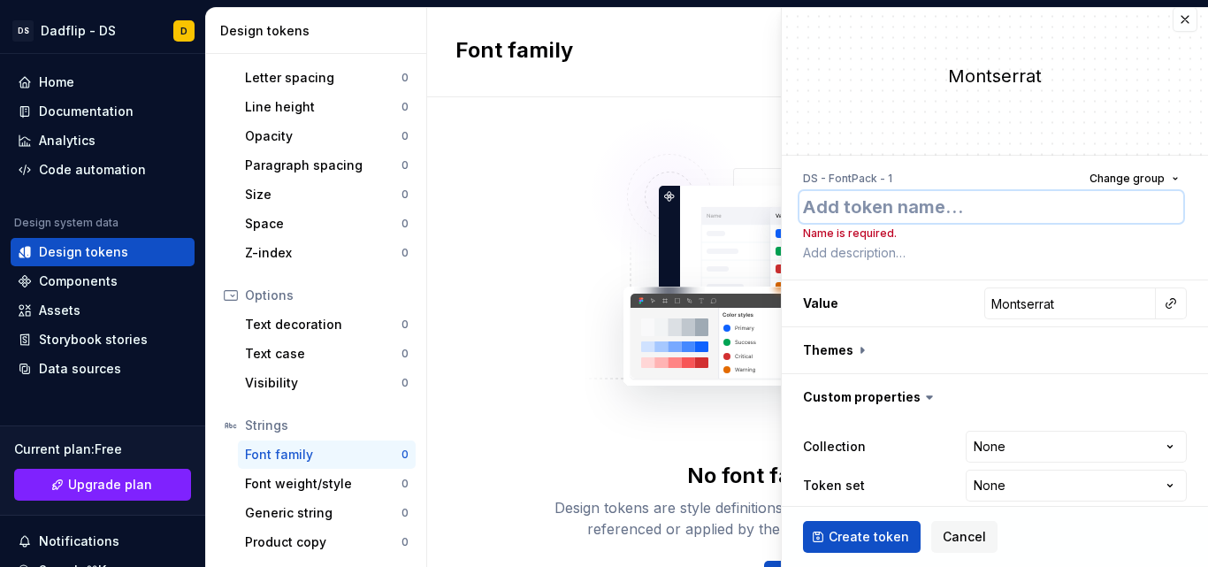
click at [933, 198] on textarea at bounding box center [991, 207] width 384 height 32
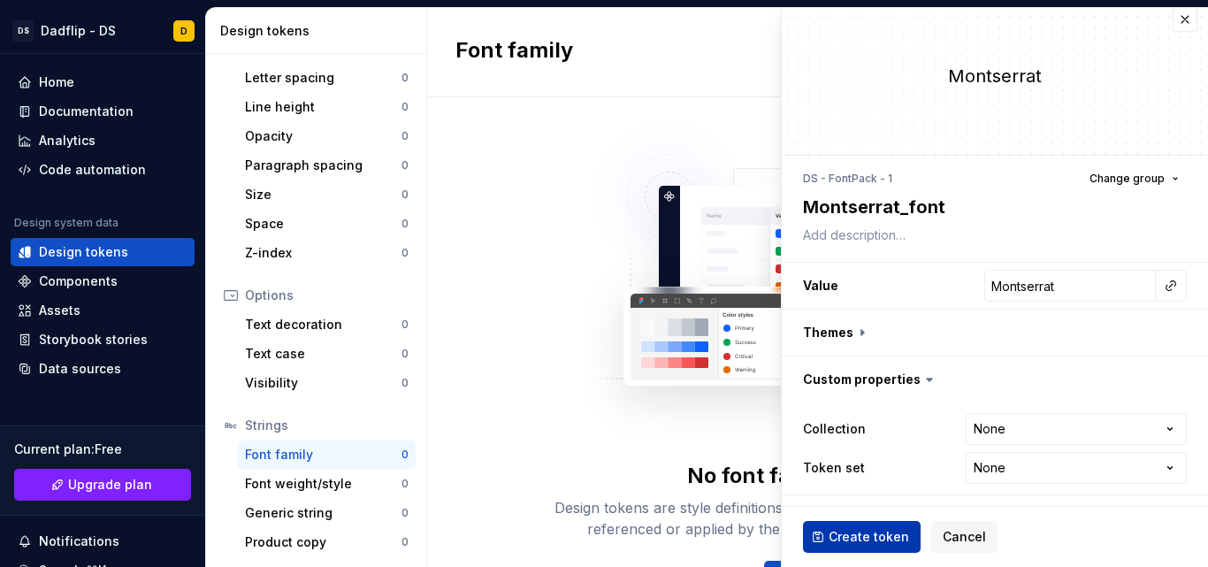
click at [842, 541] on span "Create token" at bounding box center [869, 537] width 80 height 18
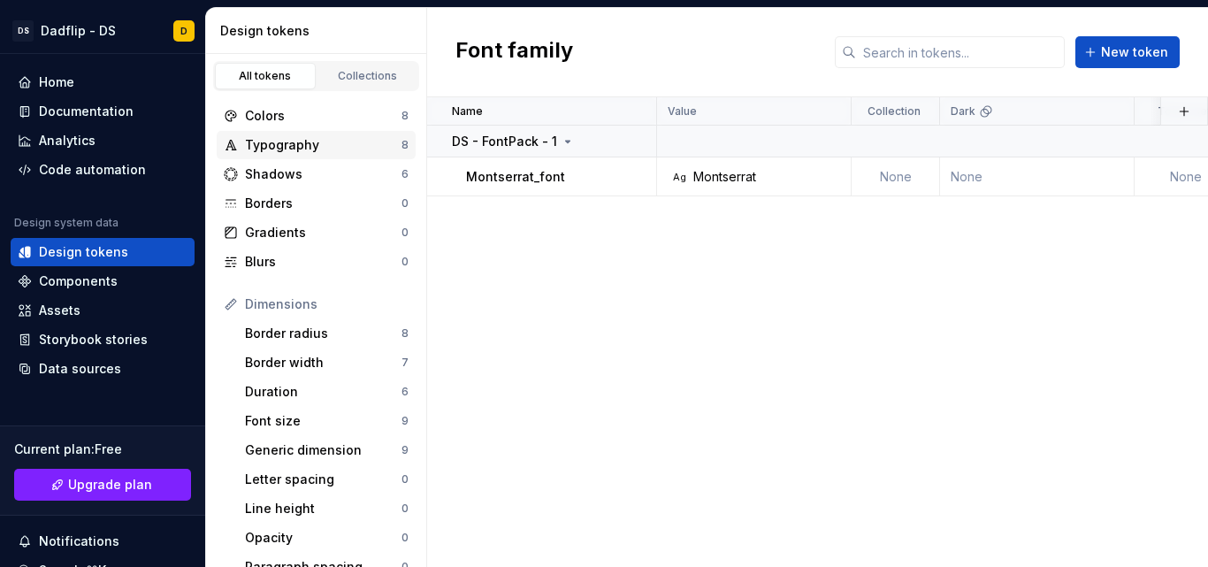
click at [333, 156] on div "Typography 8" at bounding box center [316, 145] width 199 height 28
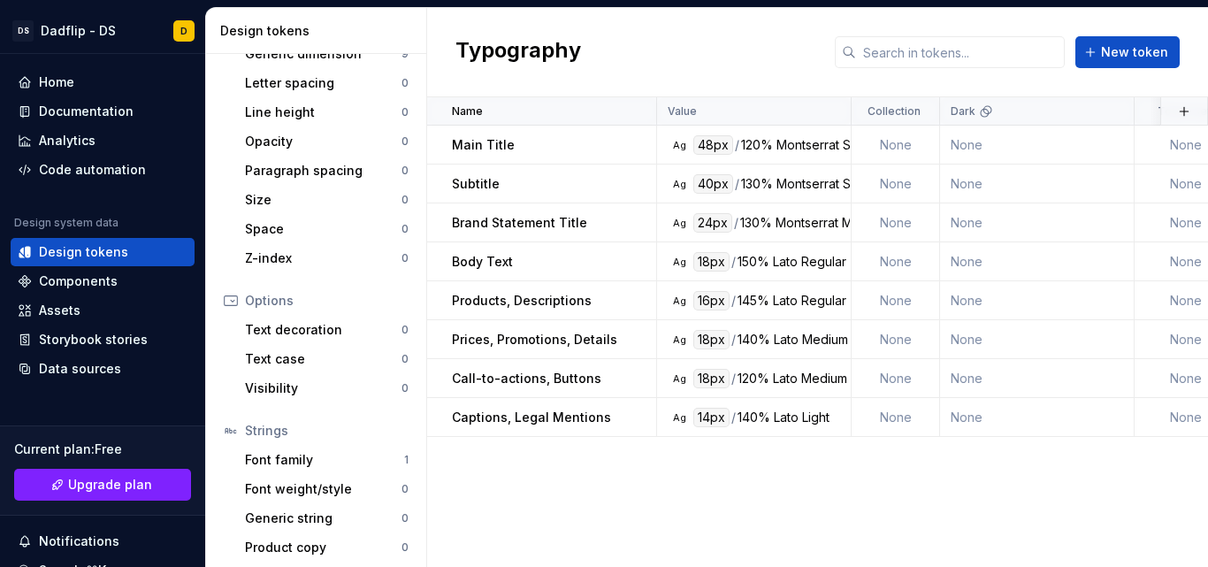
scroll to position [401, 0]
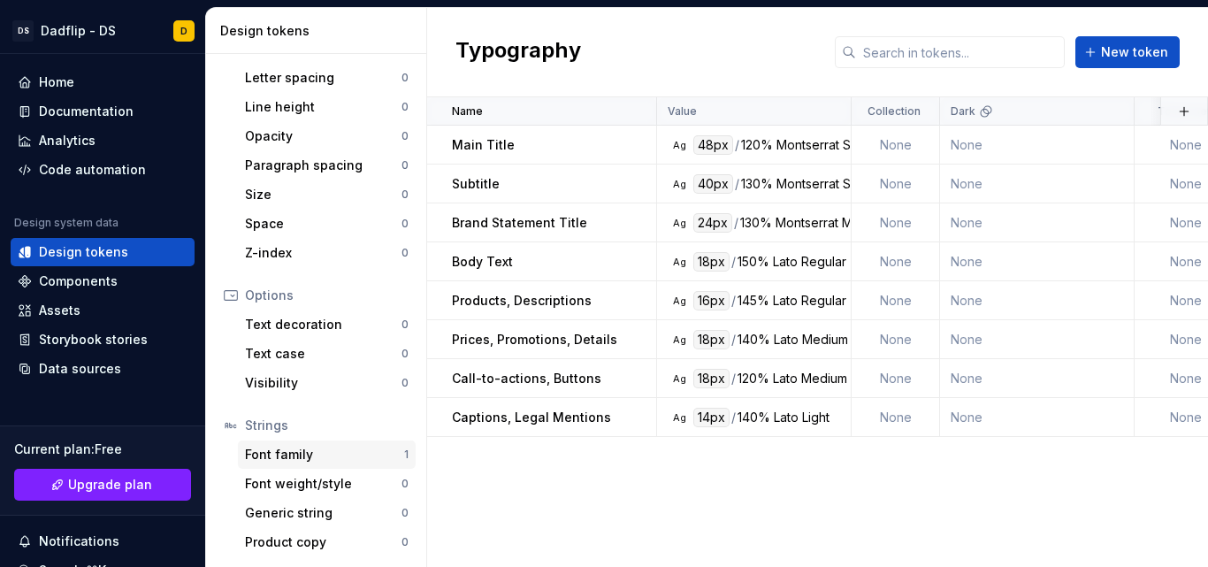
click at [314, 455] on div "Font family" at bounding box center [324, 455] width 159 height 18
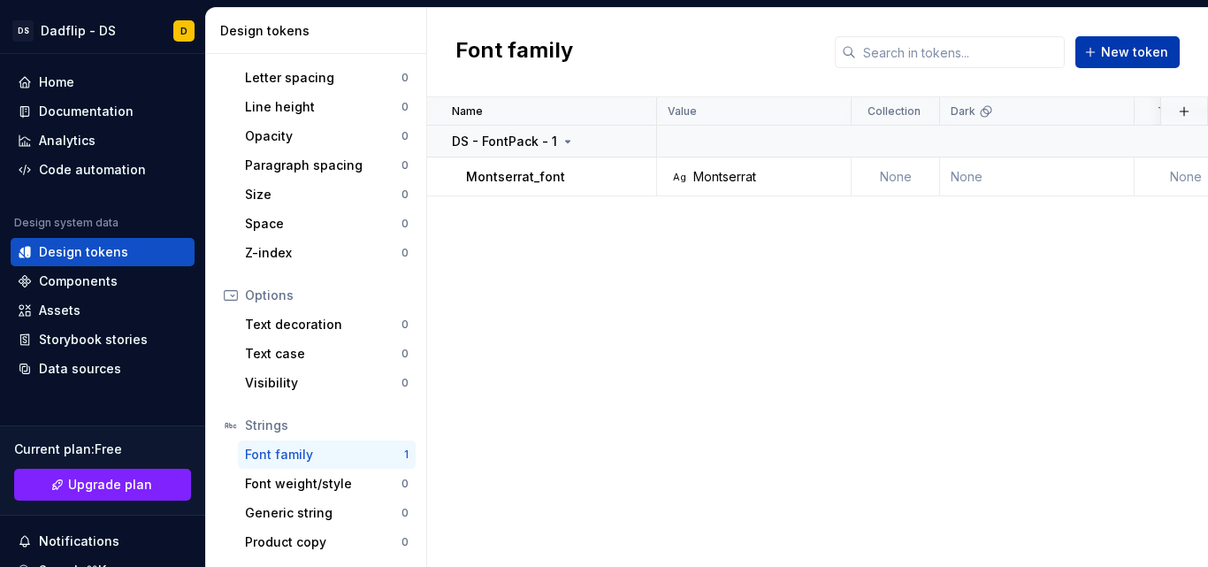
click at [1121, 62] on button "New token" at bounding box center [1127, 52] width 104 height 32
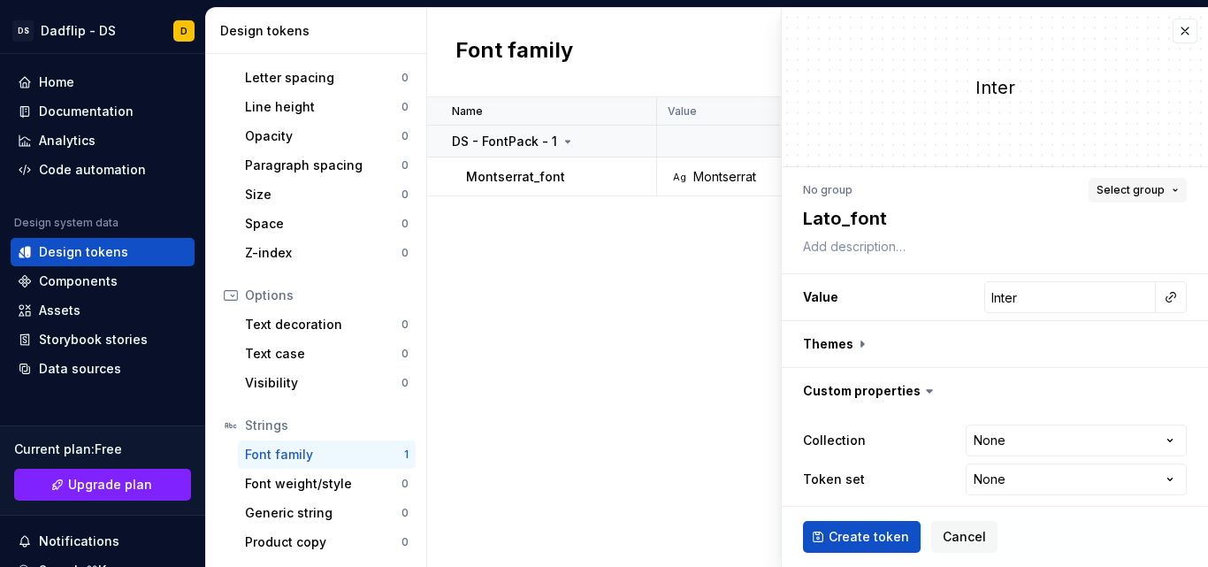
click at [1157, 190] on button "Select group" at bounding box center [1137, 190] width 98 height 25
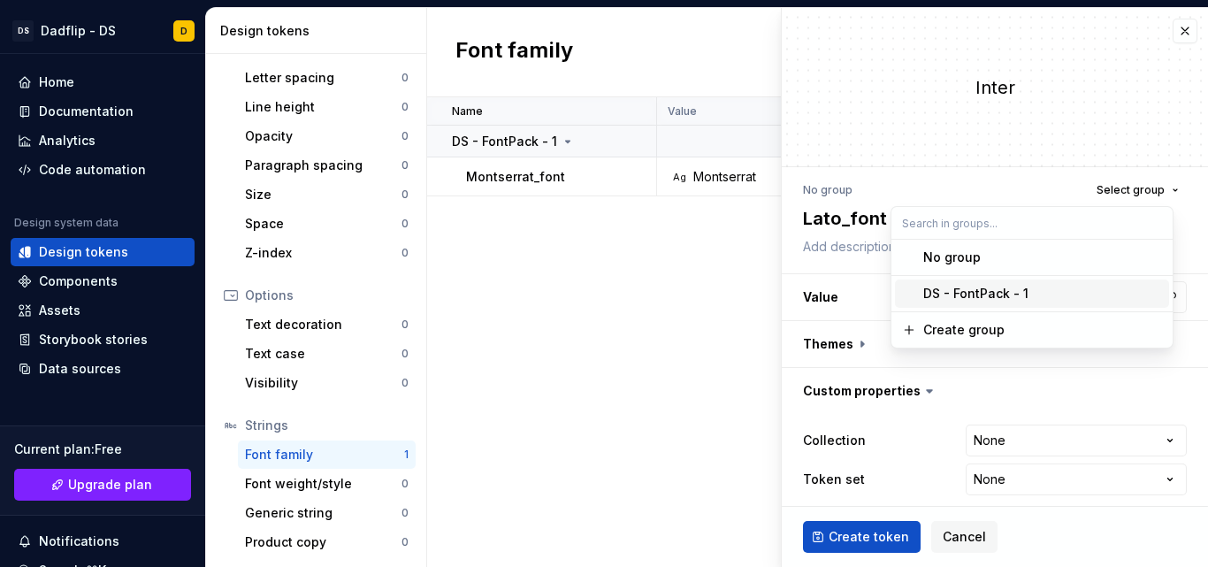
click at [970, 294] on div "DS - FontPack - 1" at bounding box center [975, 294] width 105 height 18
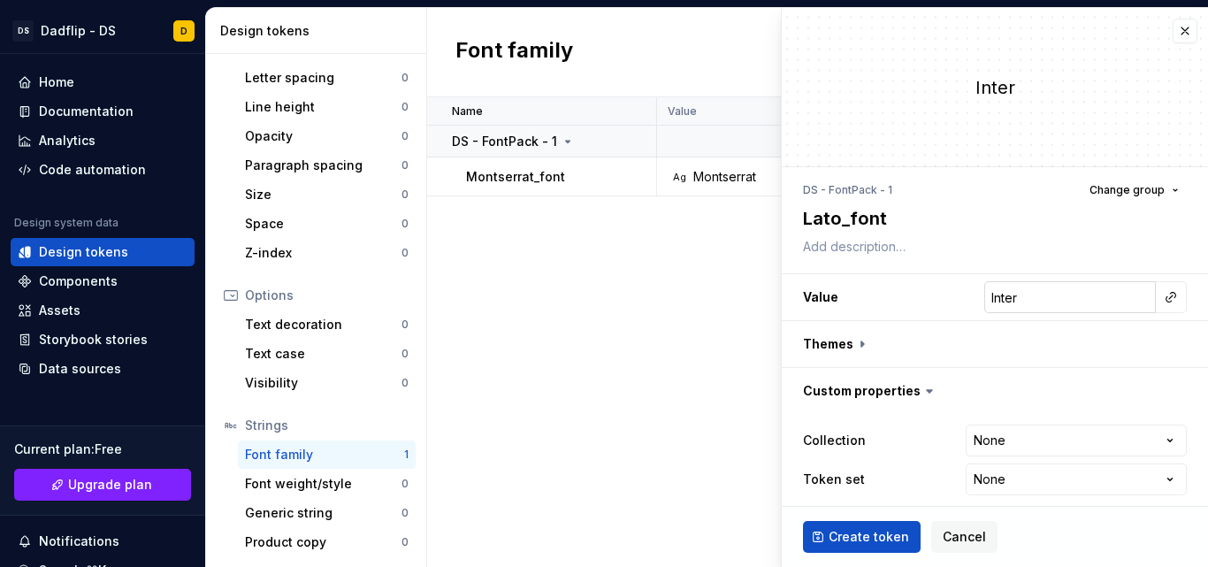
click at [1038, 294] on input "Inter" at bounding box center [1070, 297] width 172 height 32
click at [856, 546] on button "Create token" at bounding box center [862, 537] width 118 height 32
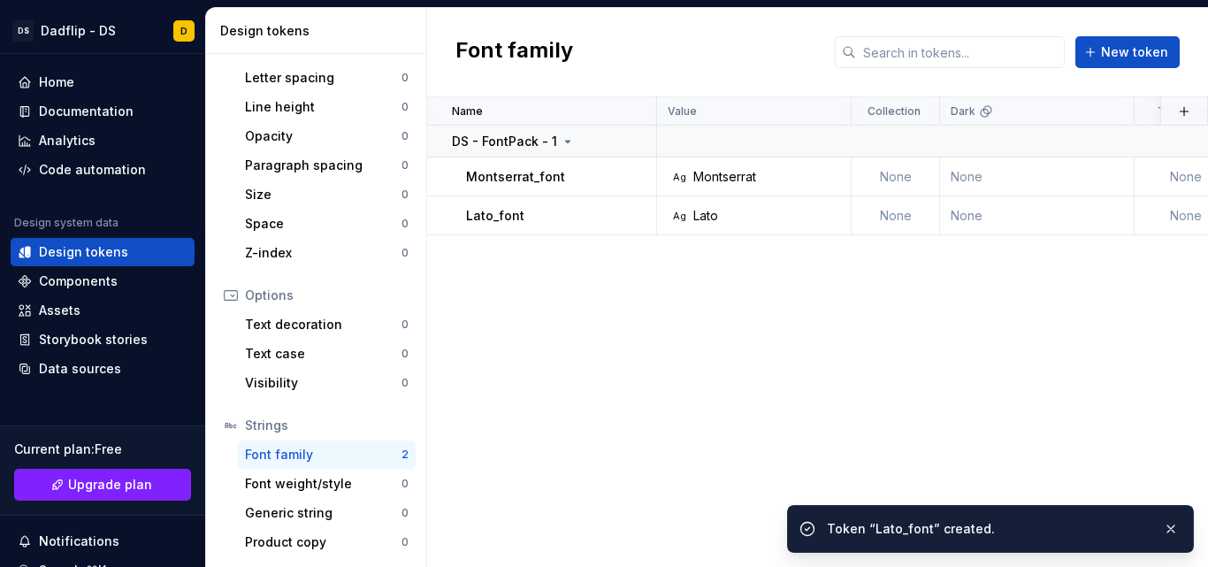
click at [671, 480] on div "Name Value Collection Dark Token set Description Last updated DS - FontPack - 1…" at bounding box center [817, 332] width 781 height 470
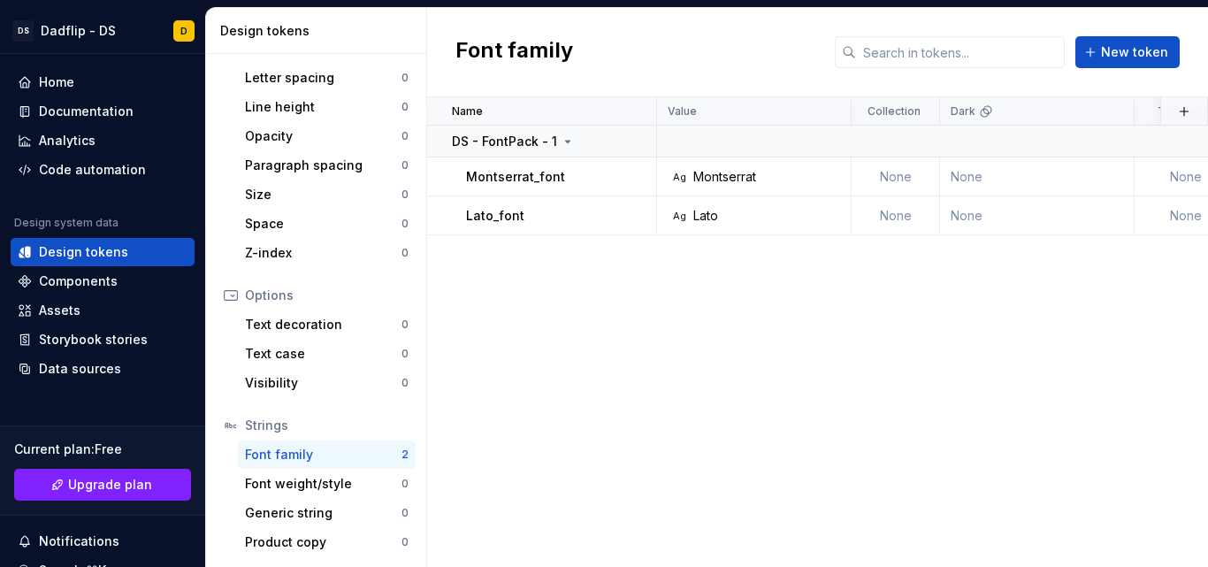
click at [650, 340] on div "Name Value Collection Dark Token set Description Last updated DS - FontPack - 1…" at bounding box center [817, 332] width 781 height 470
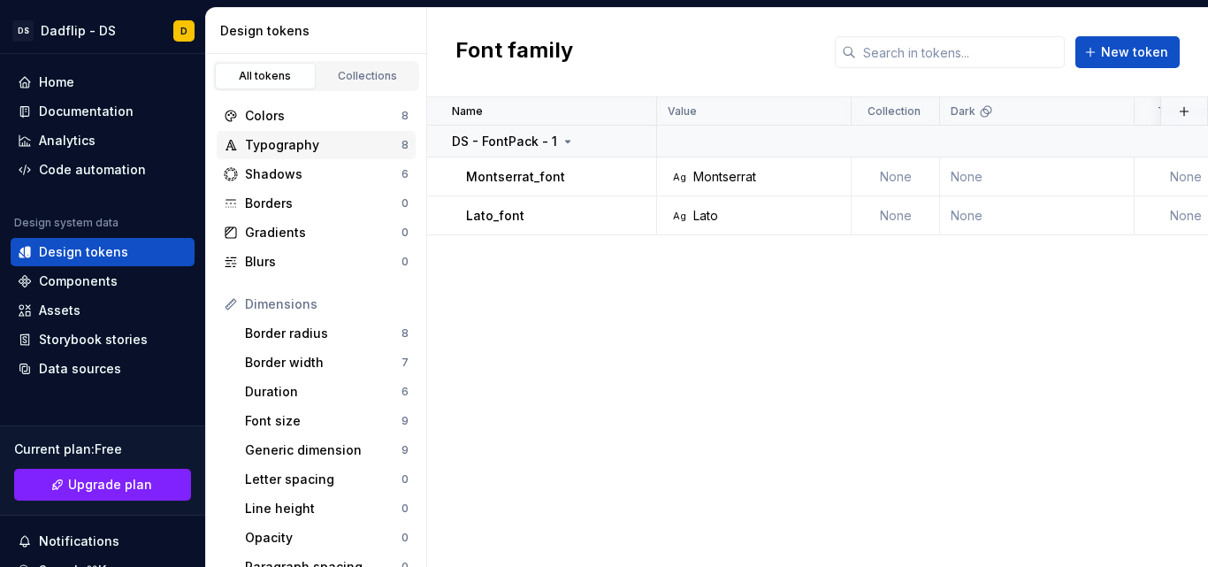
click at [327, 152] on div "Typography" at bounding box center [323, 145] width 157 height 18
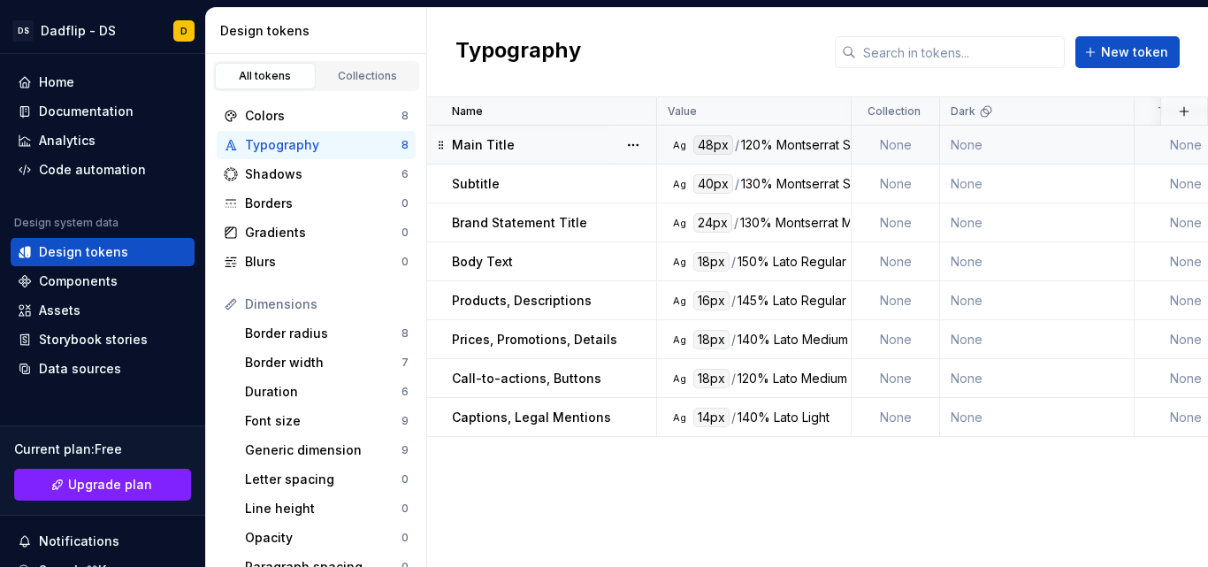
click at [783, 150] on div "Montserrat" at bounding box center [807, 144] width 63 height 19
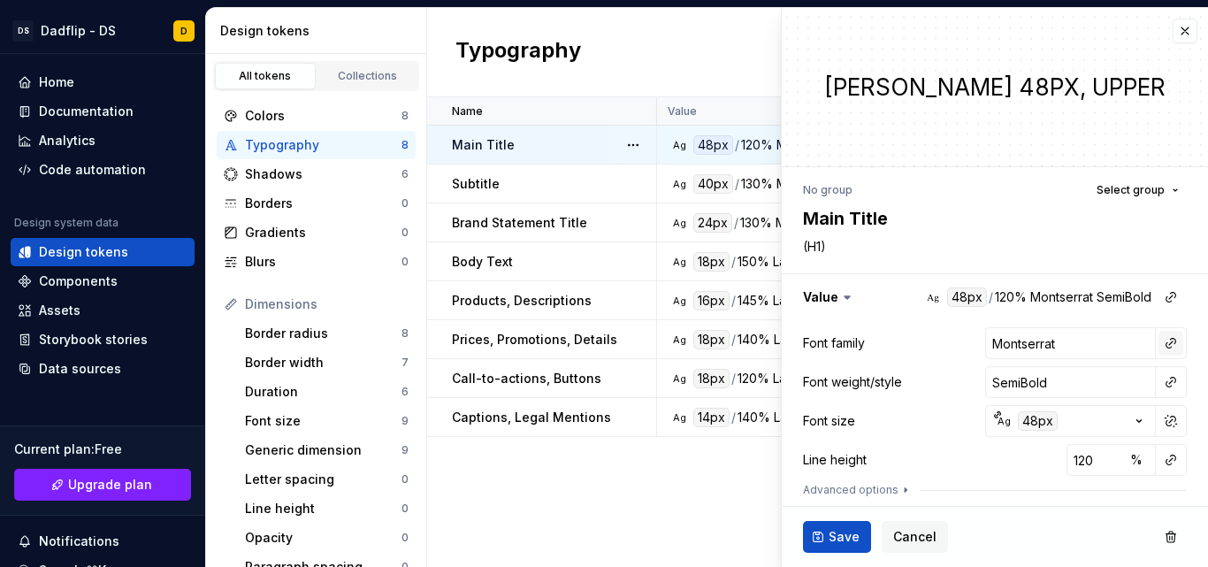
click at [1161, 346] on button "button" at bounding box center [1170, 343] width 25 height 25
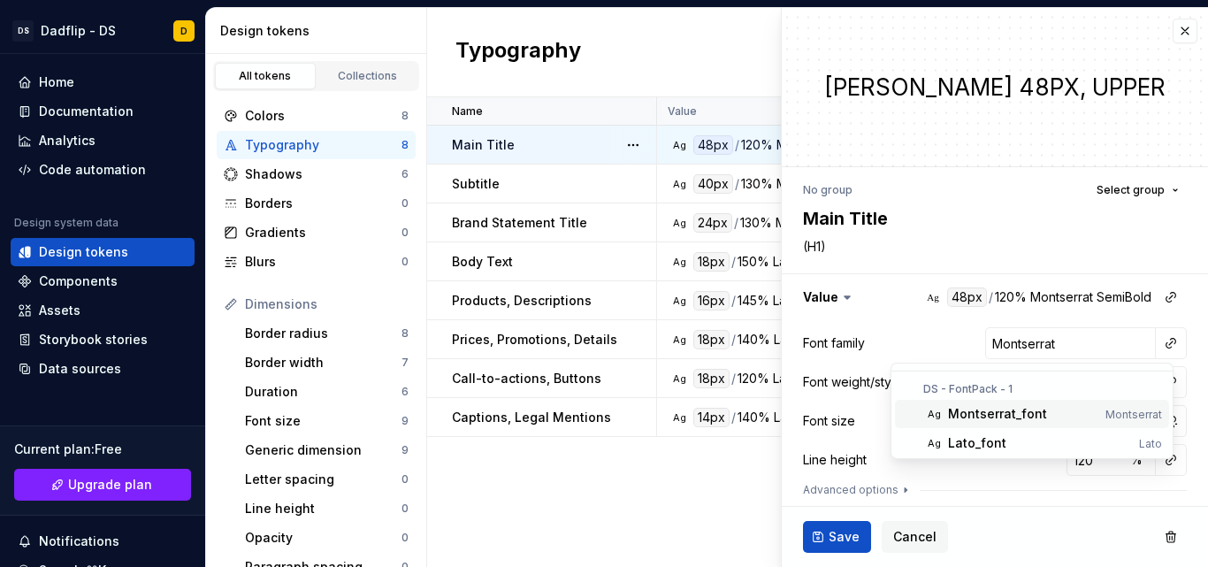
click at [1070, 410] on div "Montserrat_font" at bounding box center [1023, 414] width 150 height 18
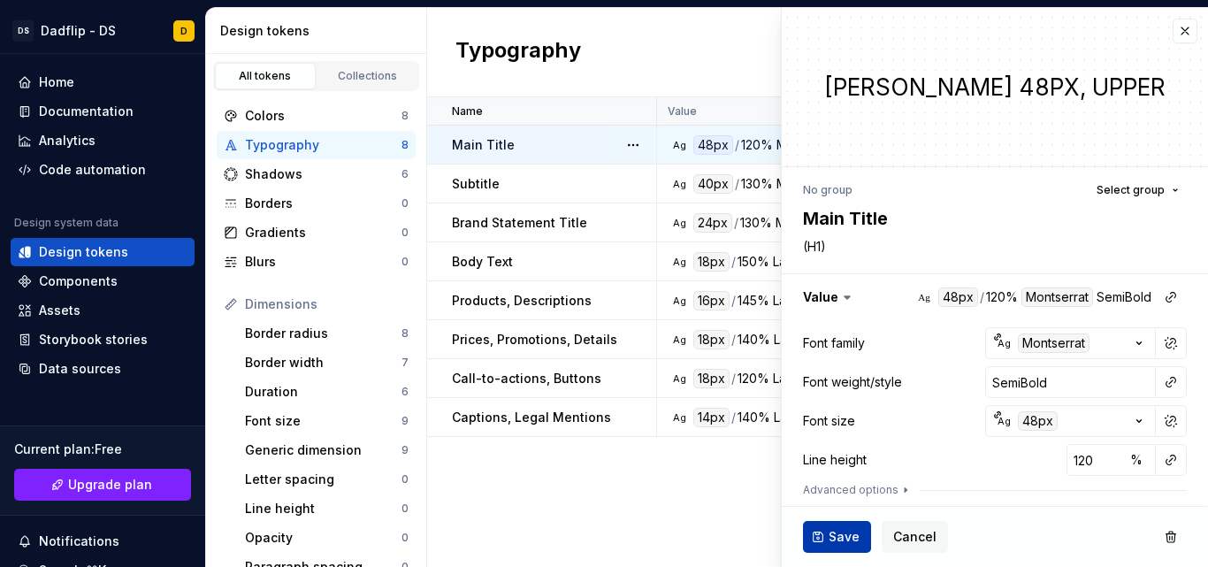
click at [819, 544] on button "Save" at bounding box center [837, 537] width 68 height 32
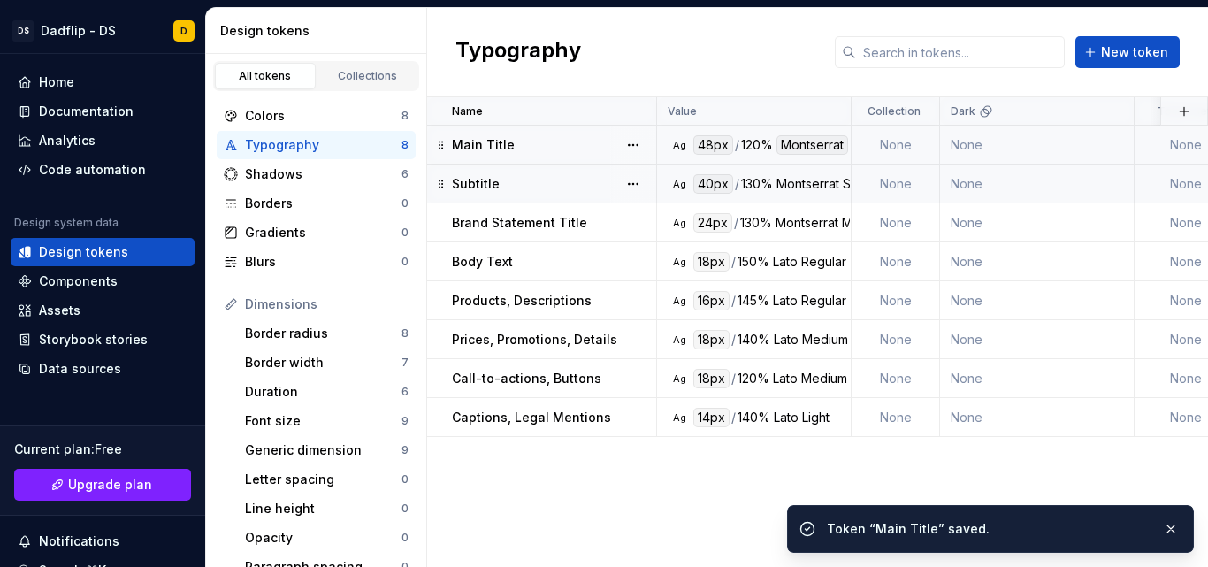
click at [821, 185] on div "Montserrat" at bounding box center [807, 183] width 63 height 19
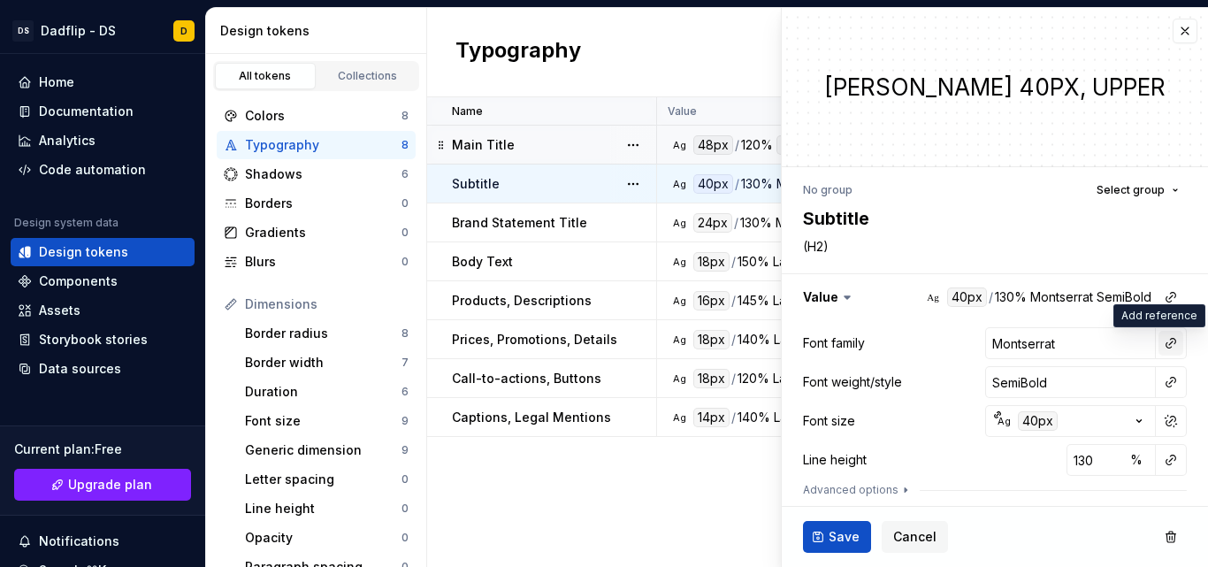
click at [1158, 346] on button "button" at bounding box center [1170, 343] width 25 height 25
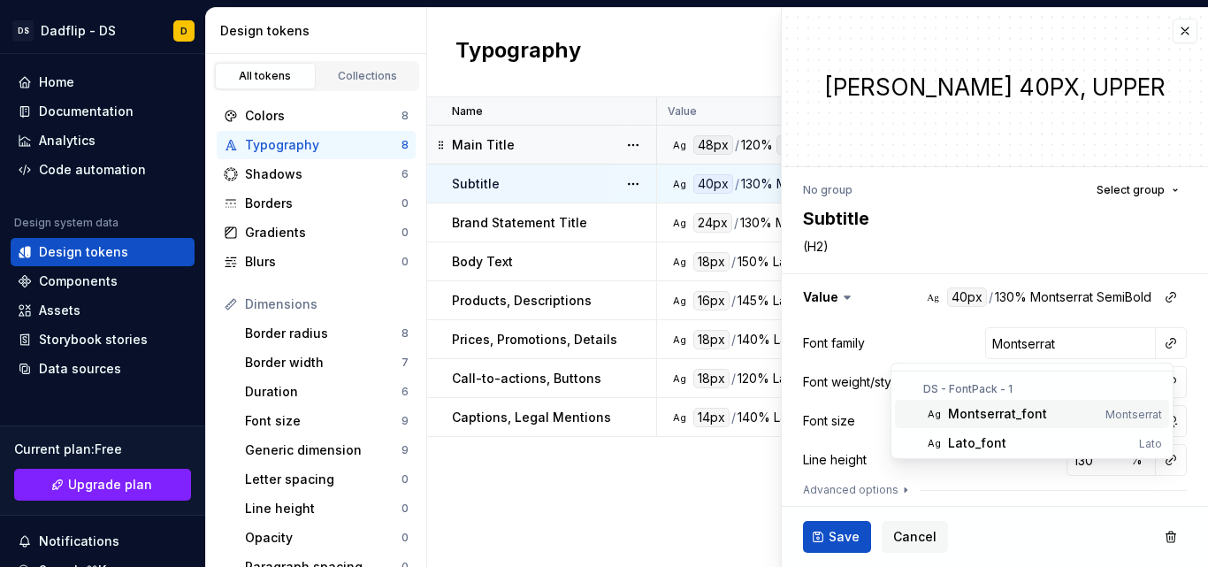
click at [1047, 414] on div "Montserrat_font" at bounding box center [1023, 414] width 150 height 18
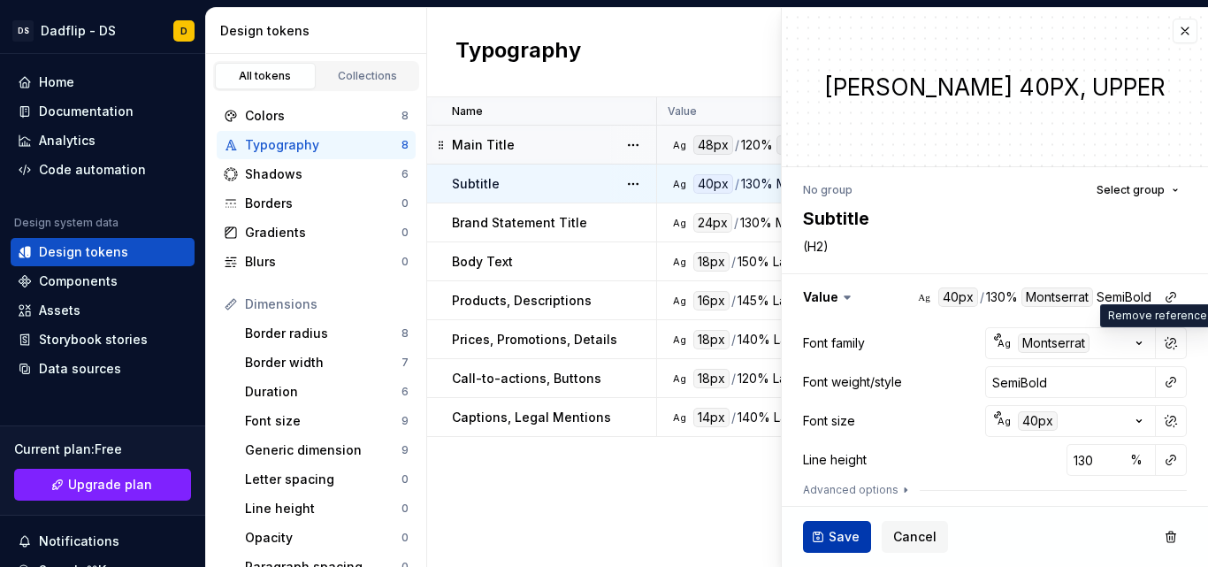
click at [840, 540] on span "Save" at bounding box center [844, 537] width 31 height 18
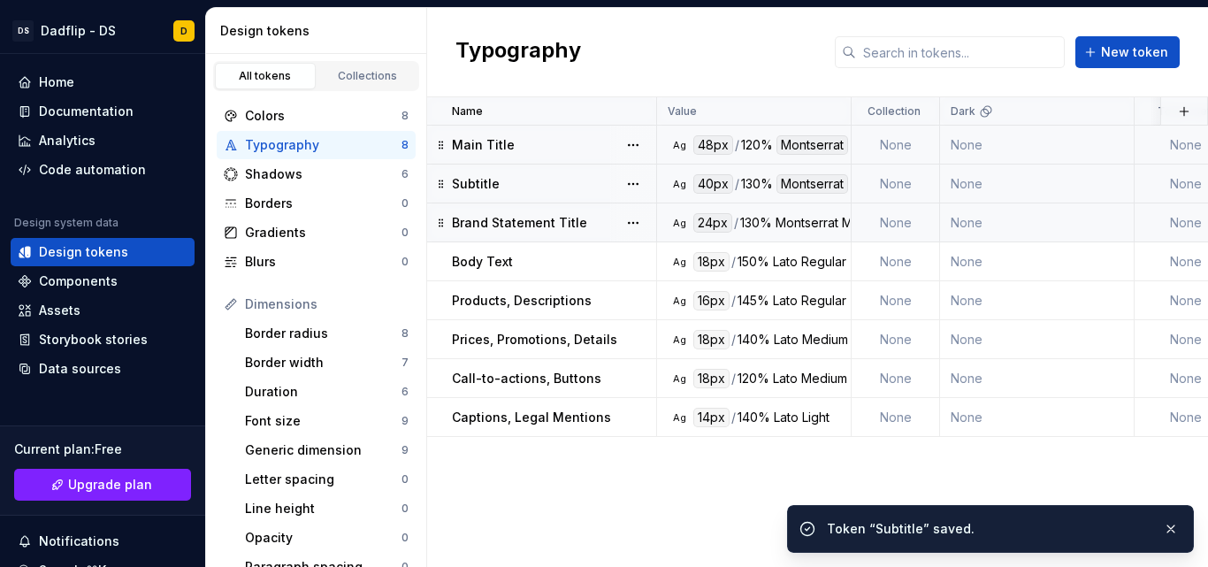
click at [821, 233] on td "Ag 24px / 130% Montserrat Medium" at bounding box center [754, 222] width 195 height 39
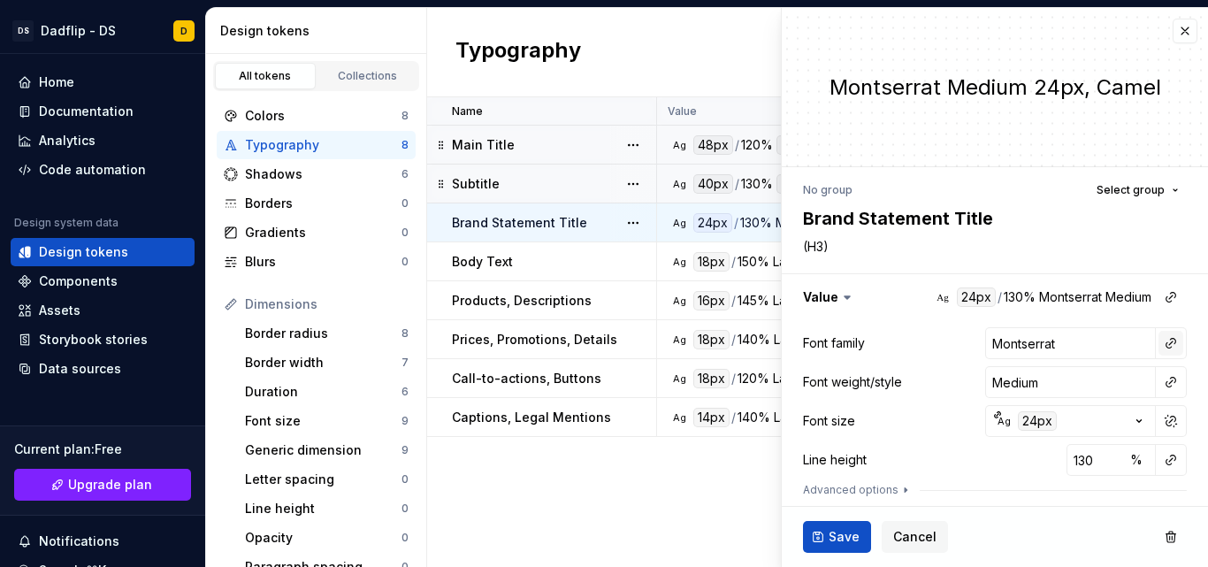
click at [1158, 347] on button "button" at bounding box center [1170, 343] width 25 height 25
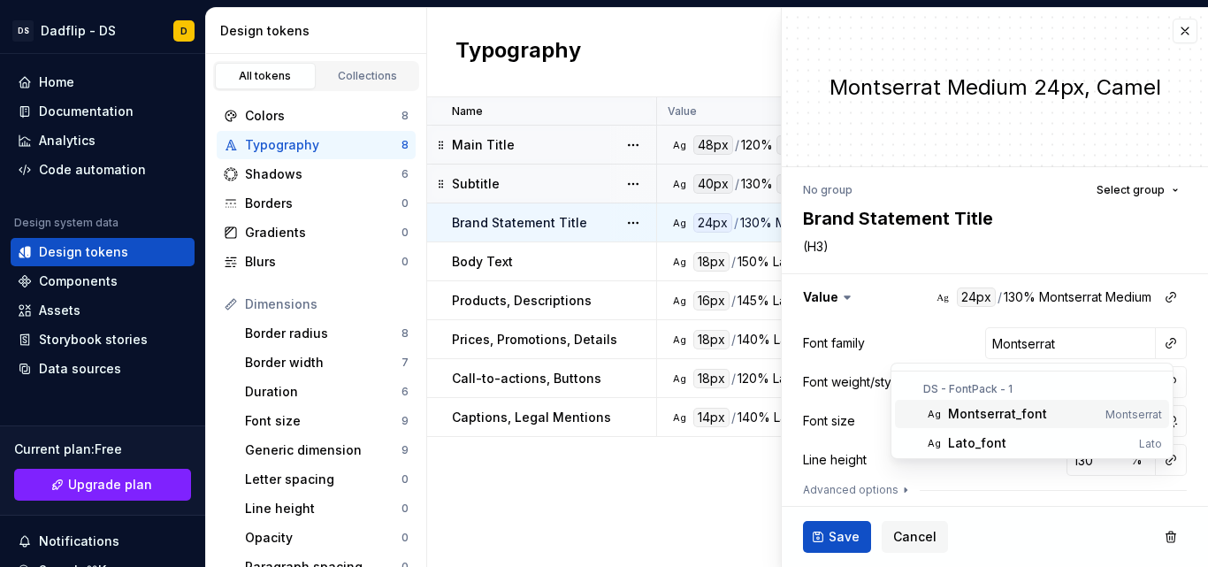
click at [972, 414] on div "Montserrat_font" at bounding box center [997, 414] width 99 height 18
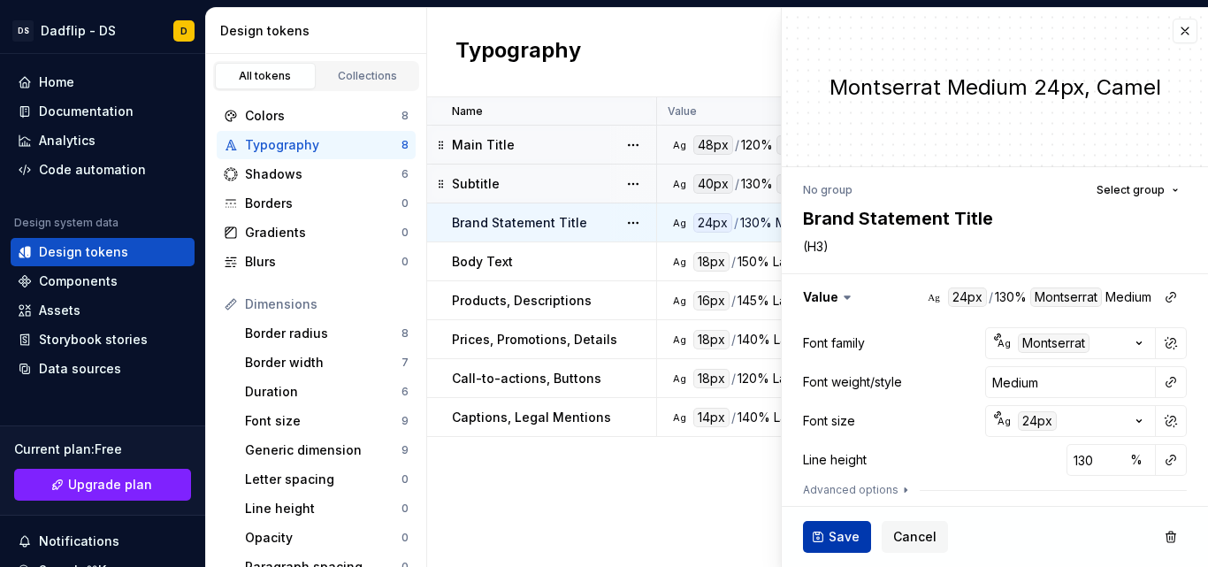
click at [825, 531] on button "Save" at bounding box center [837, 537] width 68 height 32
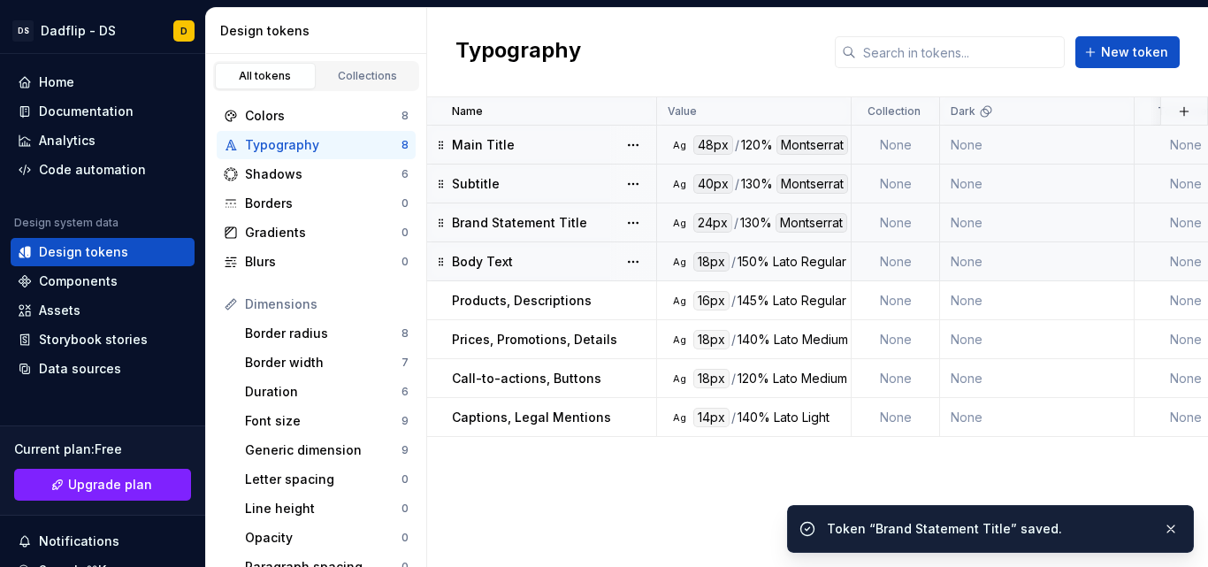
click at [775, 268] on div "Lato" at bounding box center [785, 261] width 25 height 19
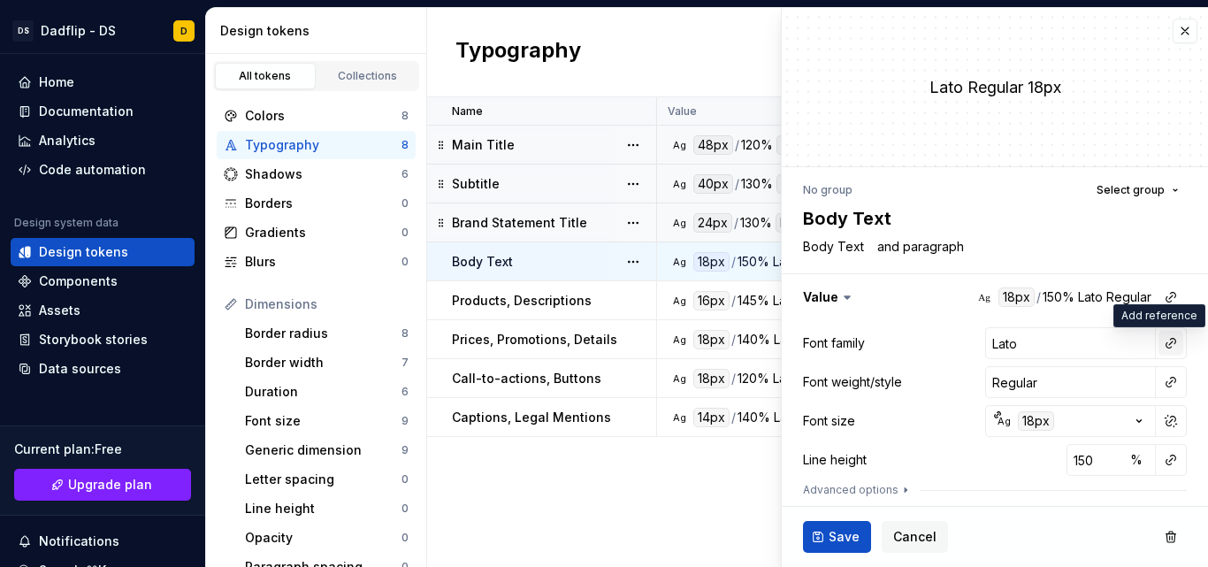
click at [1160, 340] on button "button" at bounding box center [1170, 343] width 25 height 25
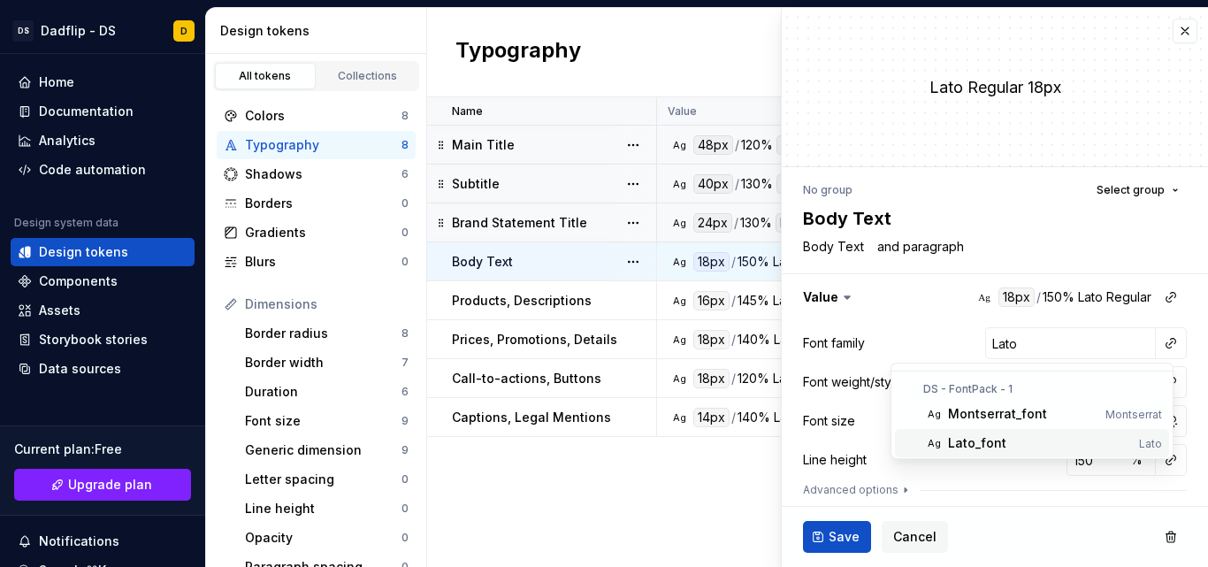
click at [1004, 440] on div "Lato_font" at bounding box center [1040, 443] width 184 height 18
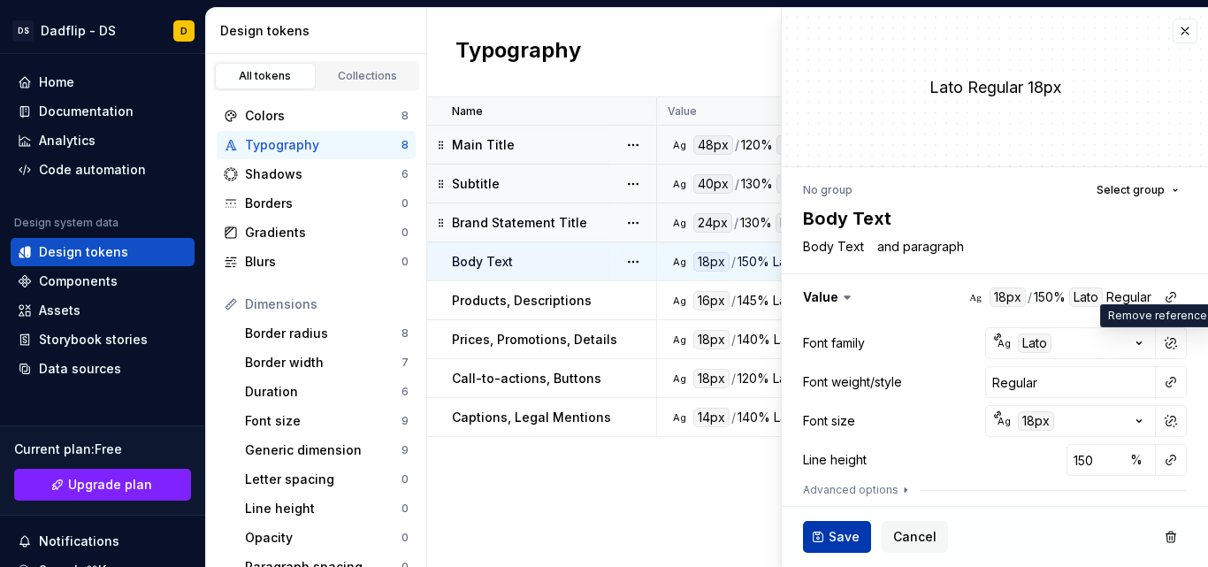
click at [837, 537] on span "Save" at bounding box center [844, 537] width 31 height 18
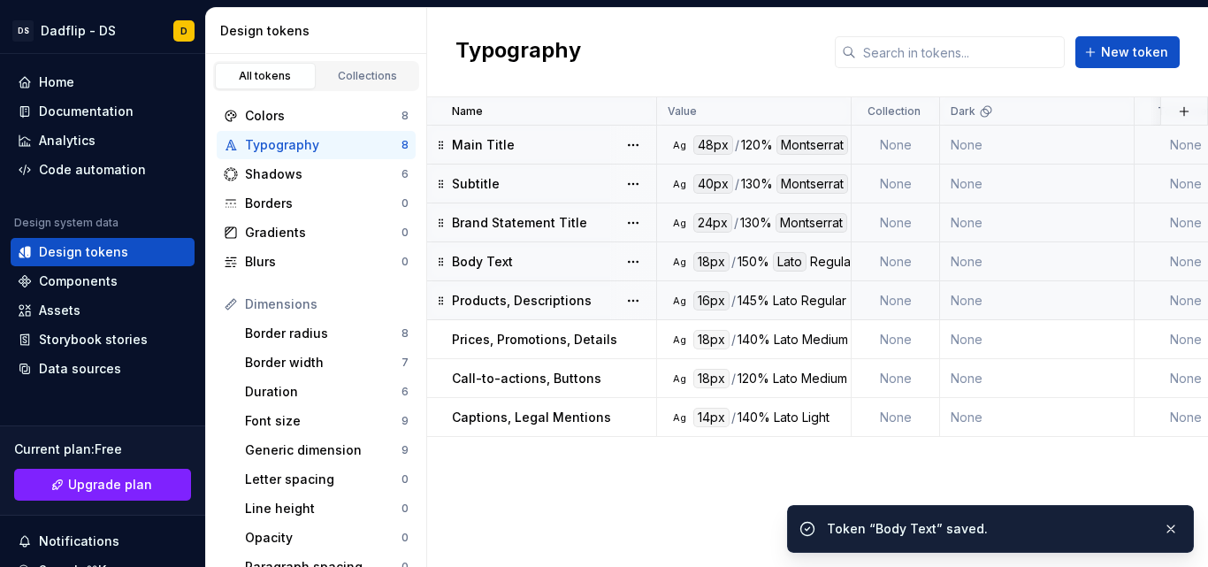
click at [770, 306] on div "16px / 145% Lato Regular" at bounding box center [769, 300] width 153 height 19
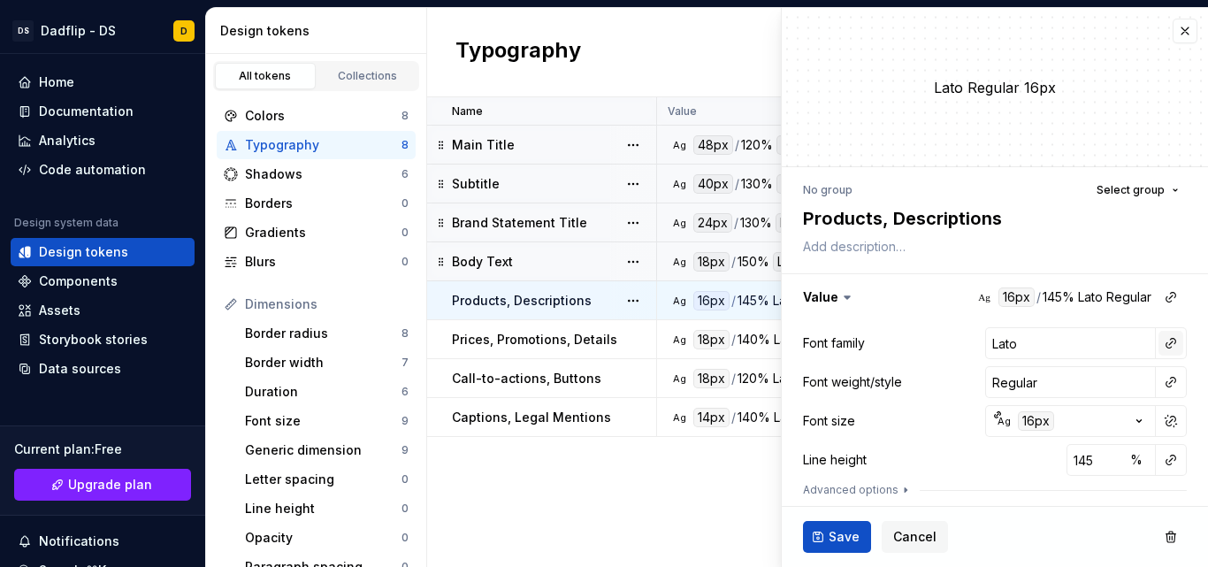
click at [1158, 335] on button "button" at bounding box center [1170, 343] width 25 height 25
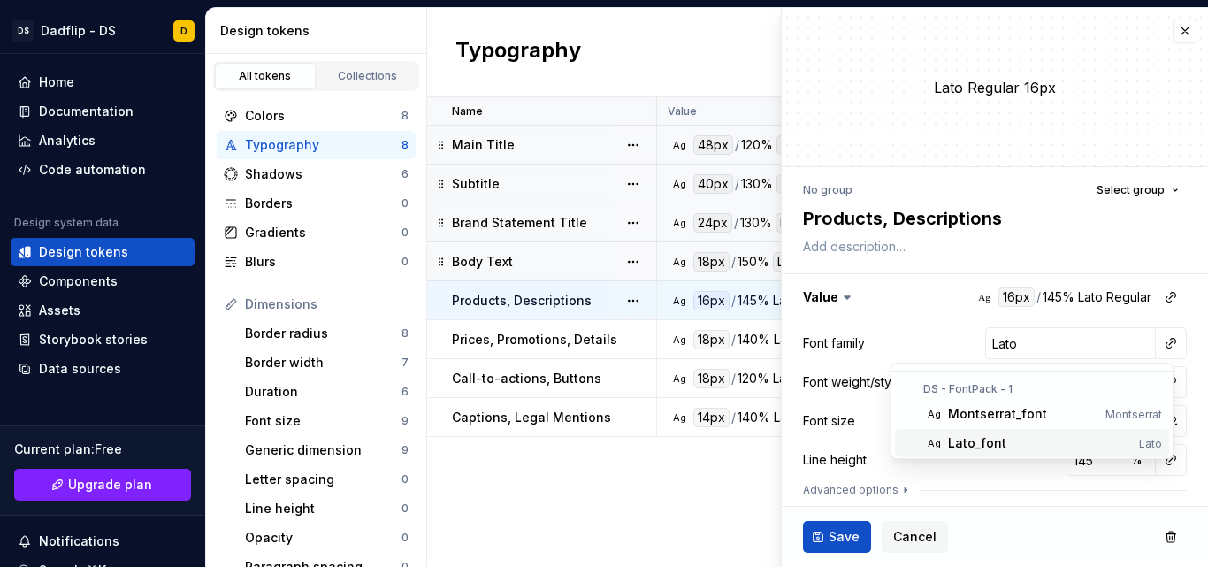
click at [977, 433] on span "Ag Lato_font Lato" at bounding box center [1032, 443] width 274 height 28
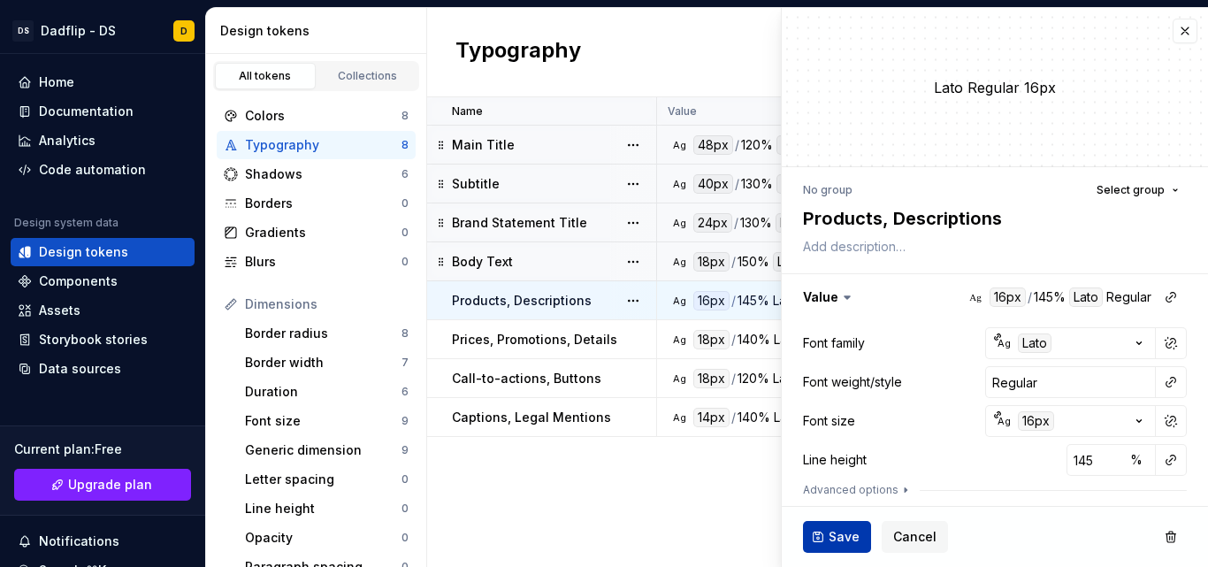
click at [821, 538] on button "Save" at bounding box center [837, 537] width 68 height 32
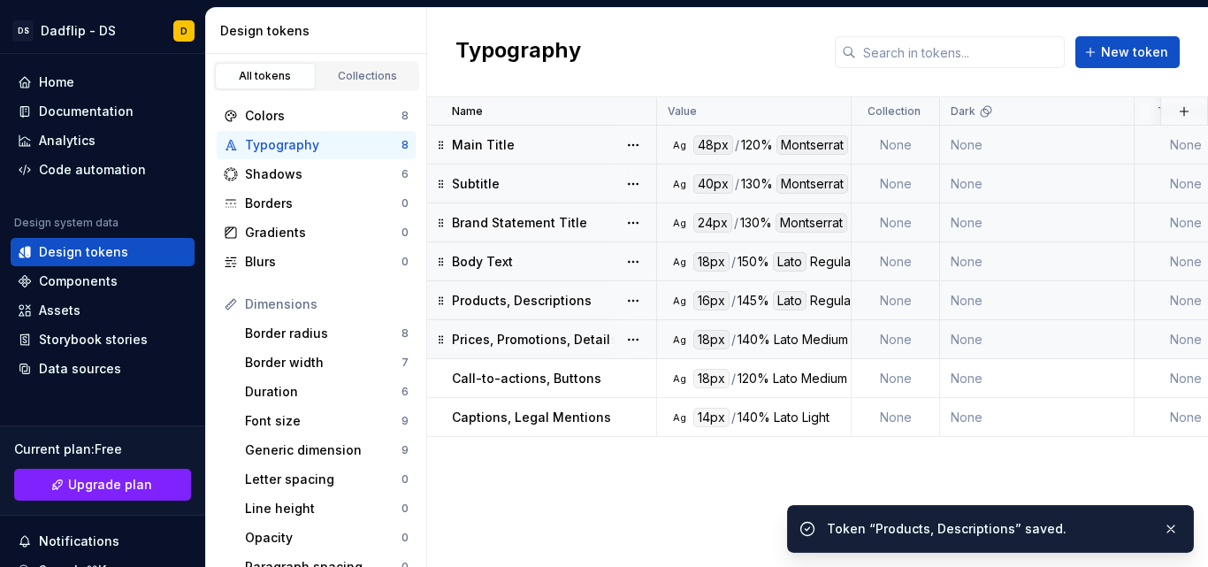
click at [781, 342] on div "Lato" at bounding box center [786, 339] width 25 height 19
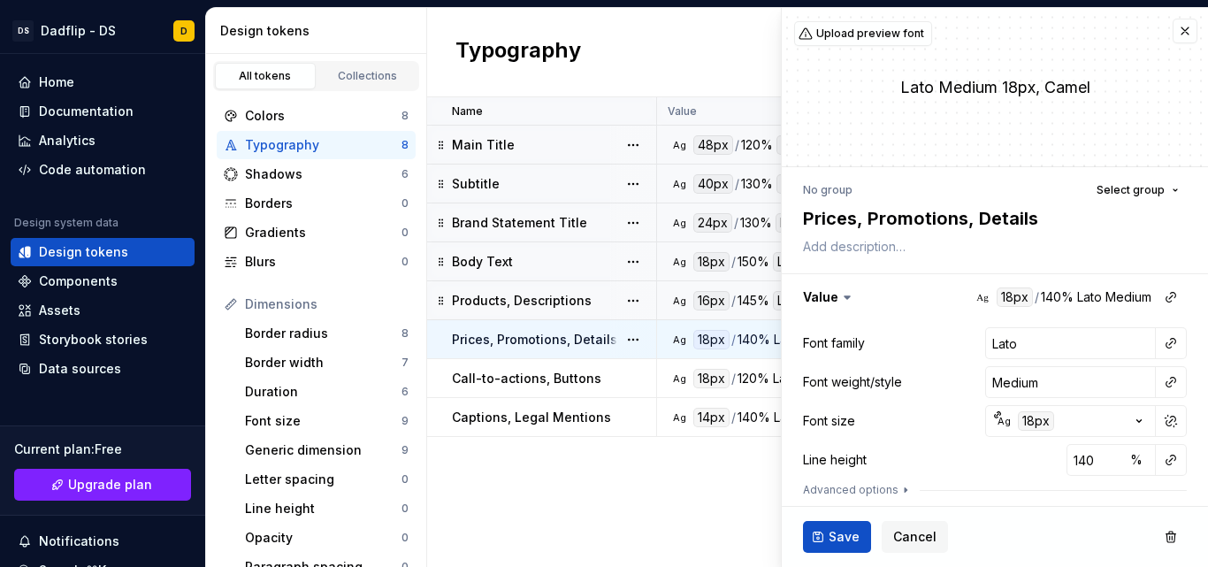
click at [1170, 347] on div at bounding box center [1171, 343] width 32 height 32
click at [1158, 347] on button "button" at bounding box center [1170, 343] width 25 height 25
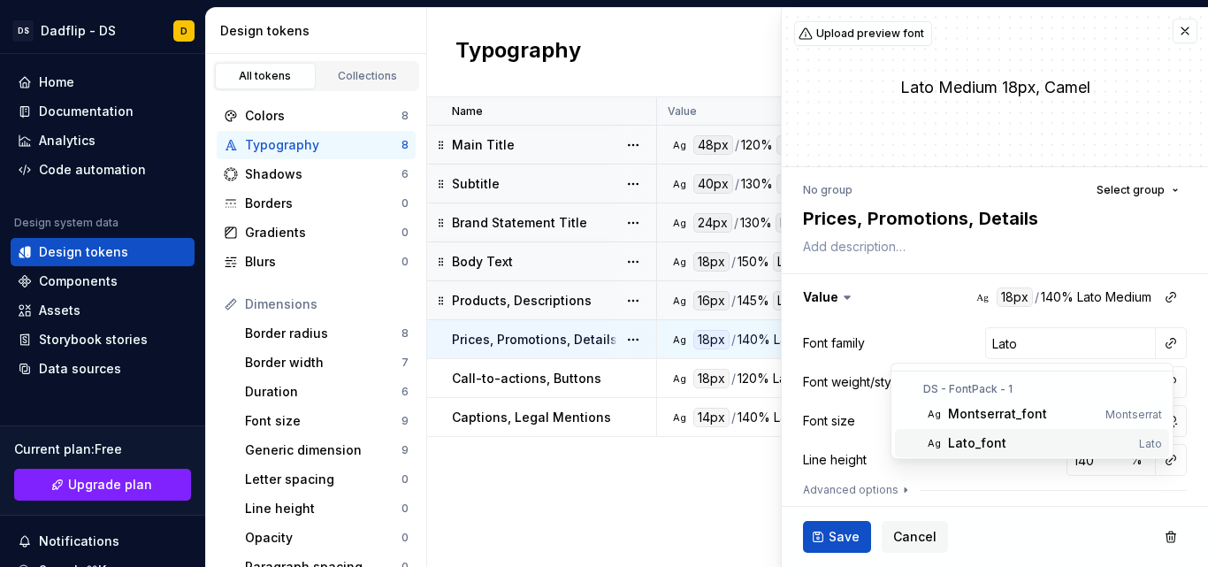
click at [969, 435] on div "Lato_font" at bounding box center [977, 443] width 58 height 18
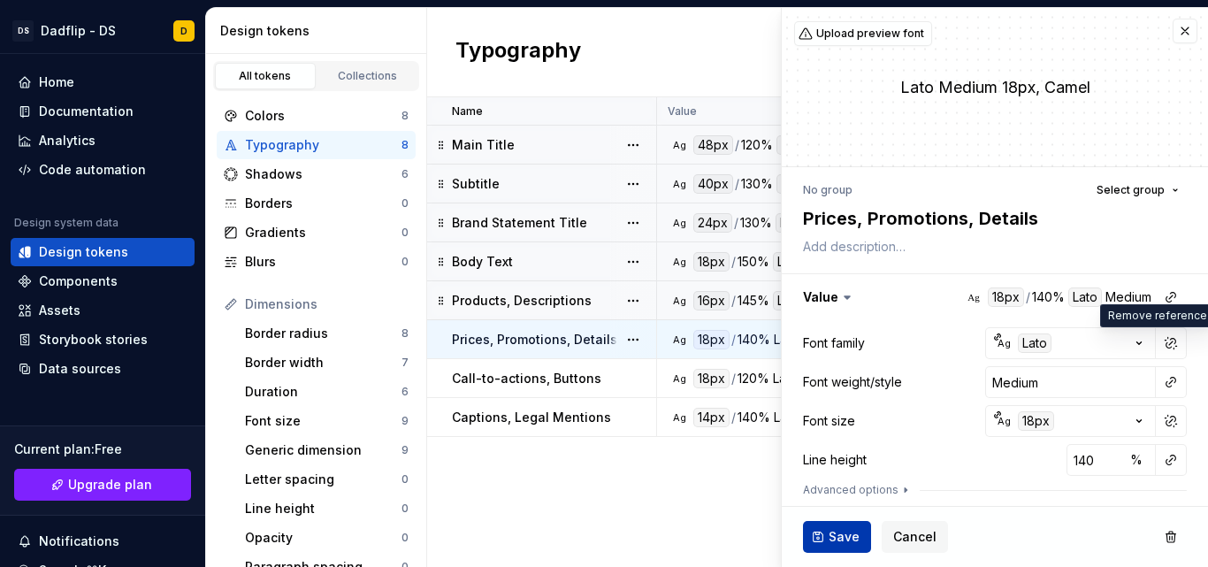
click at [836, 543] on span "Save" at bounding box center [844, 537] width 31 height 18
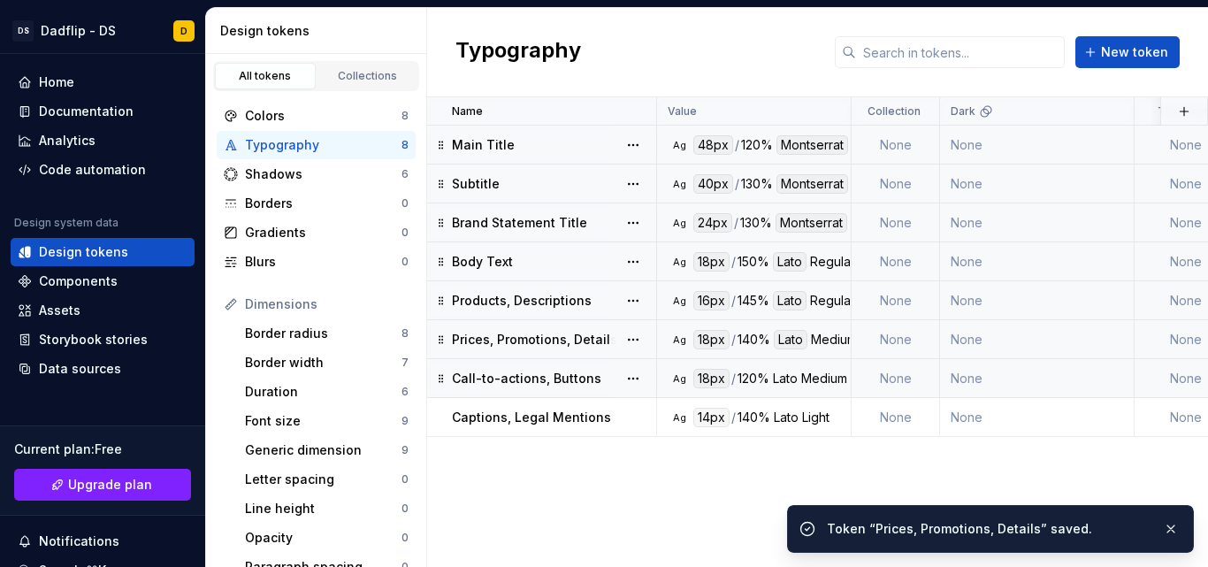
click at [816, 379] on div "Medium" at bounding box center [824, 378] width 46 height 19
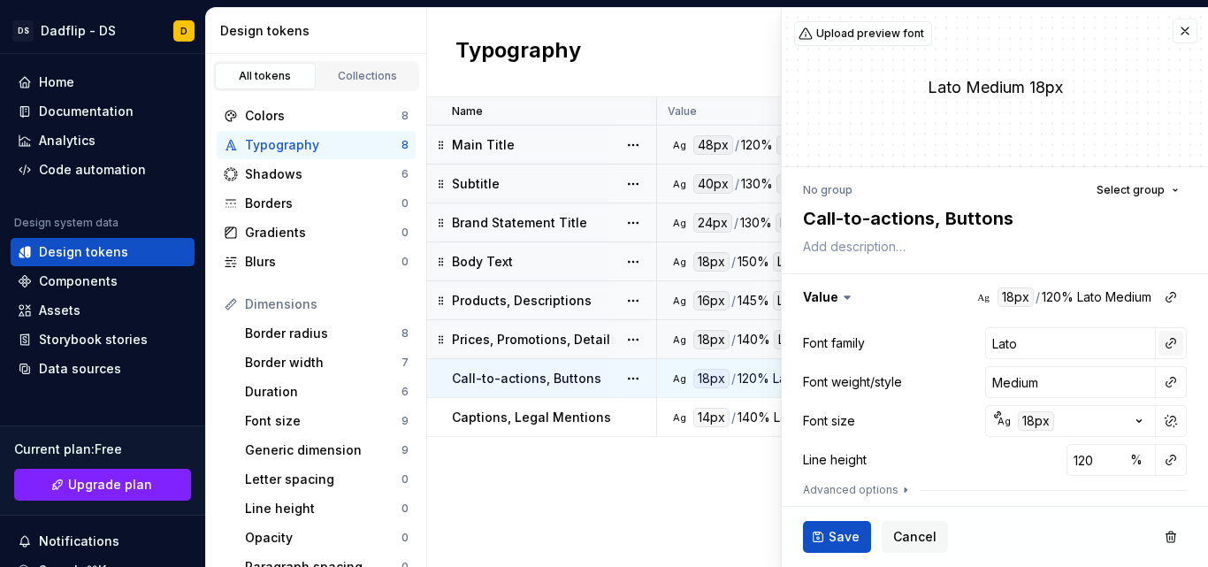
click at [1162, 345] on button "button" at bounding box center [1170, 343] width 25 height 25
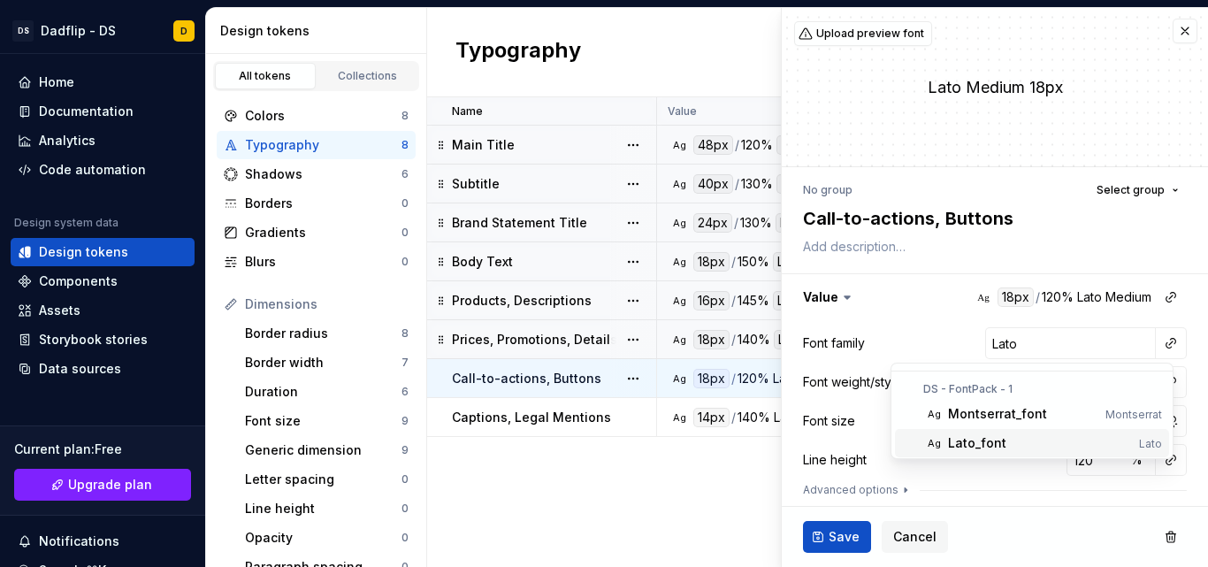
click at [951, 454] on span "Ag Lato_font Lato" at bounding box center [1032, 443] width 274 height 28
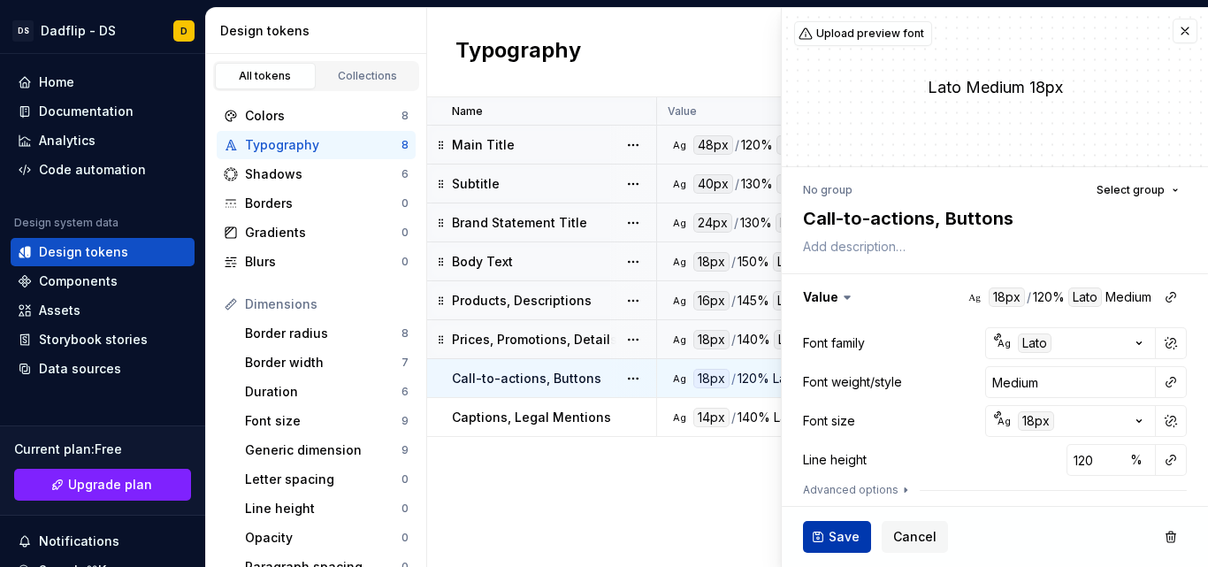
click at [829, 543] on span "Save" at bounding box center [844, 537] width 31 height 18
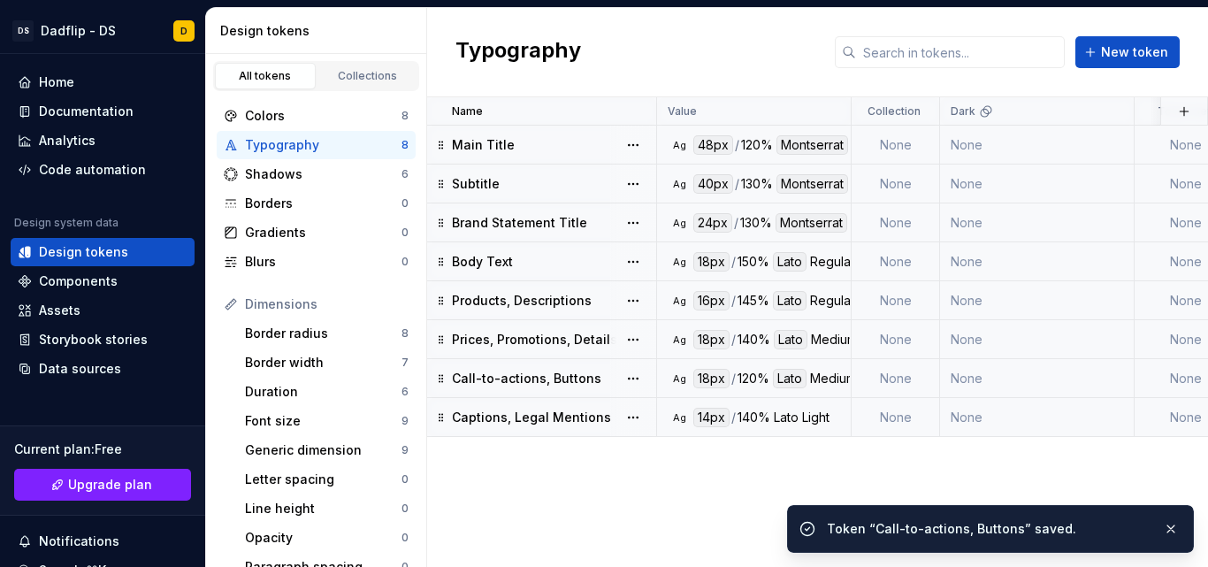
click at [787, 416] on div "Lato" at bounding box center [786, 417] width 25 height 19
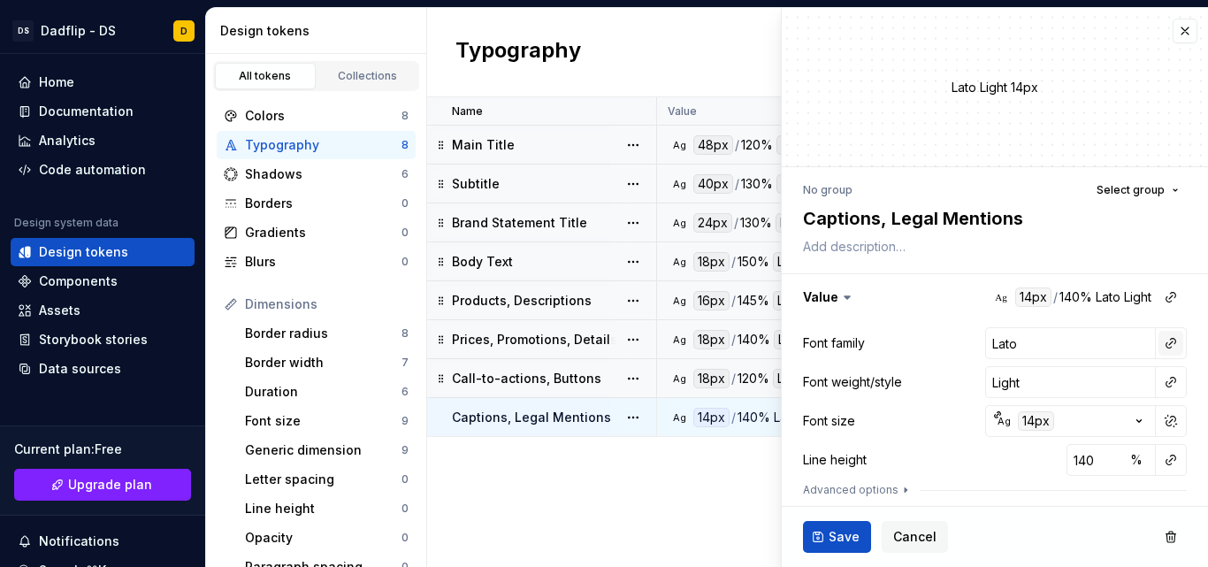
click at [1158, 345] on button "button" at bounding box center [1170, 343] width 25 height 25
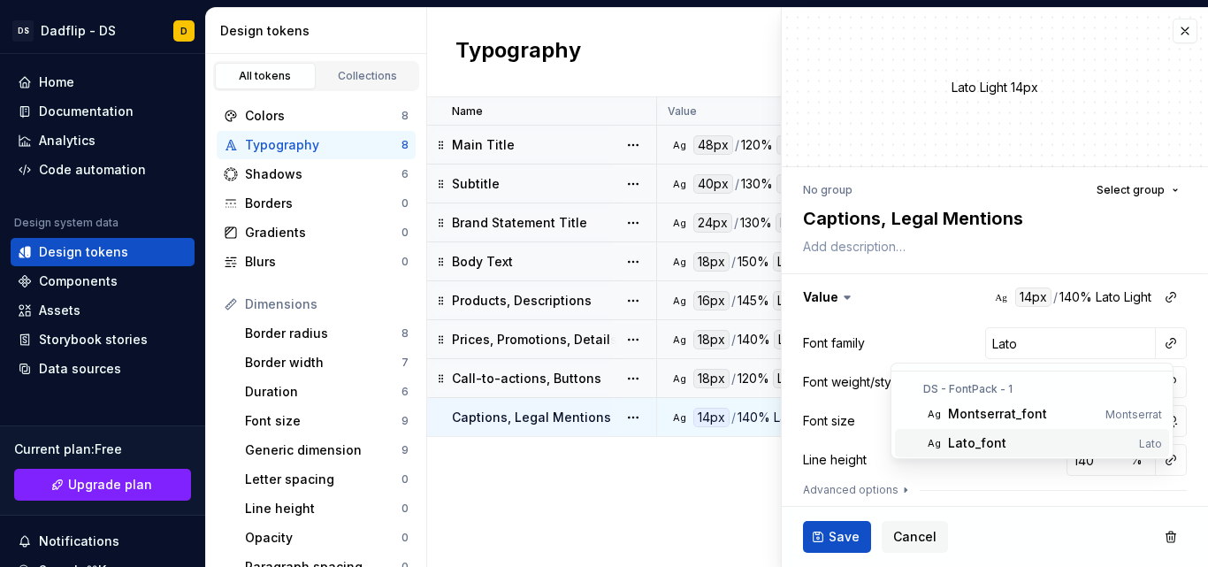
click at [977, 431] on span "Ag Lato_font Lato" at bounding box center [1032, 443] width 274 height 28
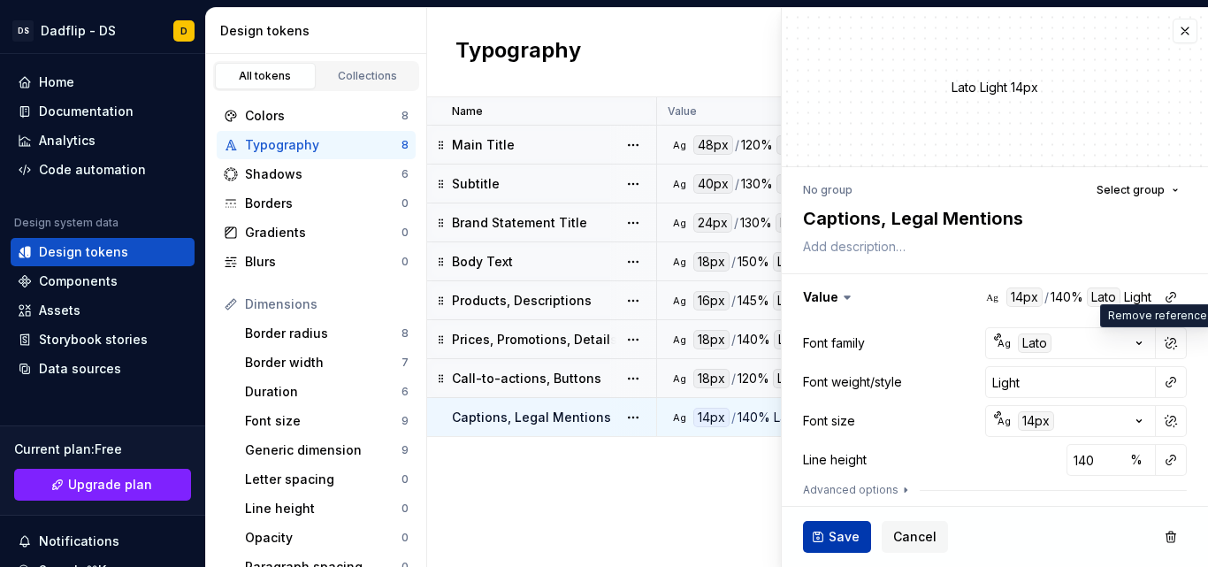
click at [813, 540] on button "Save" at bounding box center [837, 537] width 68 height 32
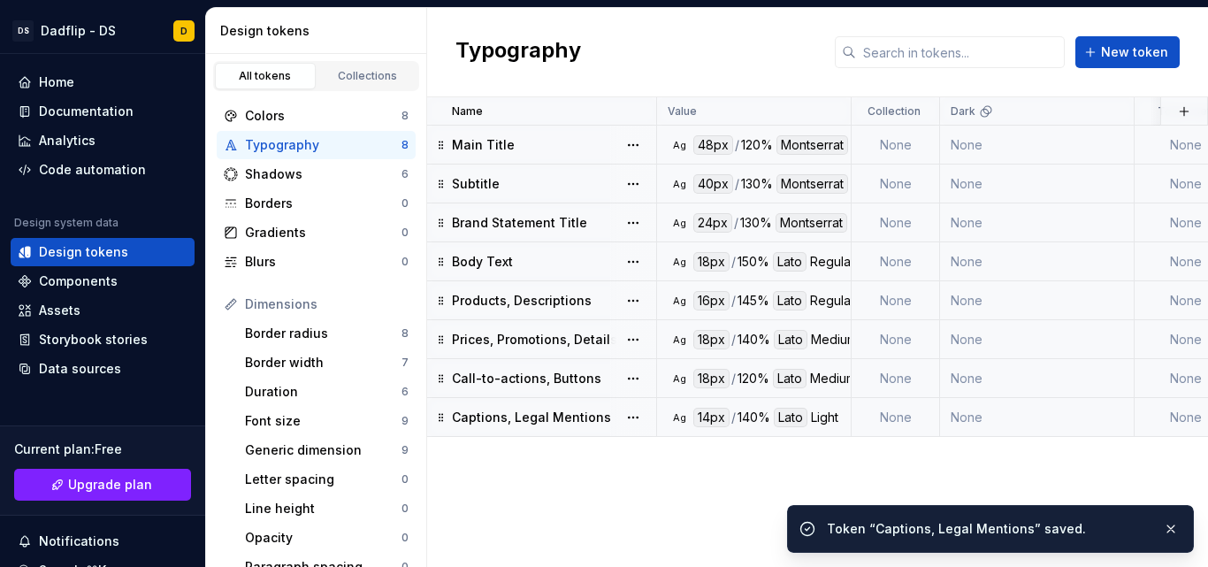
click at [751, 495] on div "Name Value Collection Dark Token set Description Last updated Main Title Ag 48p…" at bounding box center [817, 332] width 781 height 470
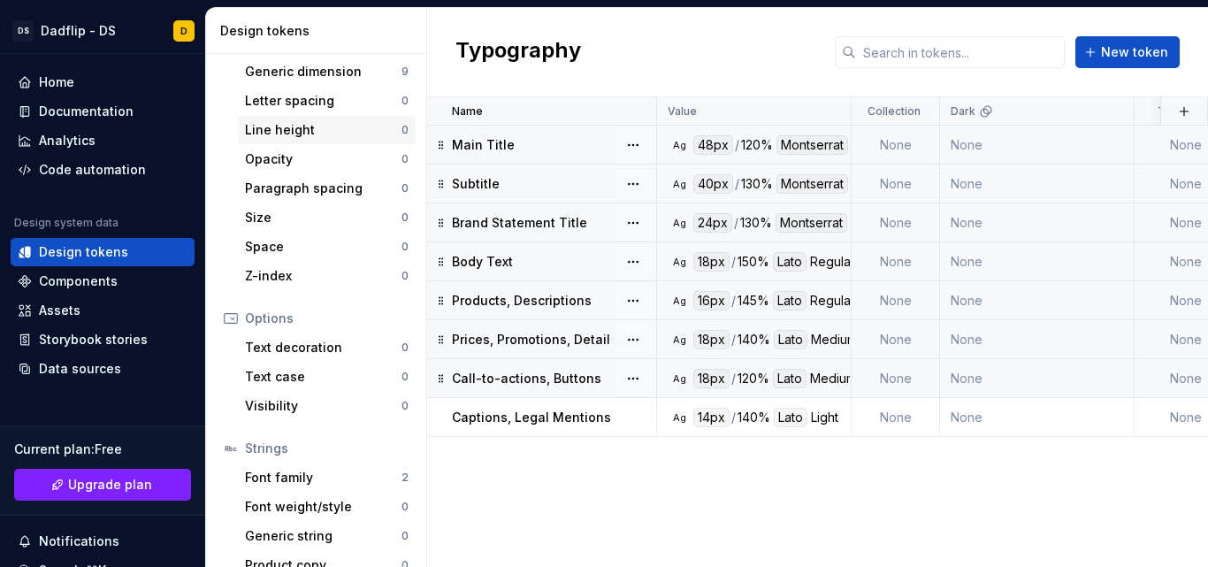
scroll to position [401, 0]
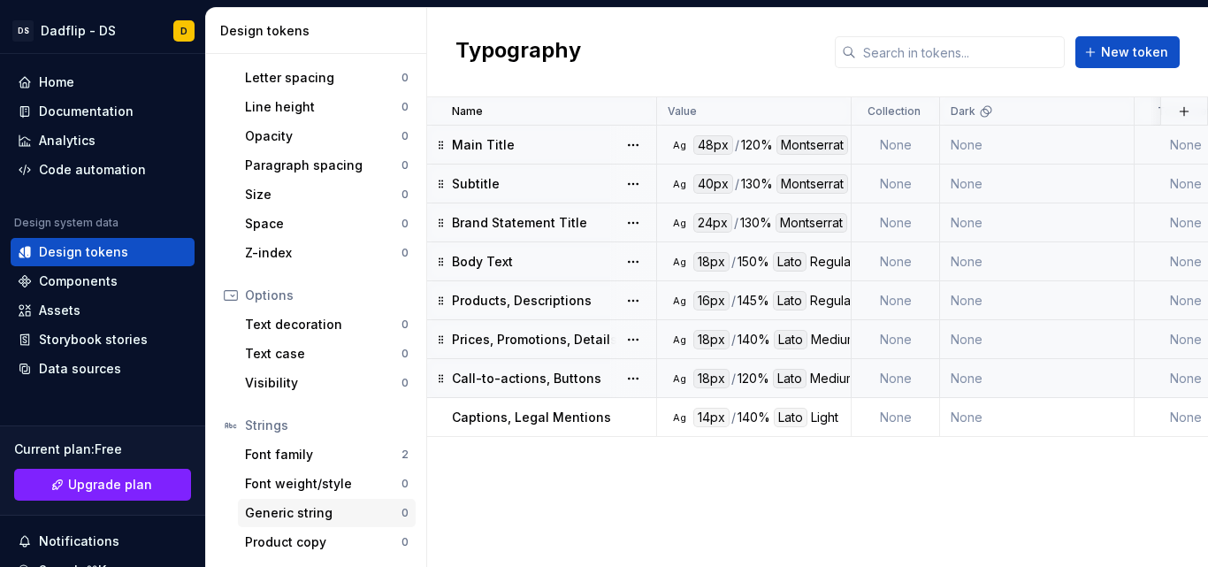
click at [341, 503] on div "Generic string 0" at bounding box center [327, 513] width 178 height 28
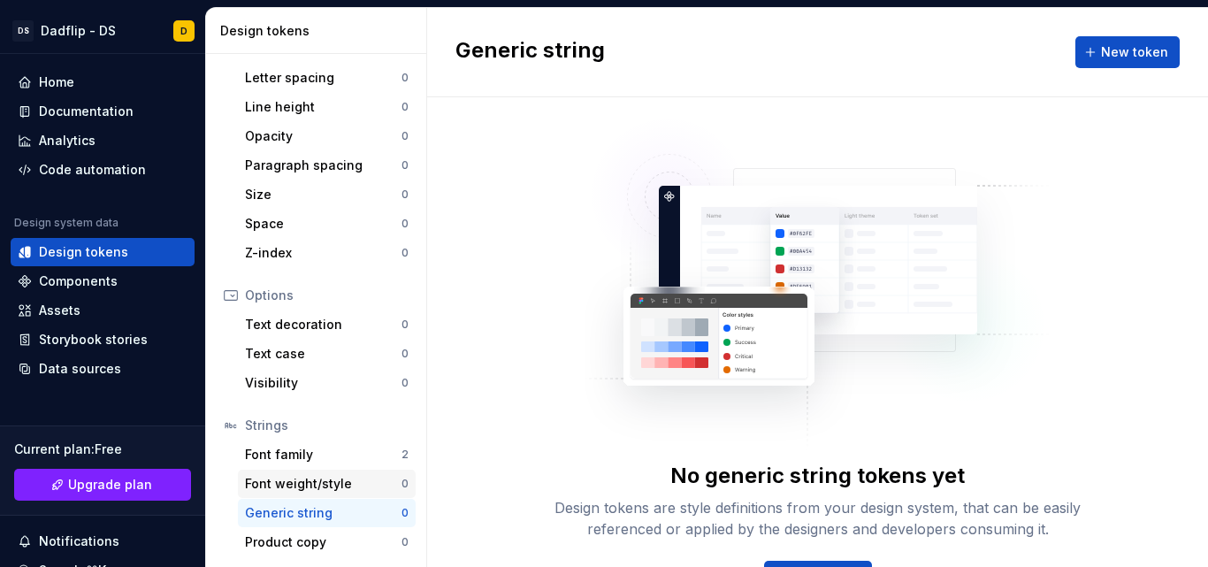
click at [332, 486] on div "Font weight/style" at bounding box center [323, 484] width 157 height 18
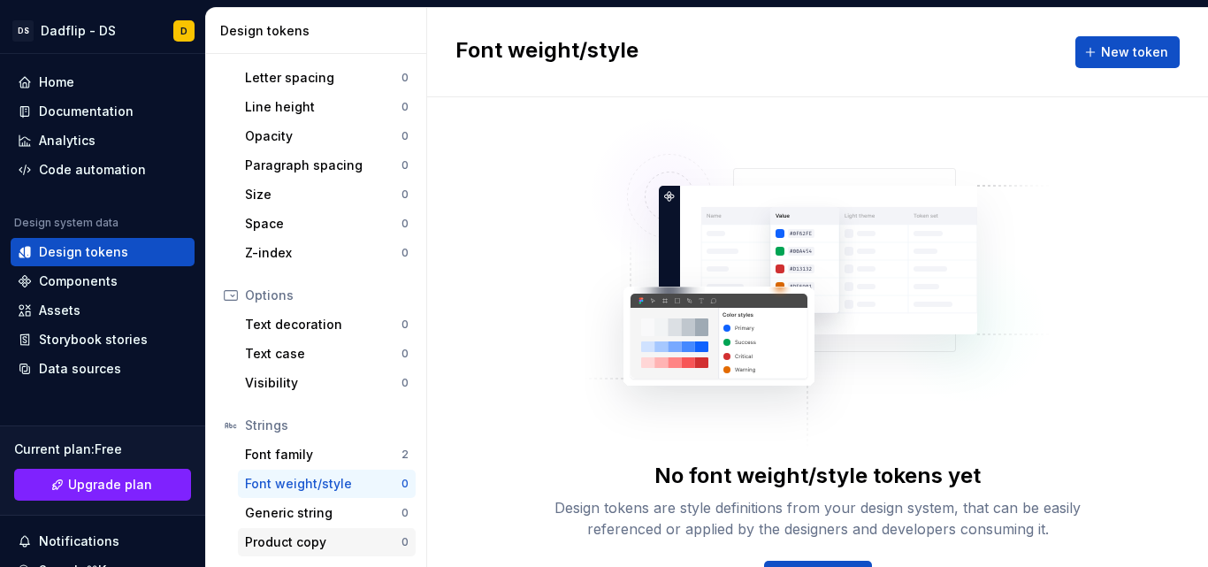
click at [302, 534] on div "Product copy" at bounding box center [323, 542] width 157 height 18
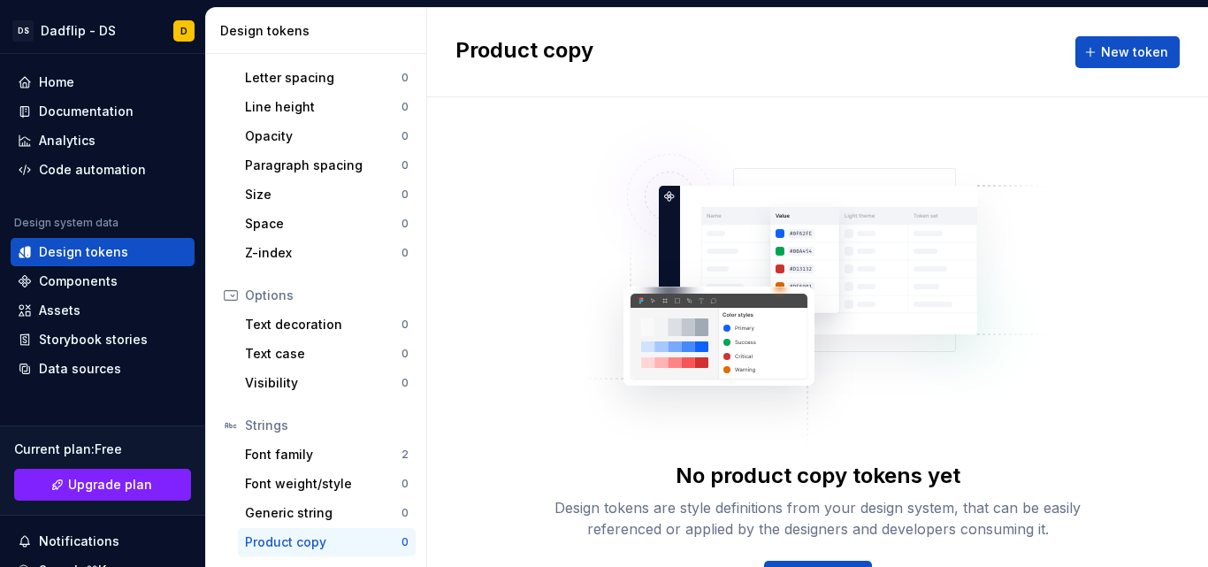
scroll to position [65, 0]
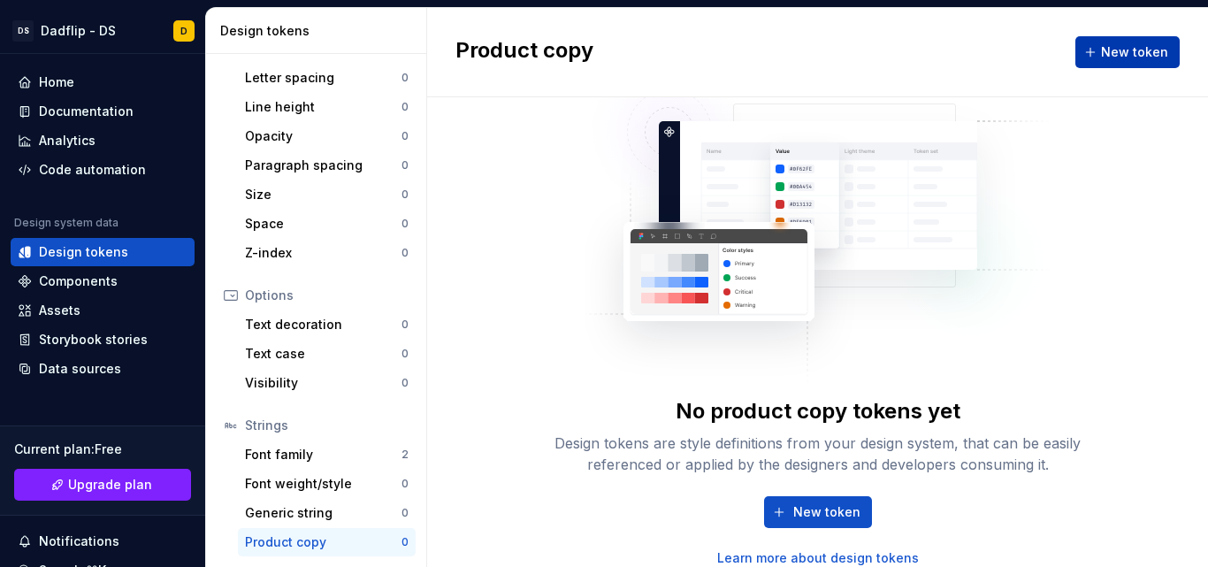
click at [1134, 42] on button "New token" at bounding box center [1127, 52] width 104 height 32
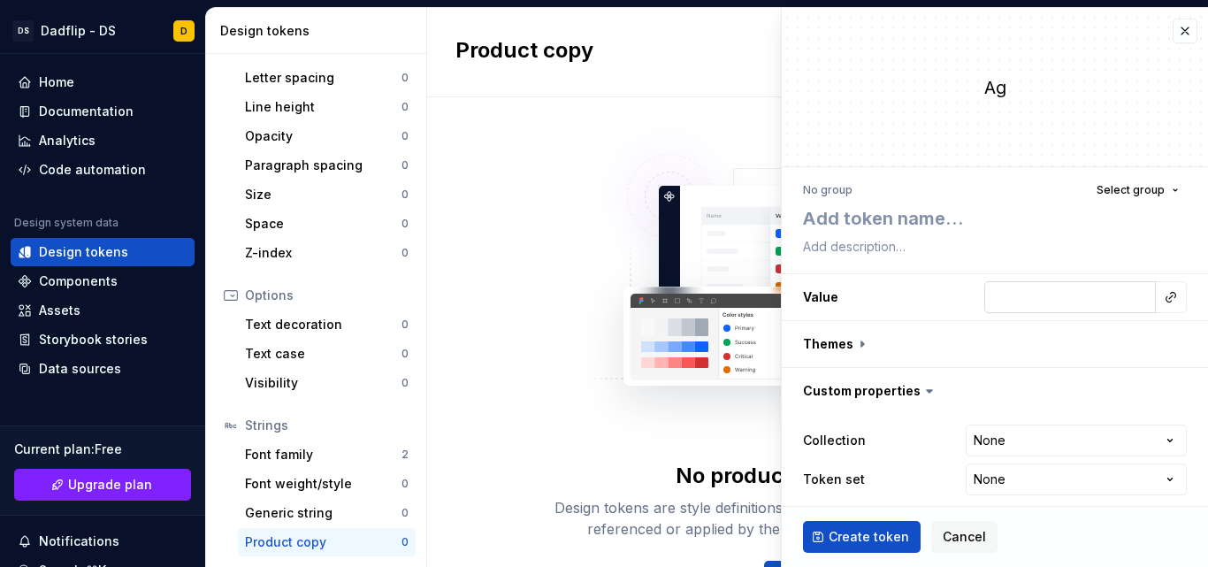
click at [1117, 302] on input "text" at bounding box center [1070, 297] width 172 height 32
click at [1172, 28] on button "button" at bounding box center [1184, 31] width 25 height 25
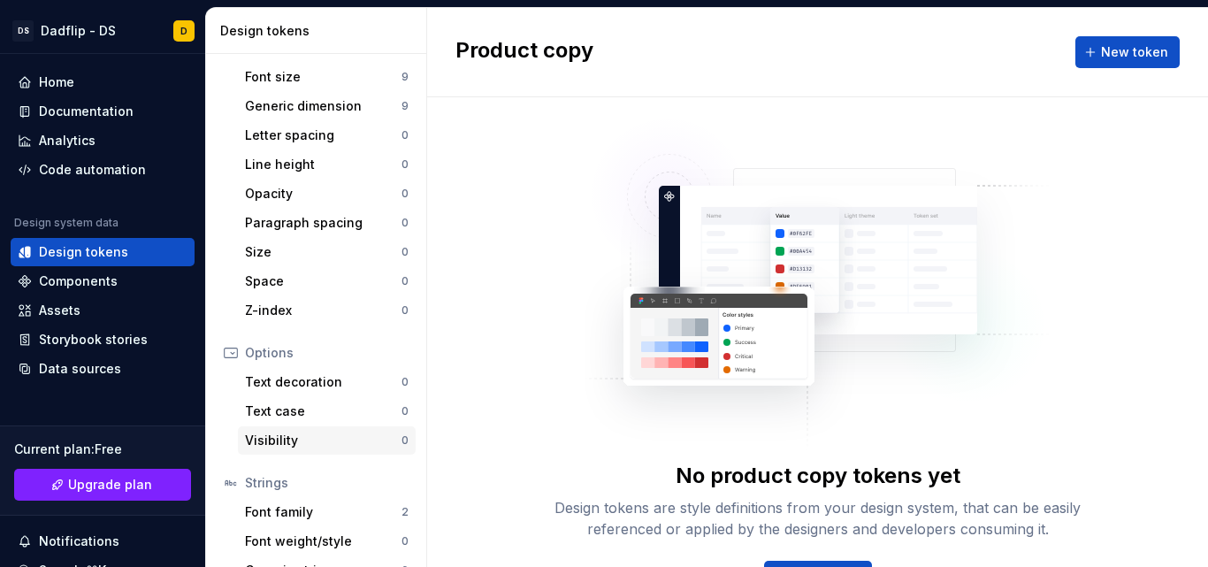
scroll to position [340, 0]
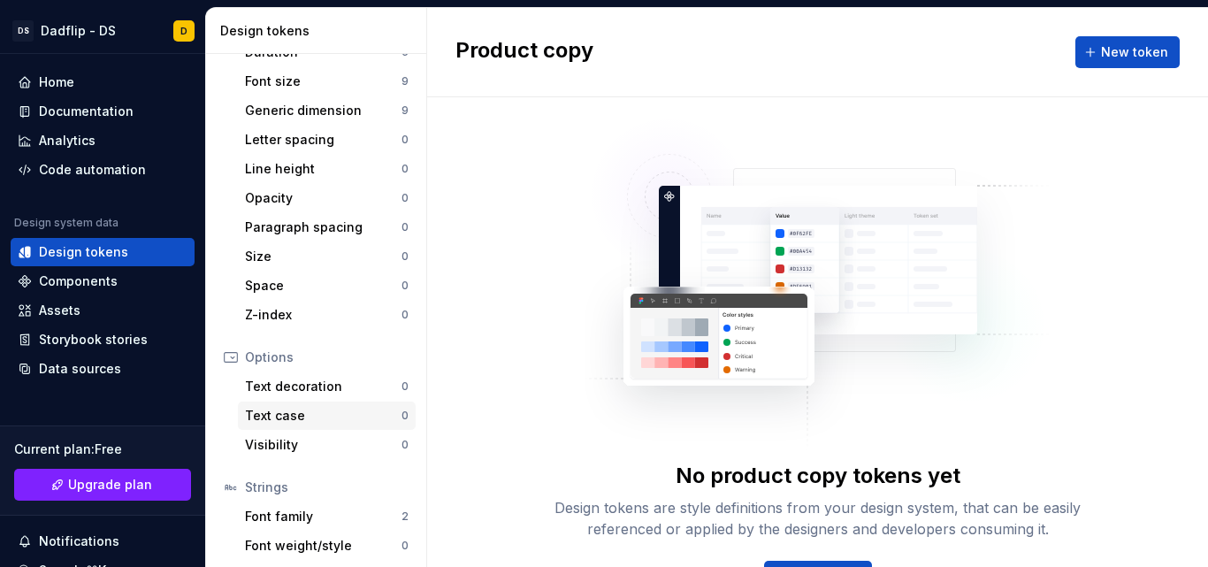
click at [282, 419] on div "Text case" at bounding box center [323, 416] width 157 height 18
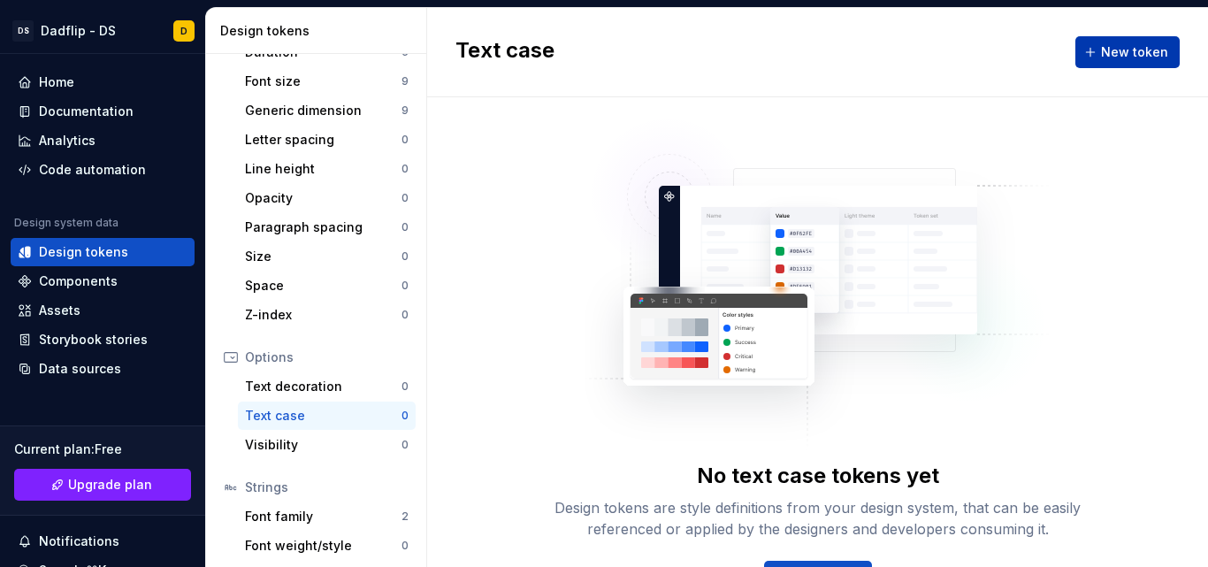
click at [1099, 65] on button "New token" at bounding box center [1127, 52] width 104 height 32
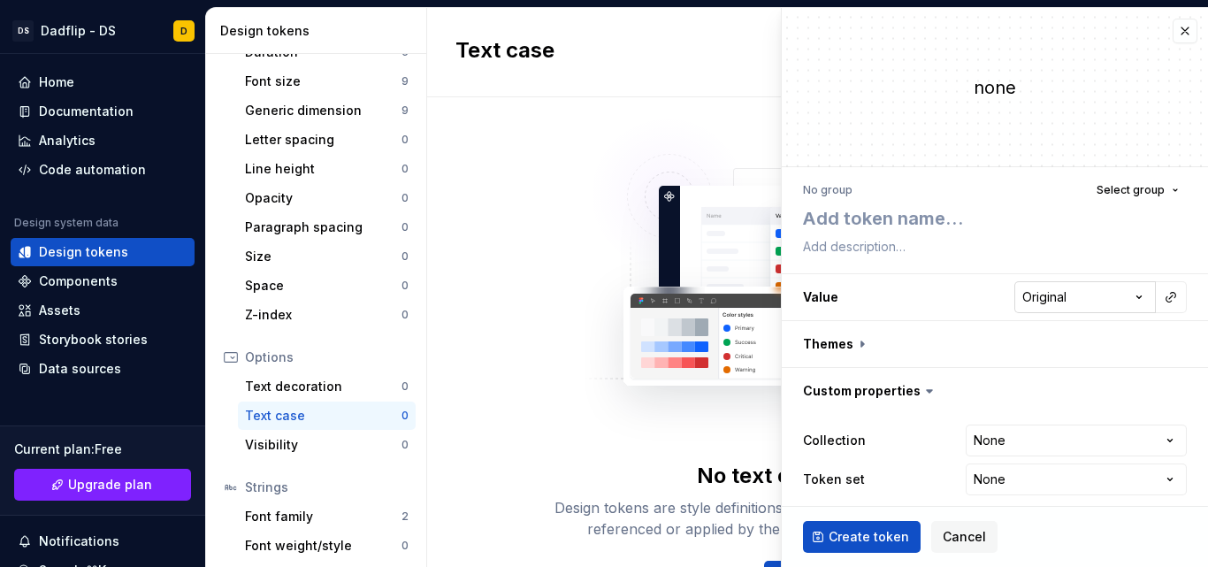
click at [1117, 306] on html "**********" at bounding box center [604, 283] width 1208 height 567
click at [821, 215] on textarea at bounding box center [991, 218] width 384 height 32
click at [832, 534] on span "Create token" at bounding box center [869, 537] width 80 height 18
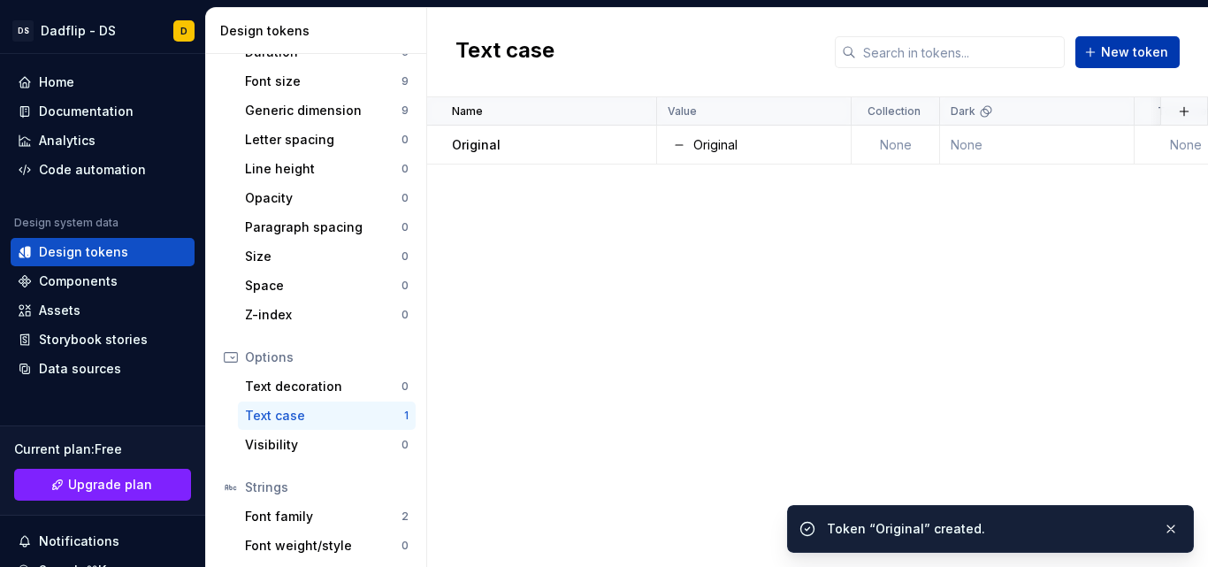
click at [1117, 58] on span "New token" at bounding box center [1134, 52] width 67 height 18
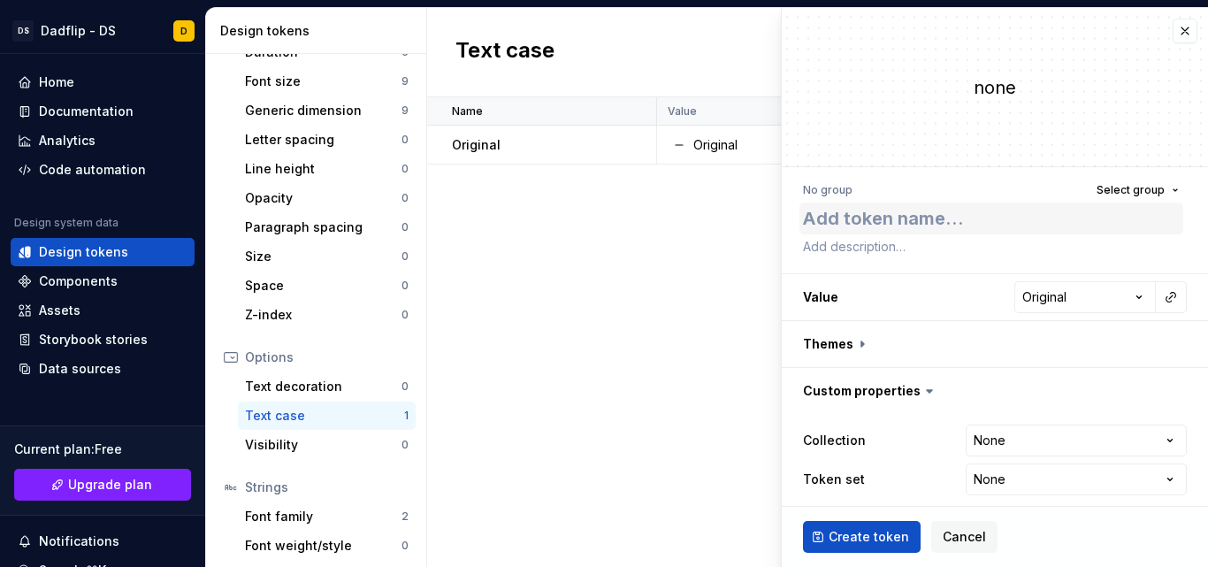
click at [943, 218] on textarea at bounding box center [991, 218] width 384 height 32
click at [1034, 308] on html "**********" at bounding box center [604, 283] width 1208 height 567
click at [1061, 286] on html "**********" at bounding box center [604, 283] width 1208 height 567
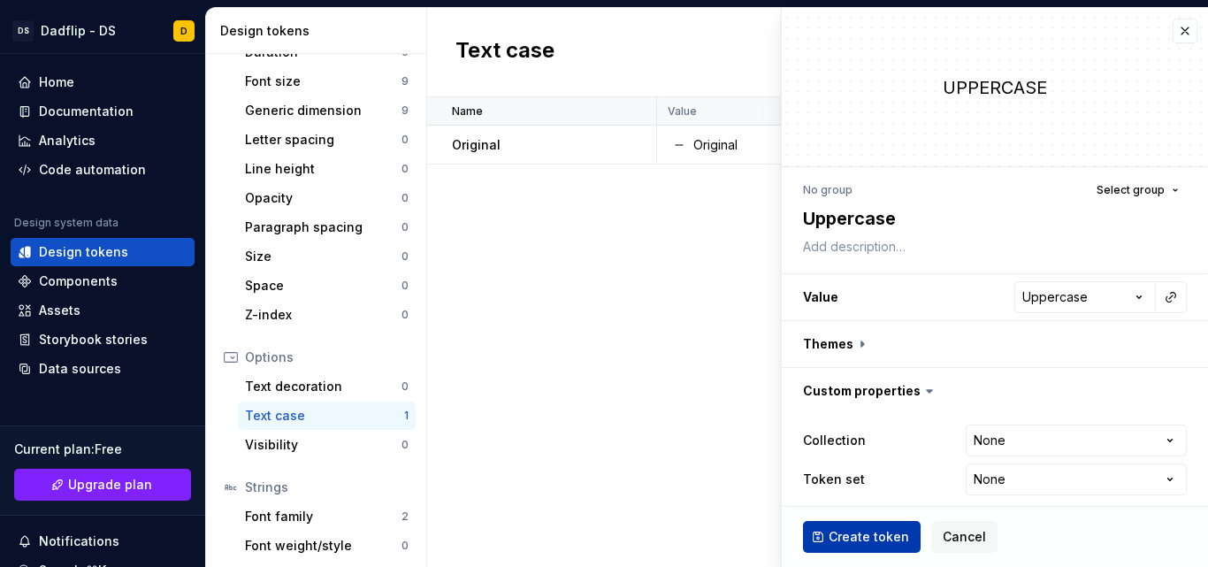
click at [872, 527] on button "Create token" at bounding box center [862, 537] width 118 height 32
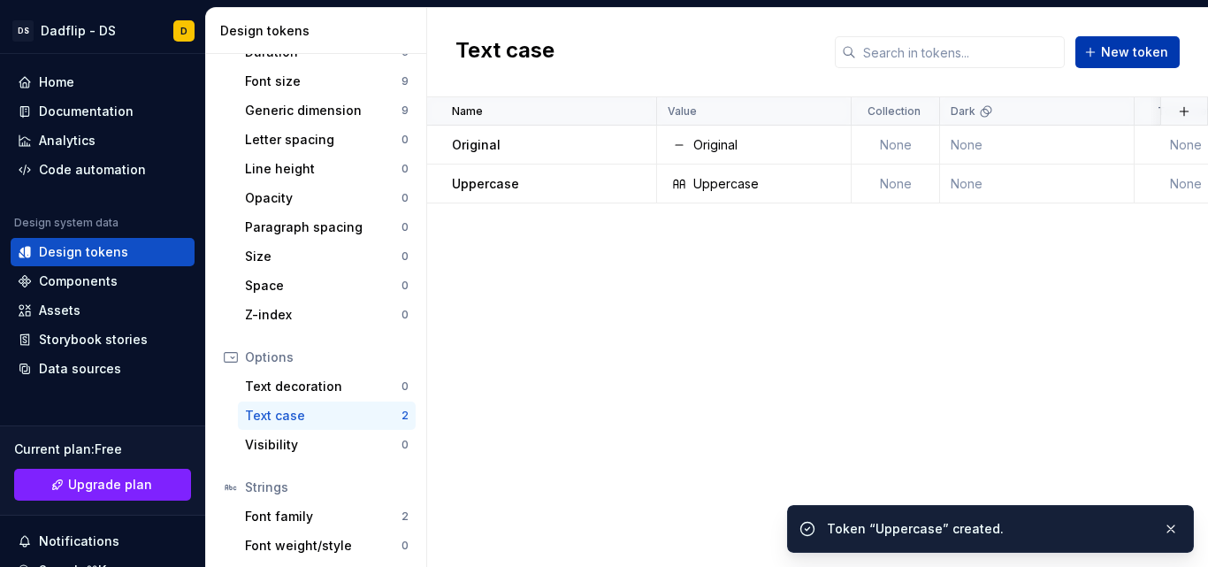
click at [1096, 61] on button "New token" at bounding box center [1127, 52] width 104 height 32
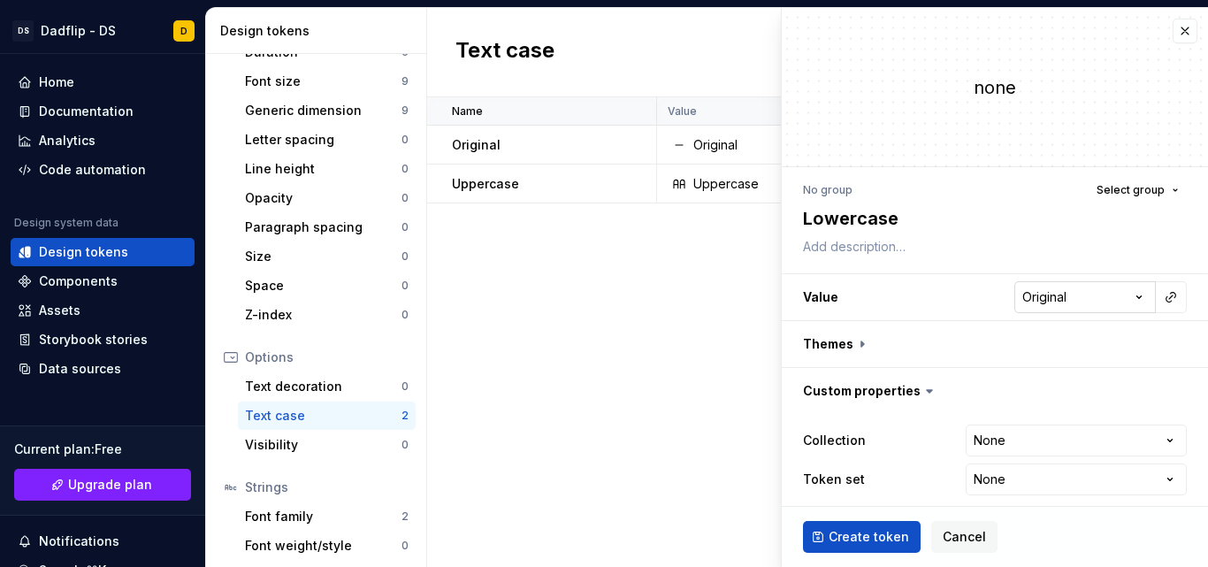
click at [1090, 305] on html "**********" at bounding box center [604, 283] width 1208 height 567
click at [848, 533] on span "Create token" at bounding box center [869, 537] width 80 height 18
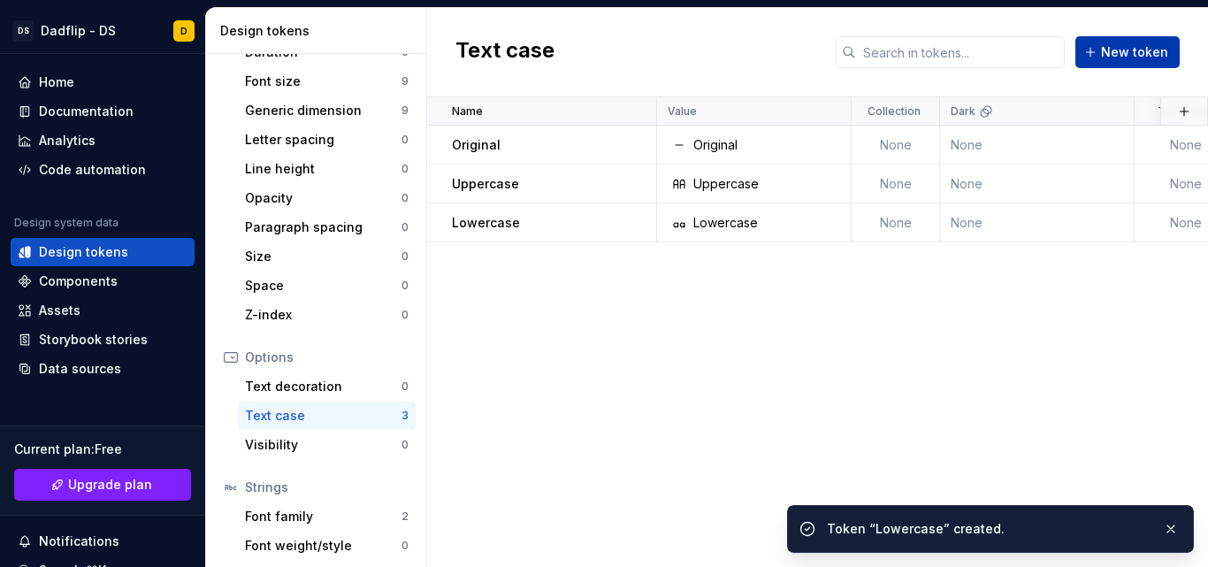
click at [1085, 59] on button "New token" at bounding box center [1127, 52] width 104 height 32
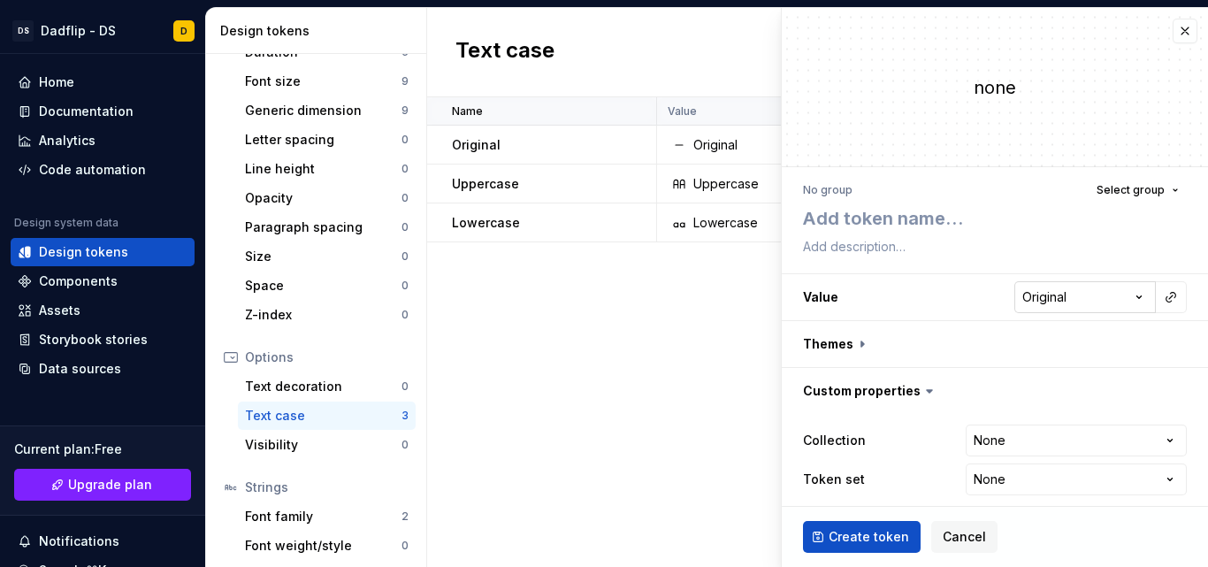
click at [1017, 296] on html "**********" at bounding box center [604, 283] width 1208 height 567
click at [904, 209] on textarea at bounding box center [991, 218] width 384 height 32
click at [866, 534] on span "Create token" at bounding box center [869, 537] width 80 height 18
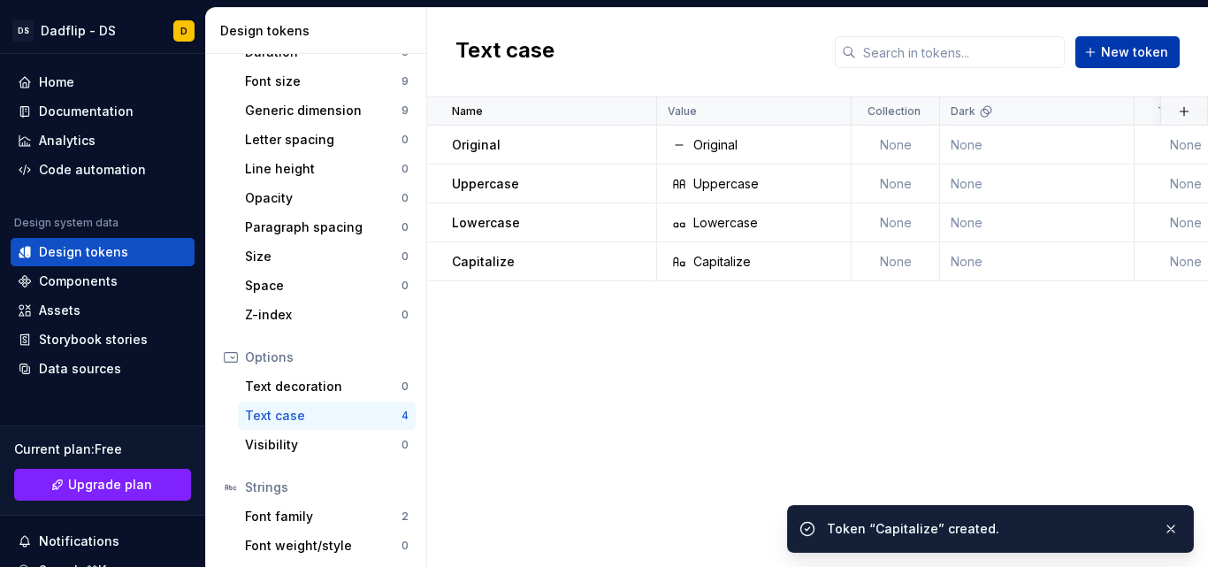
click at [1109, 49] on span "New token" at bounding box center [1134, 52] width 67 height 18
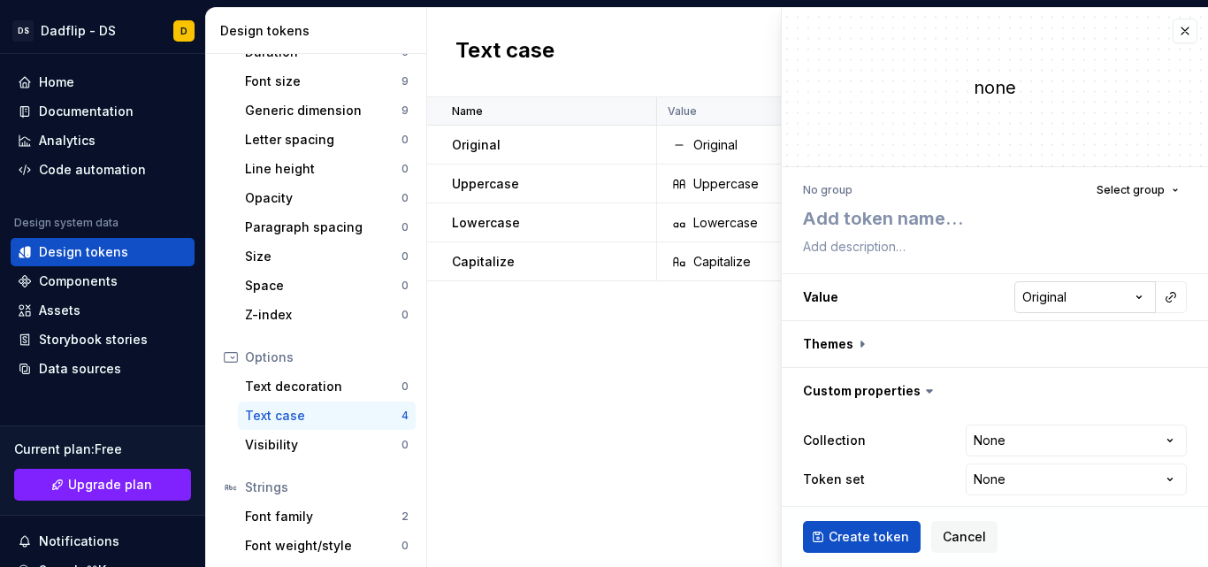
click at [1057, 297] on html "DS Dadflip - DS D Home Documentation Analytics Code automation Design system da…" at bounding box center [604, 283] width 1208 height 567
click at [905, 220] on textarea at bounding box center [991, 218] width 384 height 32
click at [880, 538] on span "Create token" at bounding box center [869, 537] width 80 height 18
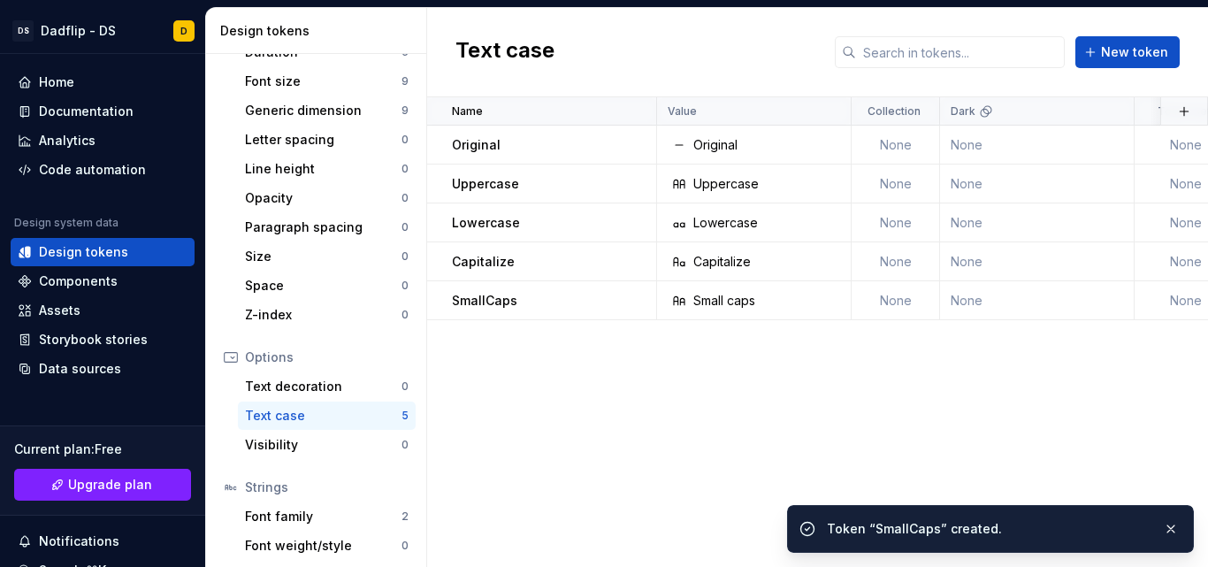
click at [584, 421] on div "Name Value Collection Dark Token set Description Last updated Original Original…" at bounding box center [817, 332] width 781 height 470
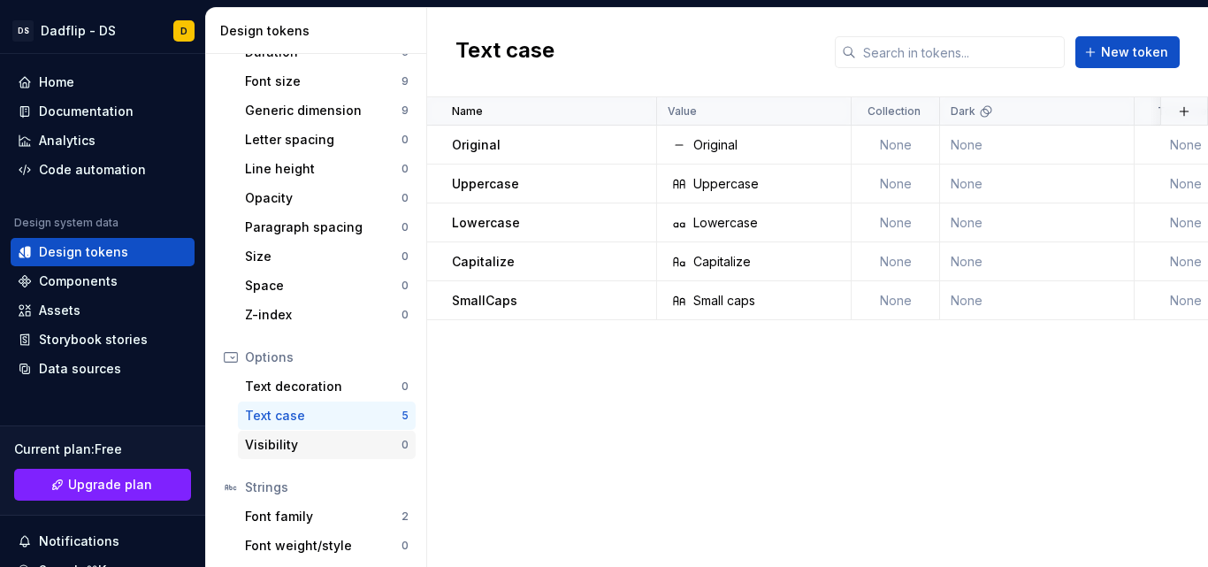
click at [360, 441] on div "Visibility" at bounding box center [323, 445] width 157 height 18
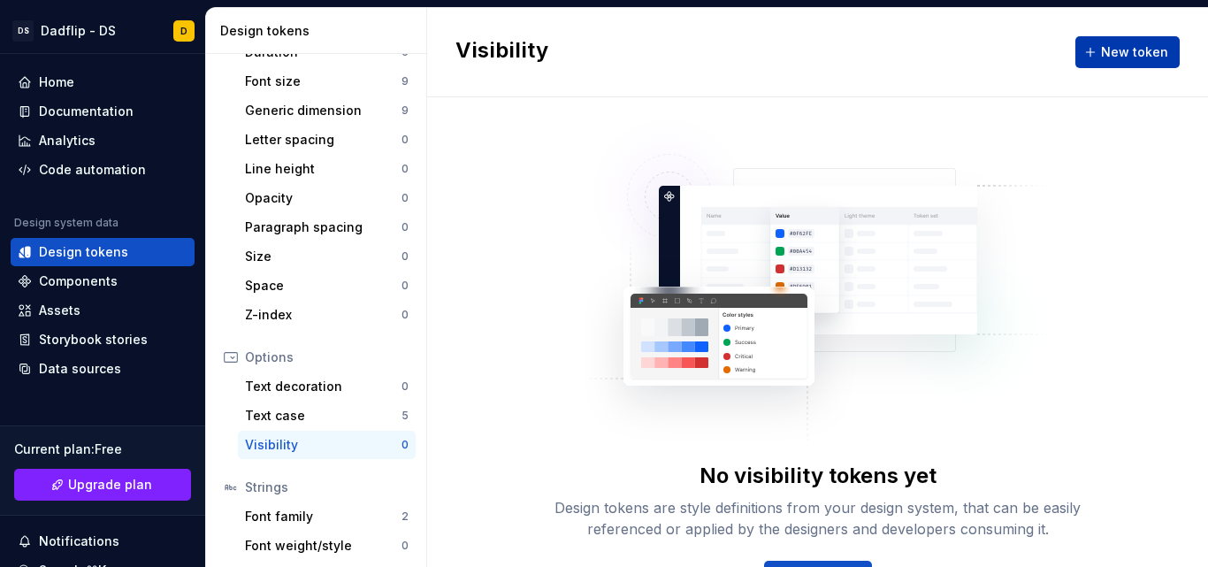
click at [1092, 64] on button "New token" at bounding box center [1127, 52] width 104 height 32
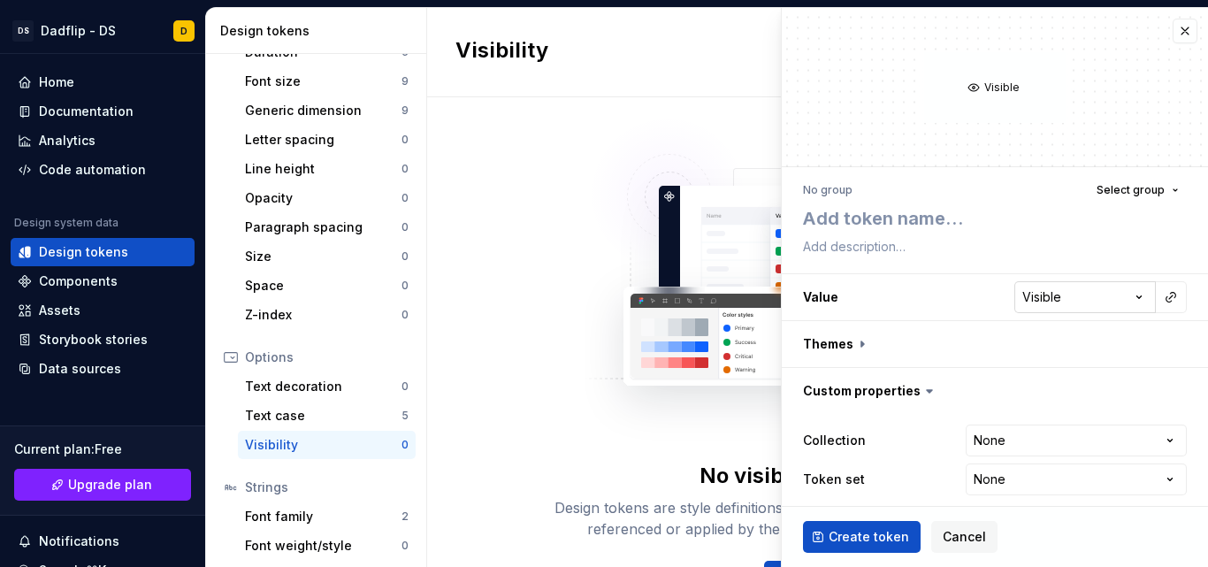
click at [1088, 292] on html "**********" at bounding box center [604, 283] width 1208 height 567
click at [947, 240] on textarea at bounding box center [991, 246] width 384 height 25
click at [836, 533] on span "Create token" at bounding box center [869, 537] width 80 height 18
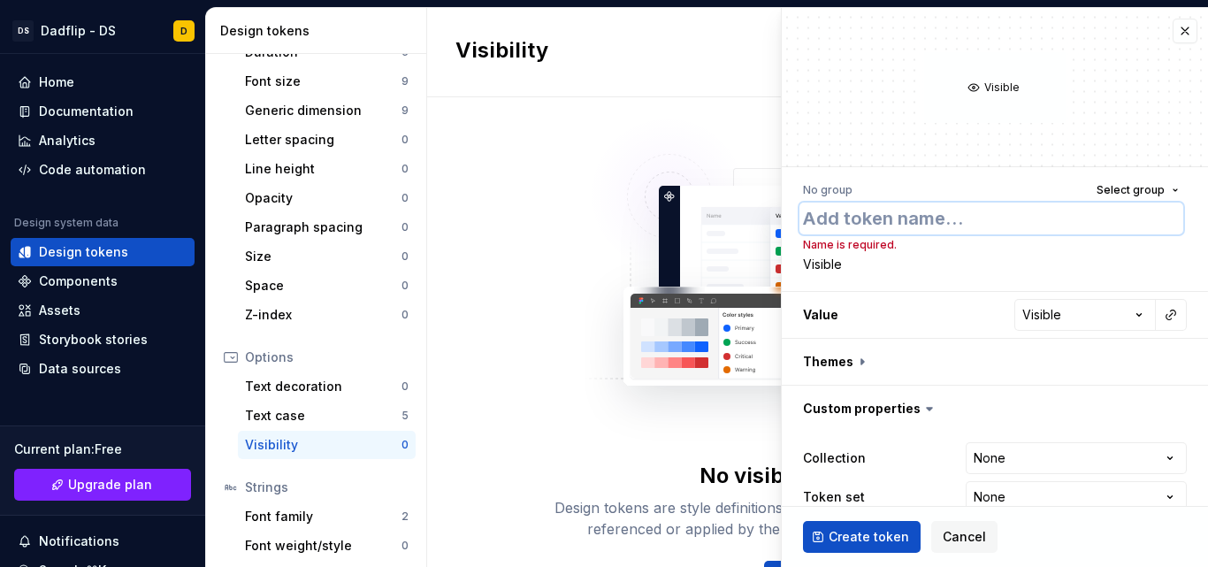
click at [861, 223] on textarea at bounding box center [991, 218] width 384 height 32
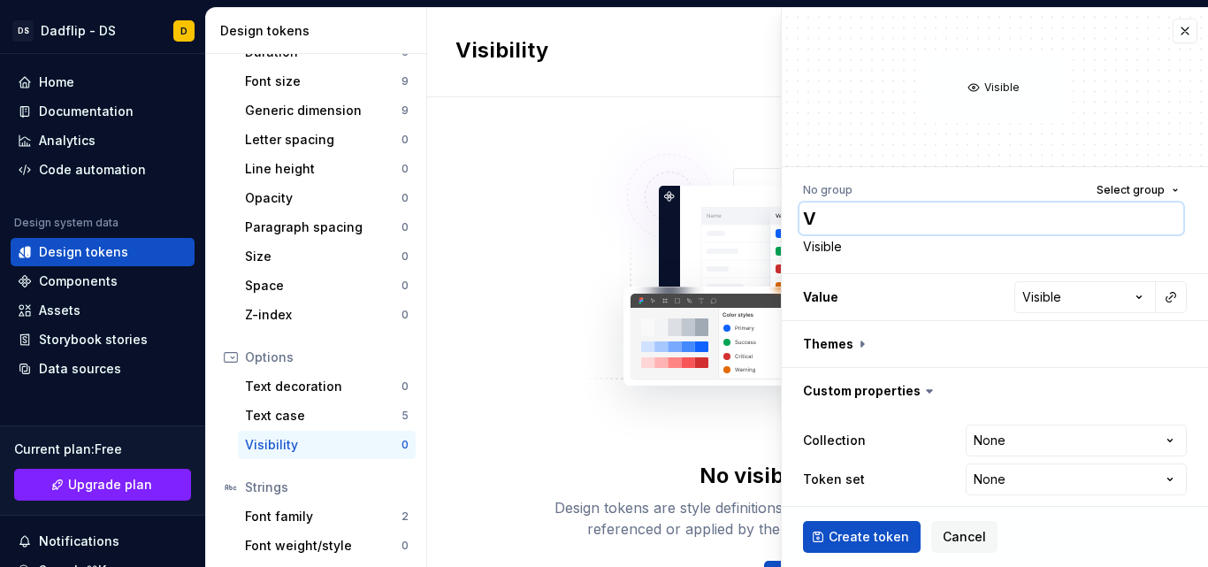
click at [861, 223] on textarea "V" at bounding box center [991, 218] width 384 height 32
click at [829, 541] on span "Create token" at bounding box center [869, 537] width 80 height 18
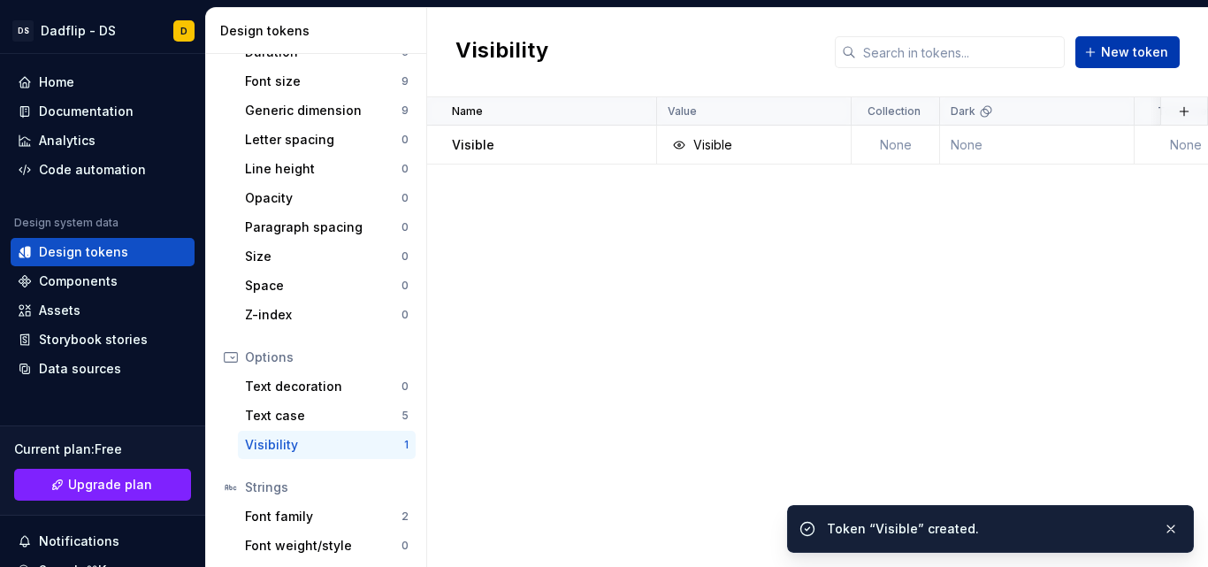
click at [1122, 52] on span "New token" at bounding box center [1134, 52] width 67 height 18
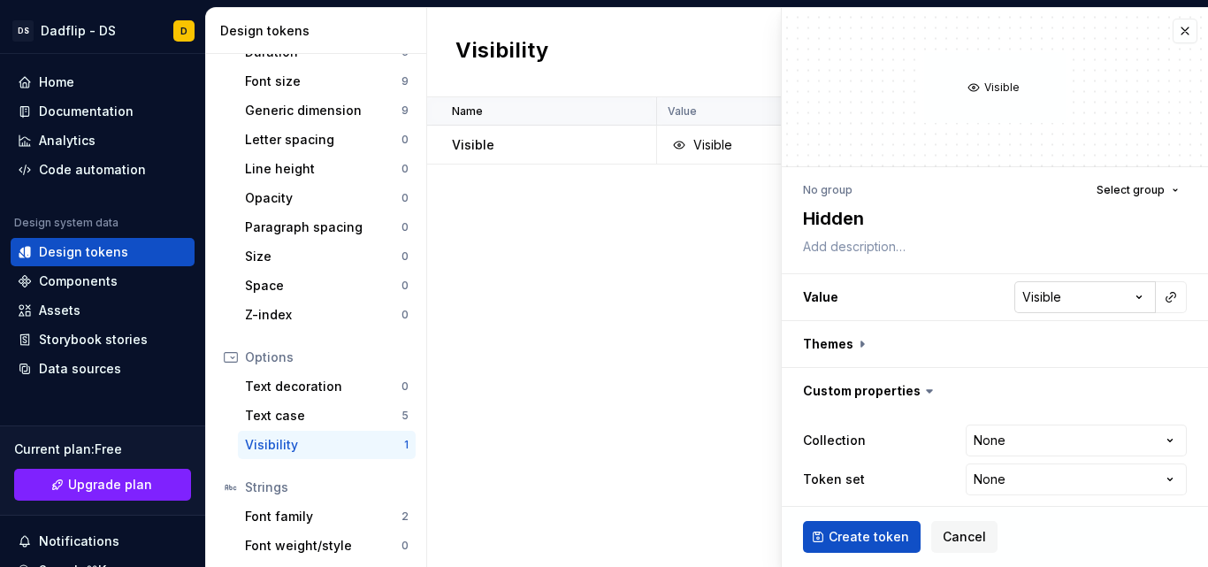
click at [1028, 295] on html "**********" at bounding box center [604, 283] width 1208 height 567
click at [899, 539] on span "Create token" at bounding box center [869, 537] width 80 height 18
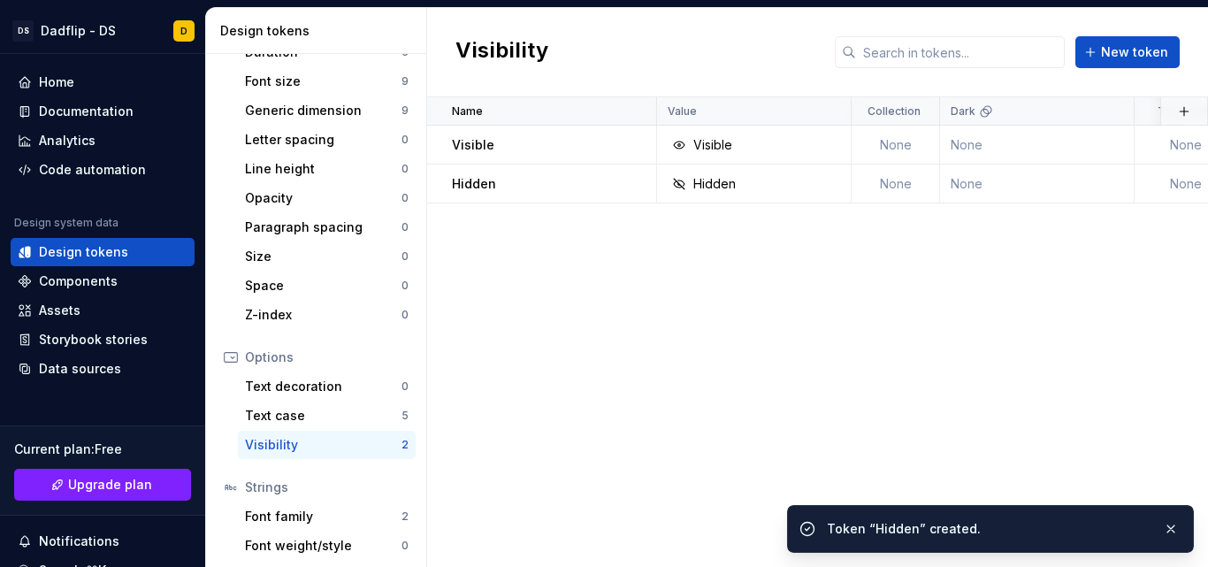
click at [675, 441] on div "Name Value Collection Dark Token set Description Last updated Visible Visible N…" at bounding box center [817, 332] width 781 height 470
click at [313, 398] on div "Text decoration 0" at bounding box center [327, 386] width 178 height 28
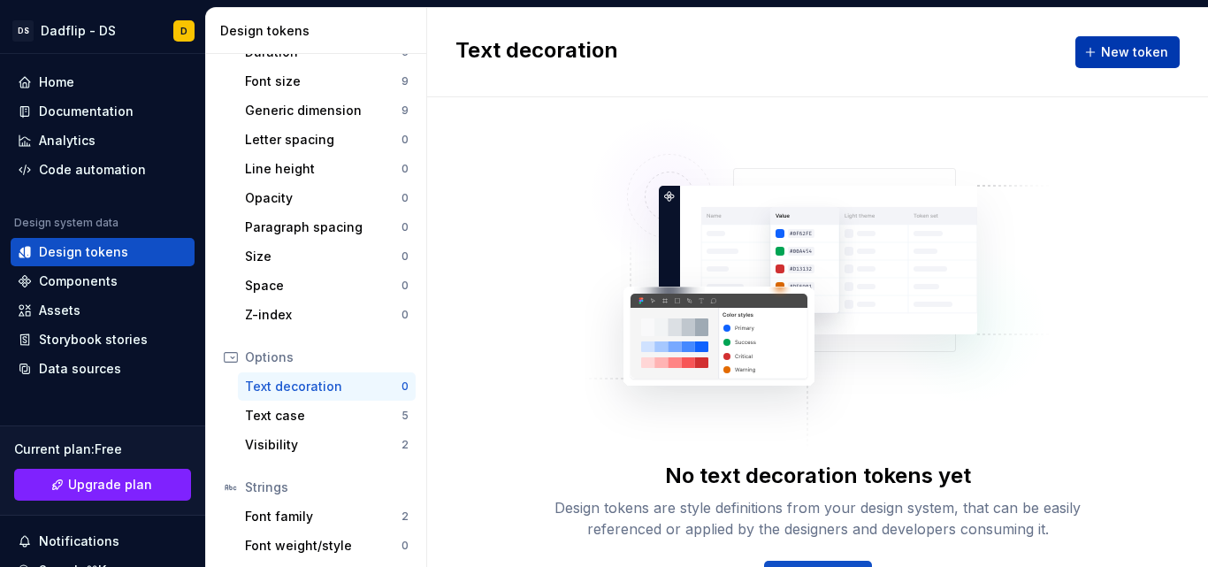
click at [1104, 64] on button "New token" at bounding box center [1127, 52] width 104 height 32
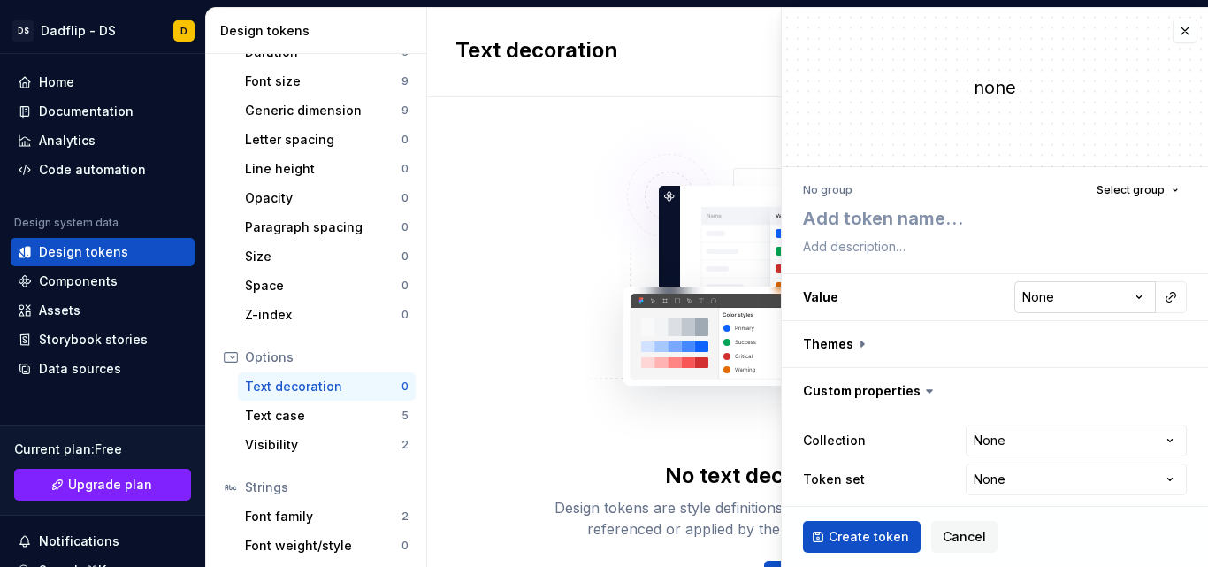
click at [1044, 294] on html "**********" at bounding box center [604, 283] width 1208 height 567
click at [916, 218] on html "**********" at bounding box center [604, 283] width 1208 height 567
click at [890, 224] on textarea at bounding box center [991, 218] width 384 height 32
click at [878, 537] on span "Create token" at bounding box center [869, 537] width 80 height 18
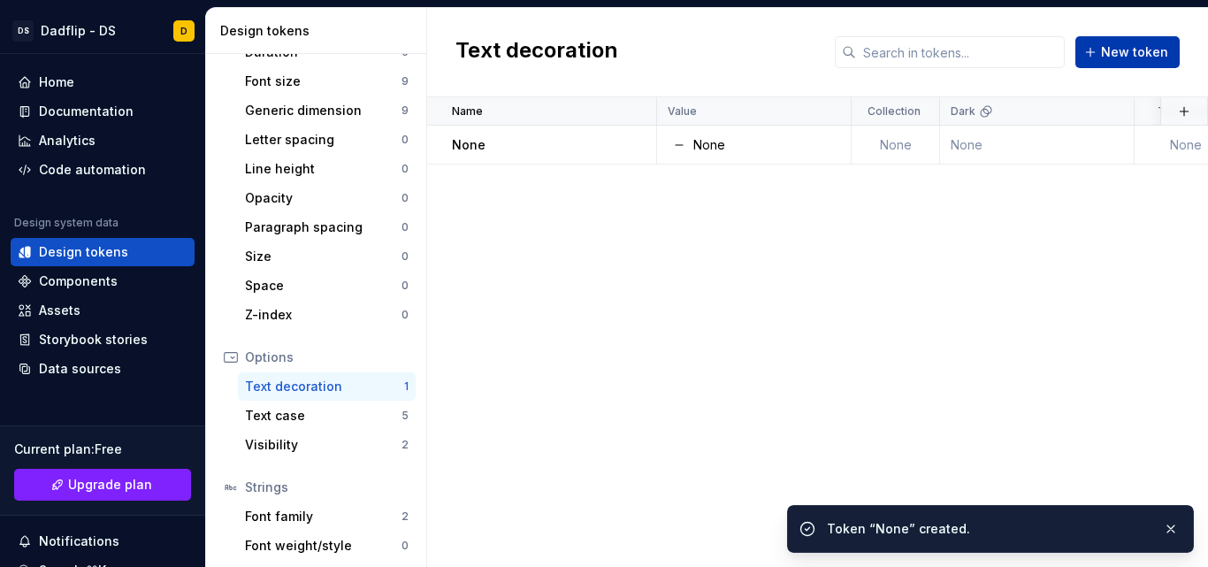
click at [1115, 48] on span "New token" at bounding box center [1134, 52] width 67 height 18
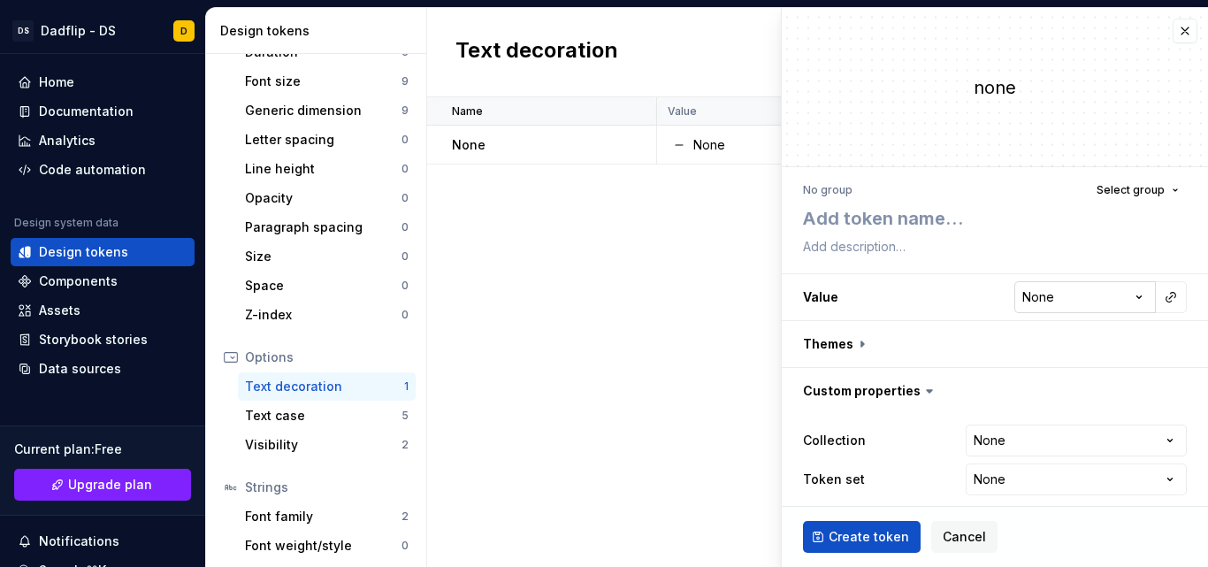
click at [1044, 305] on html "**********" at bounding box center [604, 283] width 1208 height 567
click at [947, 216] on textarea at bounding box center [991, 218] width 384 height 32
click at [951, 271] on div "**********" at bounding box center [995, 342] width 426 height 350
click at [882, 535] on span "Create token" at bounding box center [869, 537] width 80 height 18
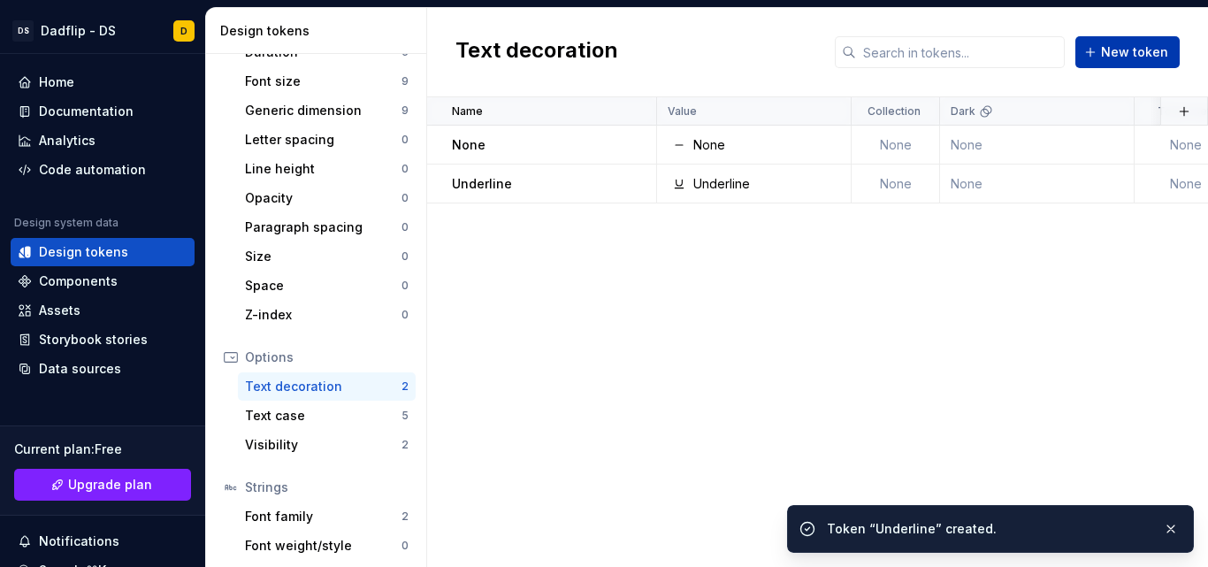
click at [1125, 63] on button "New token" at bounding box center [1127, 52] width 104 height 32
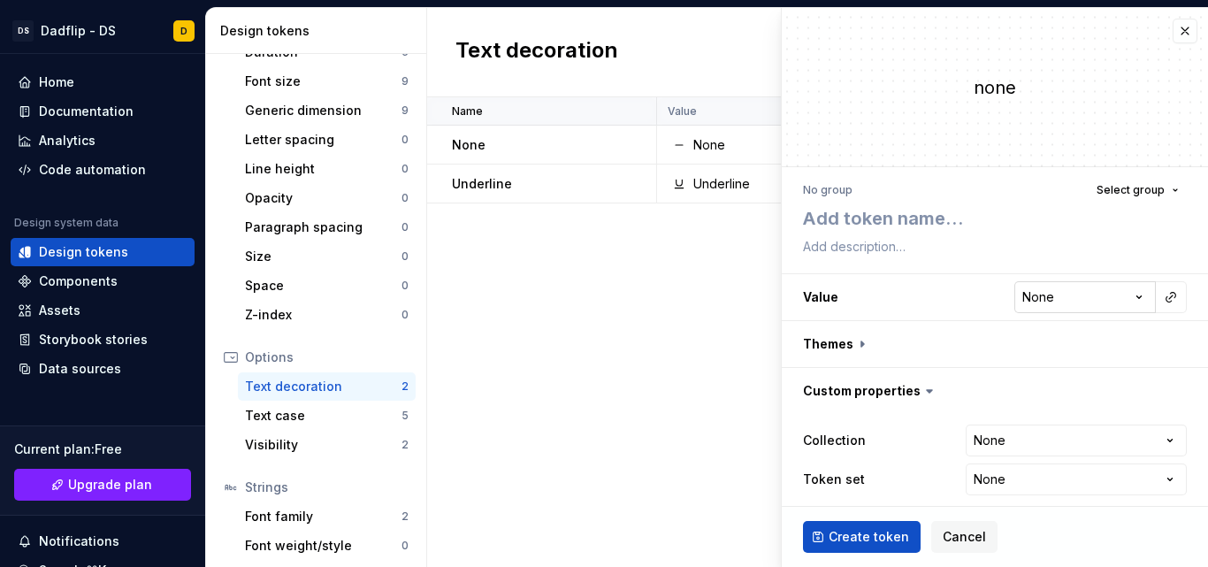
click at [1082, 307] on html "**********" at bounding box center [604, 283] width 1208 height 567
click at [862, 222] on textarea at bounding box center [991, 218] width 384 height 32
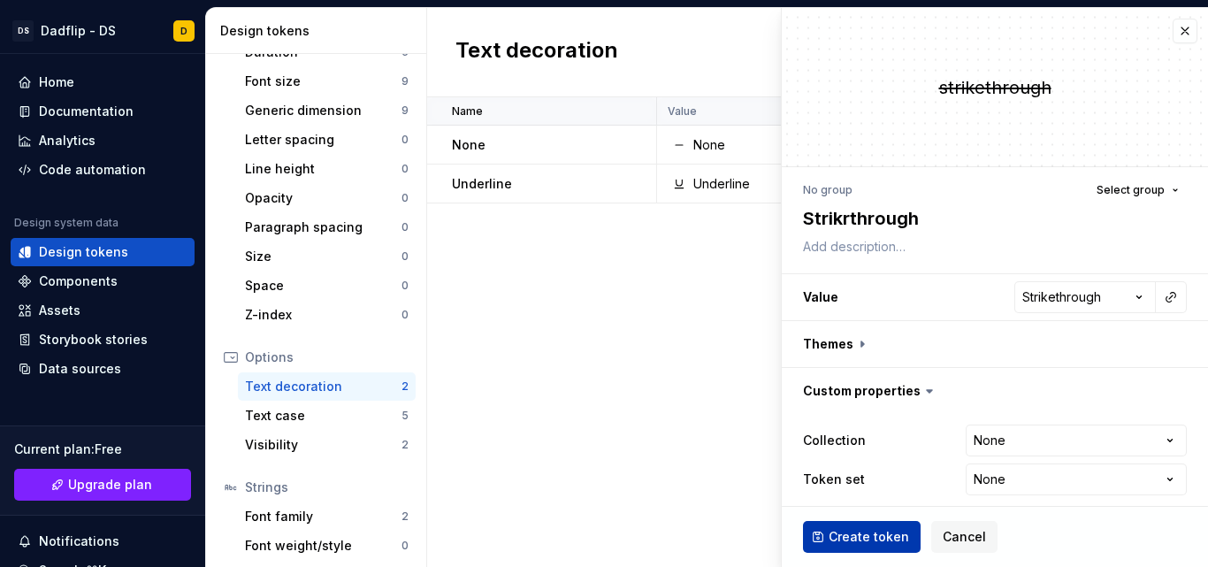
click at [857, 528] on span "Create token" at bounding box center [869, 537] width 80 height 18
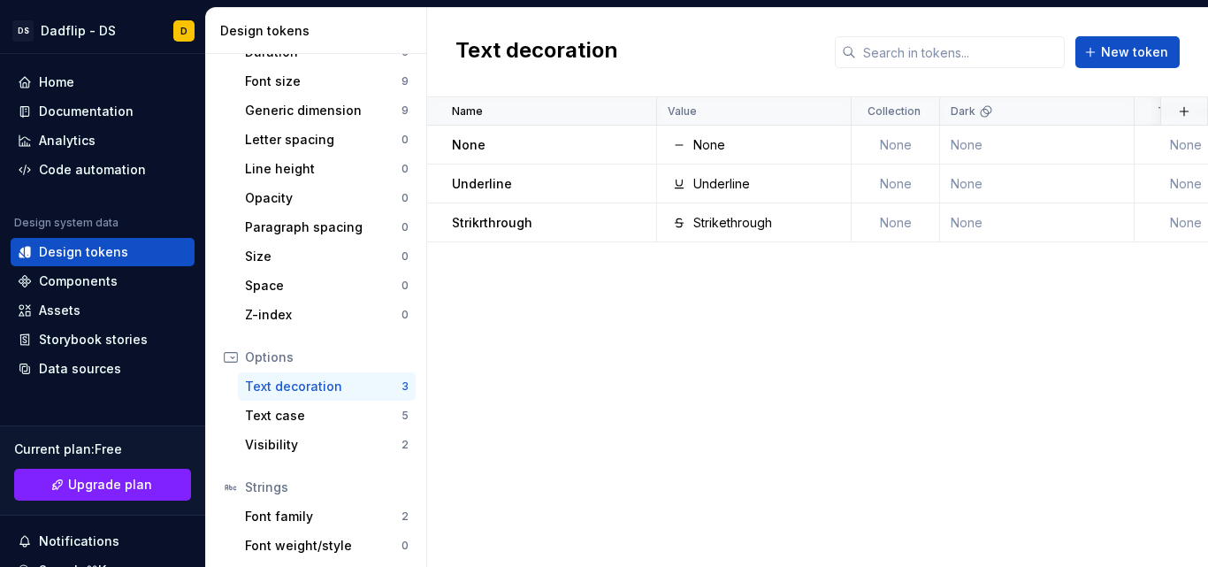
click at [619, 447] on div "Name Value Collection Dark Token set Description Last updated None None None No…" at bounding box center [817, 332] width 781 height 470
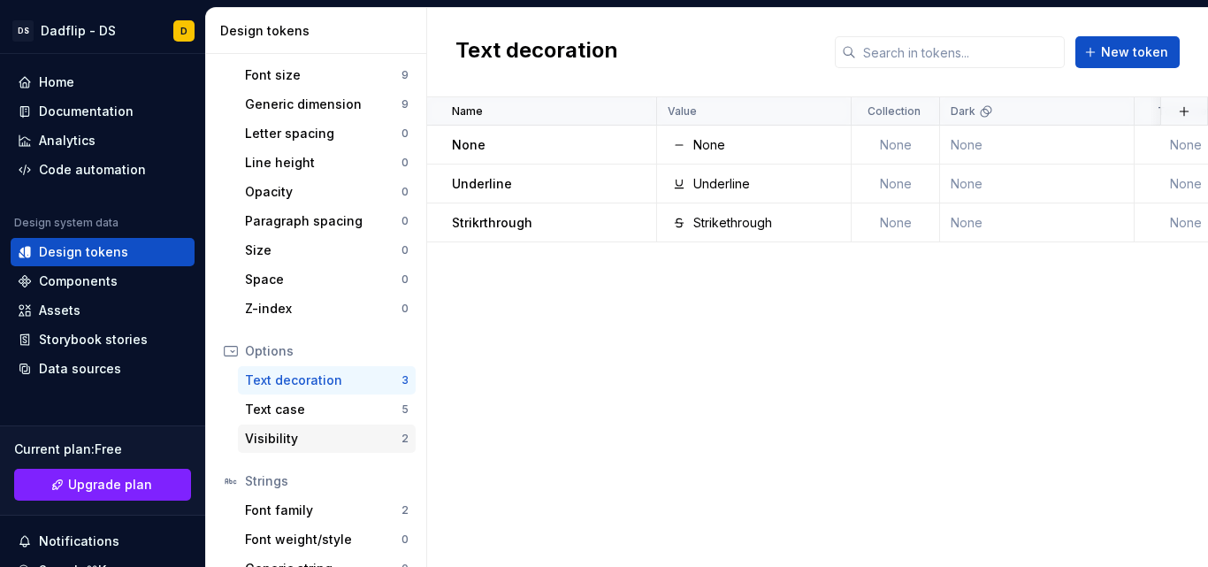
scroll to position [341, 0]
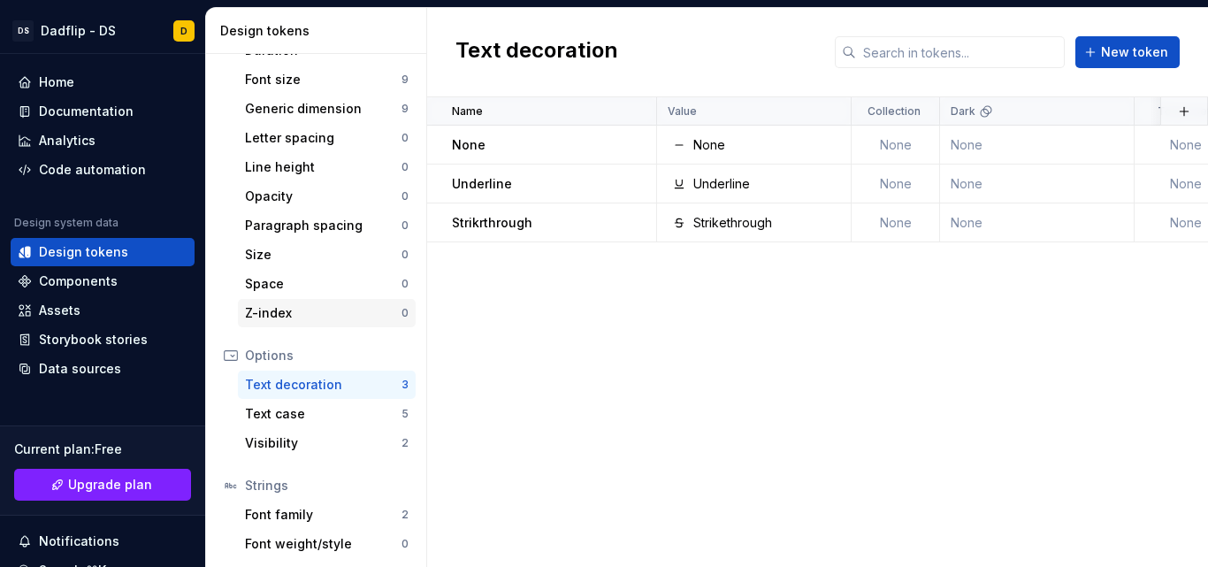
click at [336, 321] on div "Z-index" at bounding box center [323, 313] width 157 height 18
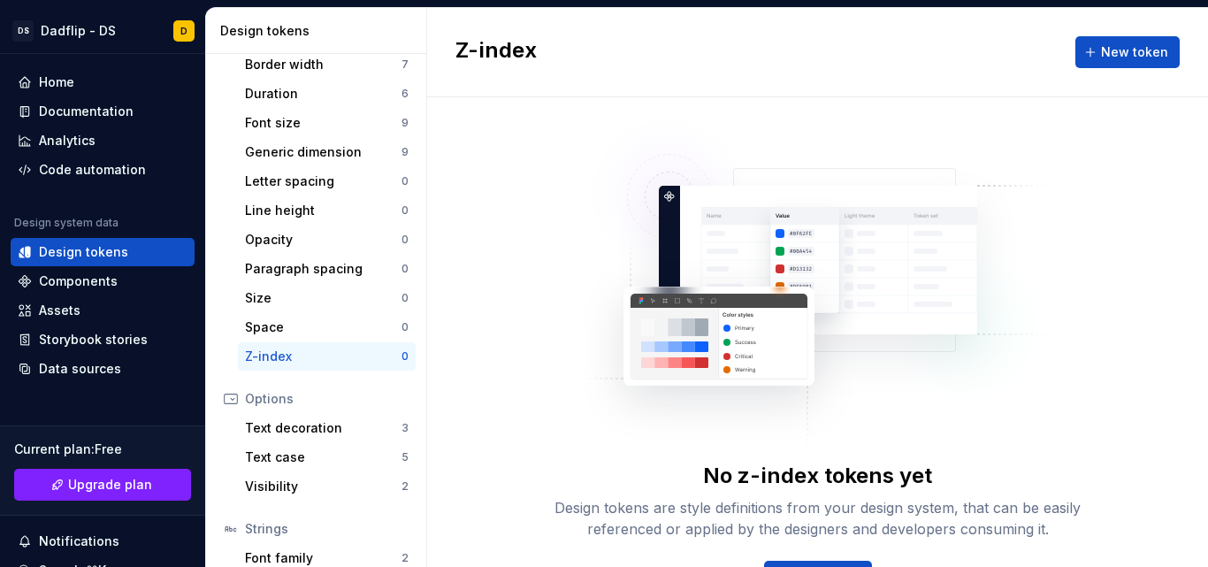
scroll to position [294, 0]
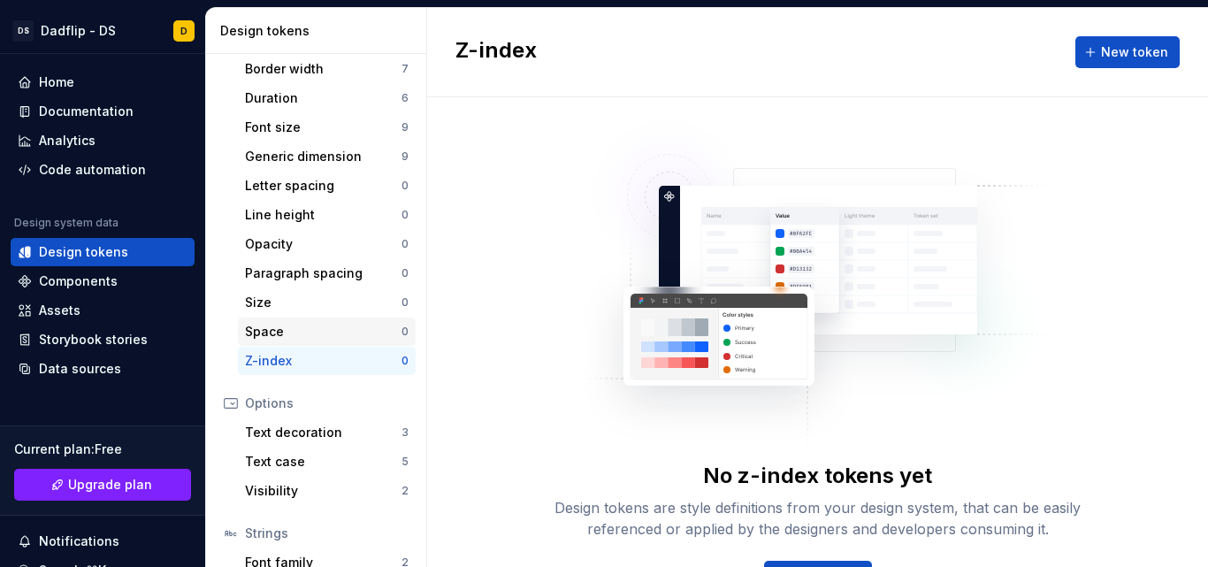
click at [316, 338] on div "Space" at bounding box center [323, 332] width 157 height 18
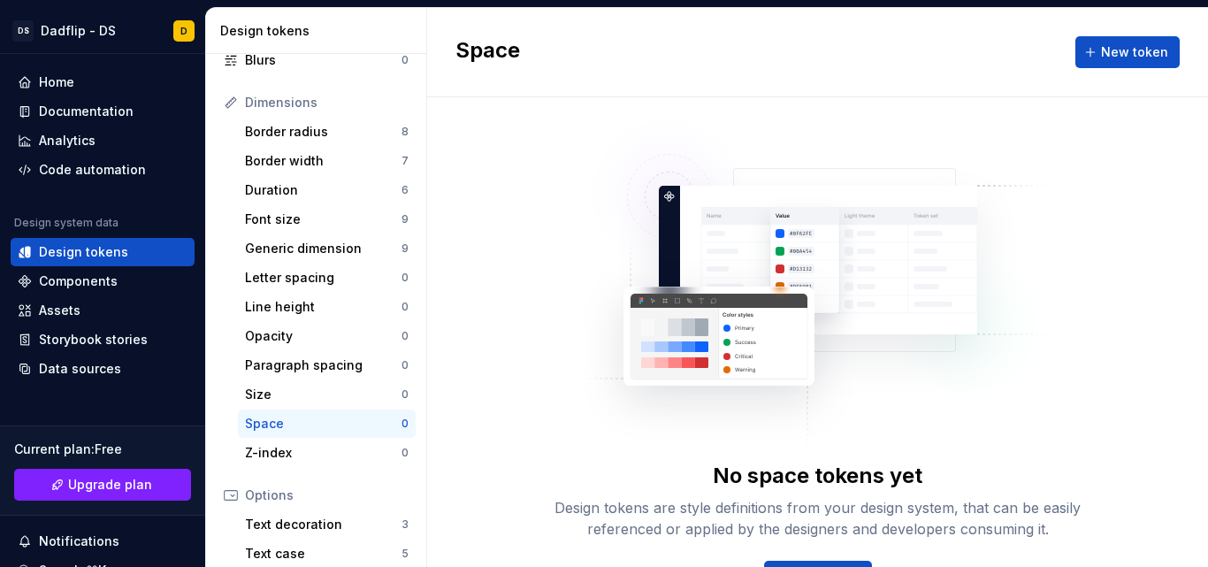
scroll to position [198, 0]
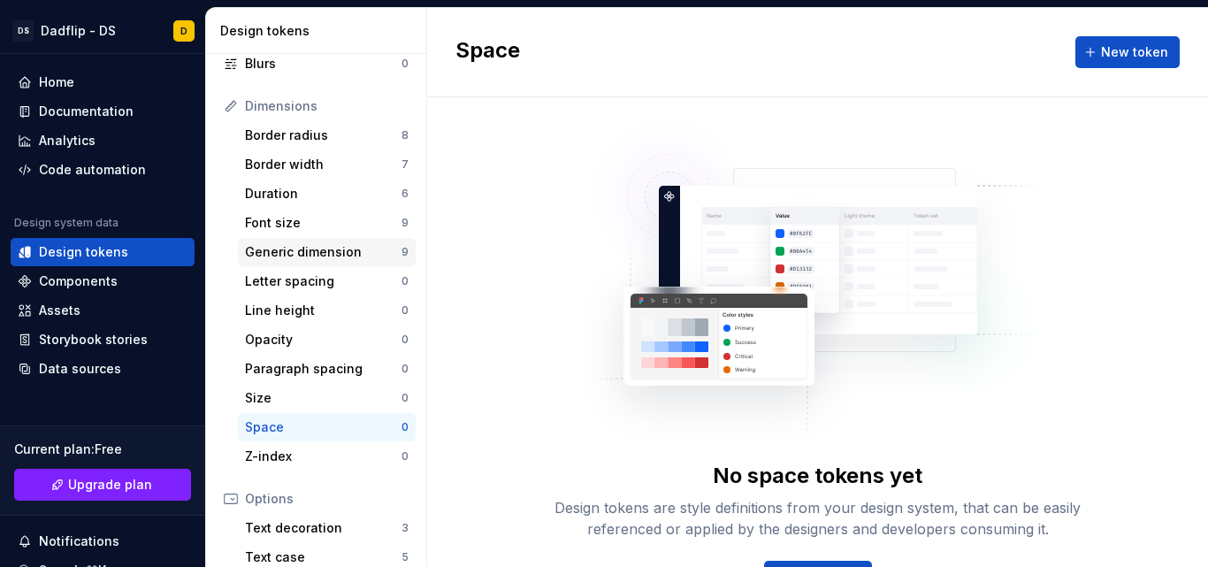
click at [317, 248] on div "Generic dimension" at bounding box center [323, 252] width 157 height 18
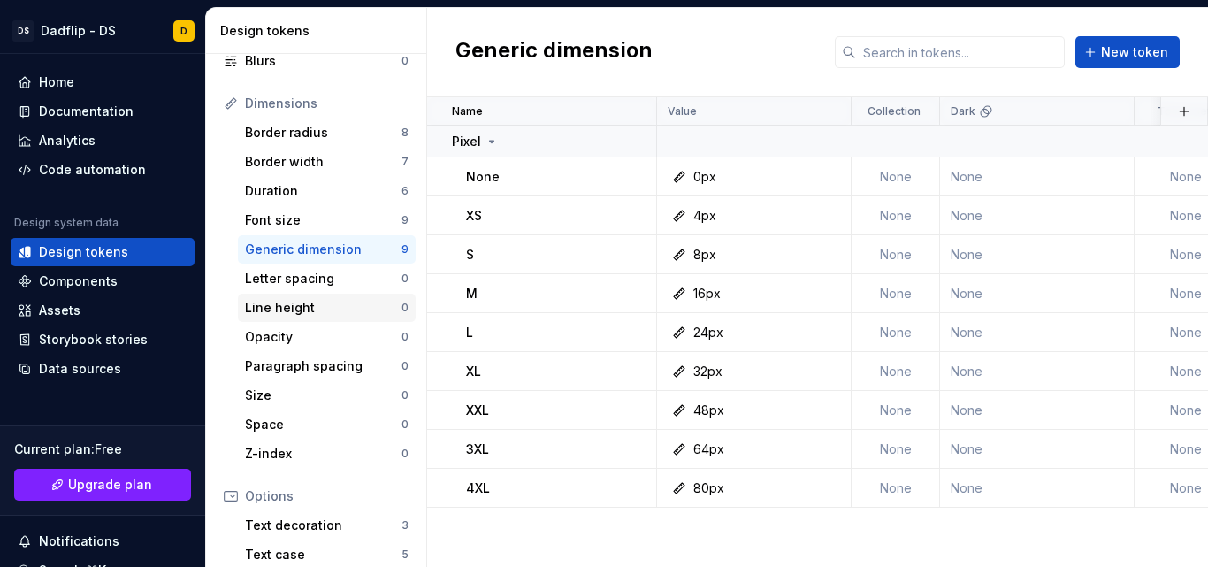
scroll to position [194, 0]
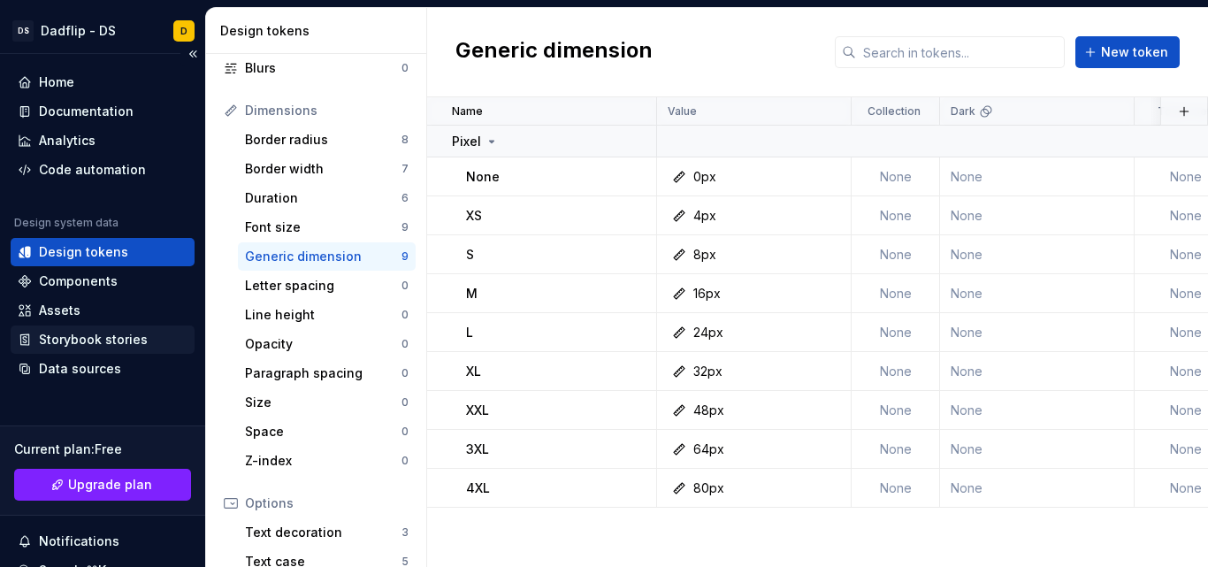
click at [111, 332] on div "Storybook stories" at bounding box center [93, 340] width 109 height 18
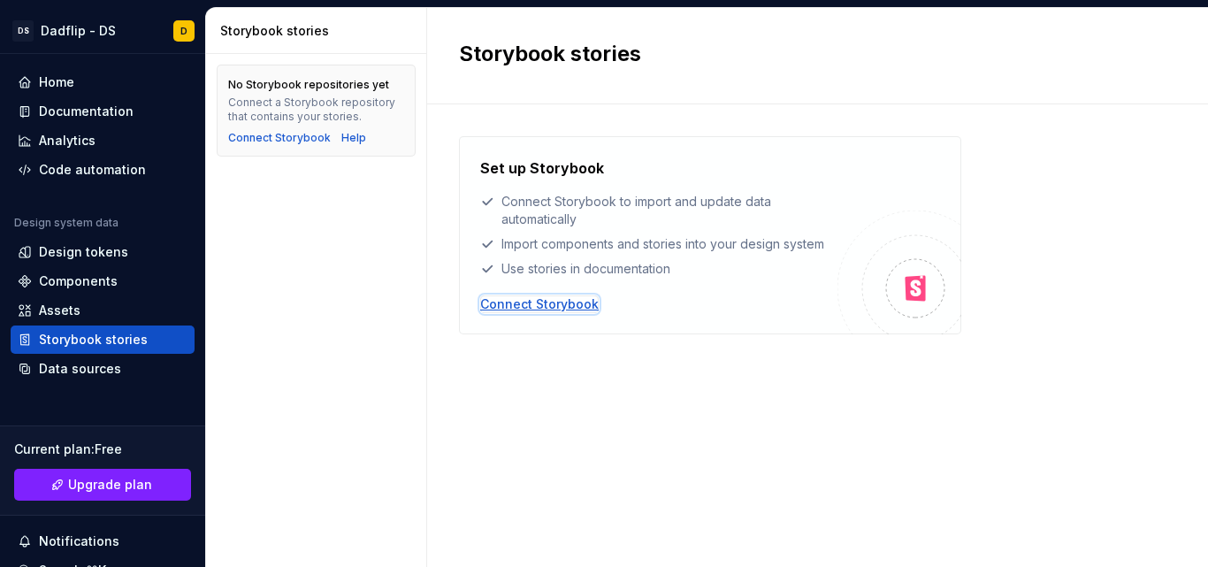
click at [570, 308] on div "Connect Storybook" at bounding box center [539, 304] width 118 height 18
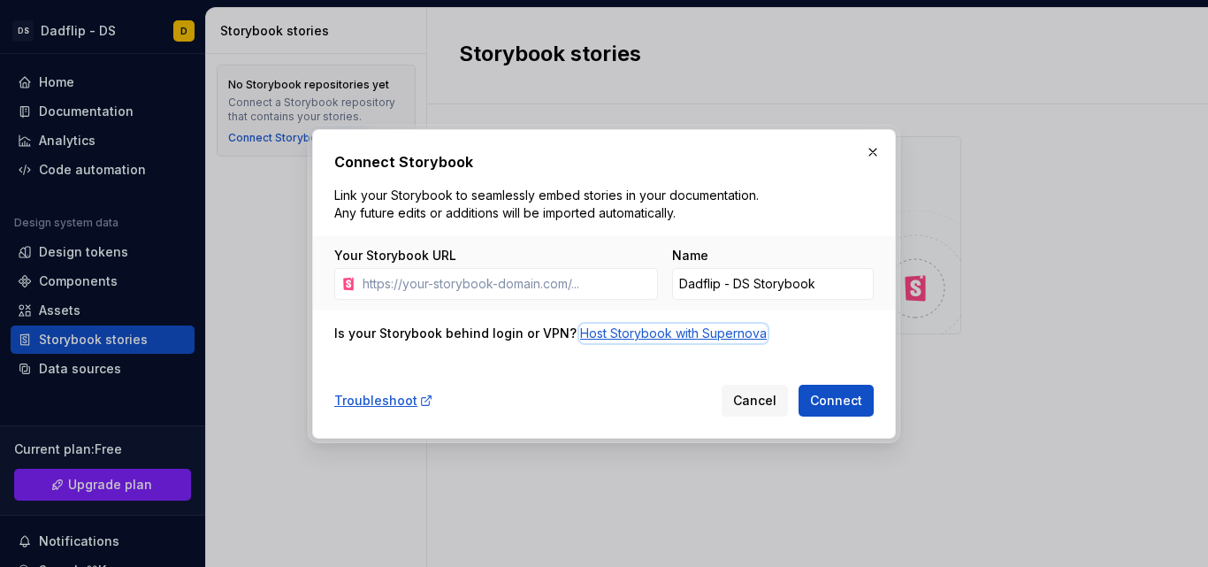
click at [716, 337] on div "Host Storybook with Supernova" at bounding box center [673, 334] width 187 height 18
drag, startPoint x: 742, startPoint y: 521, endPoint x: 601, endPoint y: 494, distance: 143.1
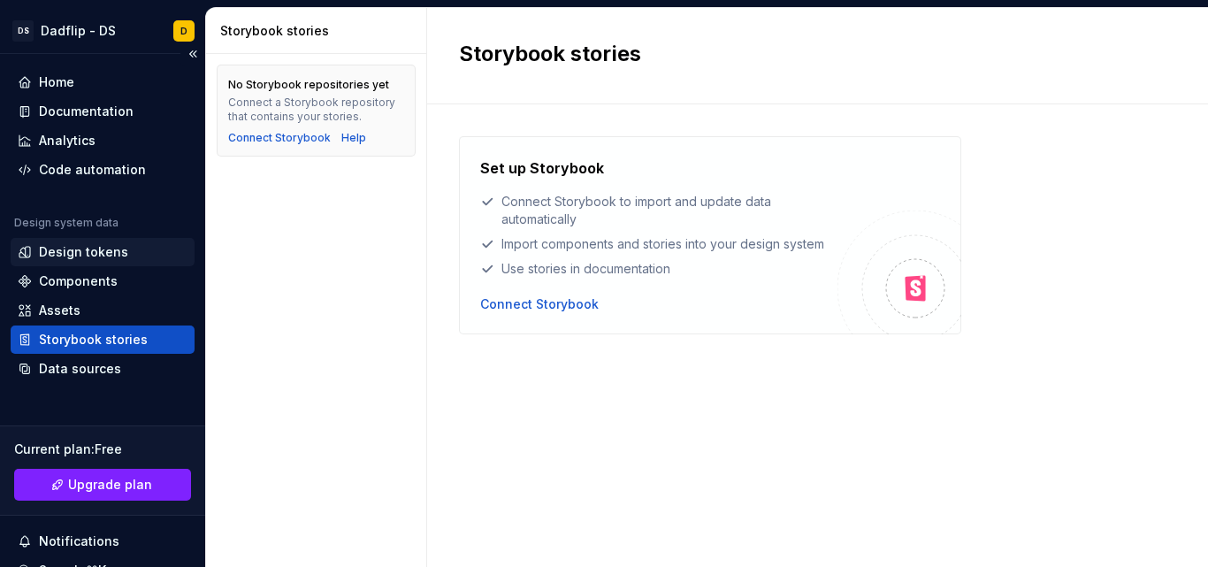
click at [100, 249] on div "Design tokens" at bounding box center [83, 252] width 89 height 18
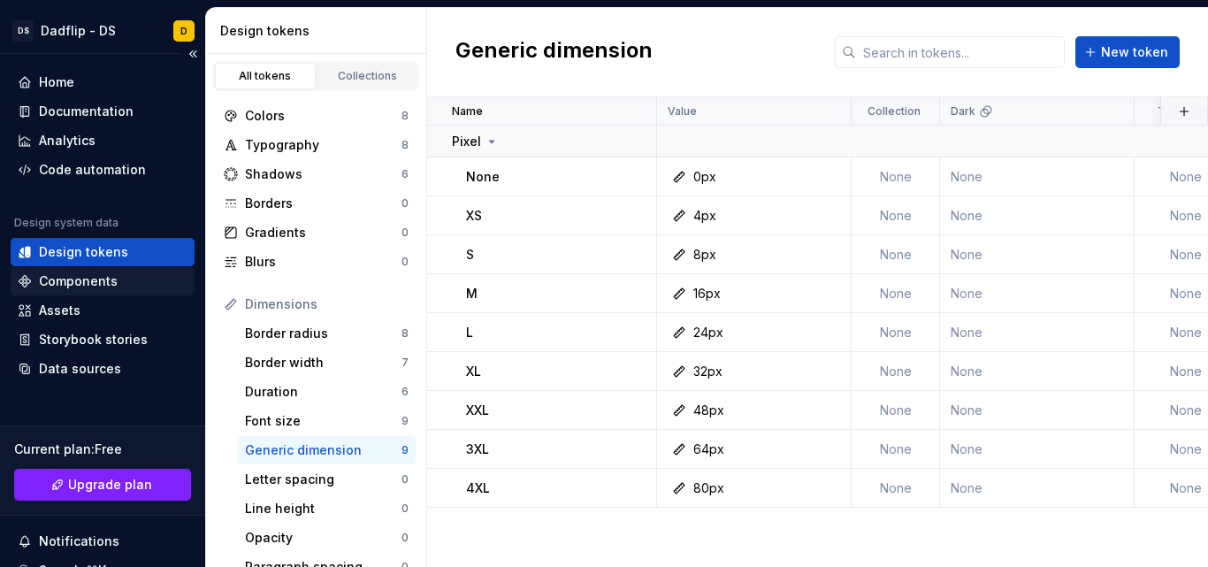
click at [124, 283] on div "Components" at bounding box center [103, 281] width 170 height 18
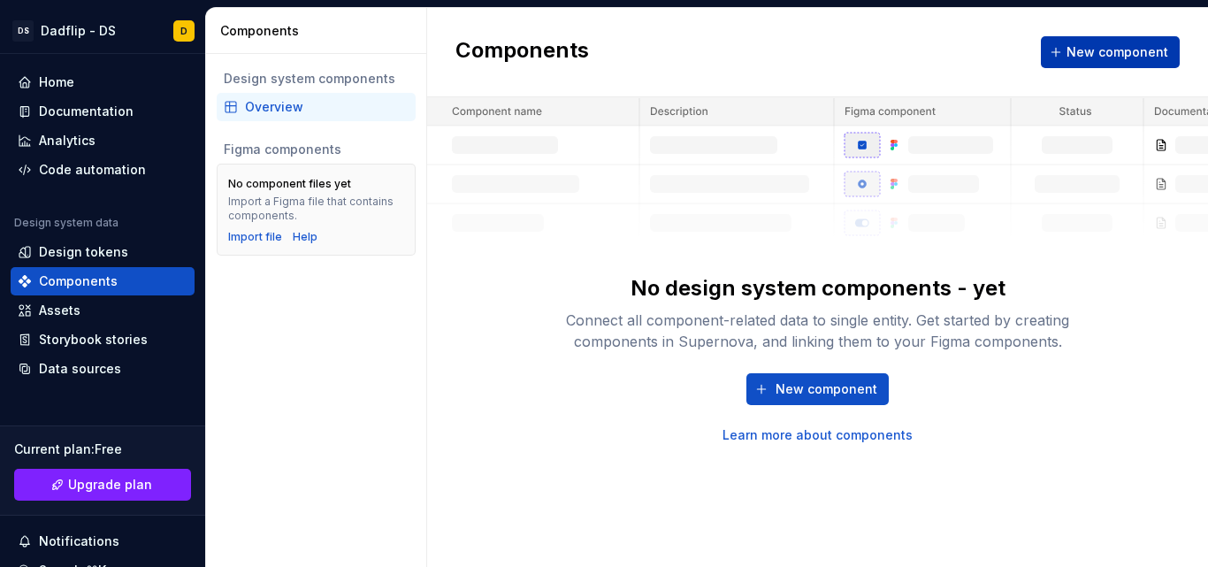
click at [1078, 61] on button "New component" at bounding box center [1110, 52] width 139 height 32
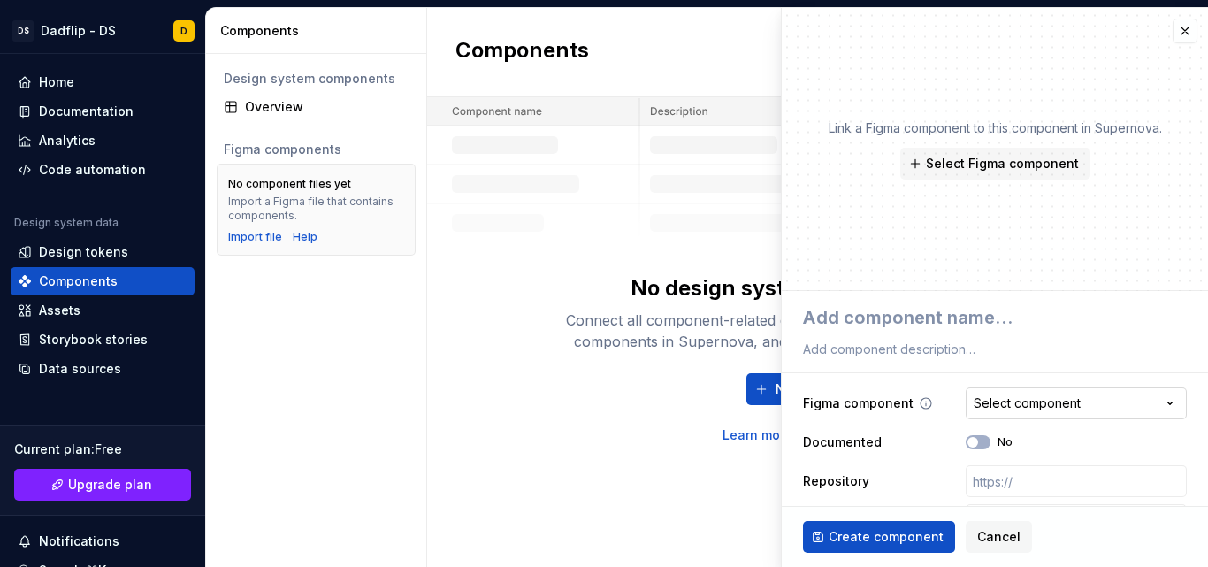
click at [987, 395] on div "Select component" at bounding box center [1027, 403] width 107 height 18
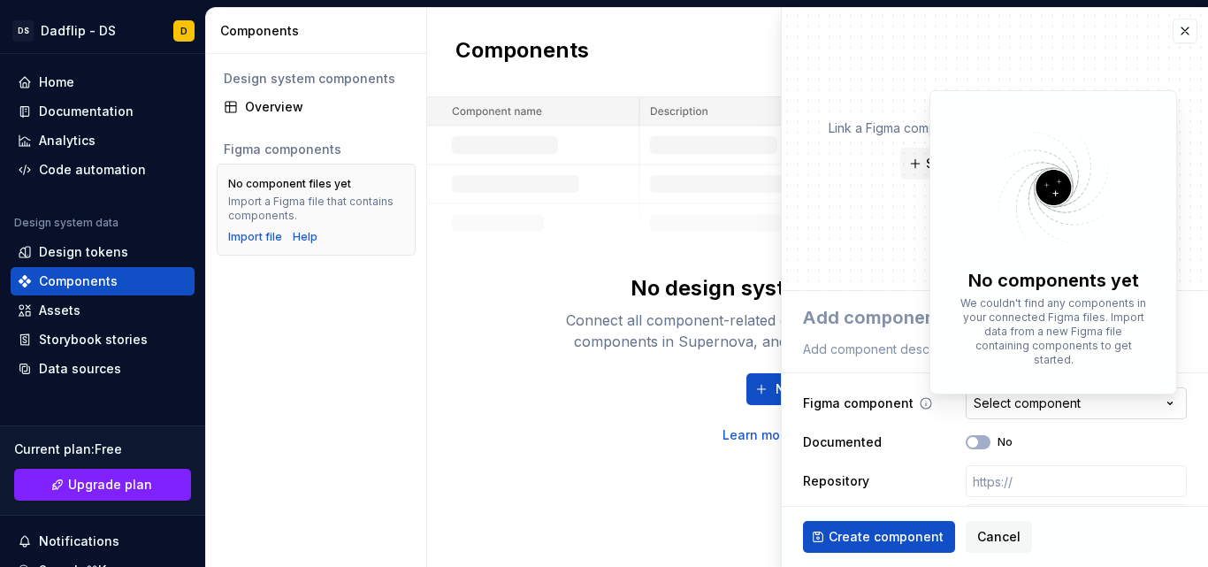
click at [987, 395] on html "**********" at bounding box center [604, 283] width 1208 height 567
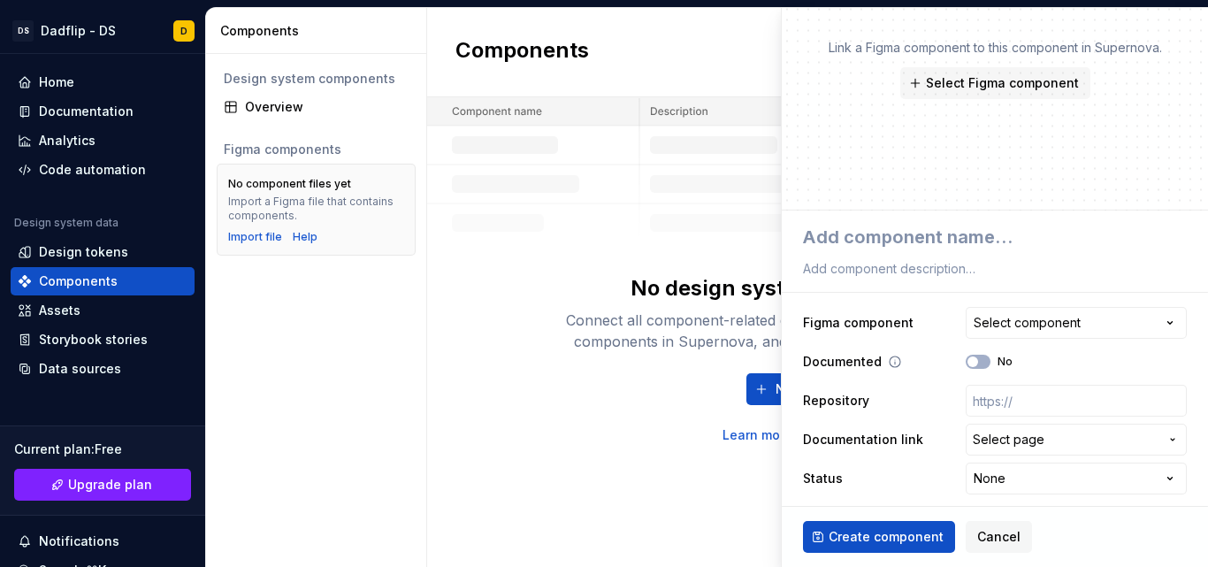
scroll to position [83, 0]
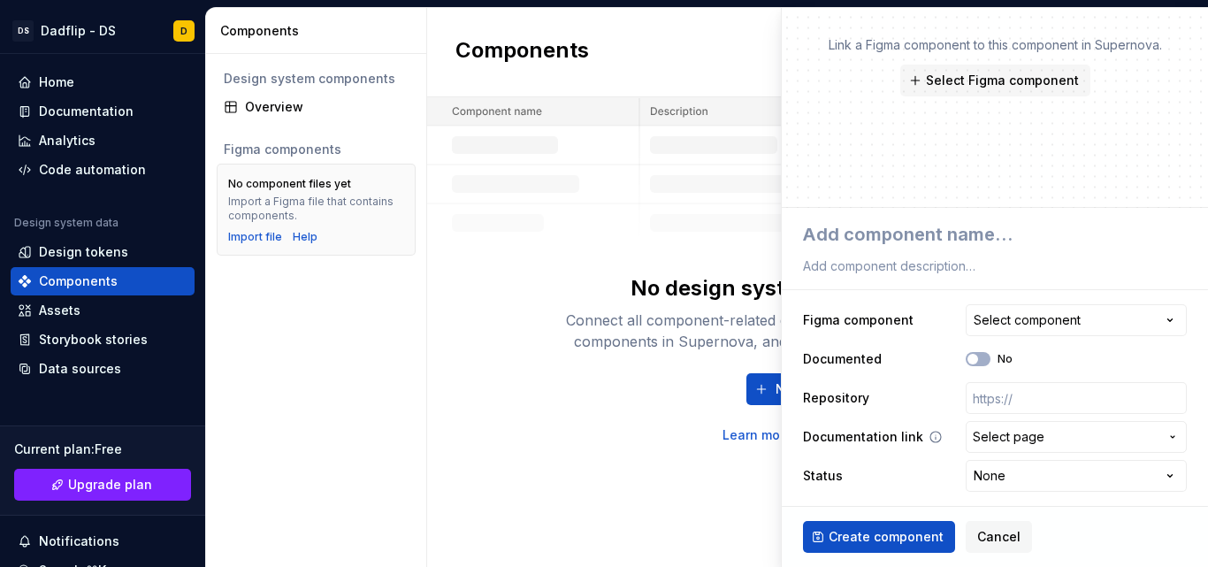
click at [993, 446] on button "Select page" at bounding box center [1076, 437] width 221 height 32
click at [993, 445] on html "**********" at bounding box center [604, 283] width 1208 height 567
click at [970, 359] on button "No" at bounding box center [978, 359] width 25 height 14
click at [978, 359] on span "button" at bounding box center [983, 359] width 11 height 11
click at [1002, 333] on button "Select component" at bounding box center [1076, 320] width 221 height 32
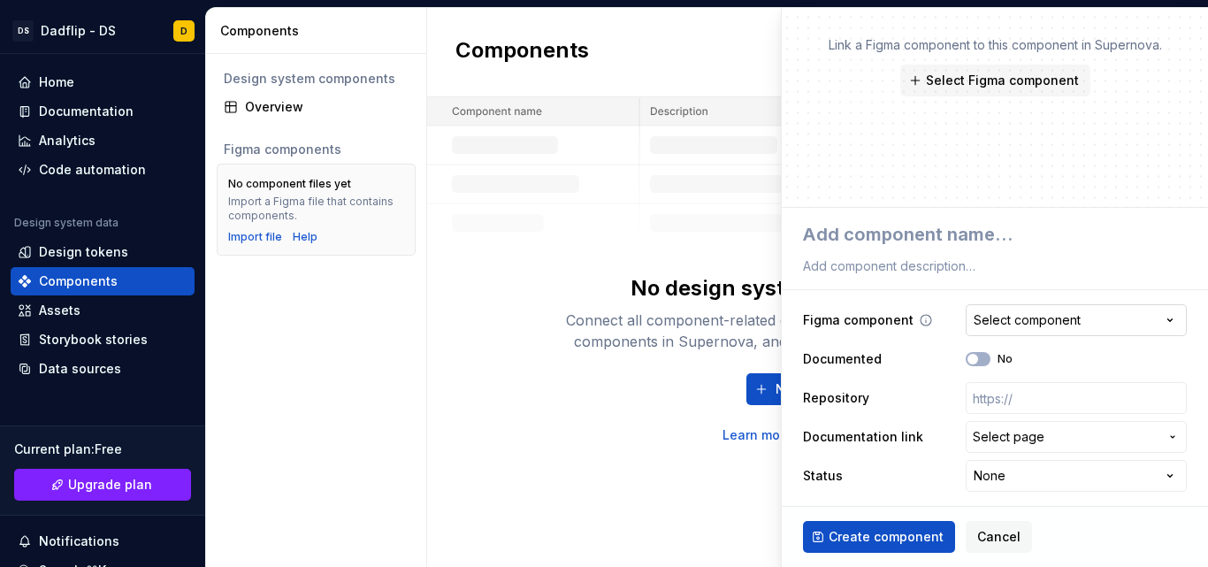
click at [1002, 333] on html "**********" at bounding box center [604, 283] width 1208 height 567
click at [997, 396] on input "text" at bounding box center [1076, 398] width 221 height 32
click at [118, 253] on div "Design tokens" at bounding box center [83, 252] width 89 height 18
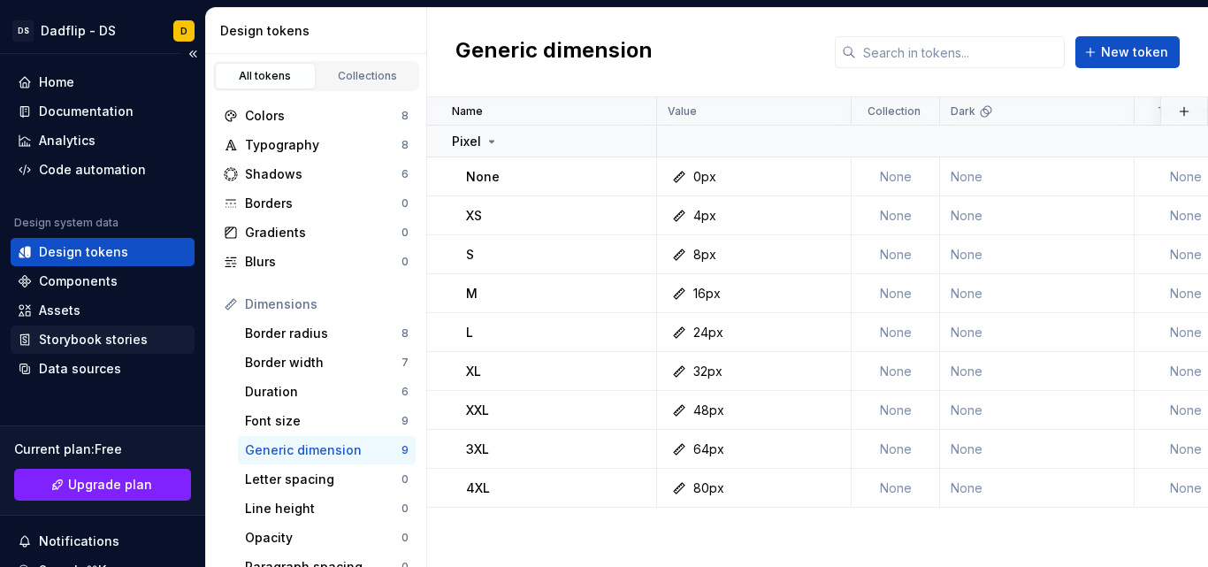
click at [111, 329] on div "Storybook stories" at bounding box center [103, 339] width 184 height 28
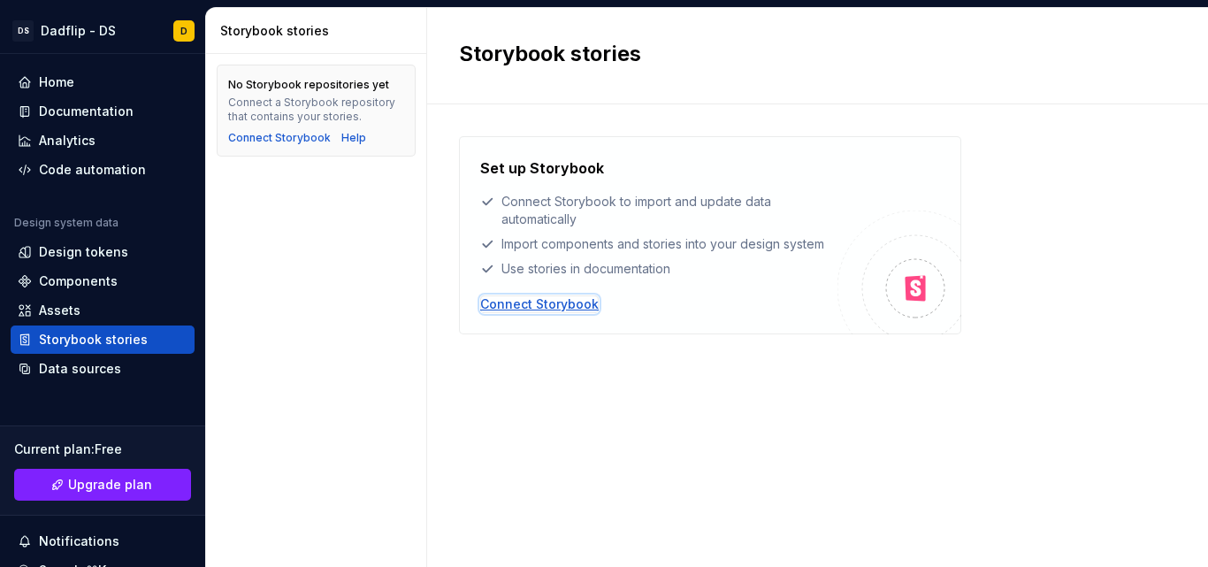
click at [526, 307] on div "Connect Storybook" at bounding box center [539, 304] width 118 height 18
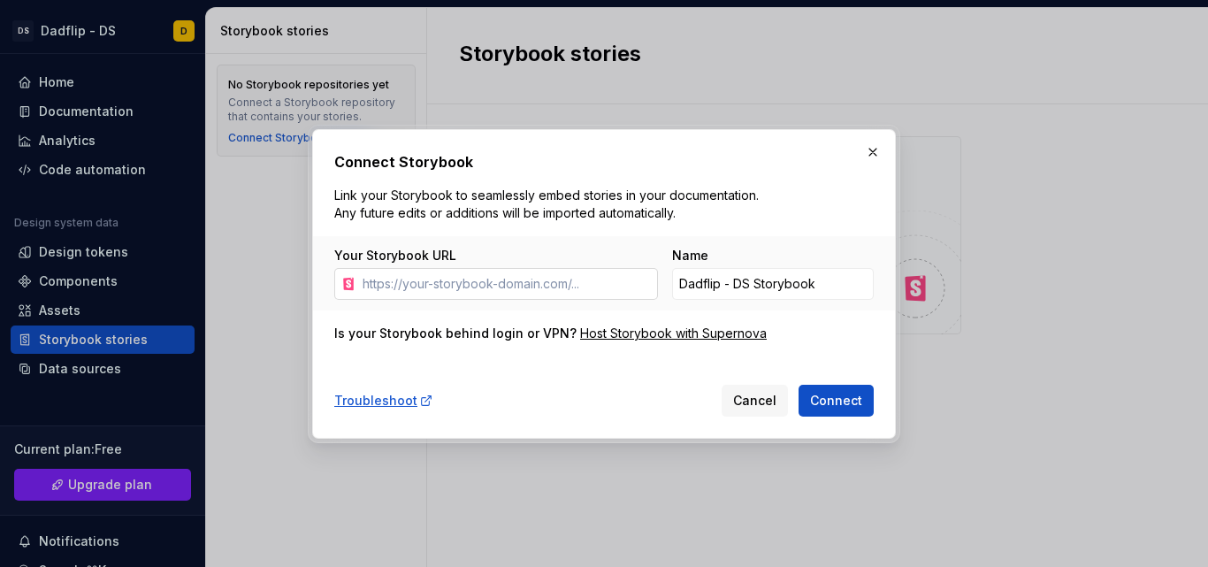
click at [523, 285] on input "Your Storybook URL" at bounding box center [506, 284] width 302 height 32
click at [640, 340] on div "Host Storybook with Supernova" at bounding box center [673, 334] width 187 height 18
click at [619, 276] on input "Your Storybook URL" at bounding box center [506, 284] width 302 height 32
